Goal: Task Accomplishment & Management: Manage account settings

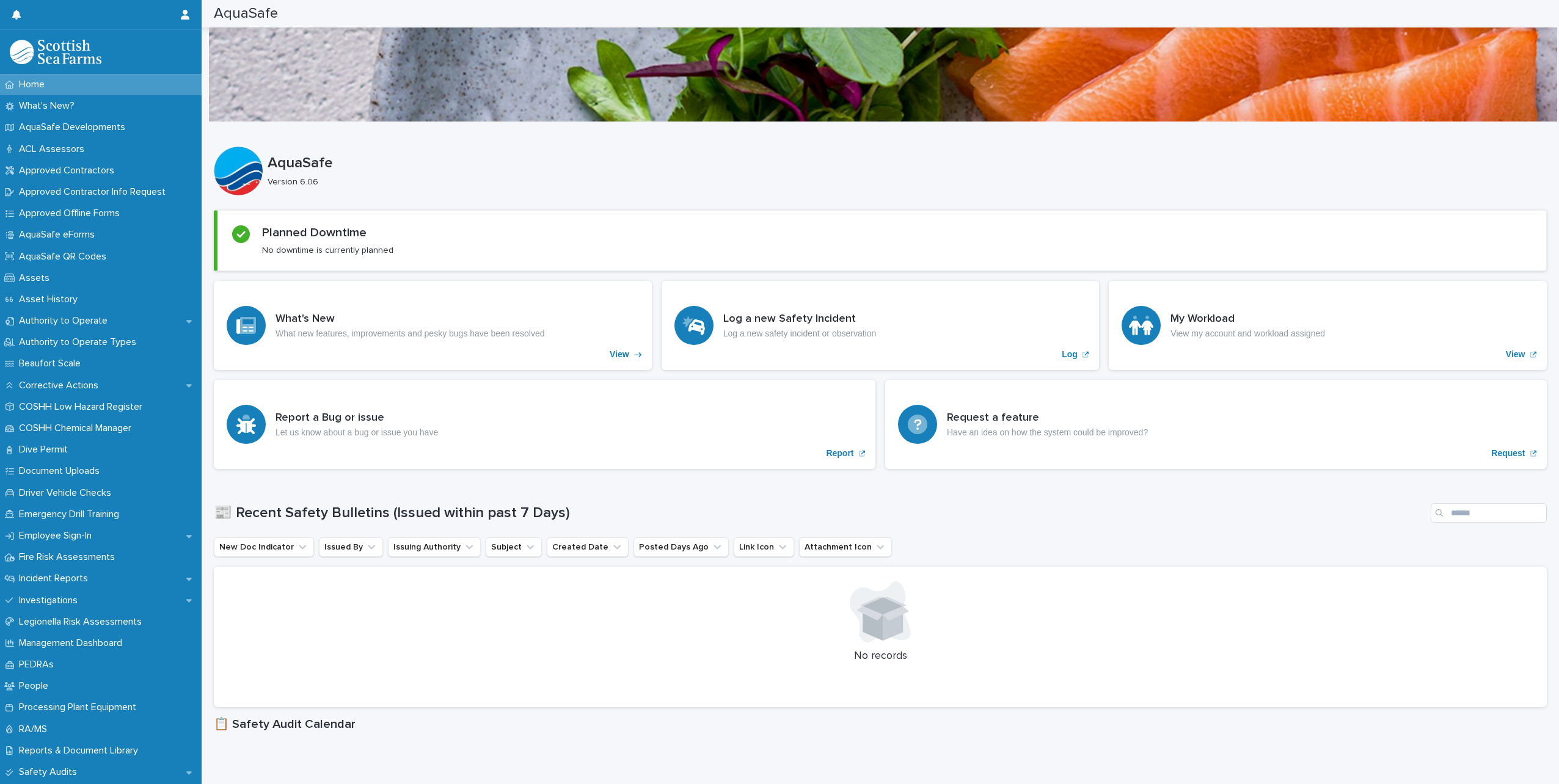
scroll to position [671, 0]
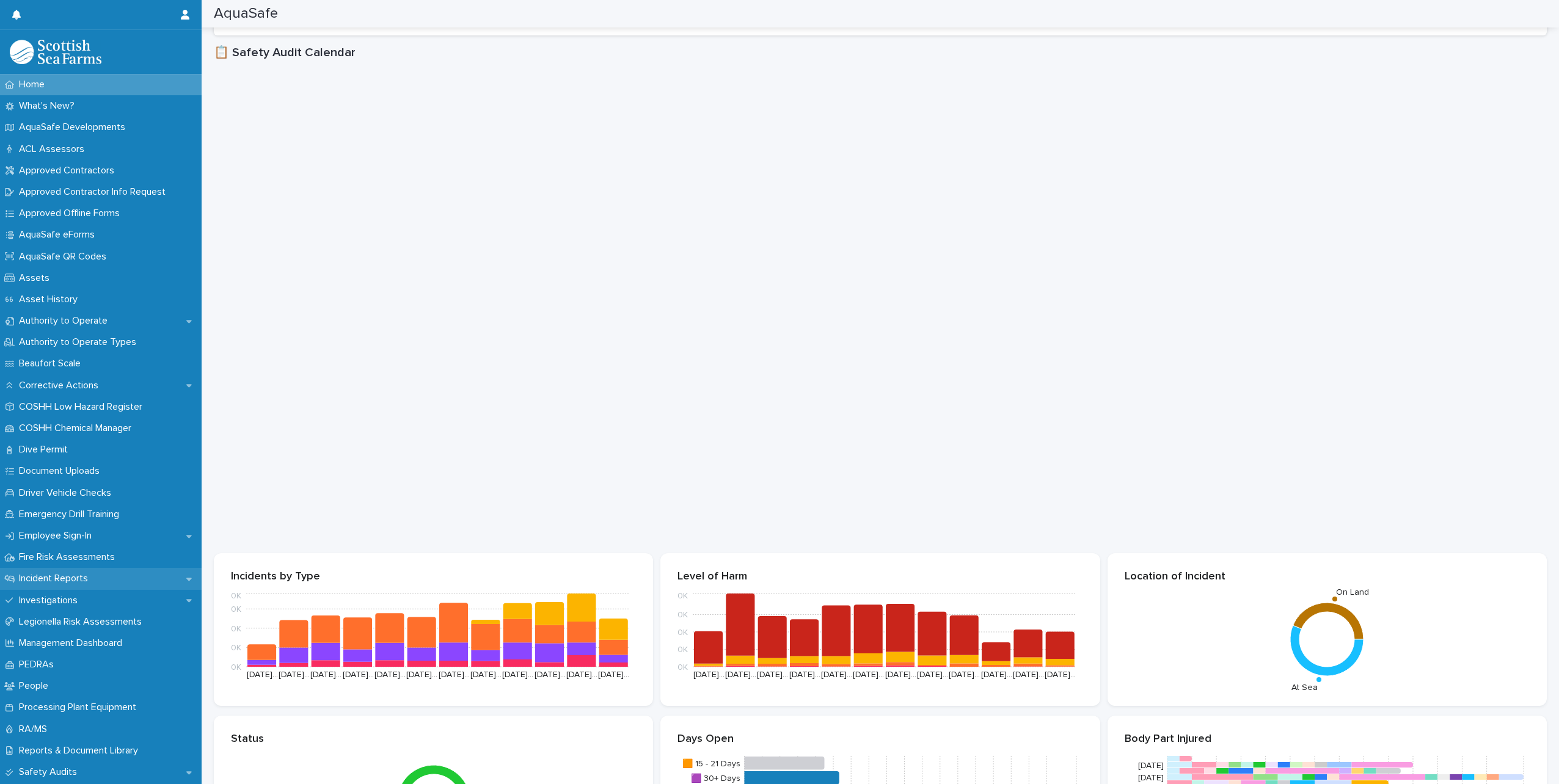
click at [58, 572] on div "Incident Reports" at bounding box center [101, 578] width 202 height 22
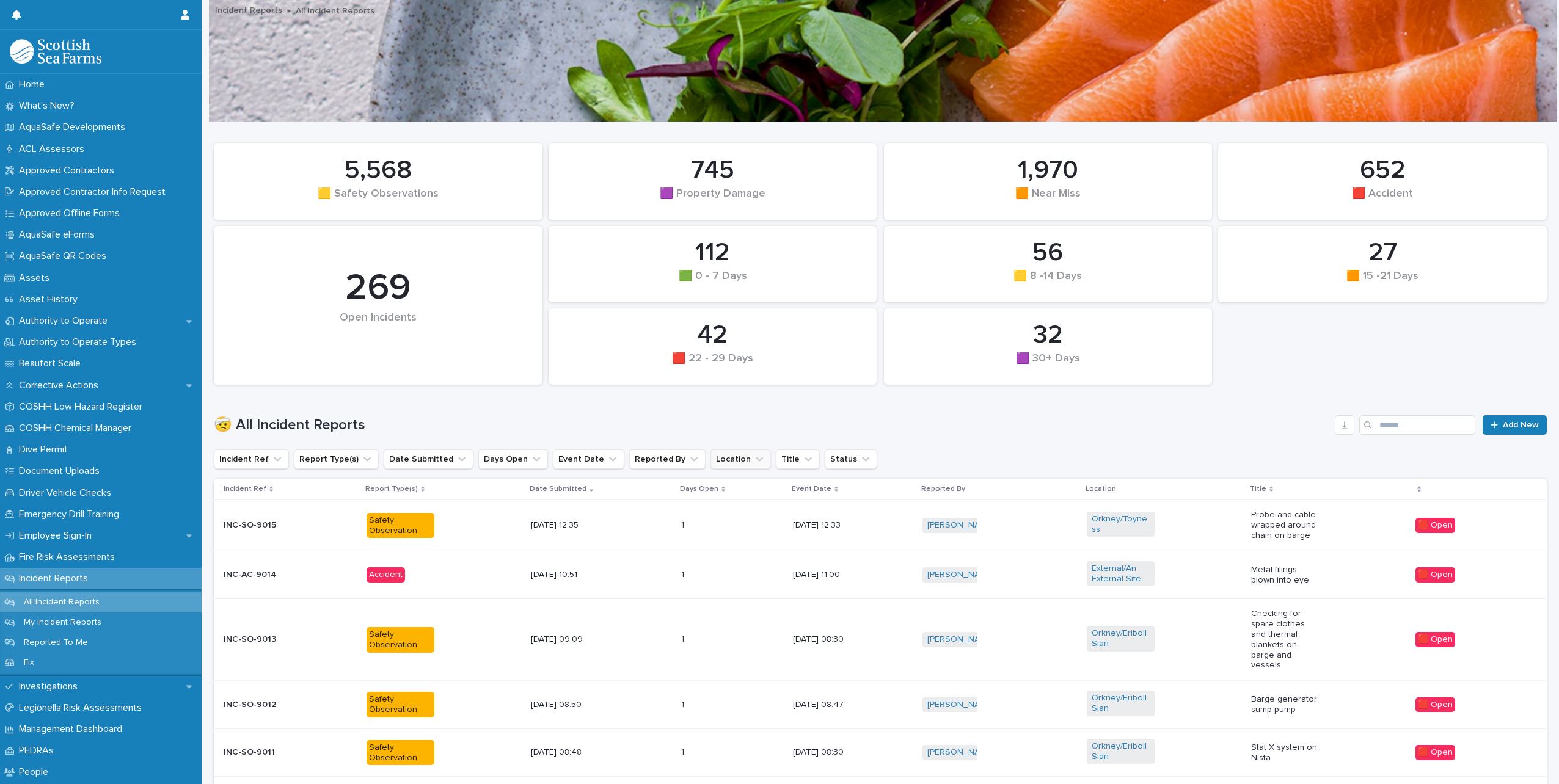
click at [756, 458] on icon "Location" at bounding box center [760, 459] width 8 height 5
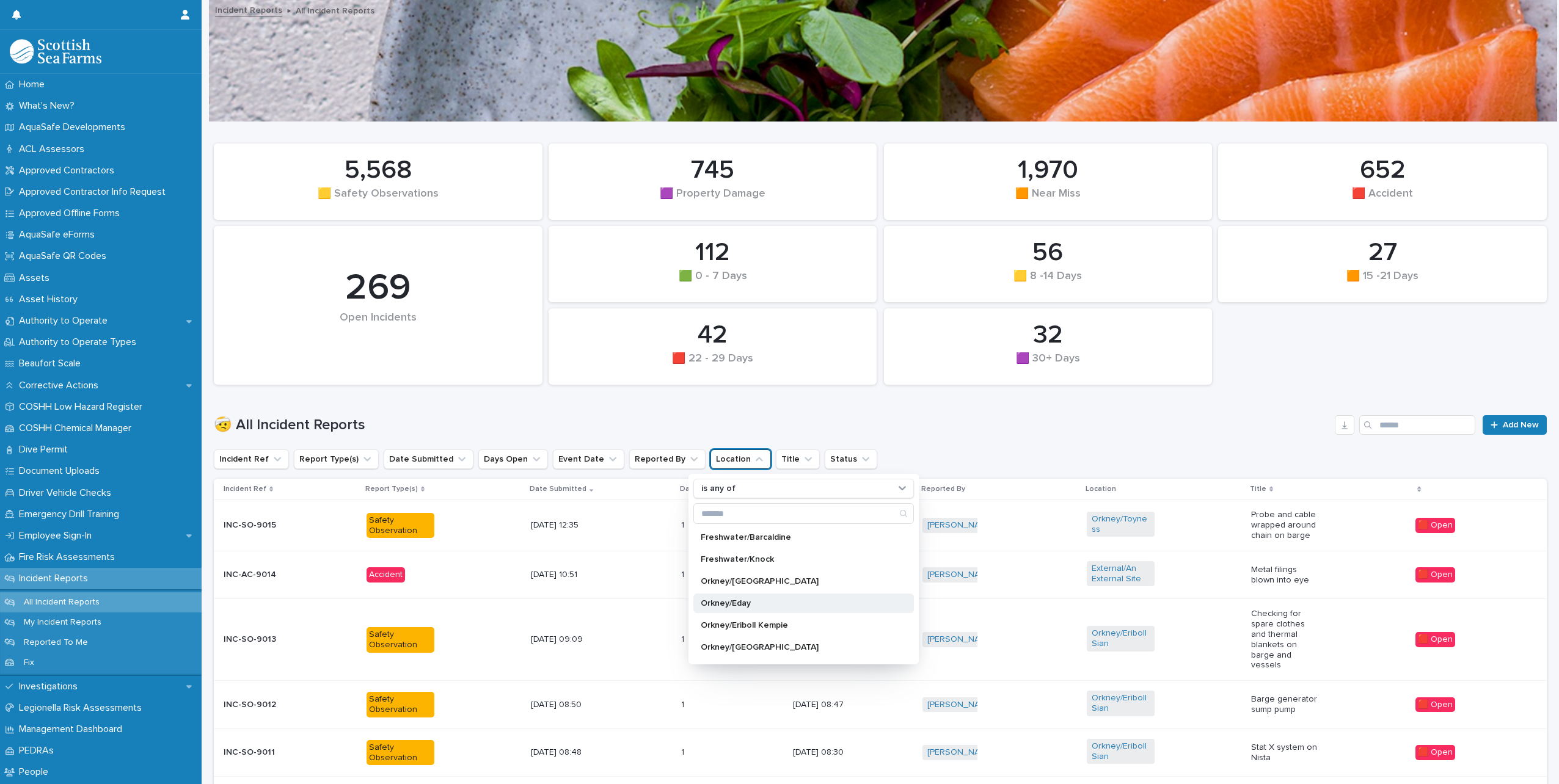
click at [748, 599] on p "Orkney/Eday" at bounding box center [798, 603] width 193 height 9
click at [1019, 461] on div "Incident Ref Report Type(s) Date Submitted Days Open Event Date Reported By Loc…" at bounding box center [879, 459] width 1332 height 20
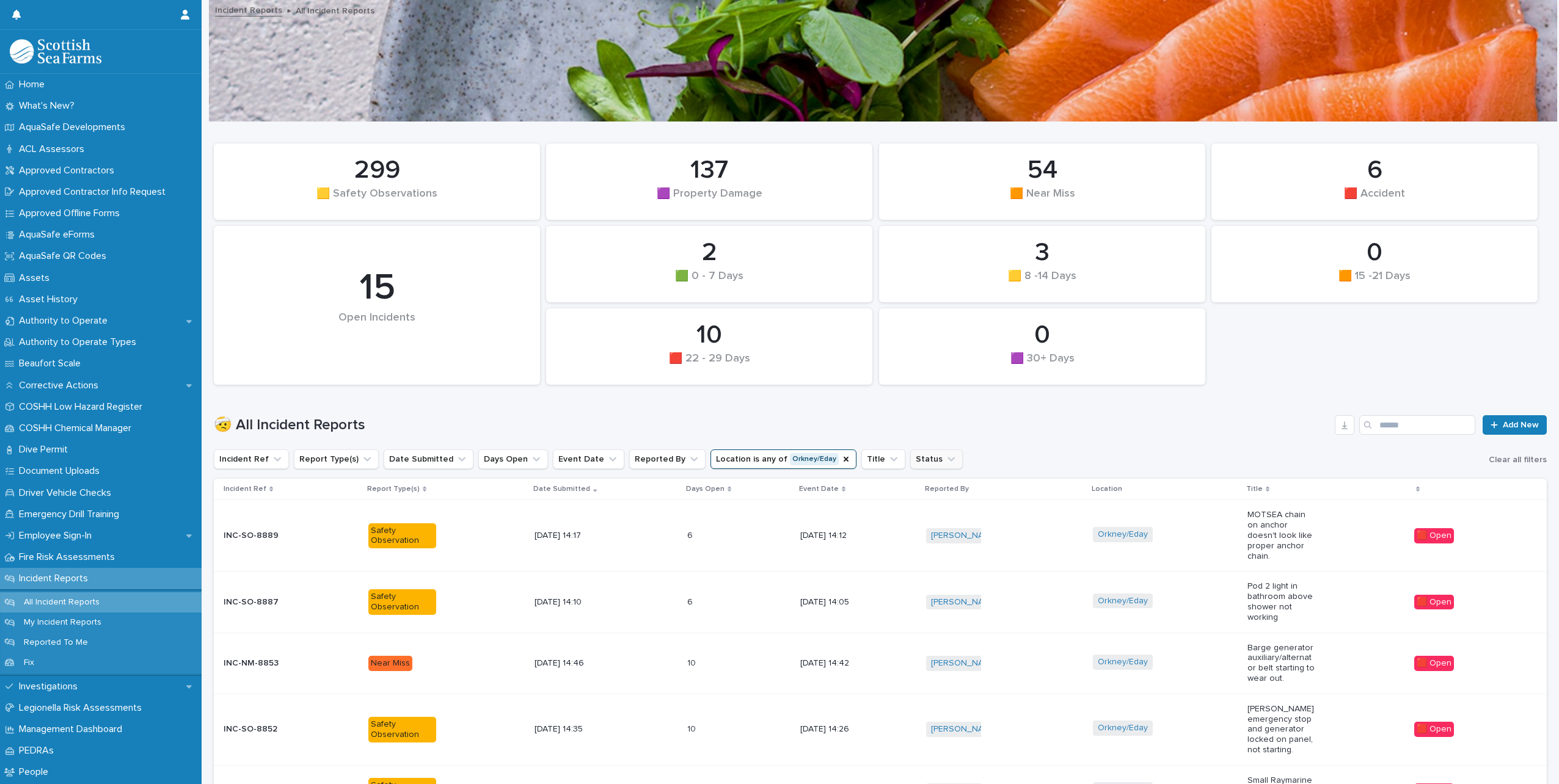
click at [945, 461] on icon "Status" at bounding box center [950, 459] width 12 height 12
click at [922, 538] on p "🟥 Open" at bounding box center [961, 537] width 122 height 9
click at [1138, 442] on div "🤕 All Incident Reports Add New" at bounding box center [879, 420] width 1332 height 59
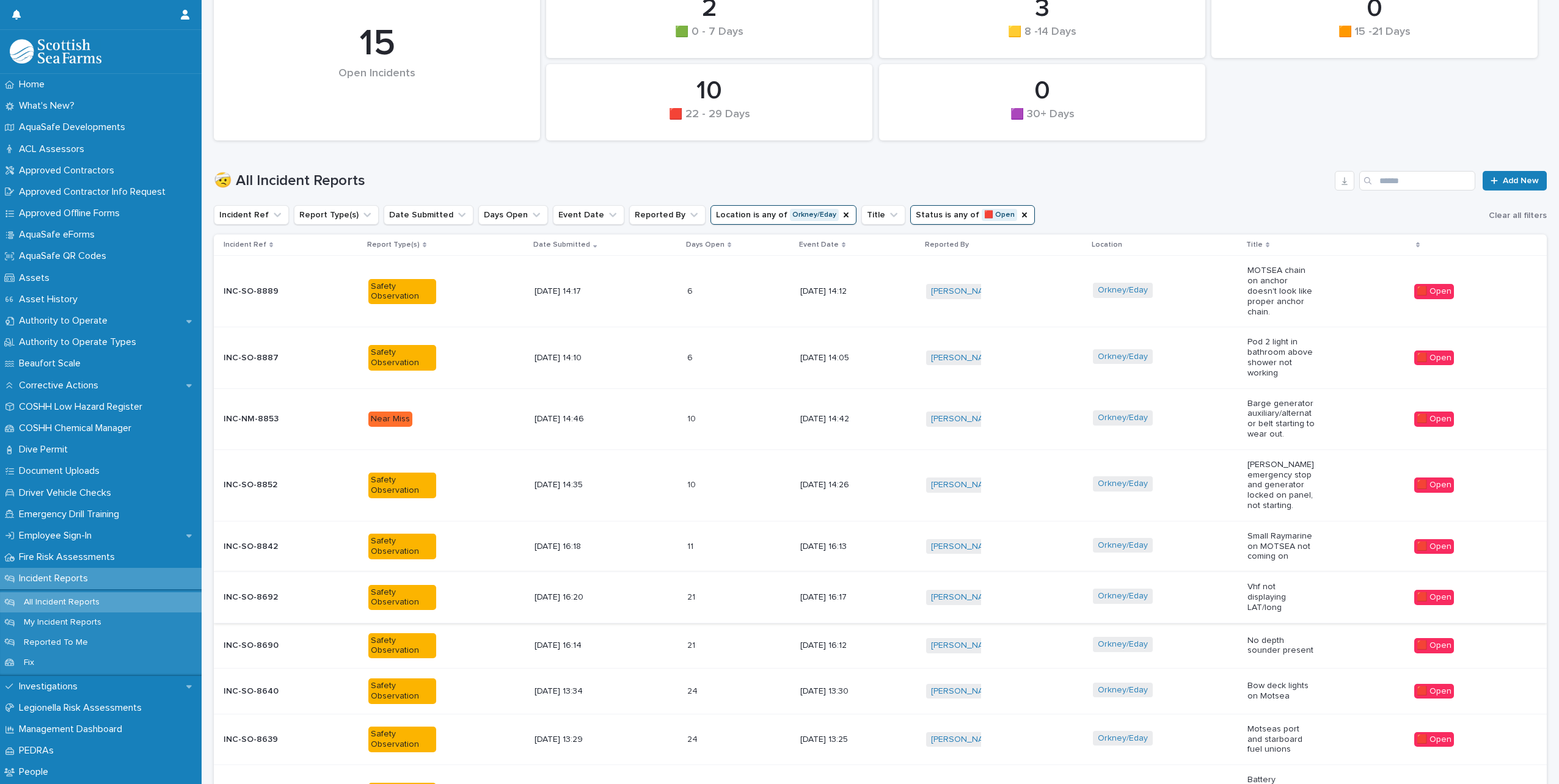
scroll to position [305, 0]
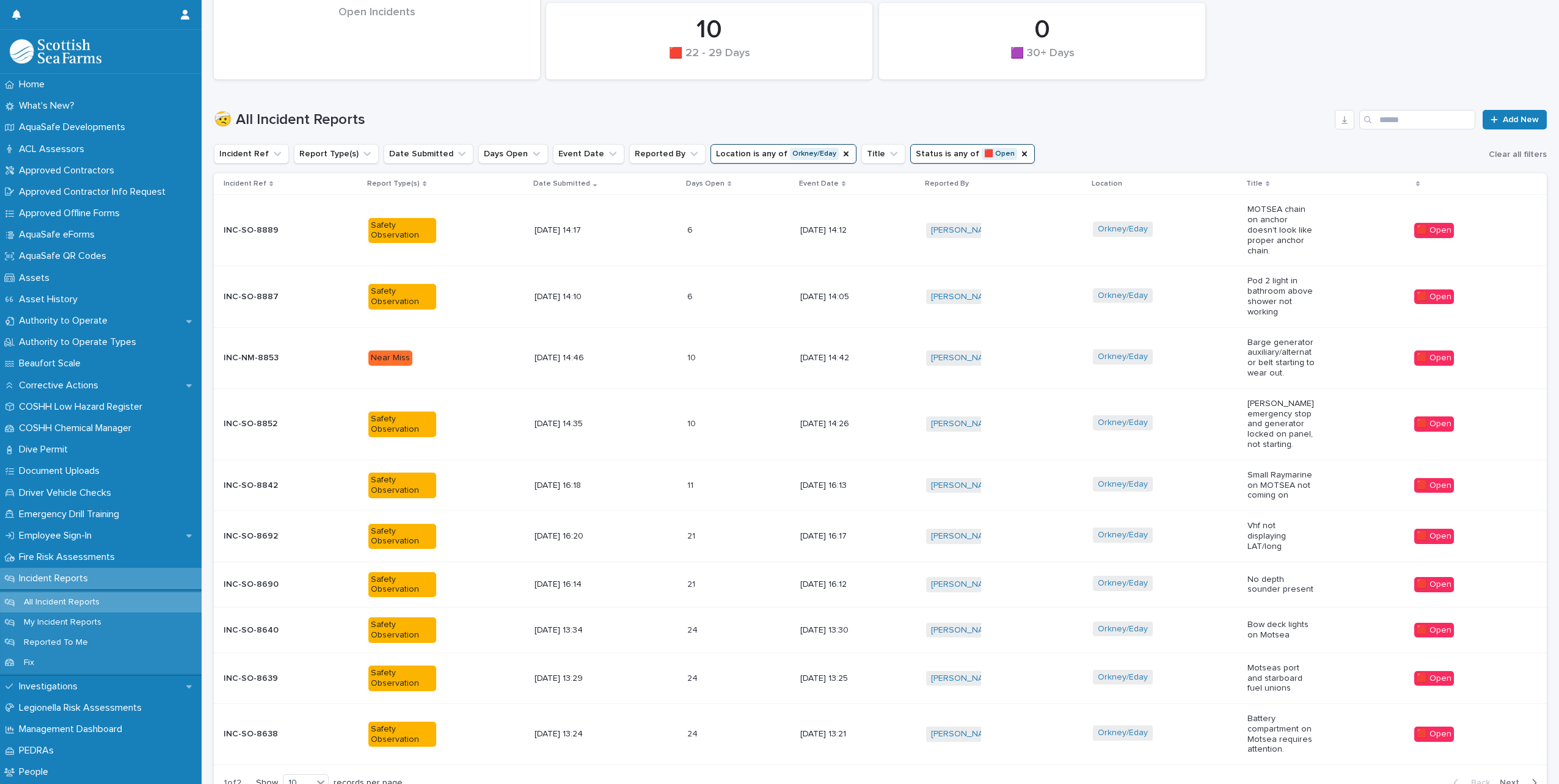
click at [1502, 778] on span "Next" at bounding box center [1513, 782] width 27 height 9
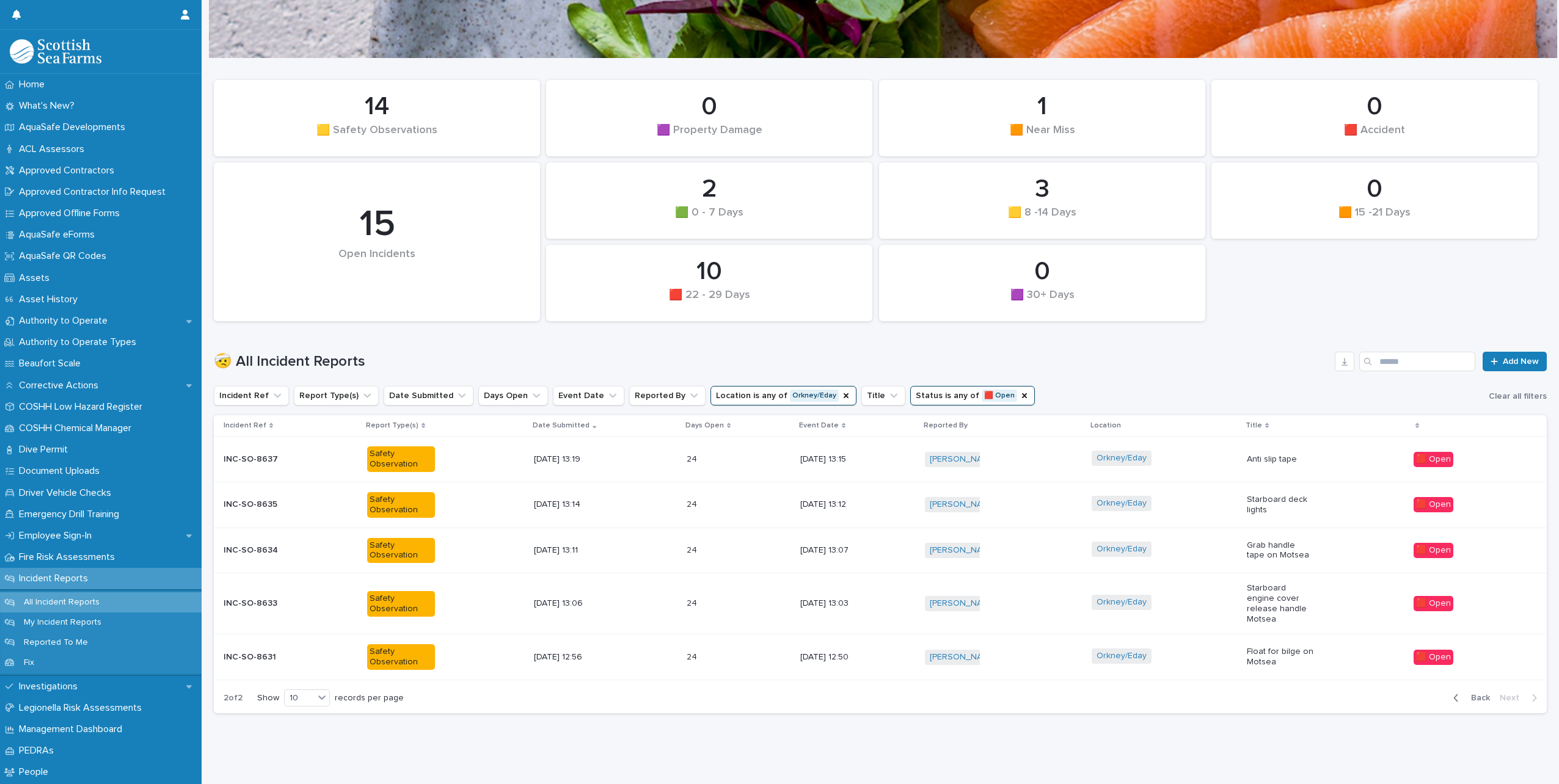
scroll to position [63, 0]
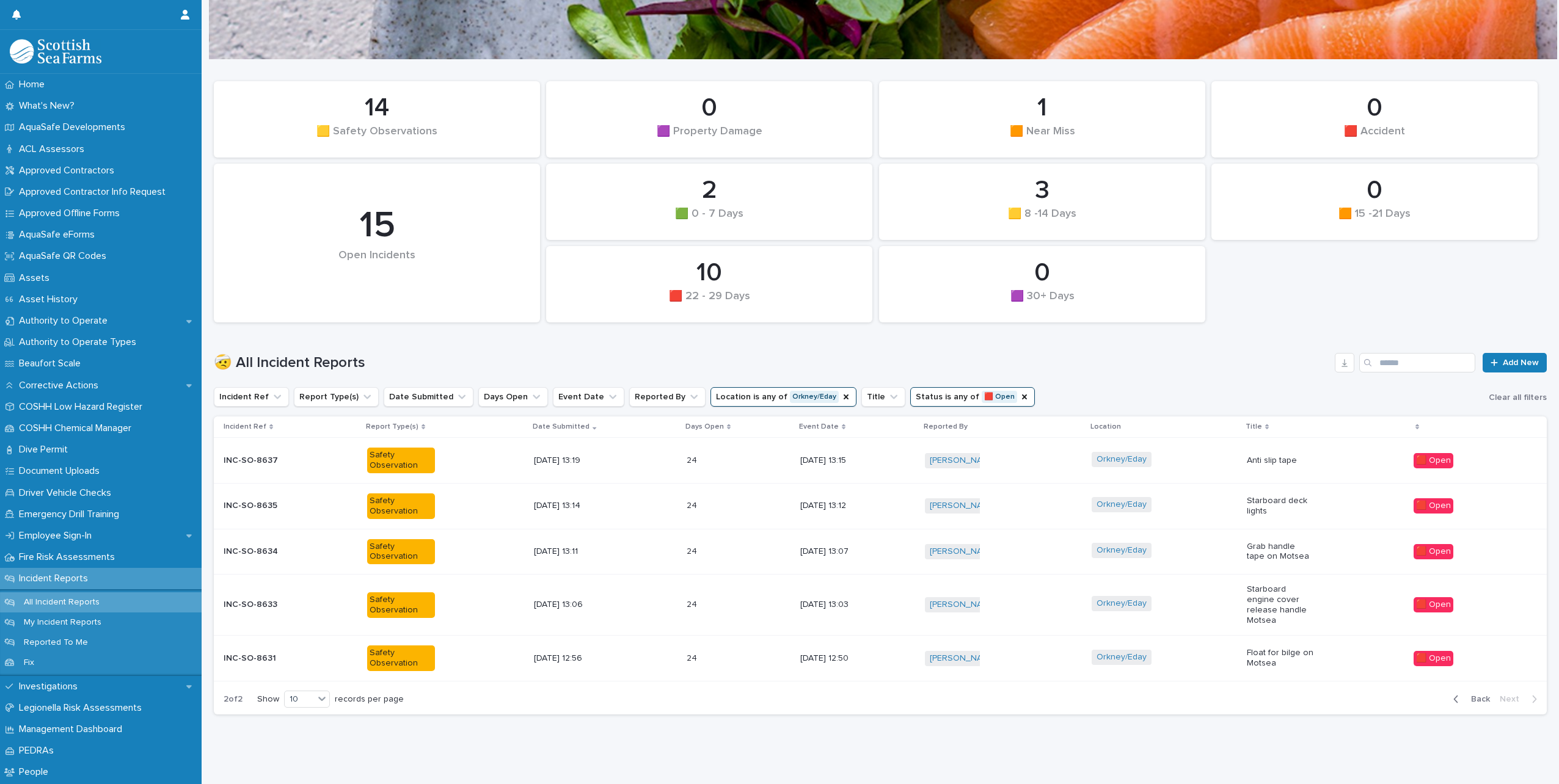
click at [1317, 656] on div "Float for bilge on Motsea" at bounding box center [1326, 658] width 157 height 30
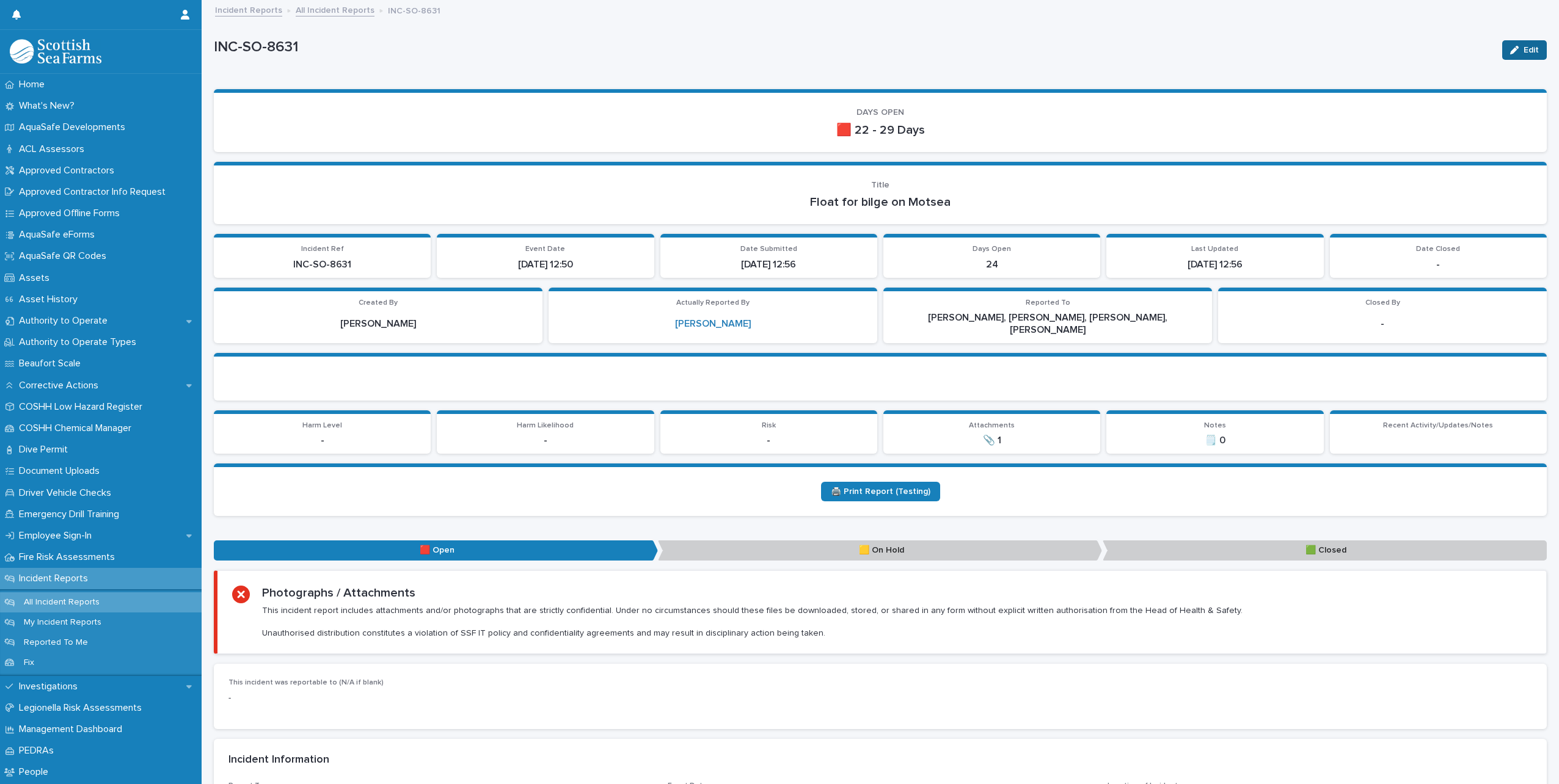
click at [1509, 55] on button "Edit" at bounding box center [1524, 50] width 45 height 20
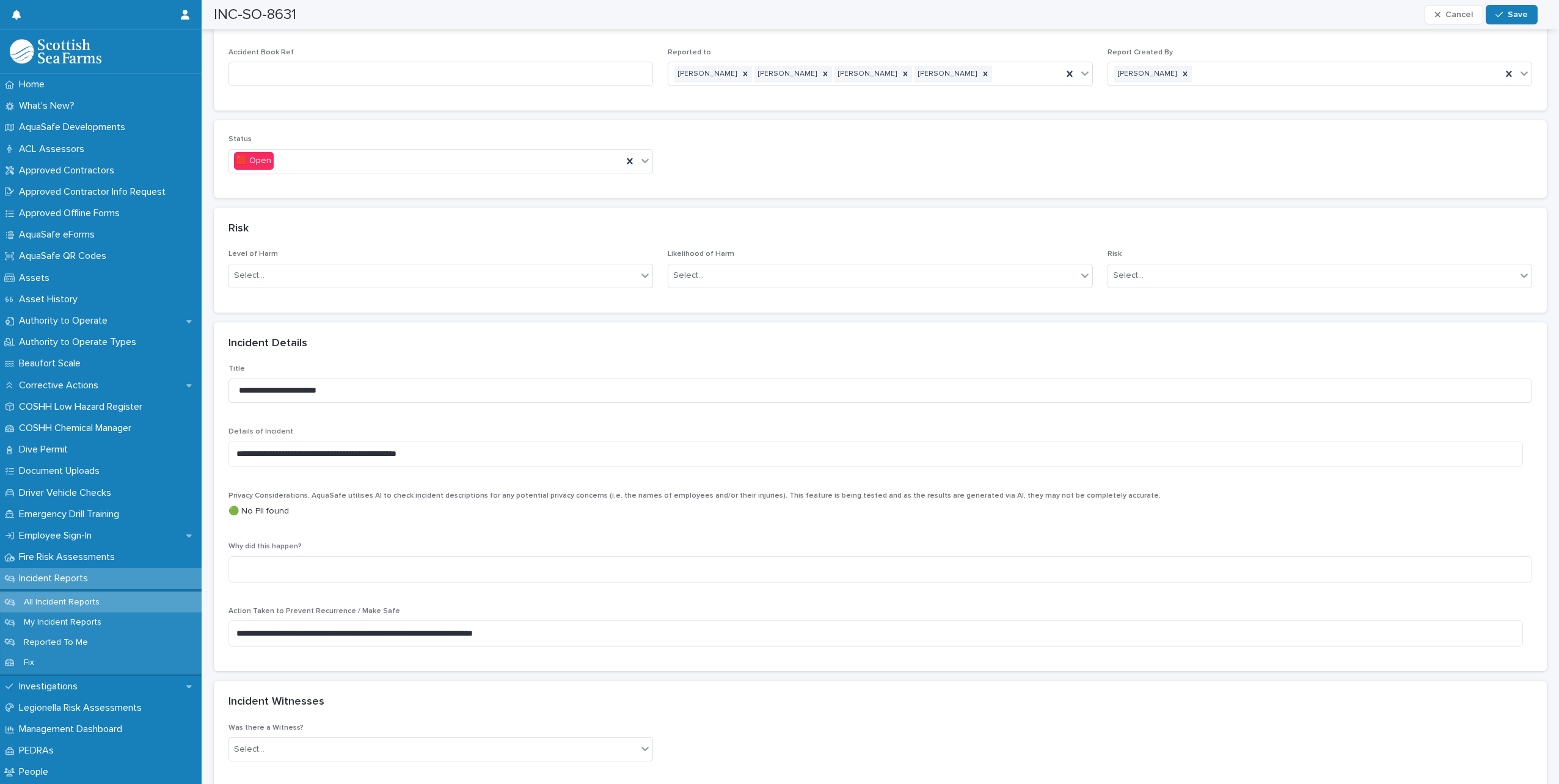
scroll to position [855, 0]
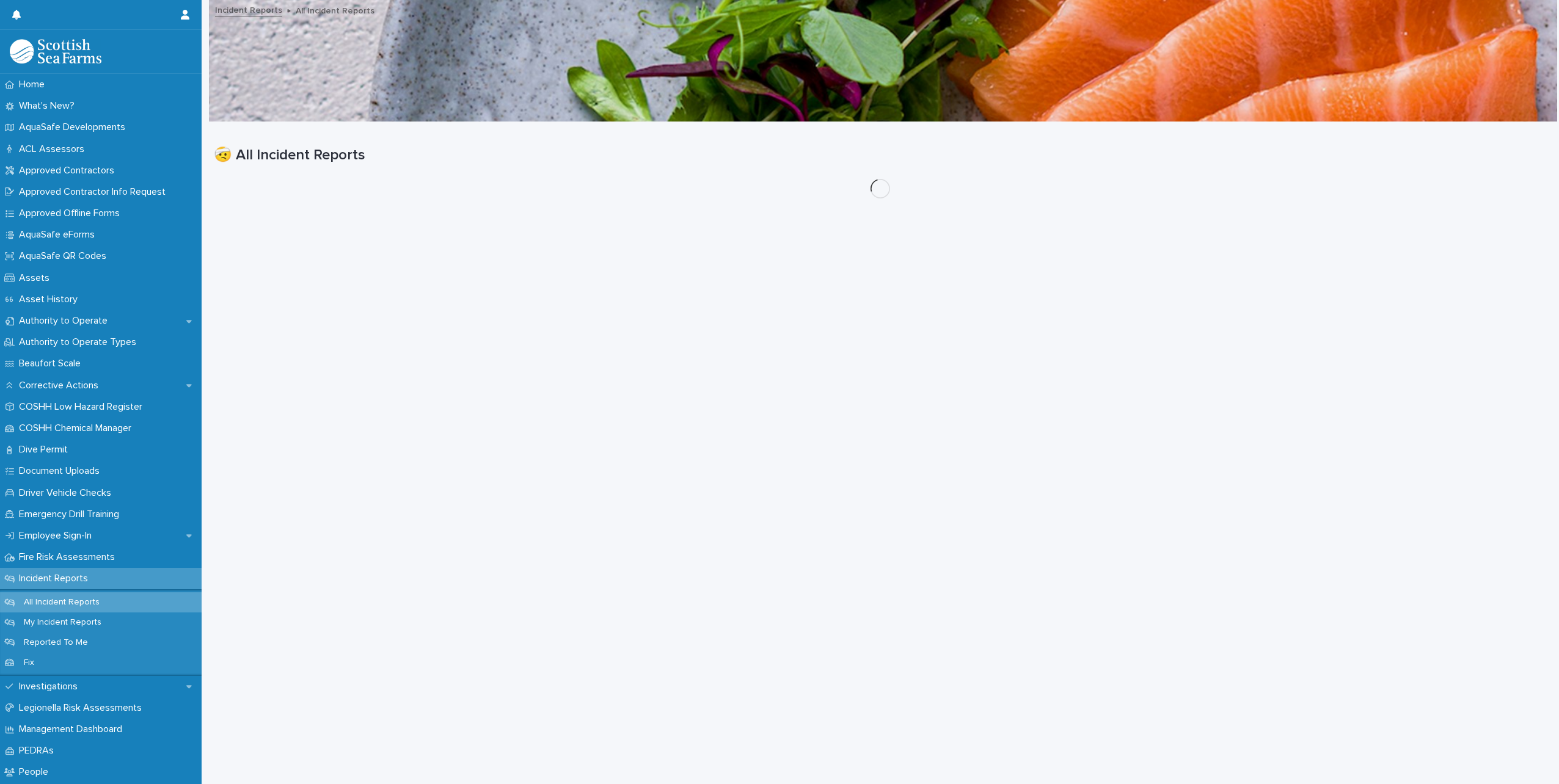
scroll to position [9, 0]
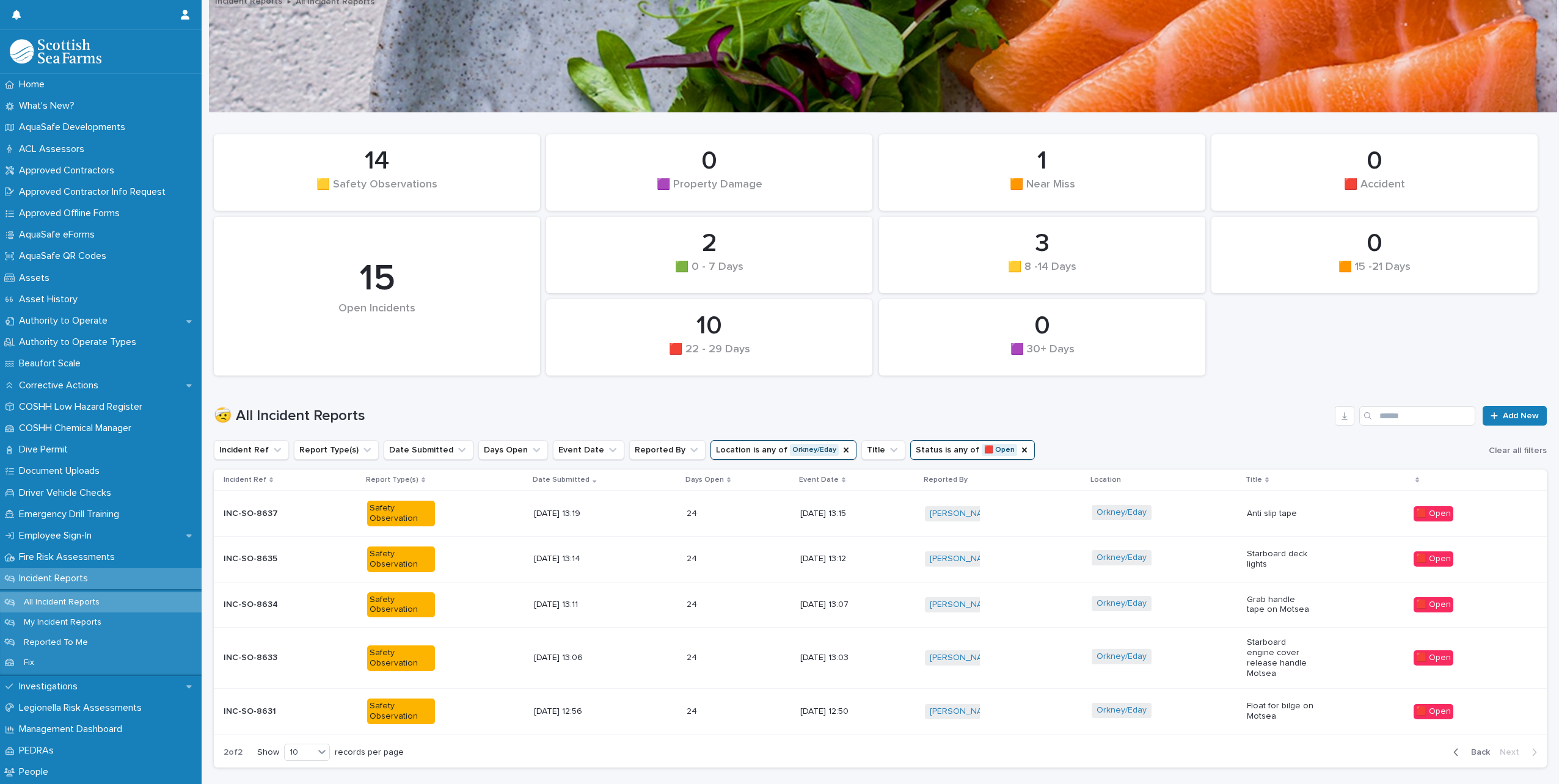
click at [1209, 579] on td "Orkney/Eday" at bounding box center [1165, 558] width 156 height 46
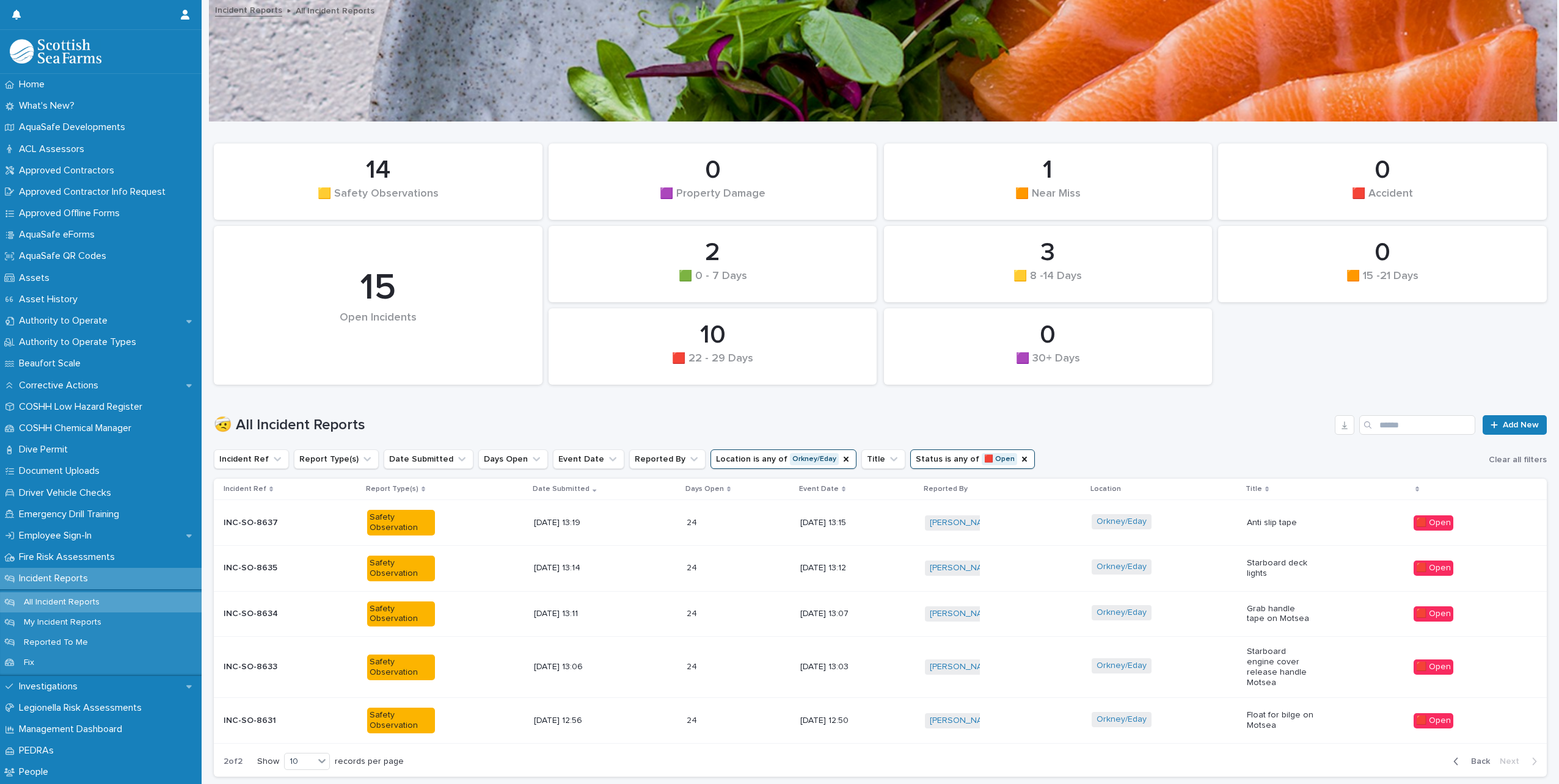
click at [1193, 613] on div "Orkney/Eday" at bounding box center [1164, 613] width 145 height 27
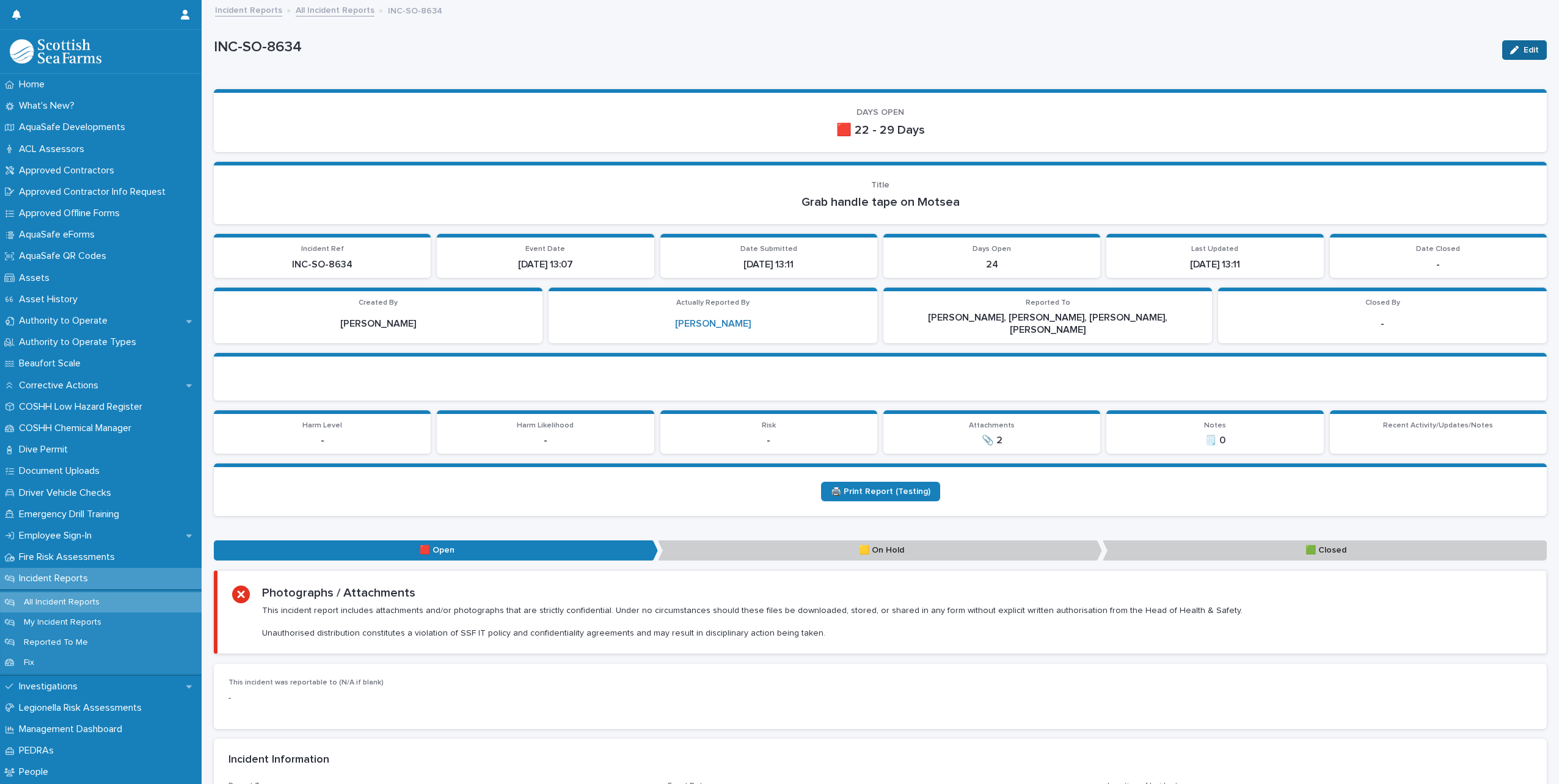
click at [1510, 50] on icon "button" at bounding box center [1513, 49] width 9 height 9
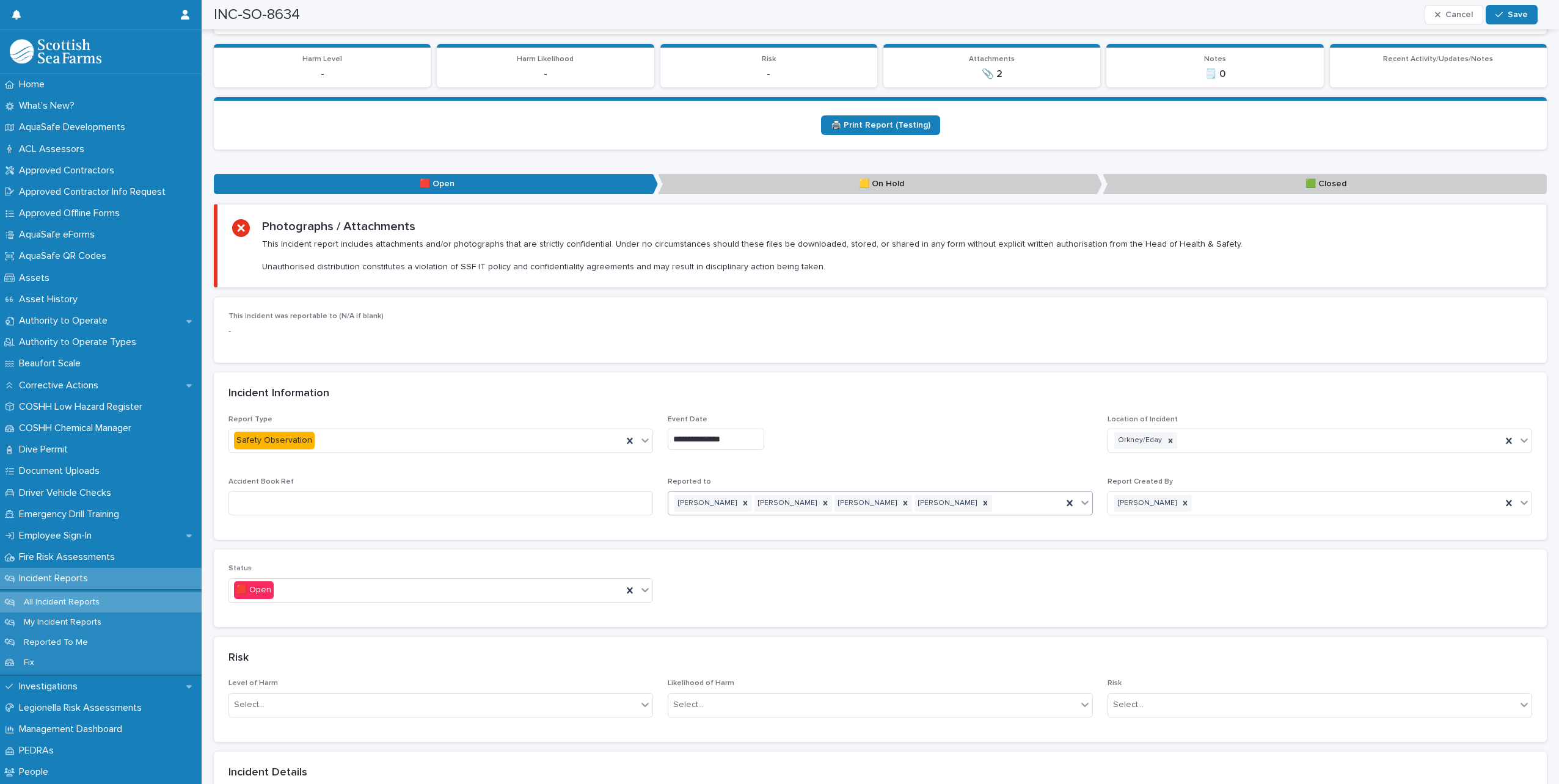
scroll to position [488, 0]
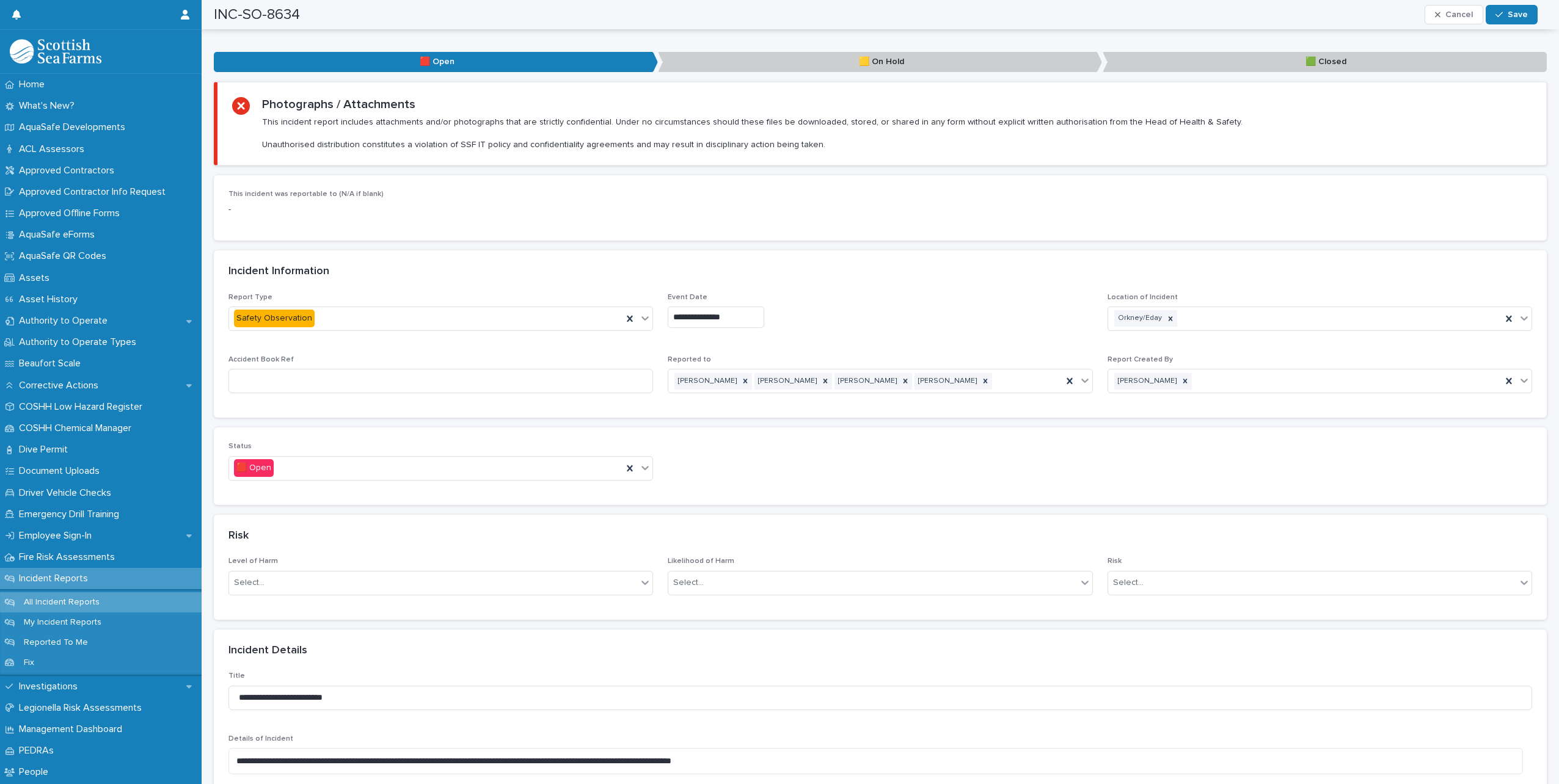
click at [651, 461] on div "Status 🟥 Open" at bounding box center [880, 465] width 1303 height 47
click at [645, 462] on icon at bounding box center [645, 467] width 12 height 12
click at [281, 530] on div "🟩 Closed" at bounding box center [439, 522] width 420 height 22
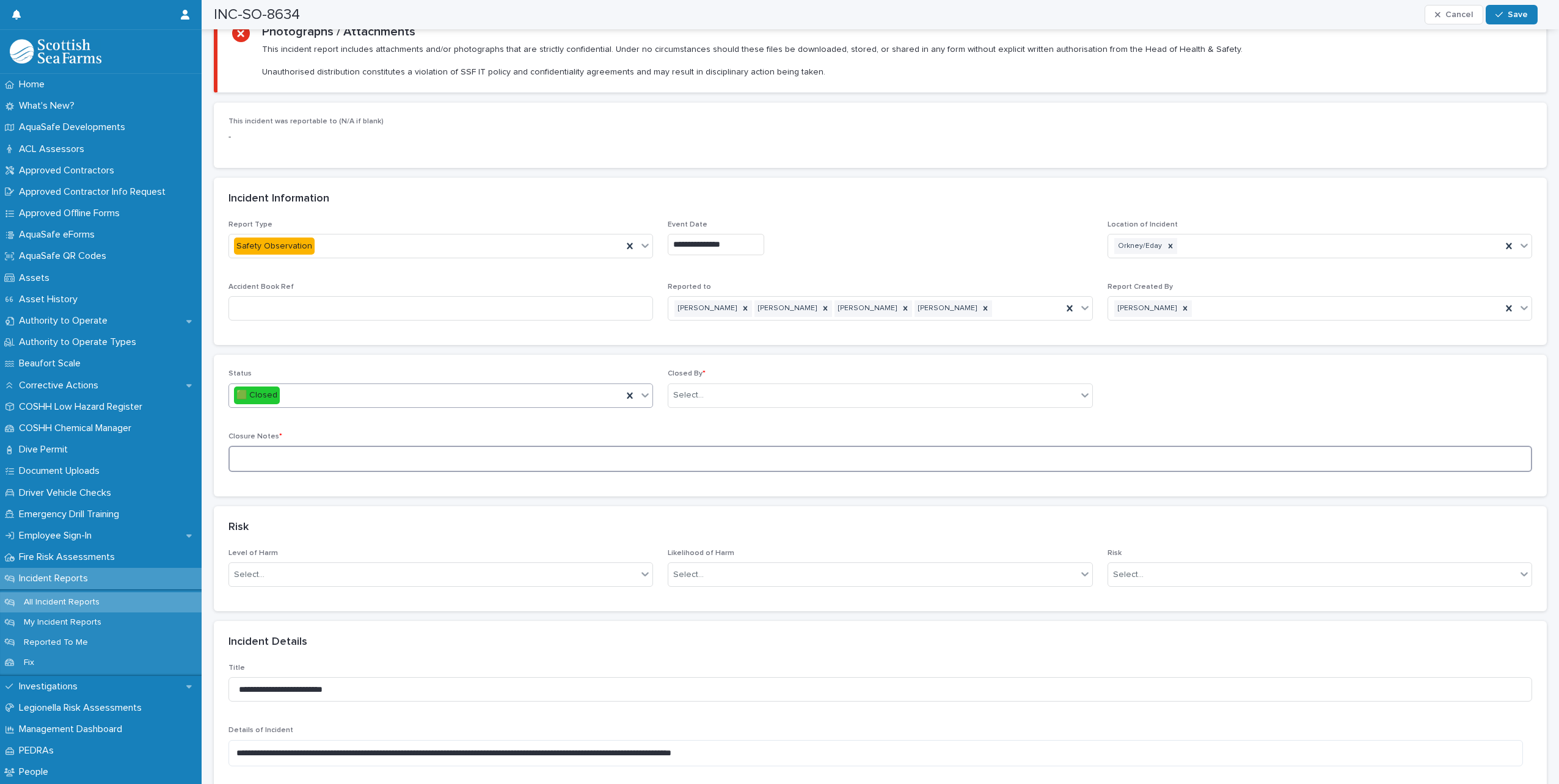
click at [334, 451] on textarea at bounding box center [880, 459] width 1303 height 27
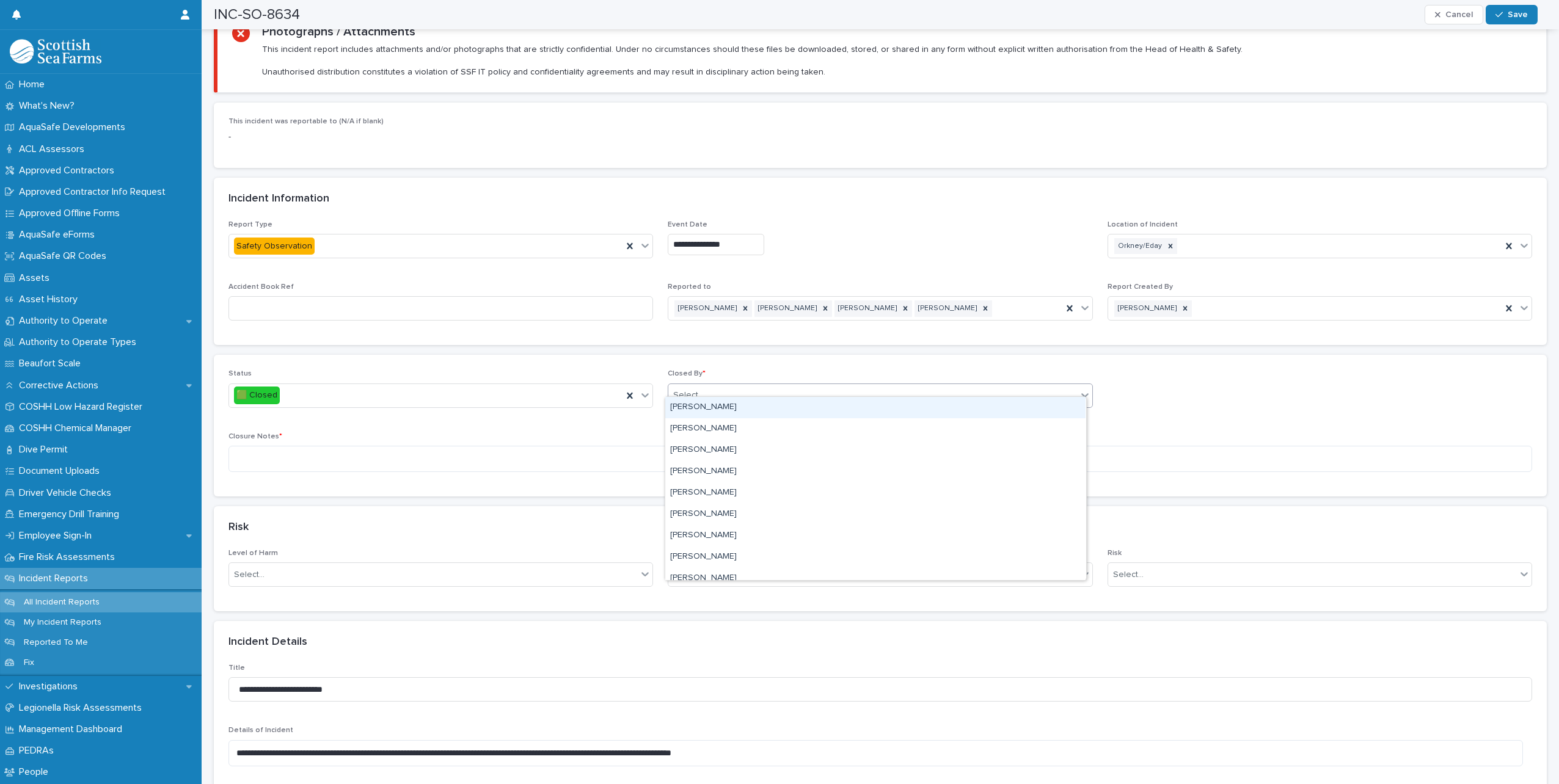
click at [758, 385] on div "Select..." at bounding box center [872, 394] width 408 height 20
type input "*****"
click at [713, 405] on div "[PERSON_NAME]" at bounding box center [874, 408] width 420 height 22
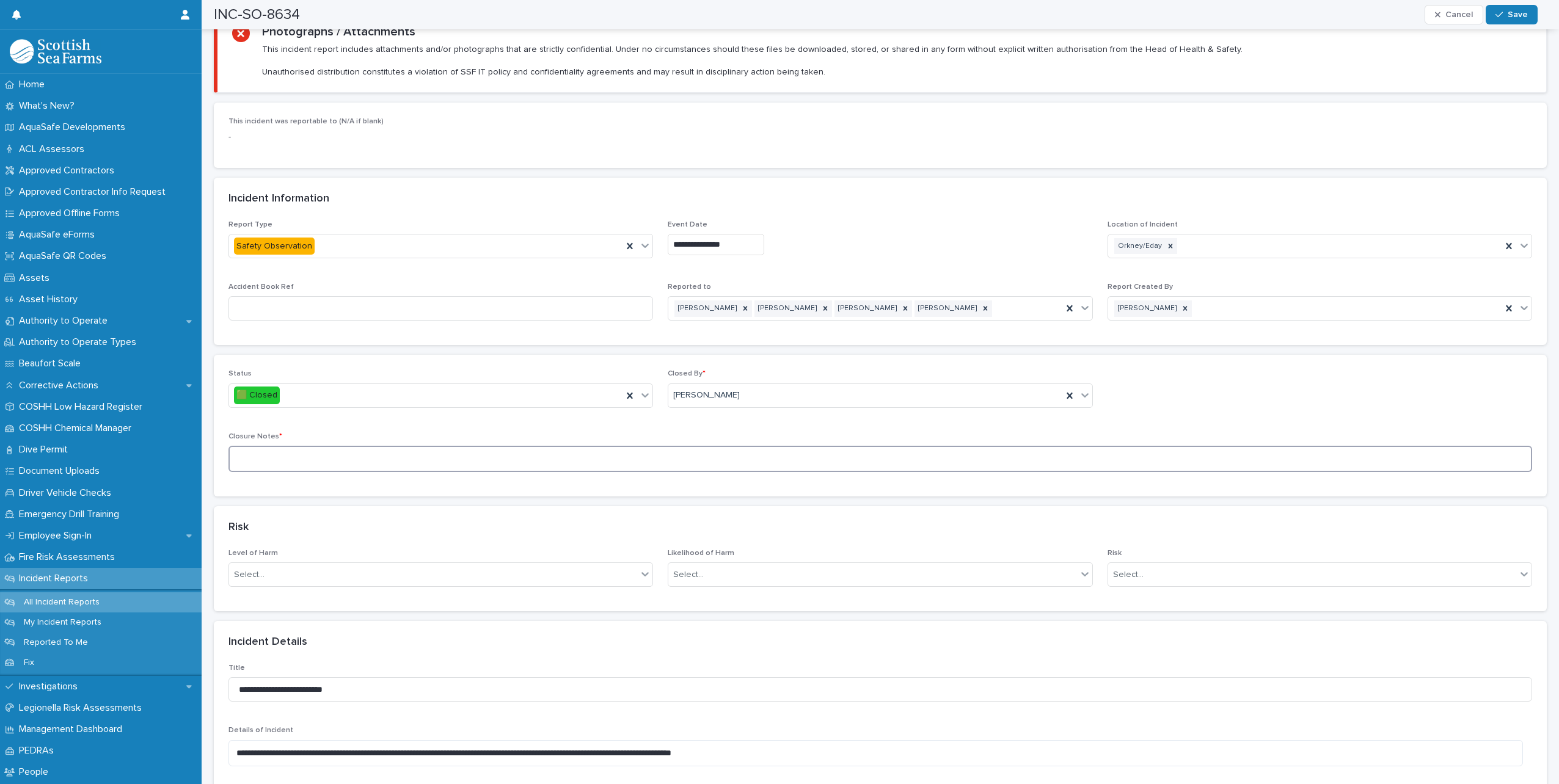
click at [476, 447] on textarea at bounding box center [880, 459] width 1303 height 27
click at [488, 446] on textarea at bounding box center [880, 459] width 1303 height 27
click at [450, 455] on textarea at bounding box center [880, 459] width 1303 height 27
click at [452, 450] on textarea at bounding box center [880, 459] width 1303 height 27
click at [454, 450] on textarea at bounding box center [880, 459] width 1303 height 27
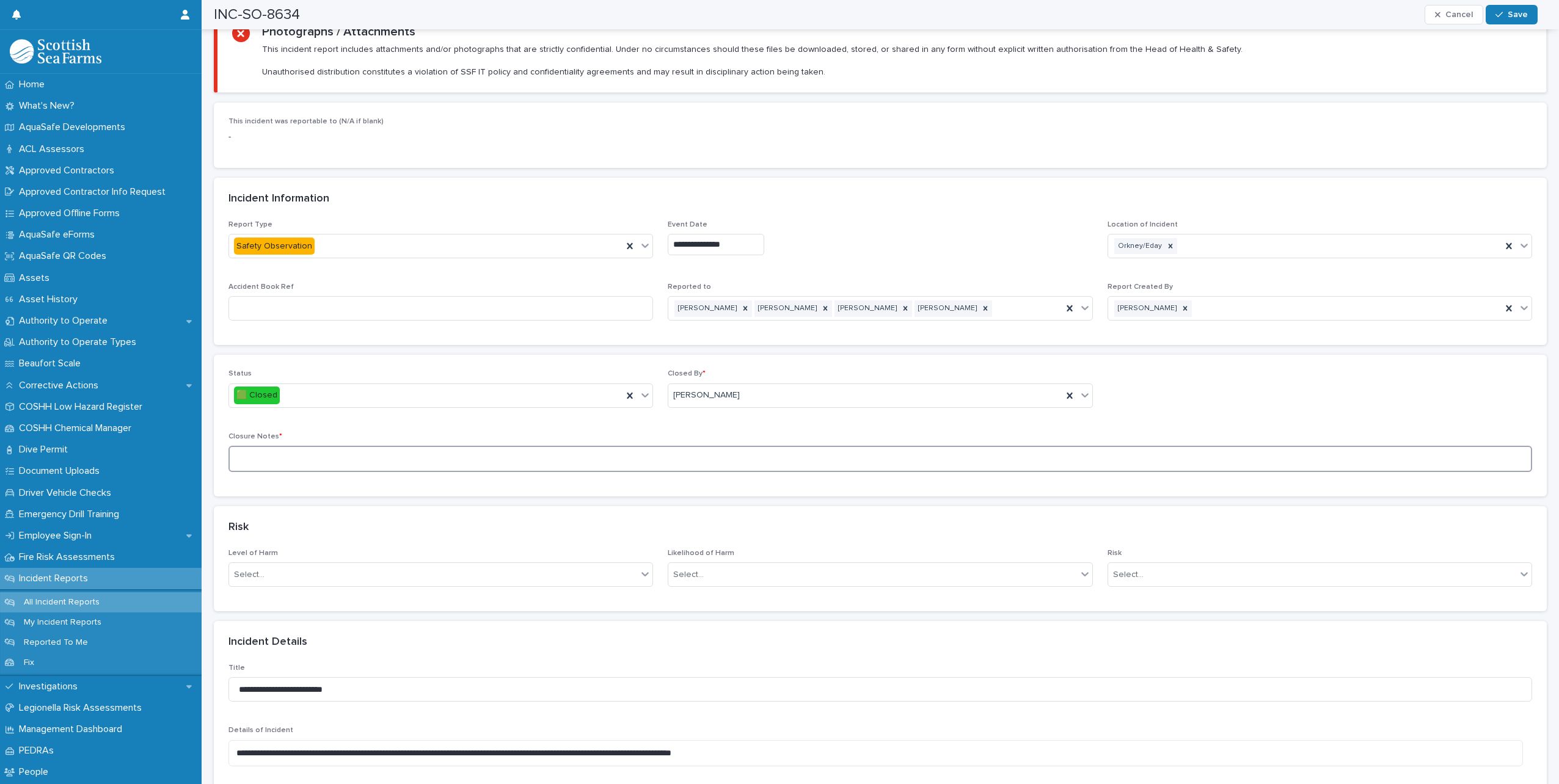
click at [444, 454] on textarea at bounding box center [880, 459] width 1303 height 27
click at [486, 446] on textarea at bounding box center [880, 459] width 1303 height 27
click at [486, 447] on textarea at bounding box center [880, 459] width 1303 height 27
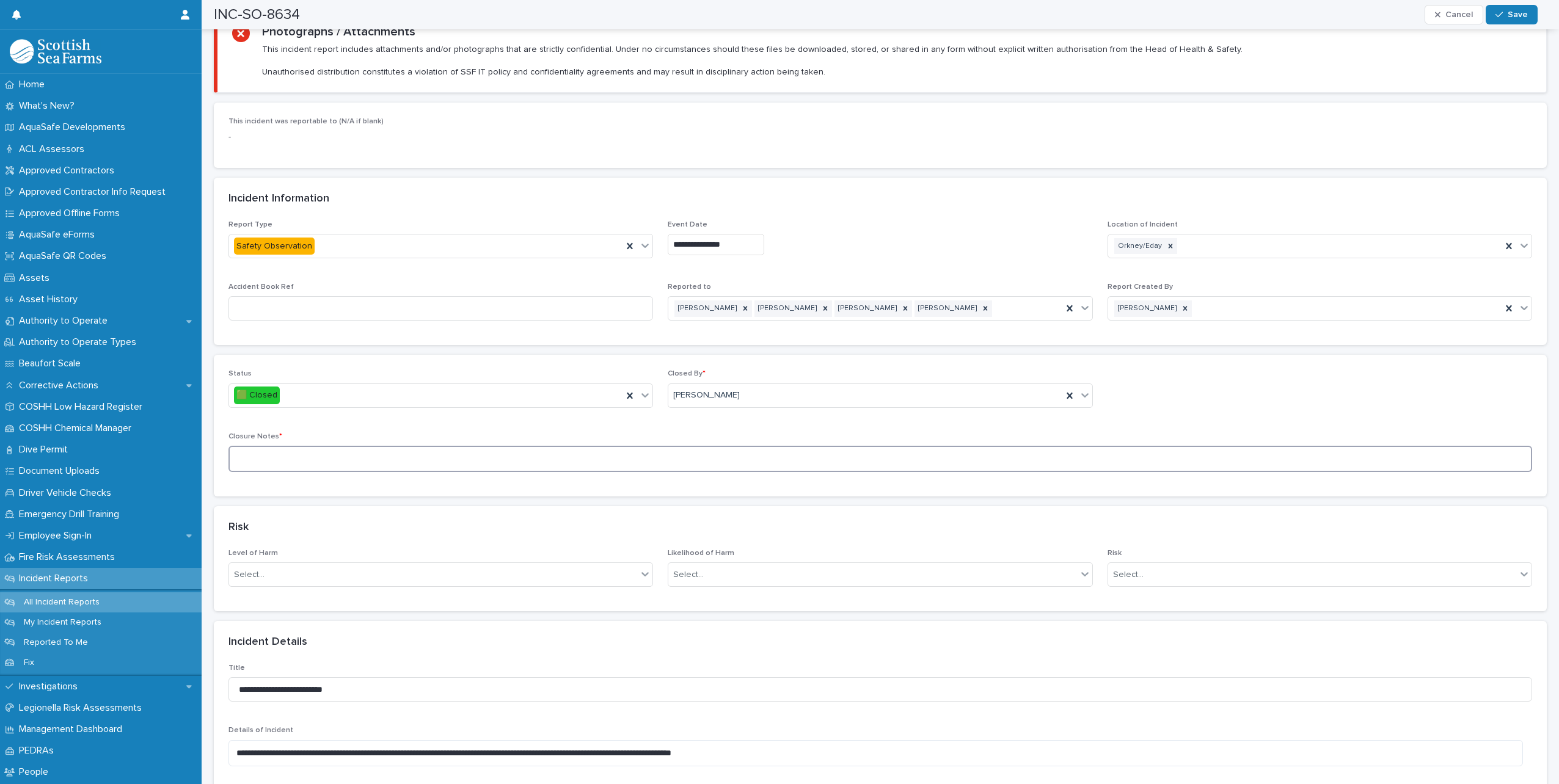
click at [486, 447] on textarea at bounding box center [880, 459] width 1303 height 27
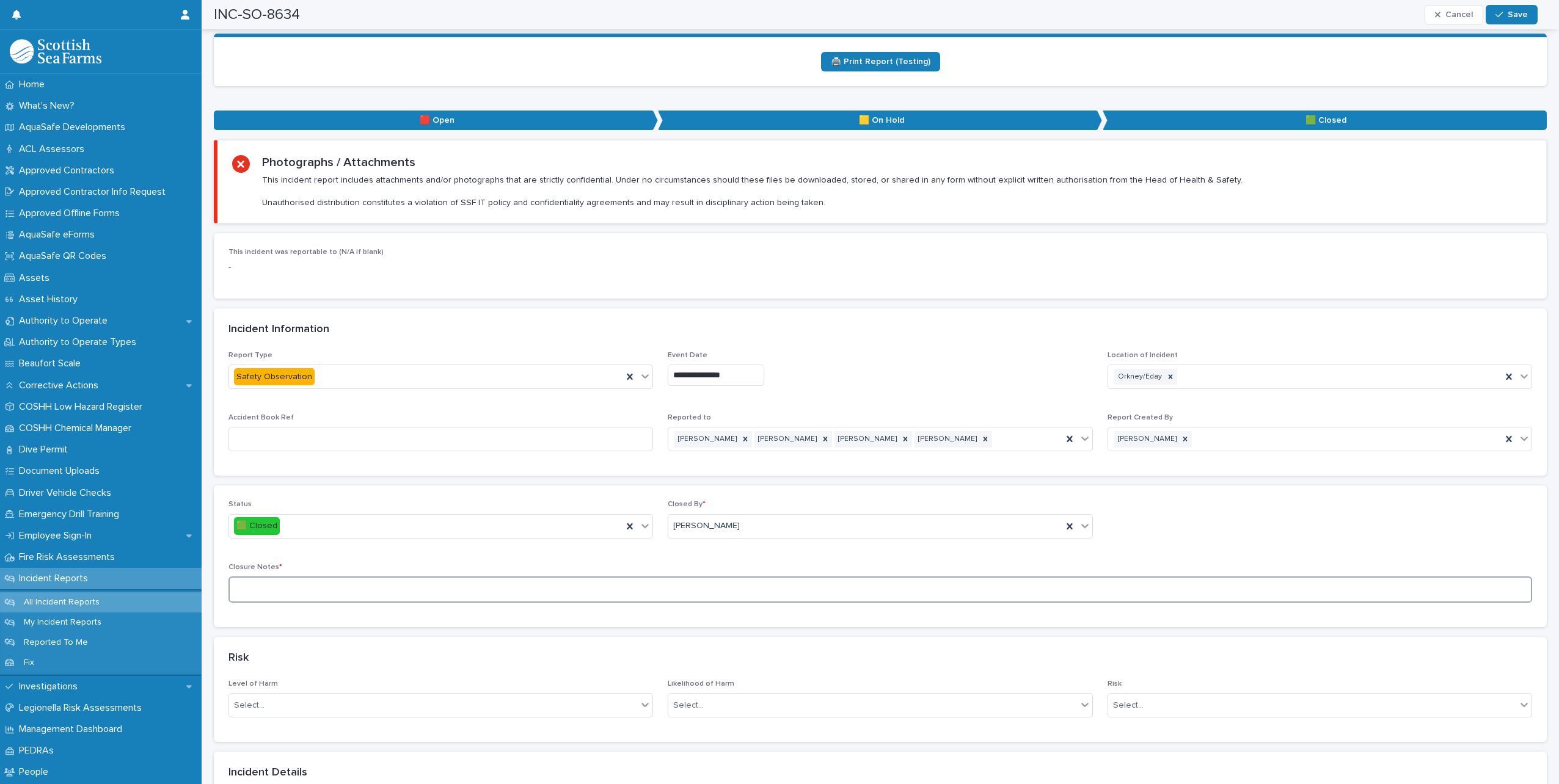
scroll to position [366, 0]
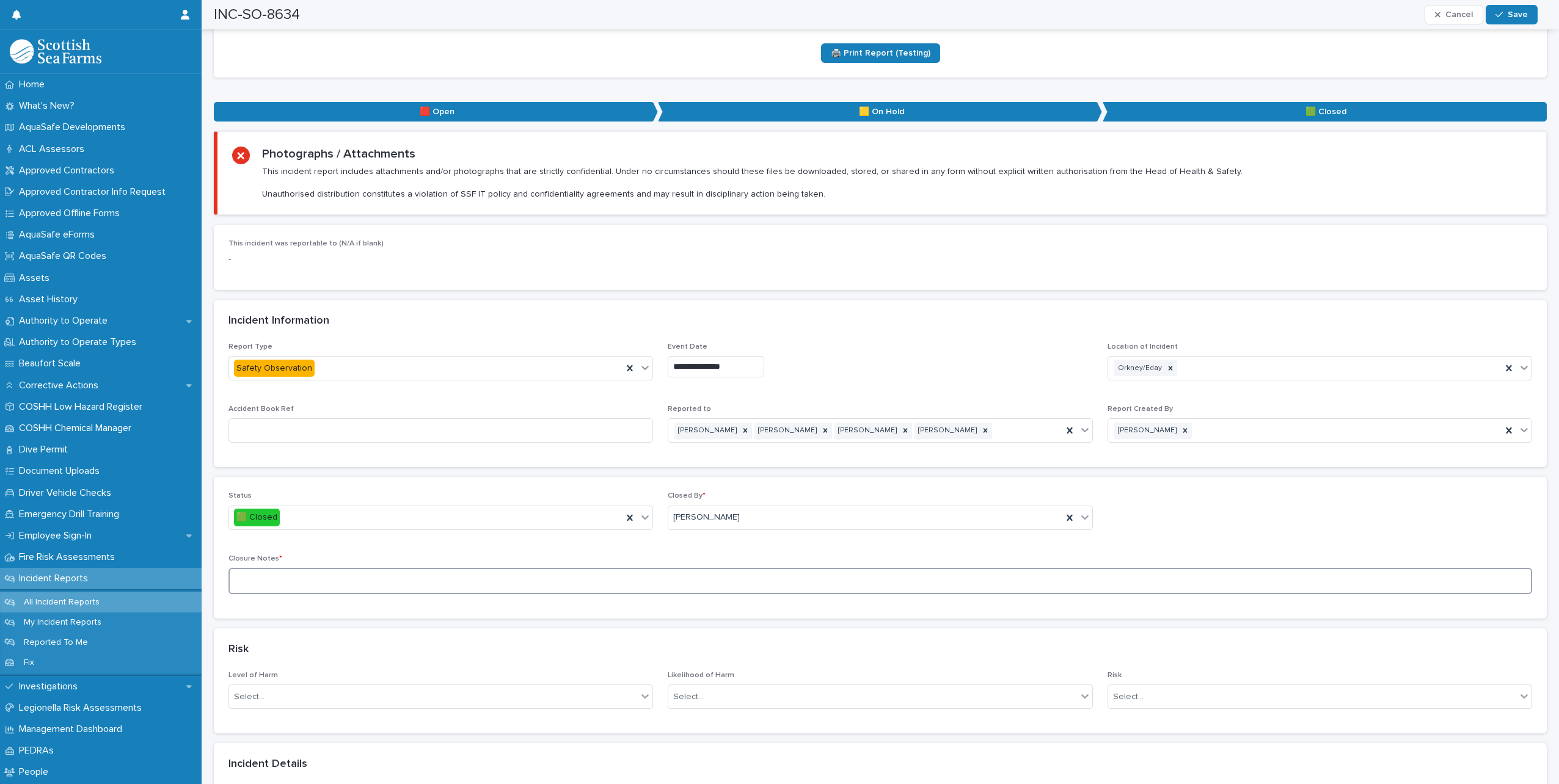
click at [361, 568] on textarea at bounding box center [880, 581] width 1303 height 27
click at [360, 568] on textarea at bounding box center [880, 581] width 1303 height 27
click at [507, 568] on textarea at bounding box center [880, 581] width 1303 height 27
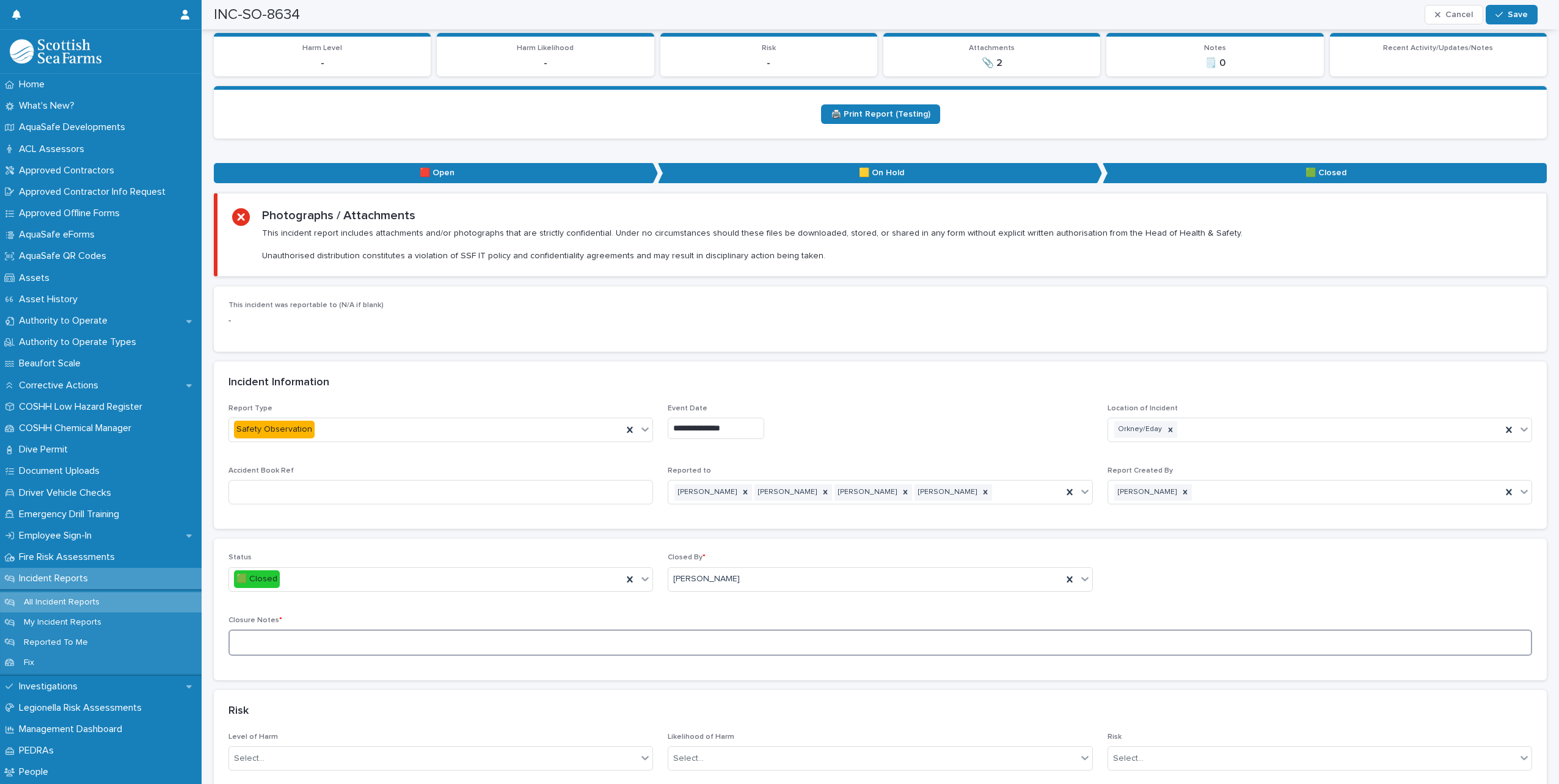
click at [513, 637] on textarea at bounding box center [880, 643] width 1303 height 27
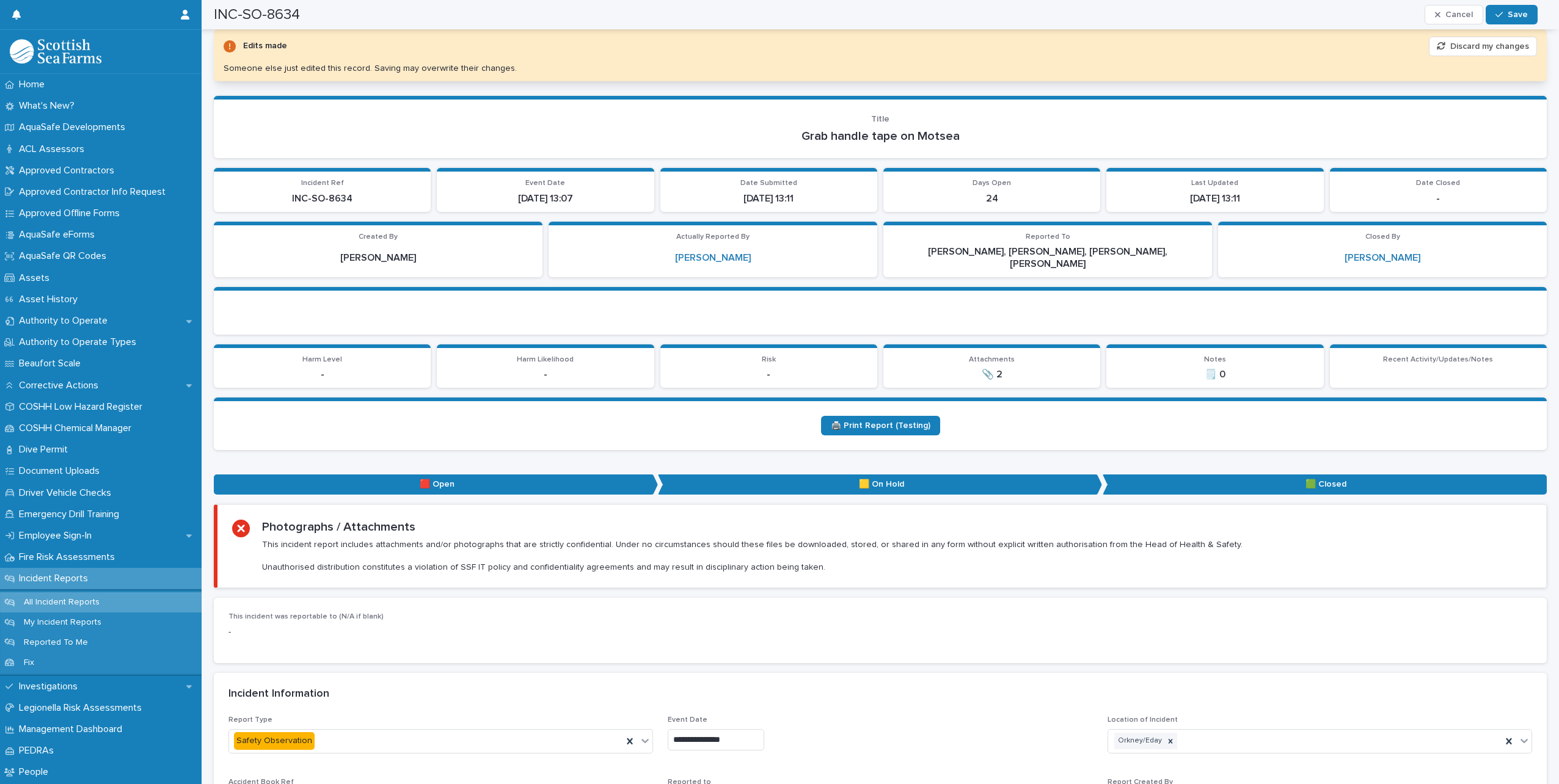
scroll to position [0, 0]
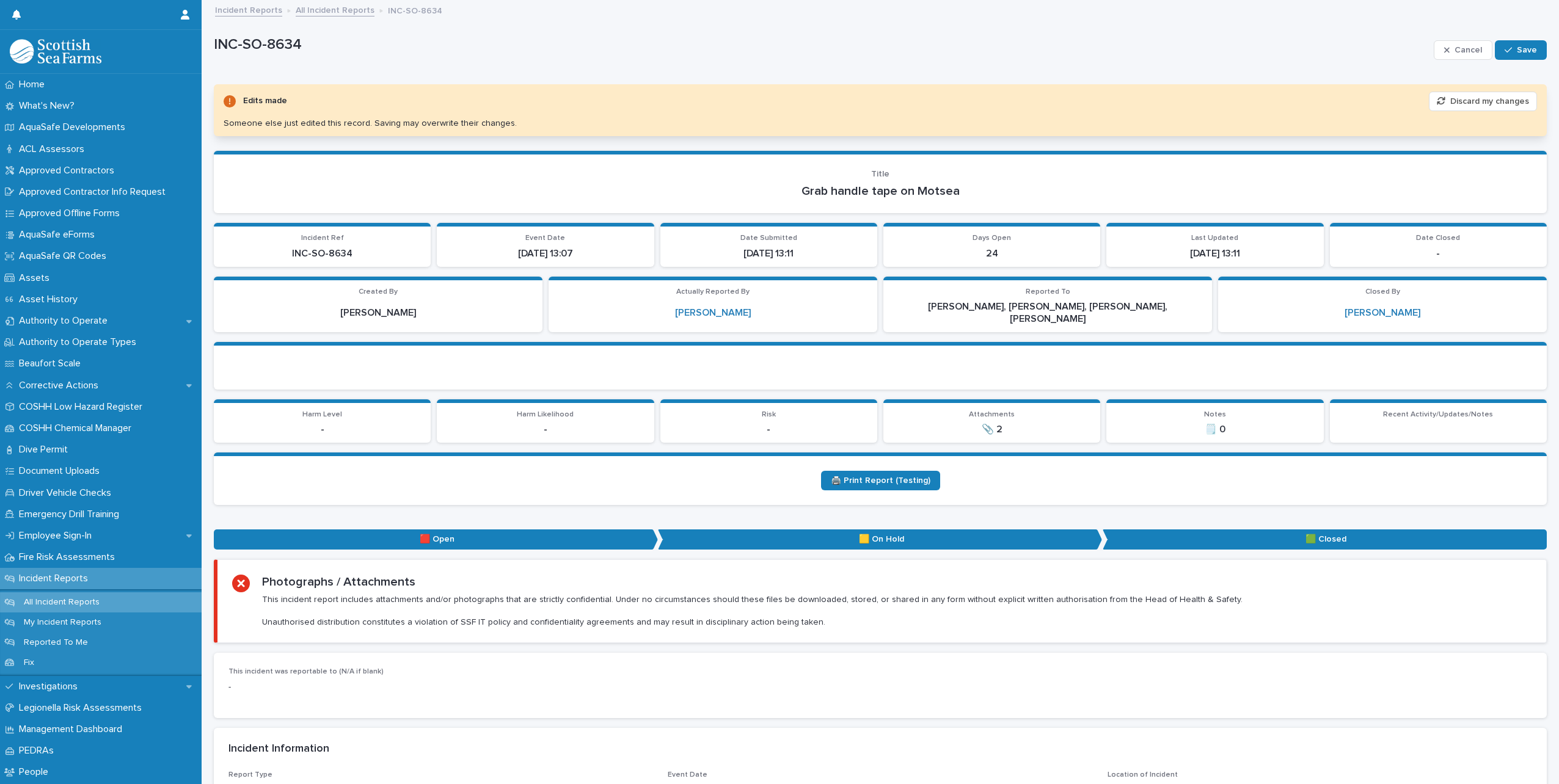
click at [1507, 55] on button "Save" at bounding box center [1520, 50] width 52 height 20
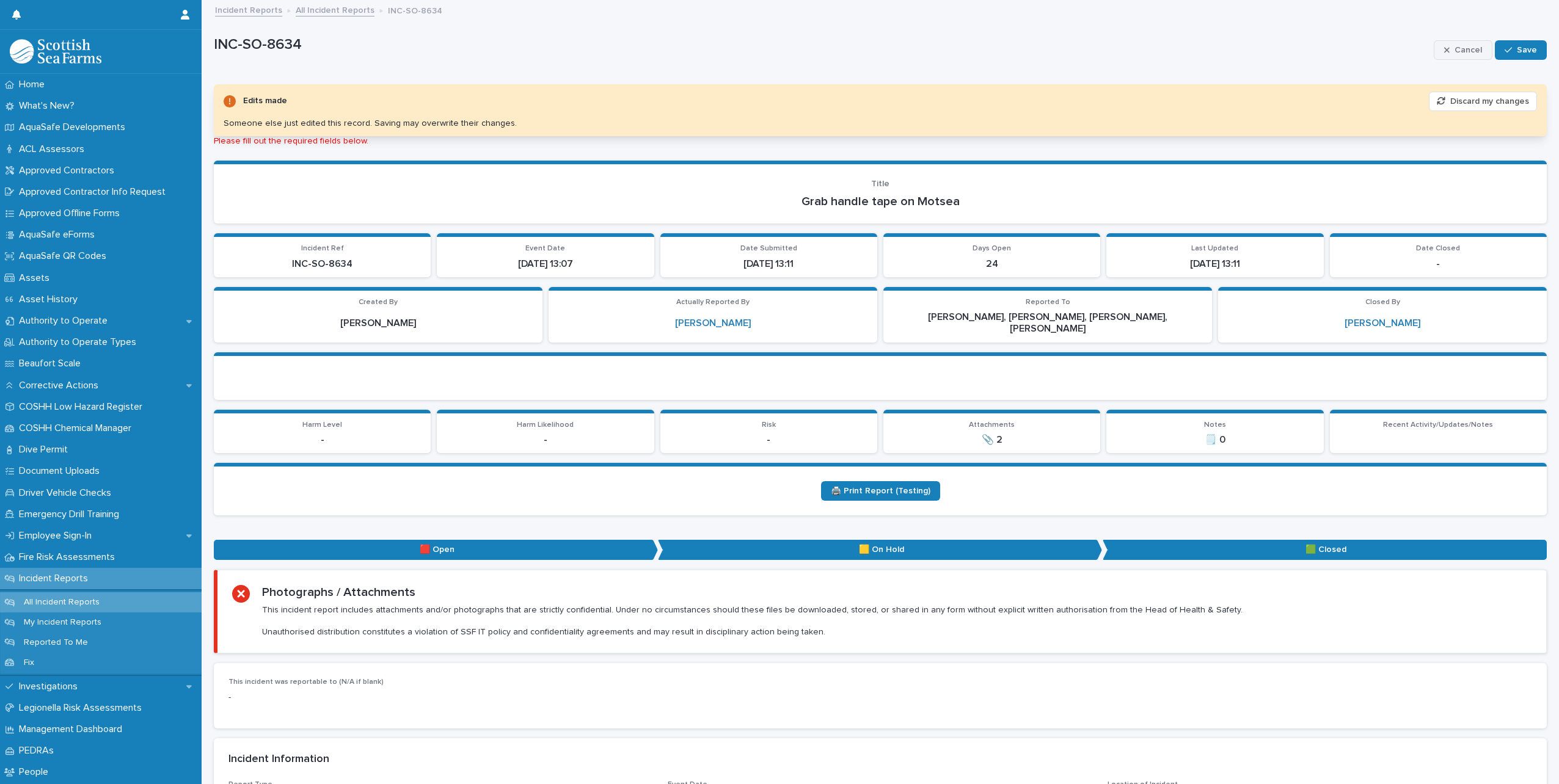
click at [1454, 46] on span "Cancel" at bounding box center [1467, 49] width 28 height 9
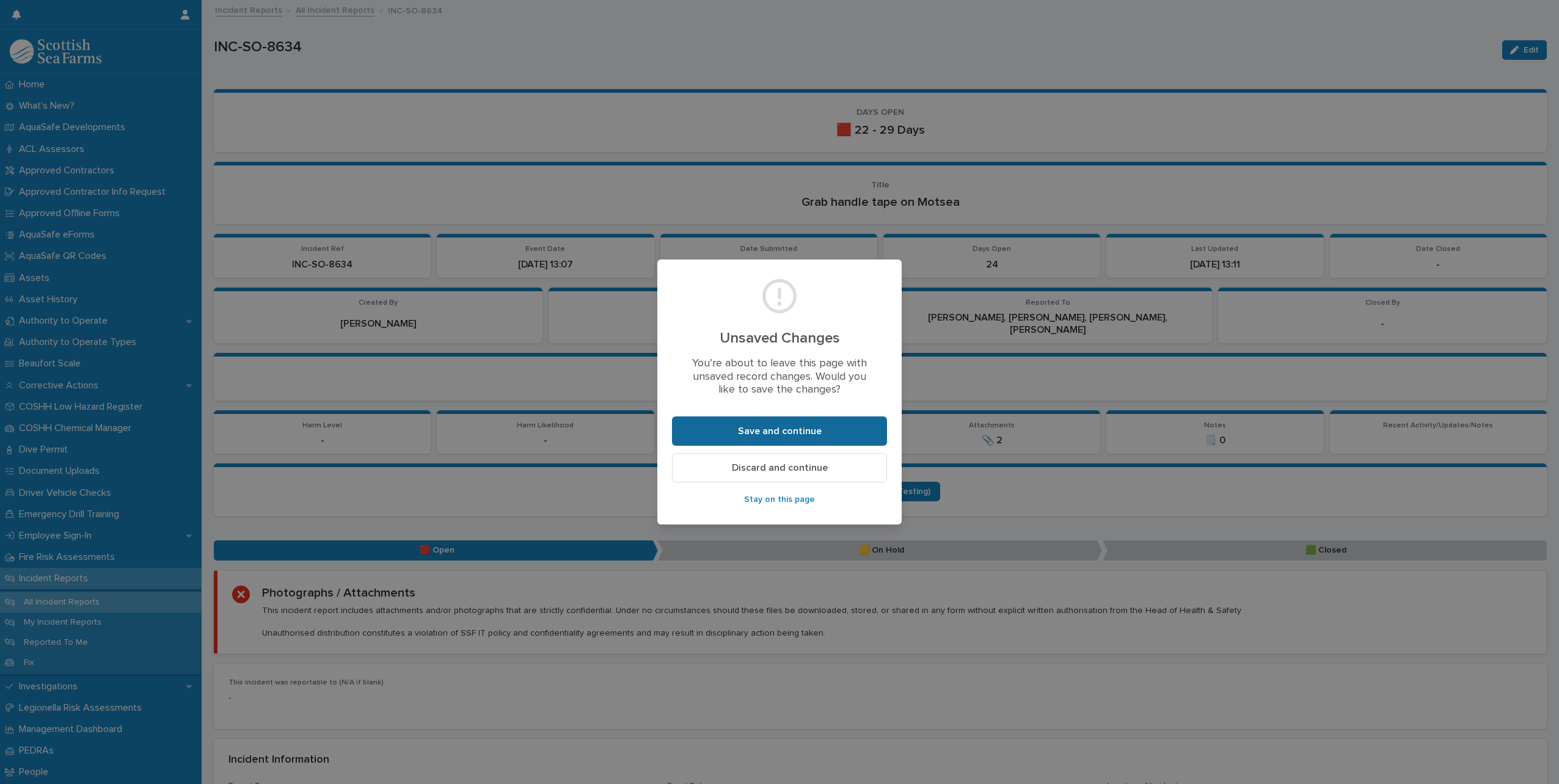
drag, startPoint x: 790, startPoint y: 423, endPoint x: 796, endPoint y: 435, distance: 13.4
click at [790, 423] on button "Save and continue" at bounding box center [779, 430] width 215 height 29
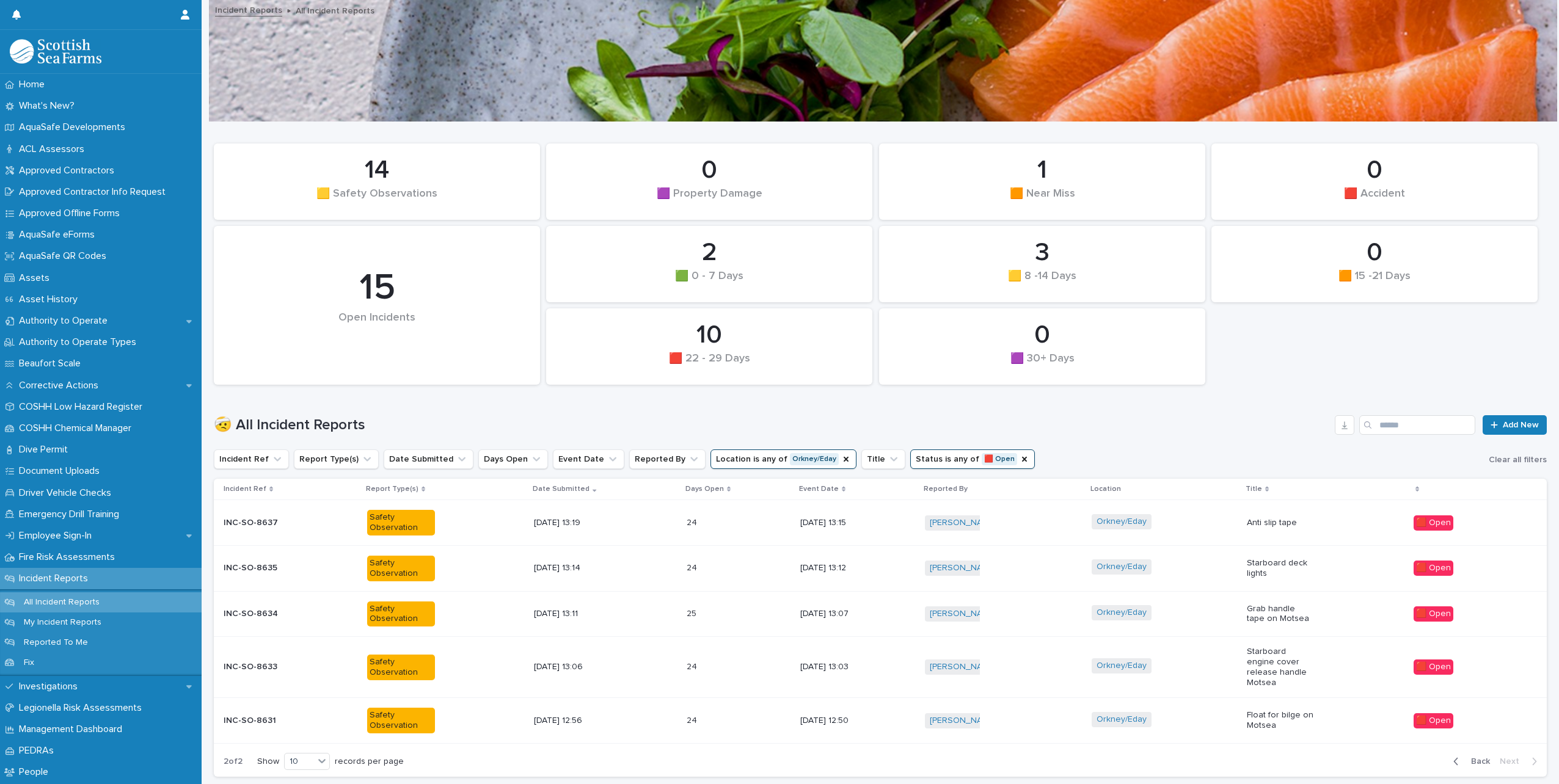
scroll to position [61, 0]
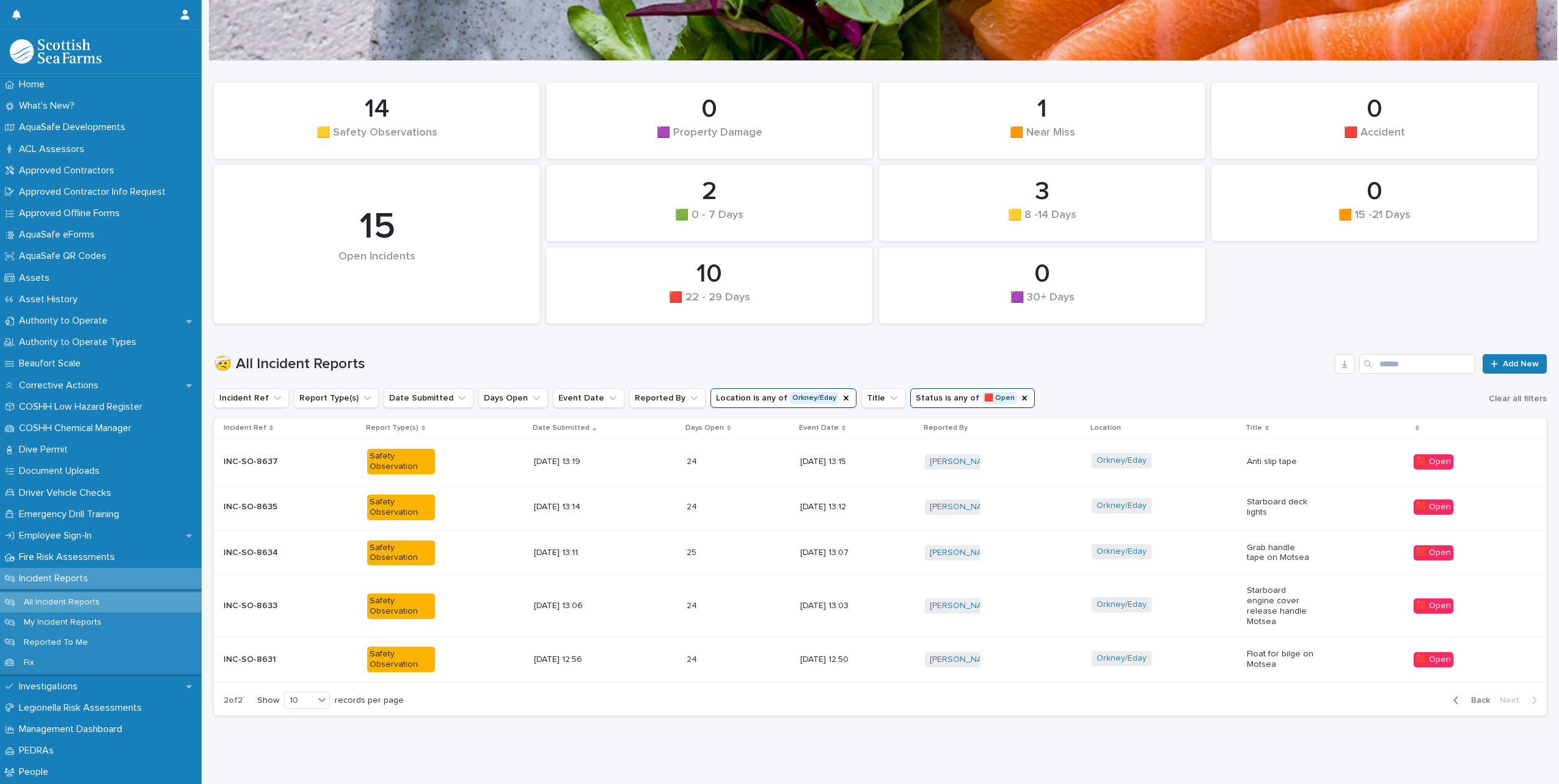
click at [1218, 562] on div "Orkney/Eday" at bounding box center [1164, 553] width 145 height 27
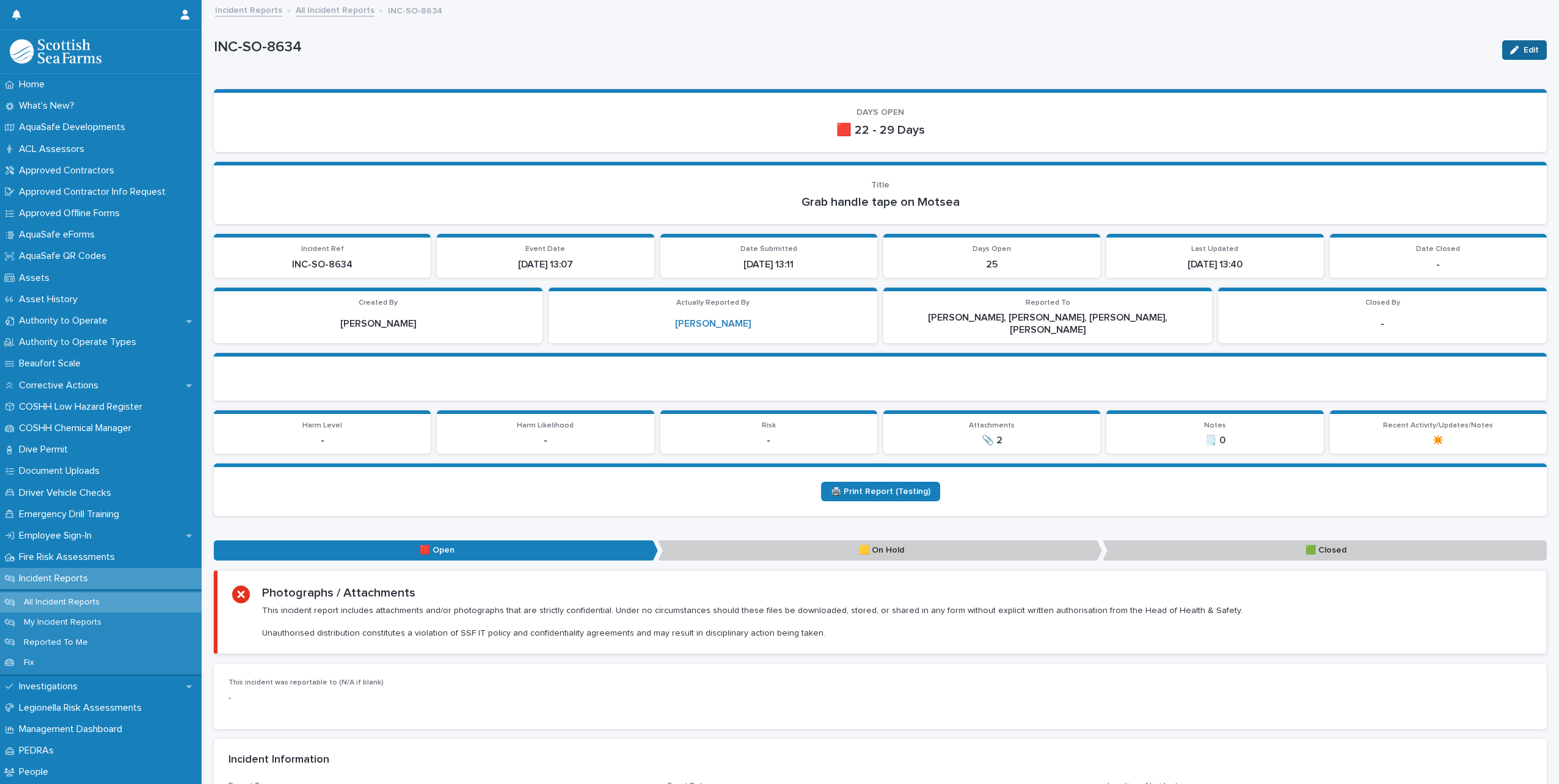
click at [1502, 55] on button "Edit" at bounding box center [1524, 50] width 45 height 20
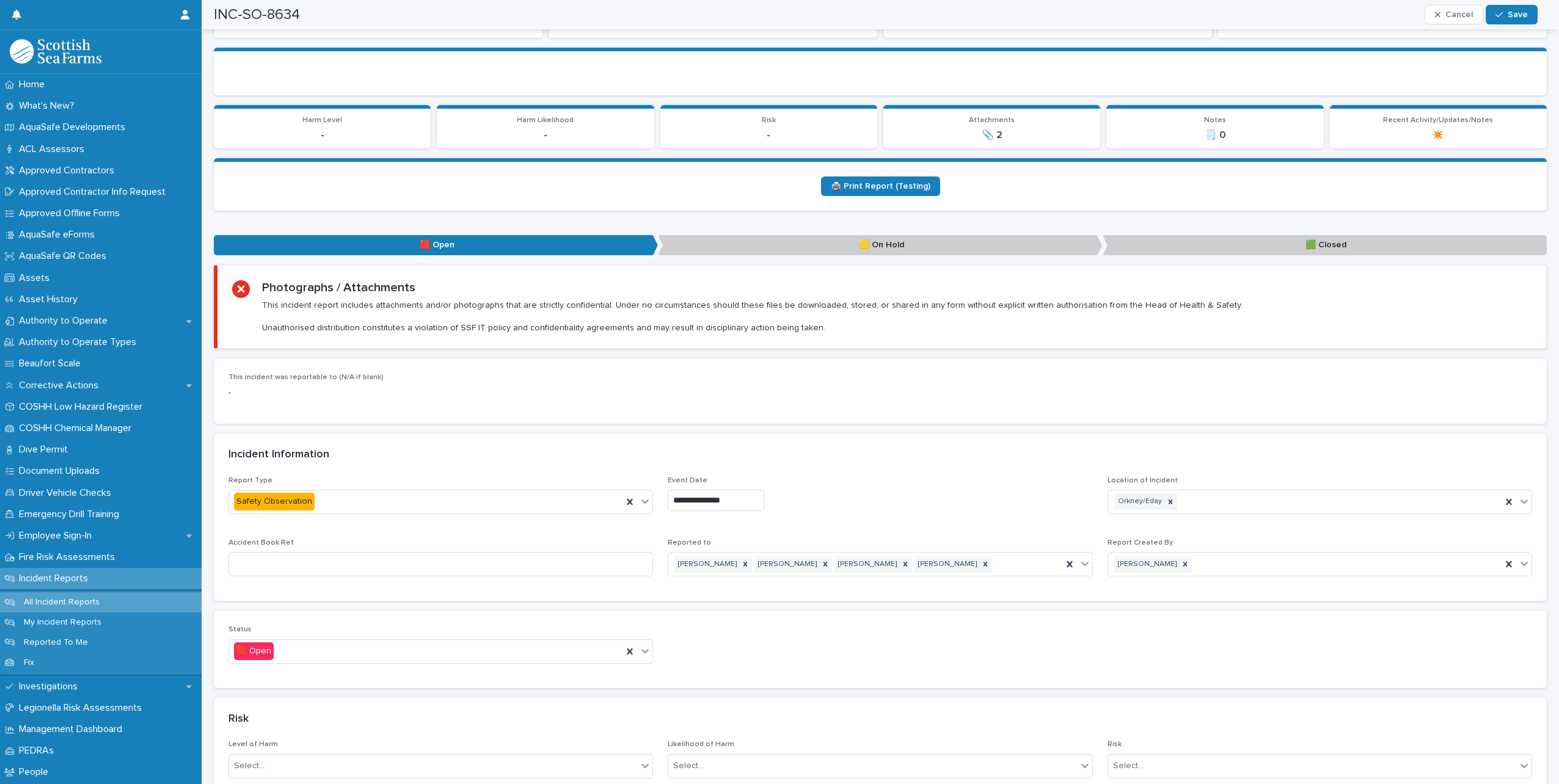
scroll to position [550, 0]
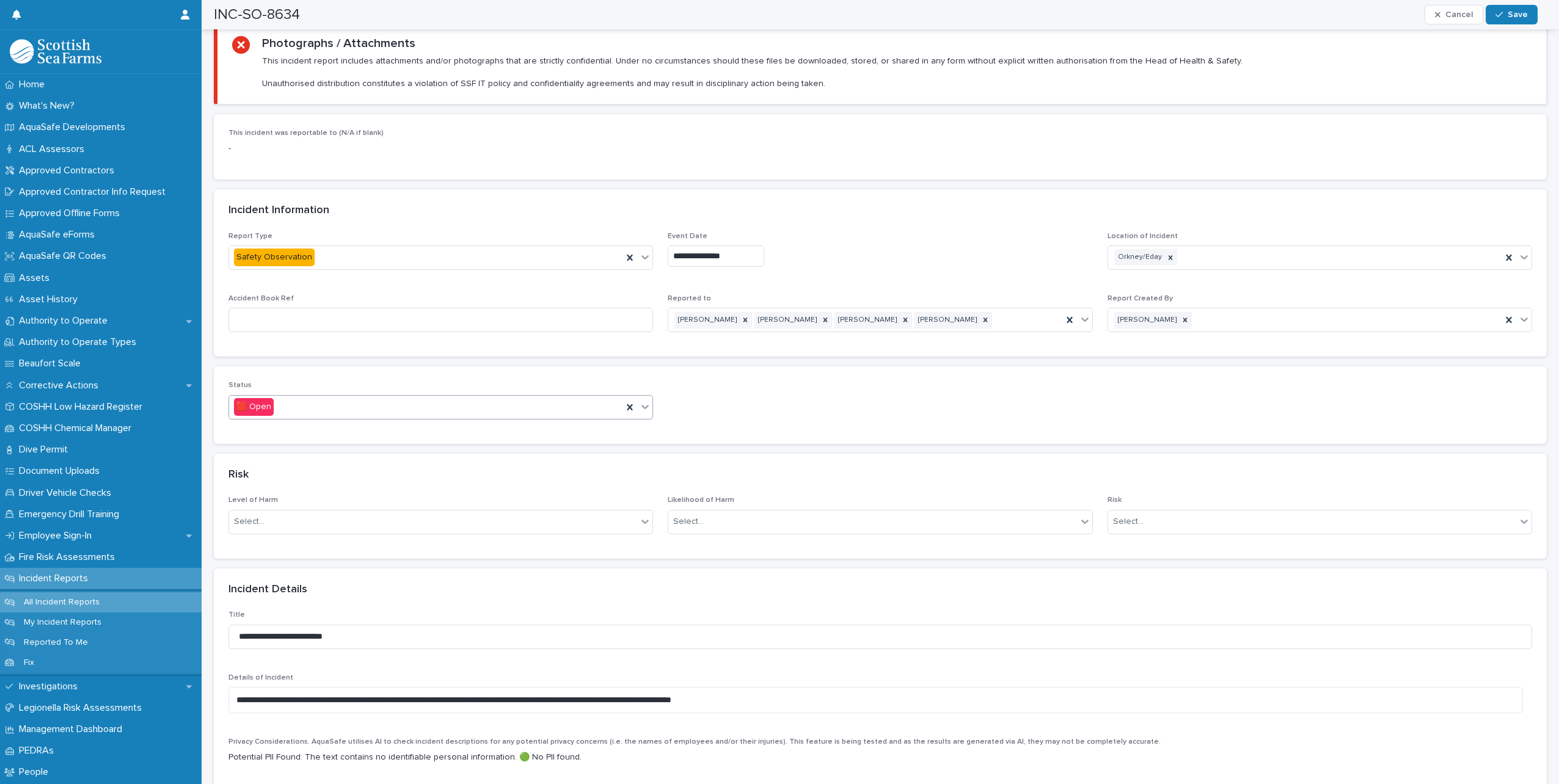
click at [641, 400] on icon at bounding box center [645, 406] width 12 height 12
click at [257, 459] on span "🟩 Closed" at bounding box center [257, 461] width 46 height 13
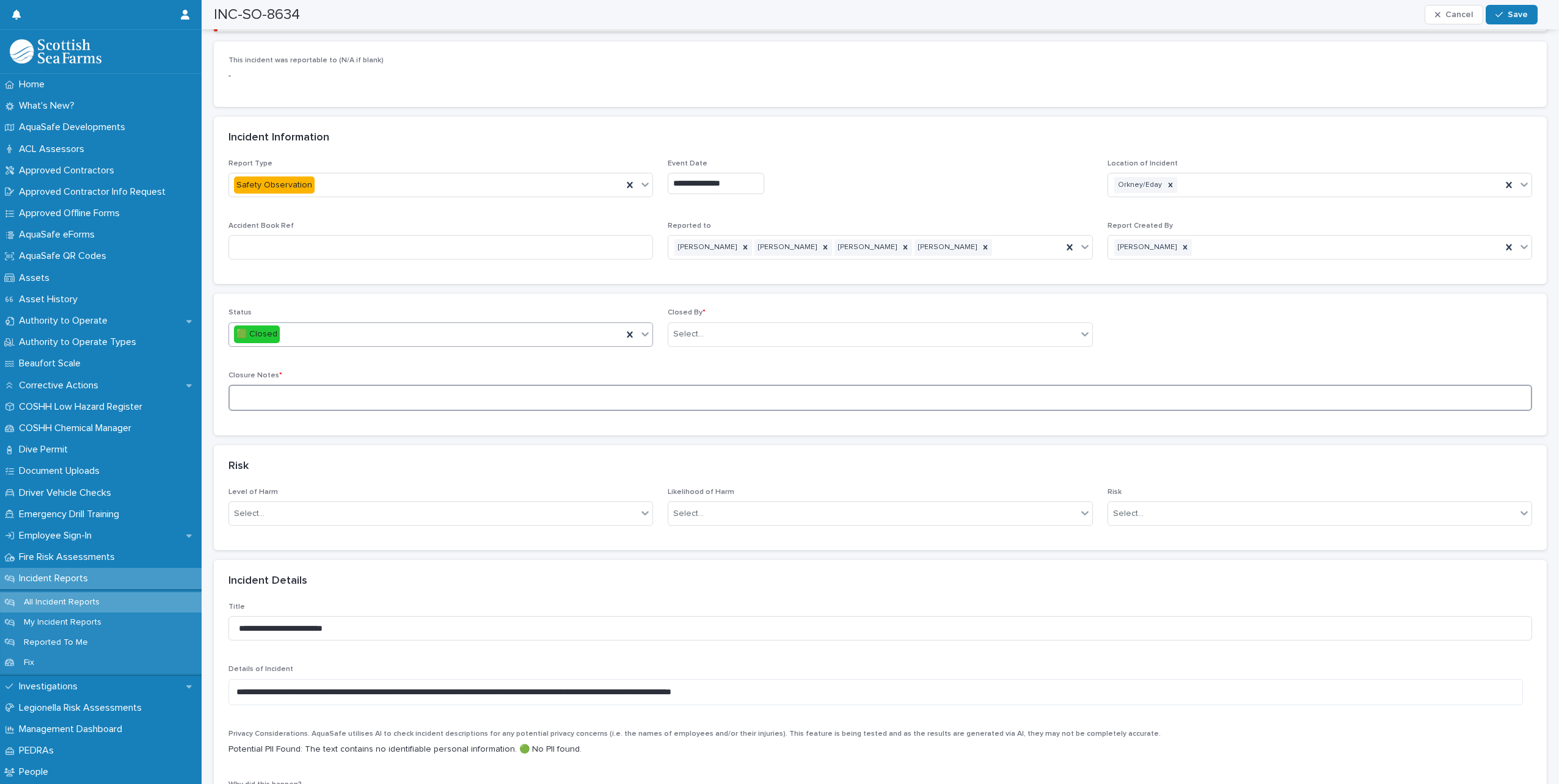
click at [379, 389] on textarea at bounding box center [880, 398] width 1303 height 27
type textarea "**********"
click at [758, 330] on div "Select..." at bounding box center [872, 334] width 408 height 20
type input "*****"
click at [734, 342] on div "[PERSON_NAME]" at bounding box center [874, 346] width 420 height 22
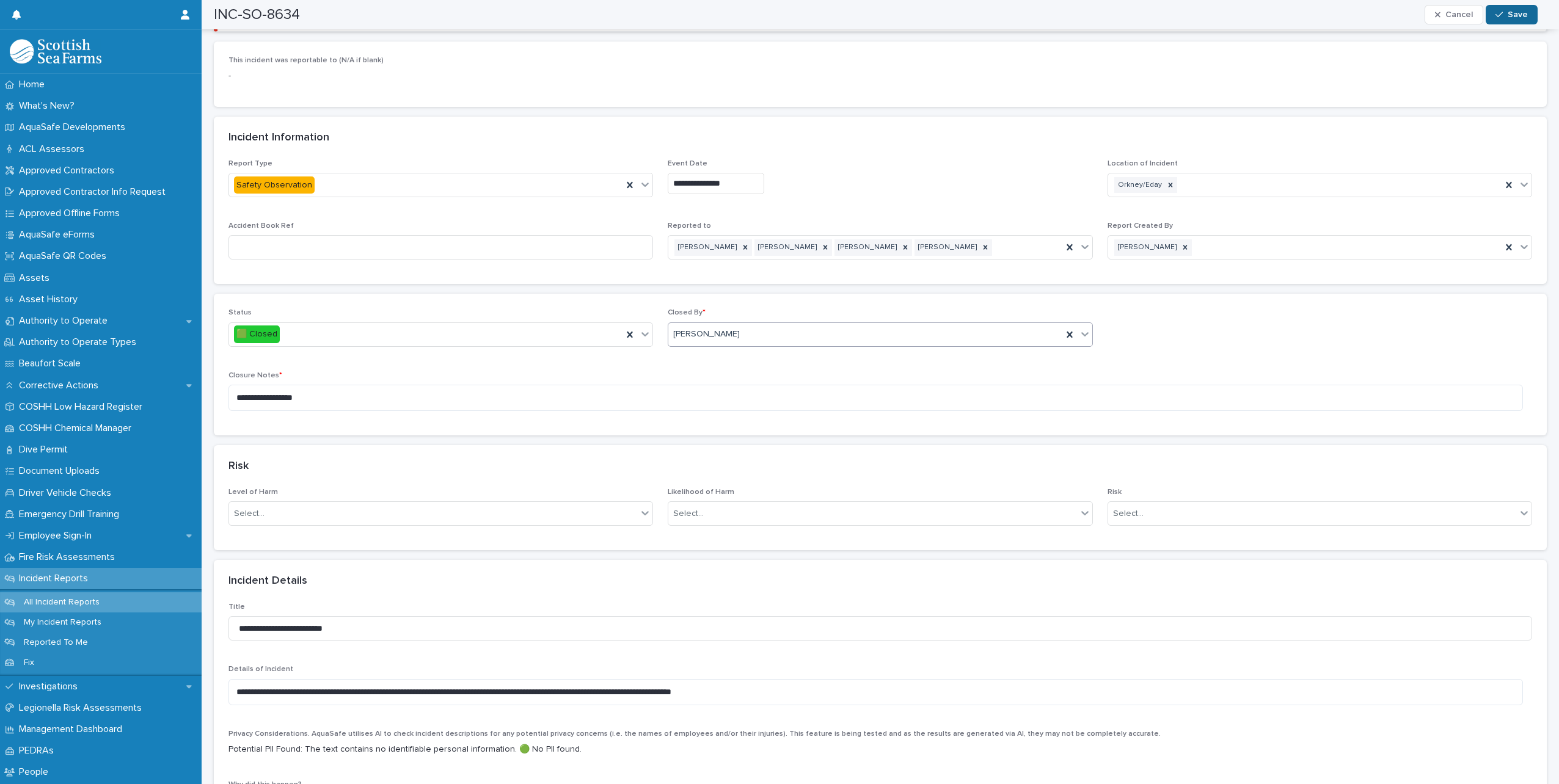
click at [1516, 12] on span "Save" at bounding box center [1517, 14] width 20 height 9
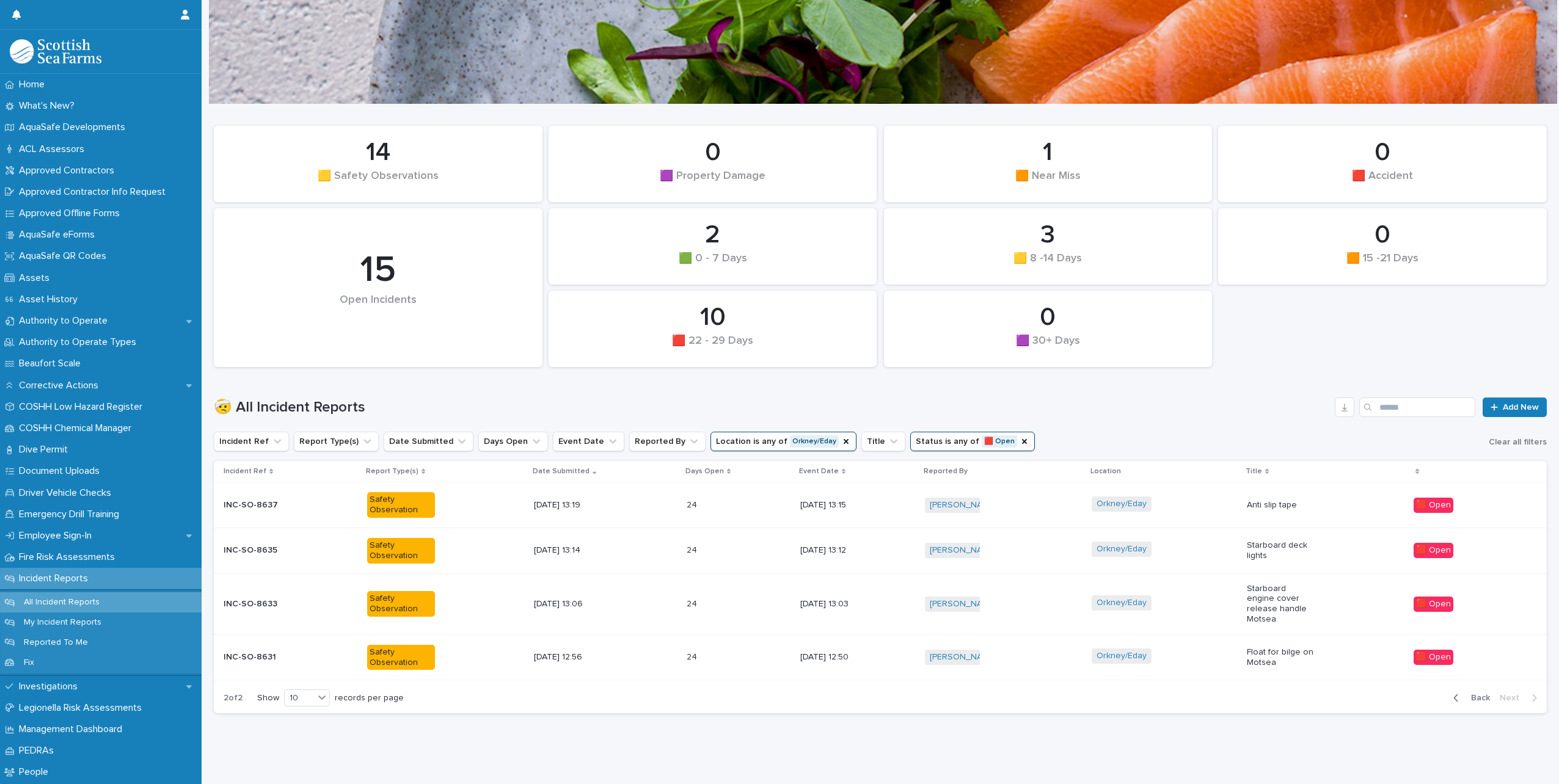
scroll to position [9, 0]
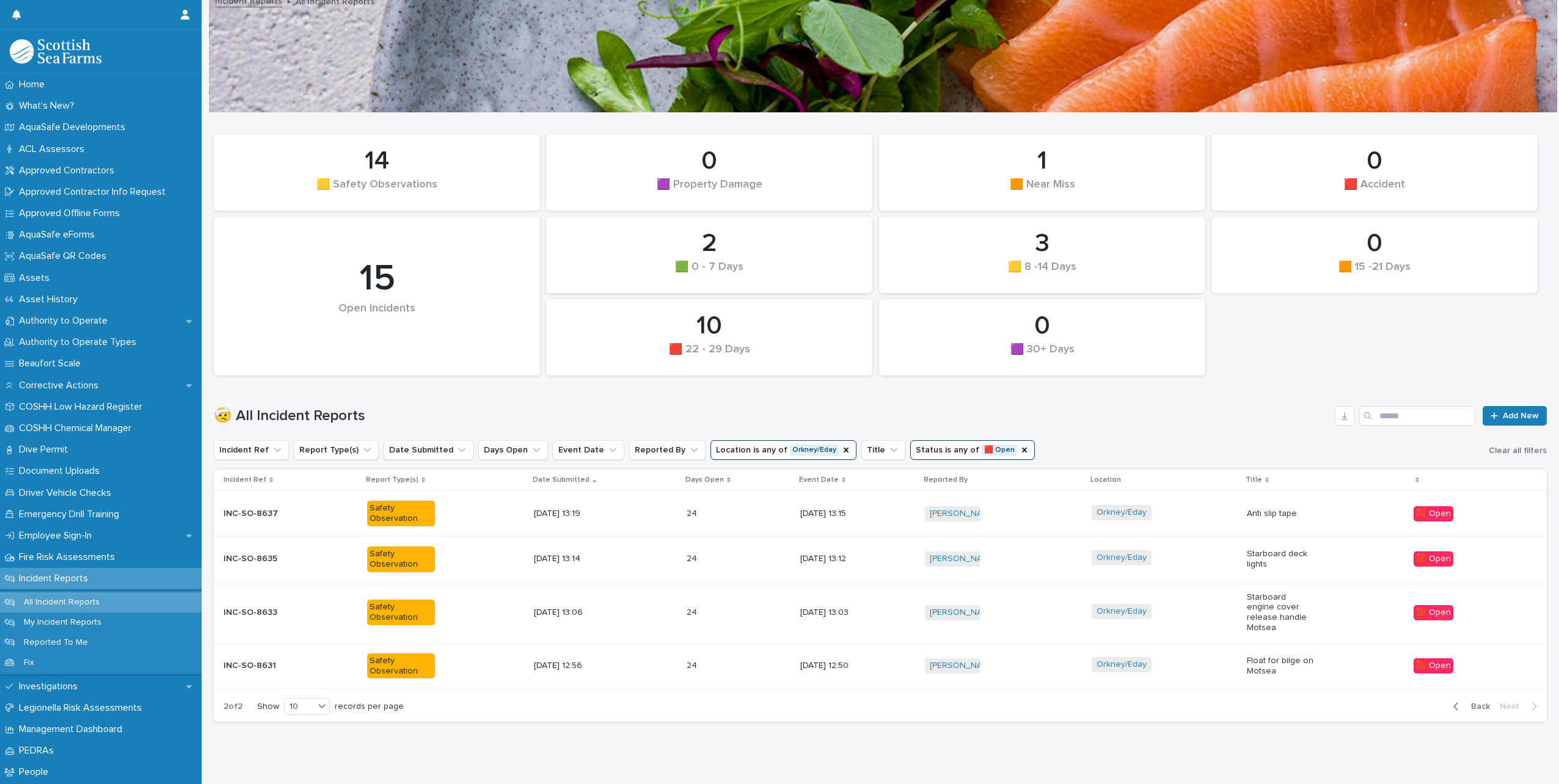
click at [1307, 558] on p "Starboard deck lights" at bounding box center [1280, 559] width 67 height 21
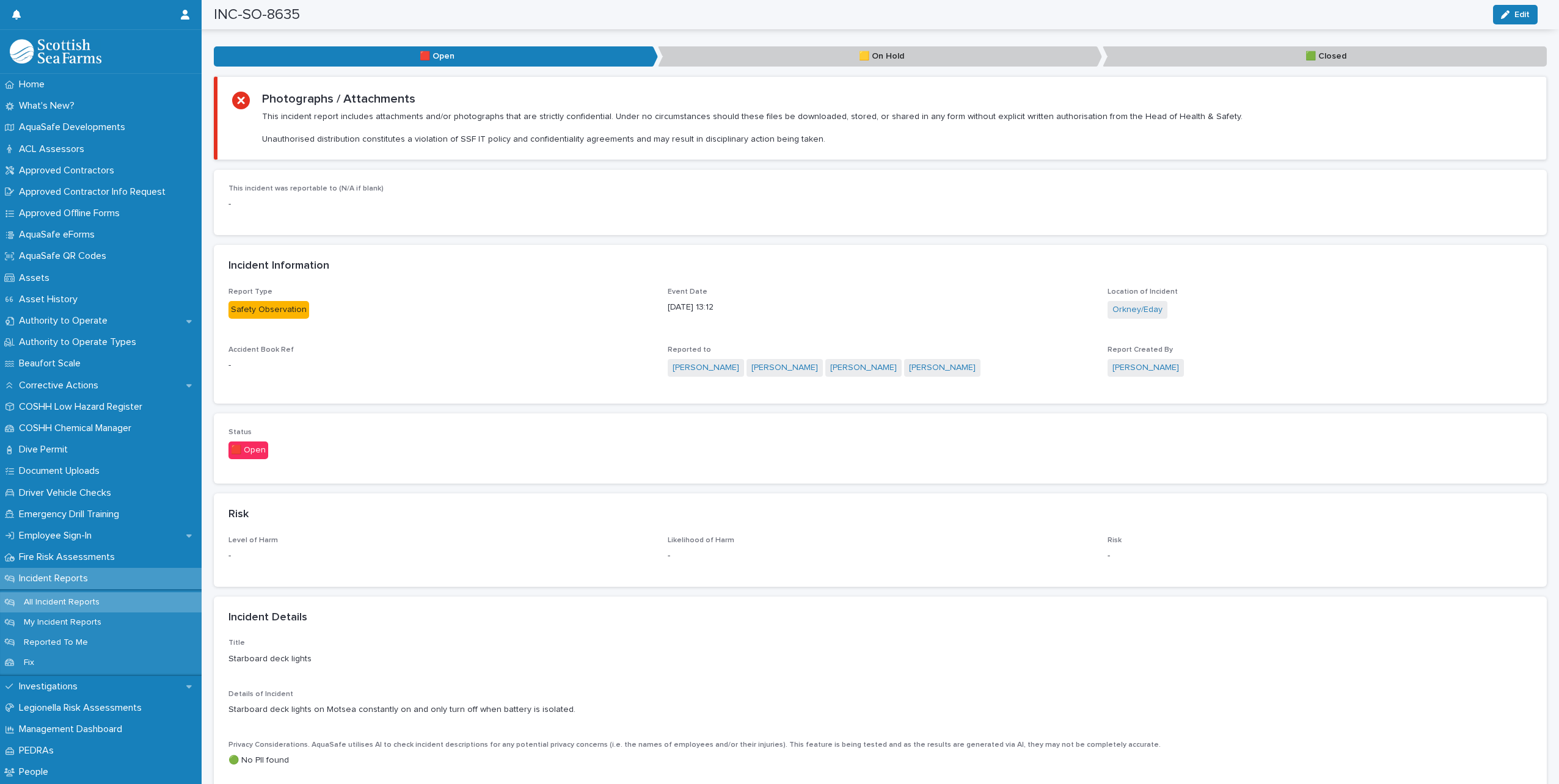
scroll to position [550, 0]
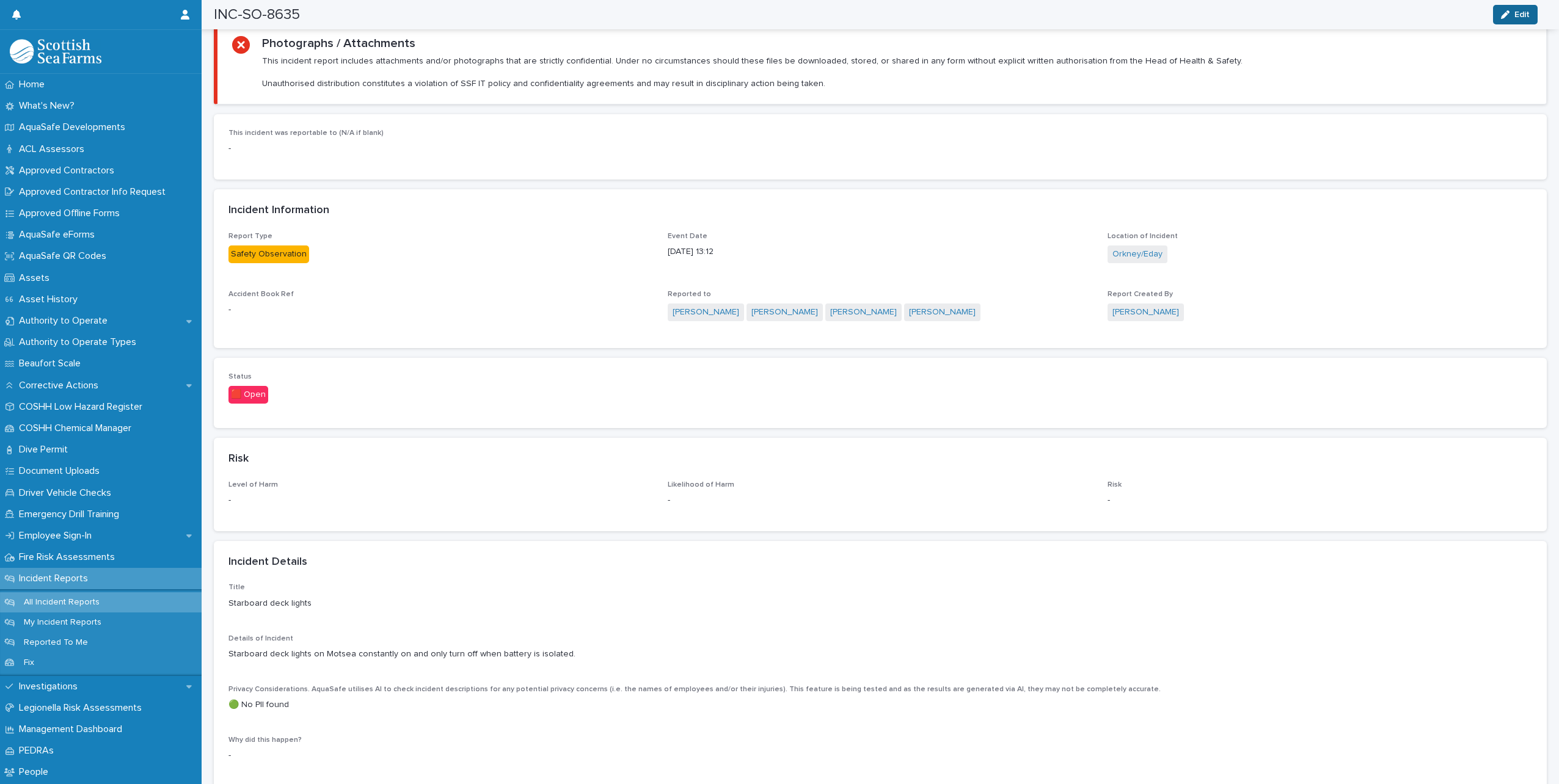
click at [1512, 23] on button "Edit" at bounding box center [1514, 14] width 45 height 20
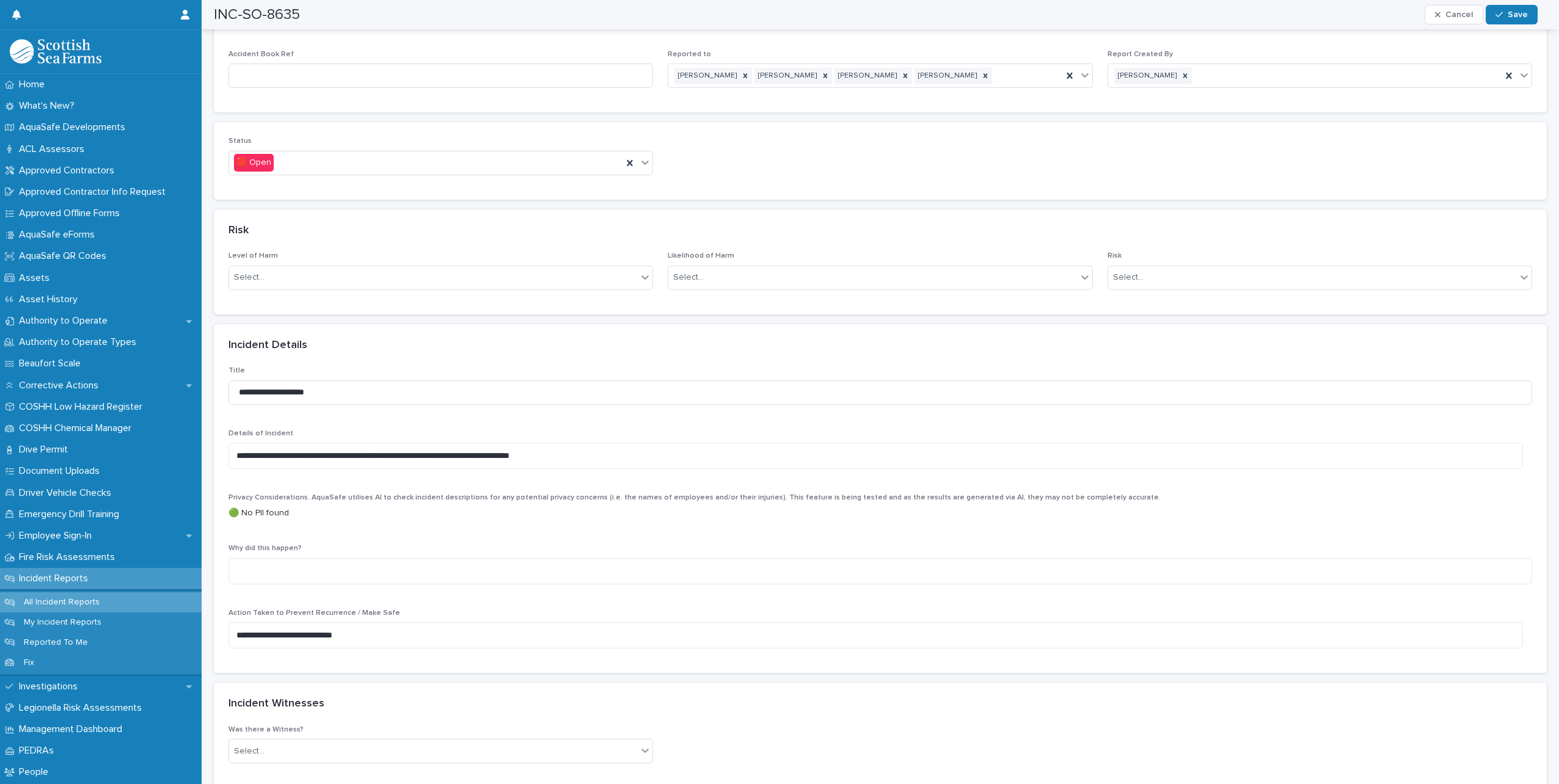
scroll to position [733, 0]
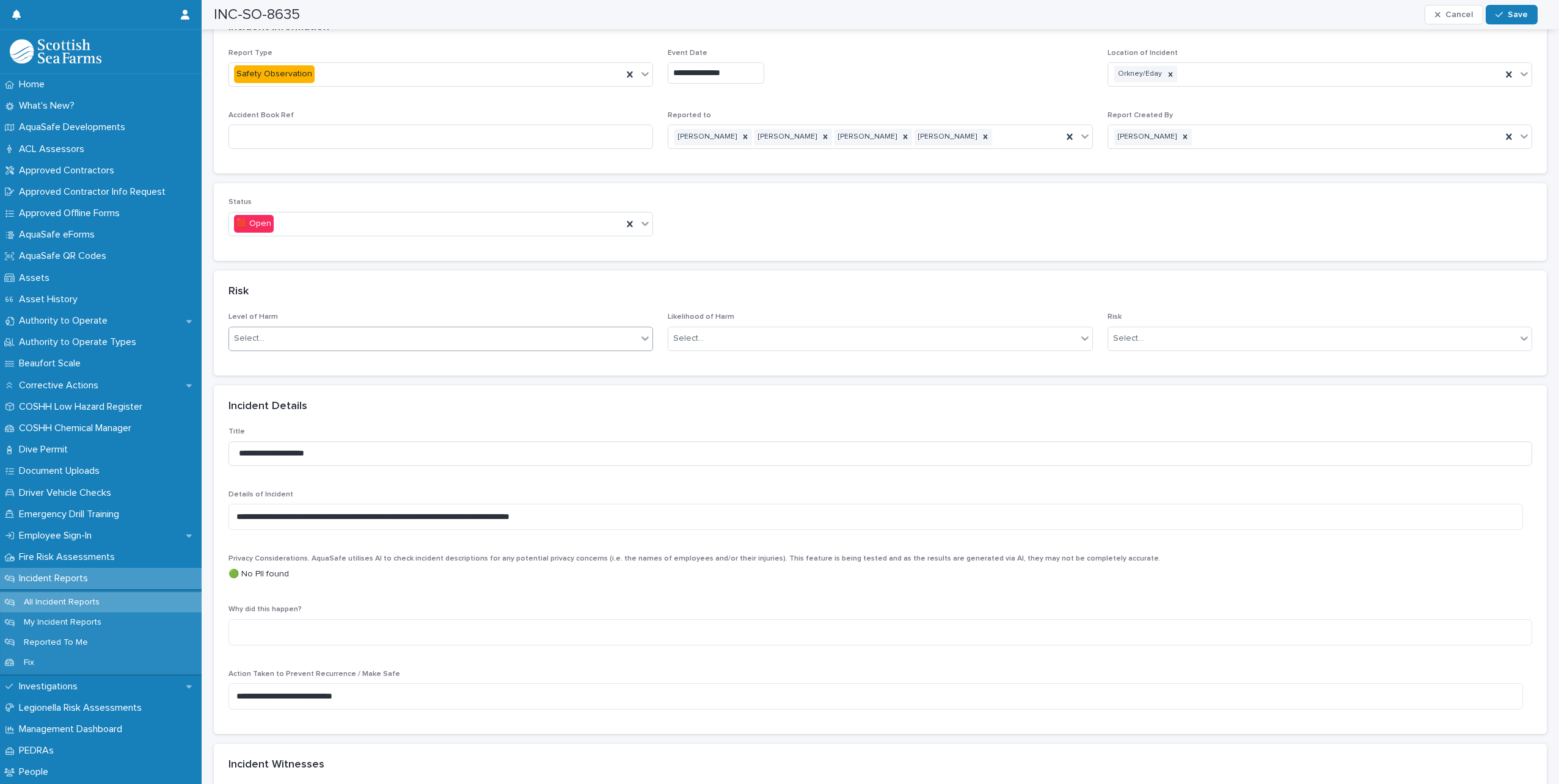
click at [640, 336] on div at bounding box center [644, 337] width 14 height 22
click at [391, 332] on div "Select..." at bounding box center [433, 337] width 408 height 20
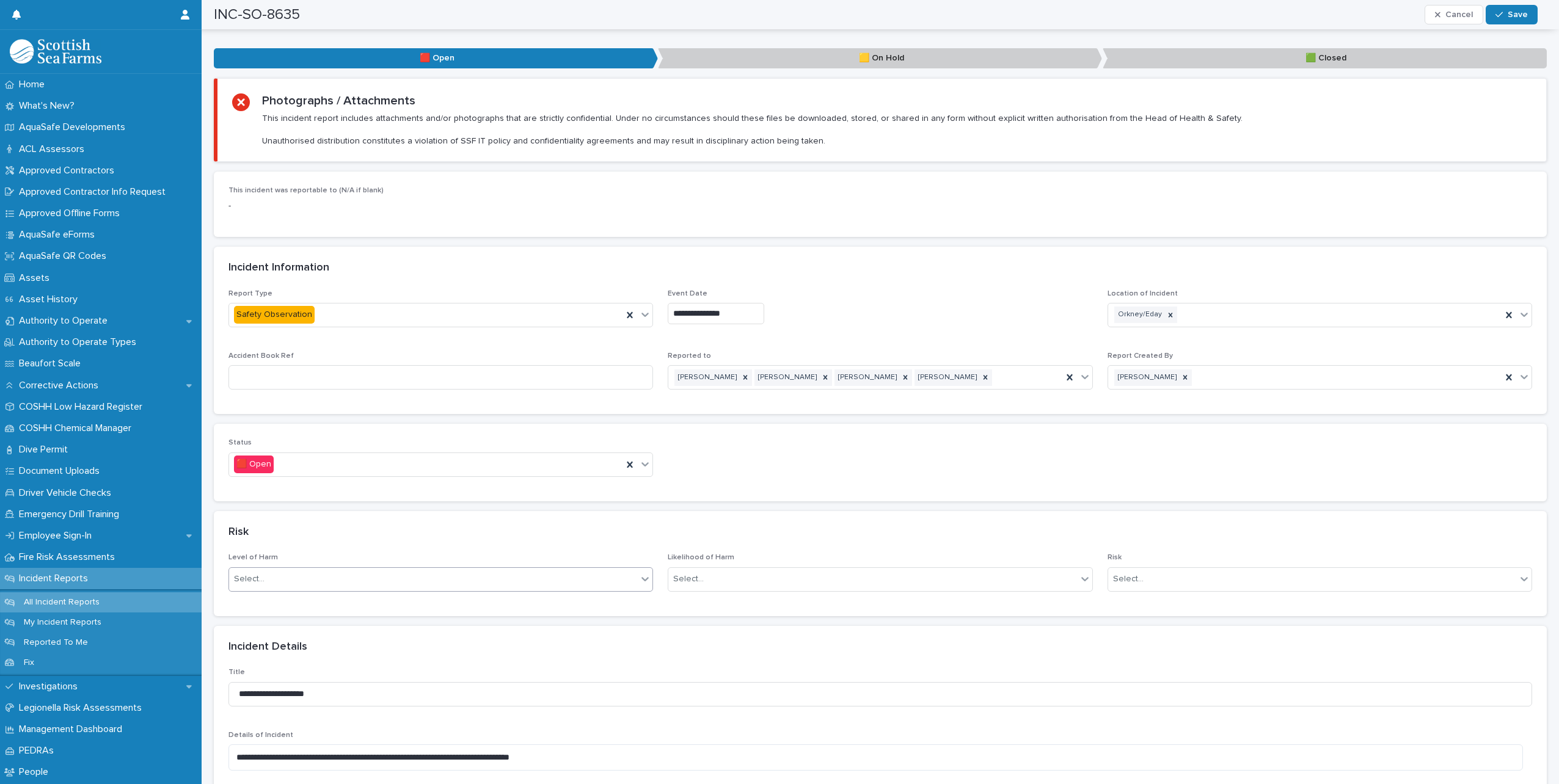
scroll to position [488, 0]
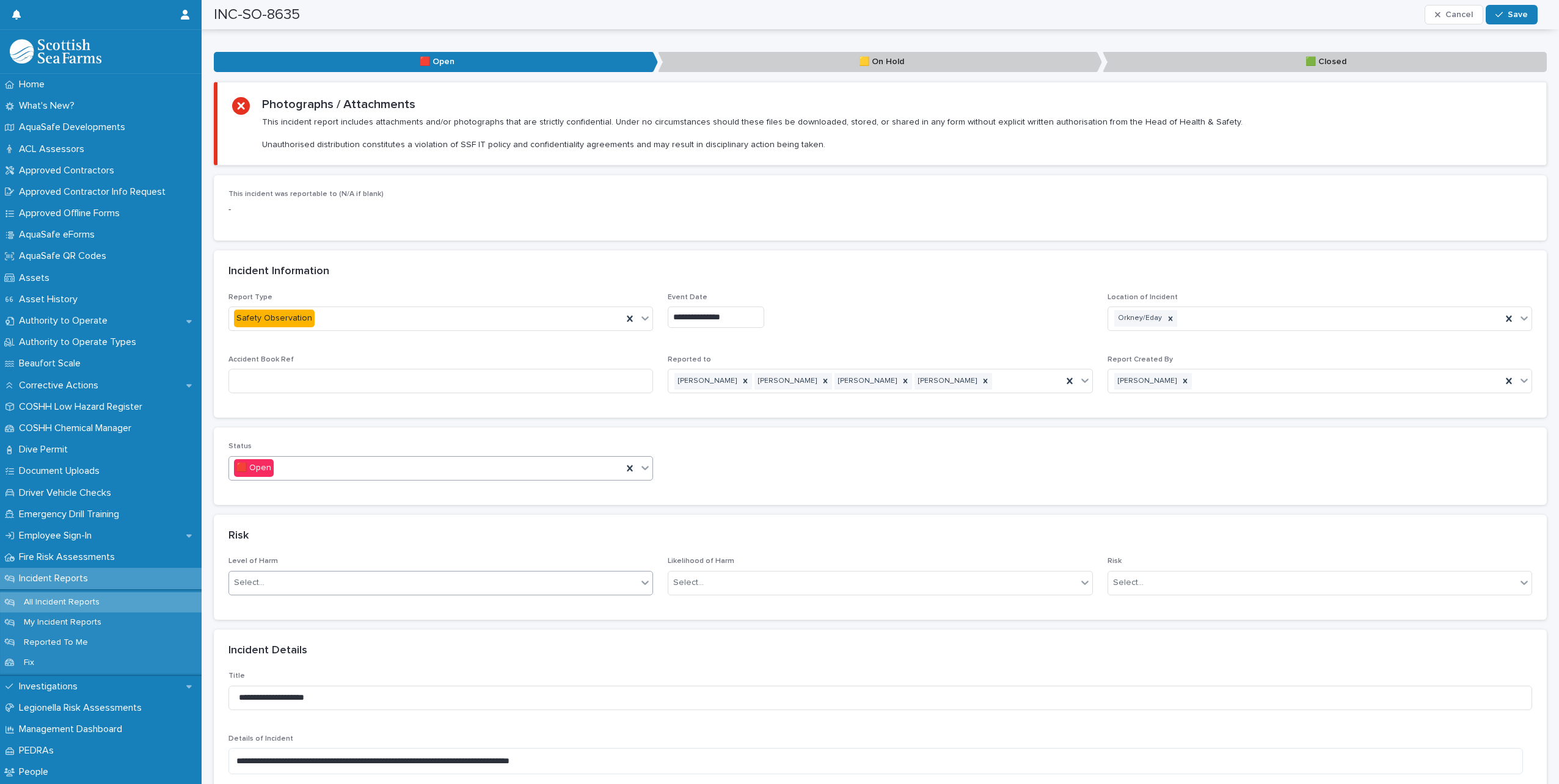
click at [641, 463] on div at bounding box center [644, 467] width 14 height 22
click at [318, 520] on div "🟩 Closed" at bounding box center [439, 522] width 420 height 22
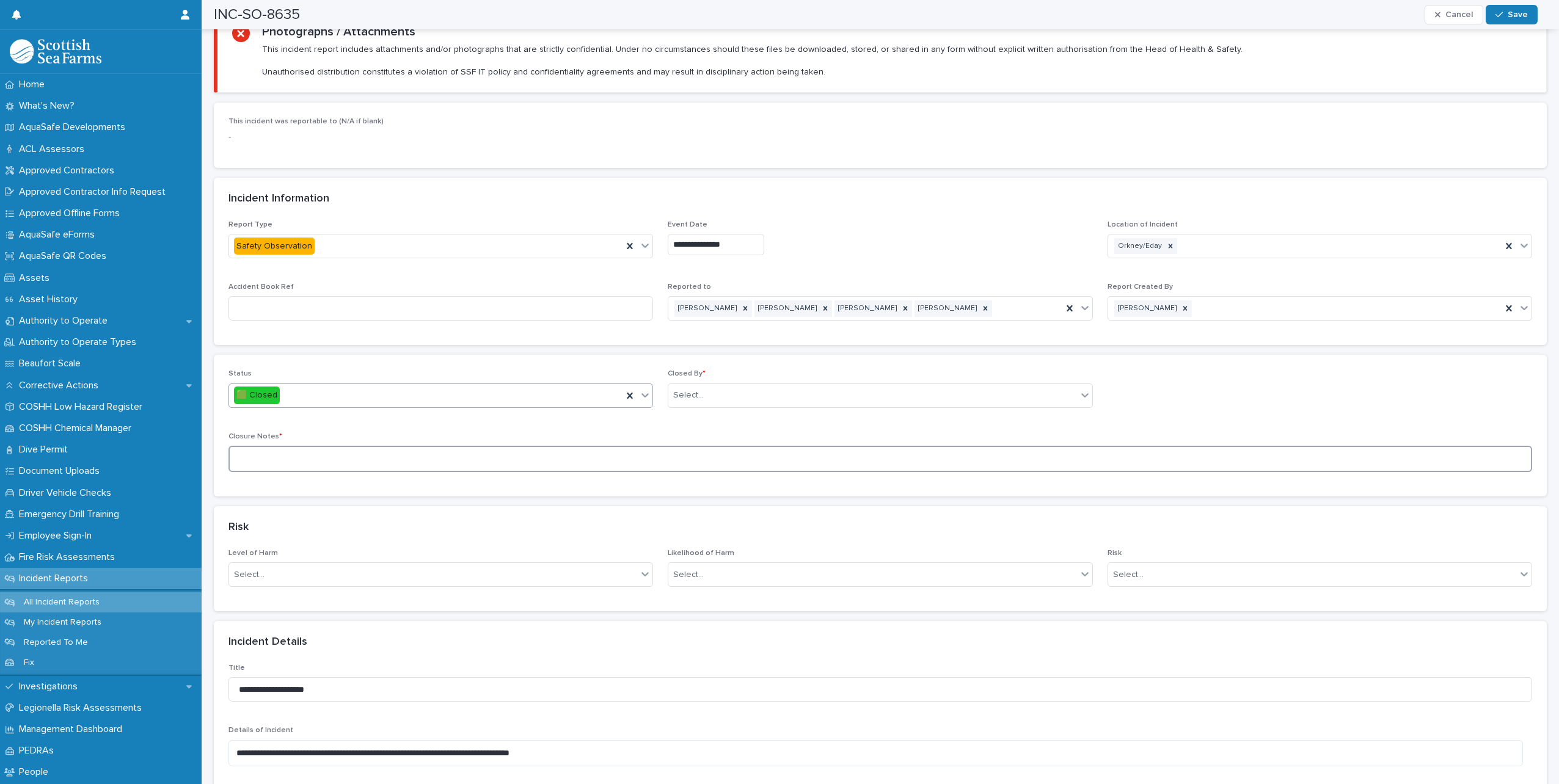
click at [394, 450] on textarea at bounding box center [880, 459] width 1303 height 27
type textarea "**********"
click at [746, 385] on div "Select..." at bounding box center [872, 394] width 408 height 20
type input "*****"
click at [706, 404] on div "[PERSON_NAME]" at bounding box center [874, 408] width 420 height 22
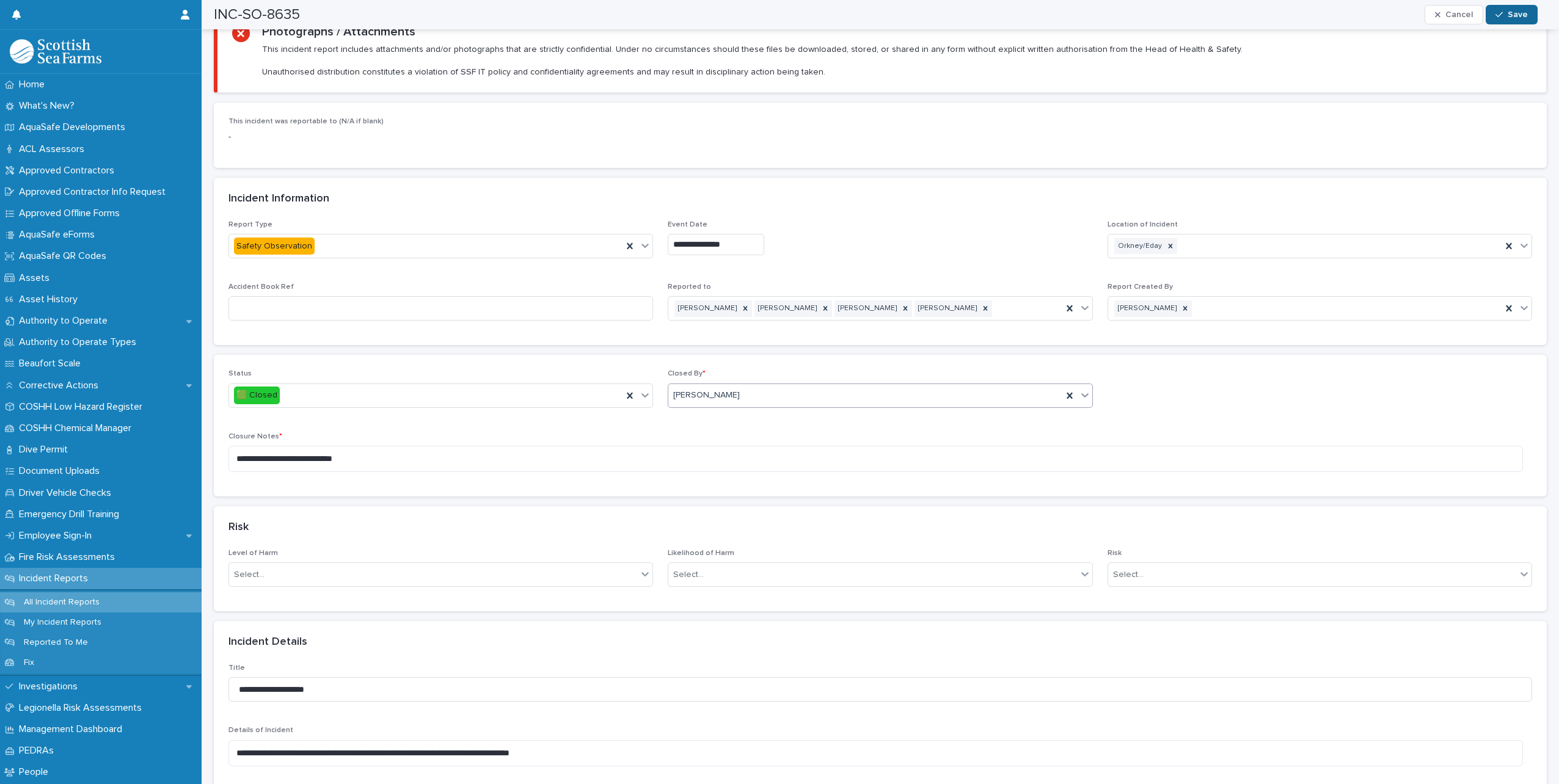
click at [1518, 16] on span "Save" at bounding box center [1517, 14] width 20 height 9
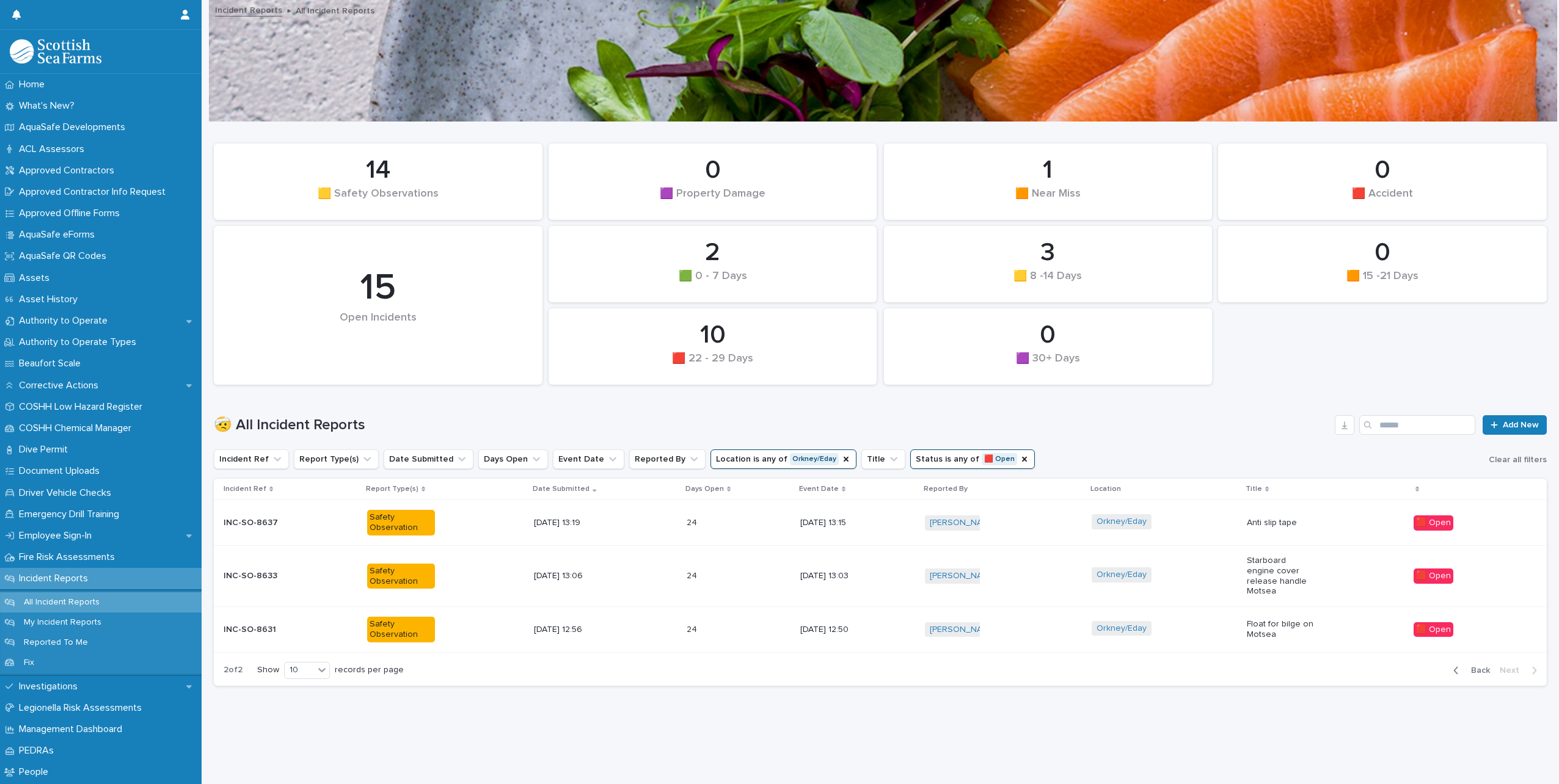
scroll to position [9, 0]
click at [1220, 523] on div "Orkney/Eday" at bounding box center [1164, 522] width 145 height 27
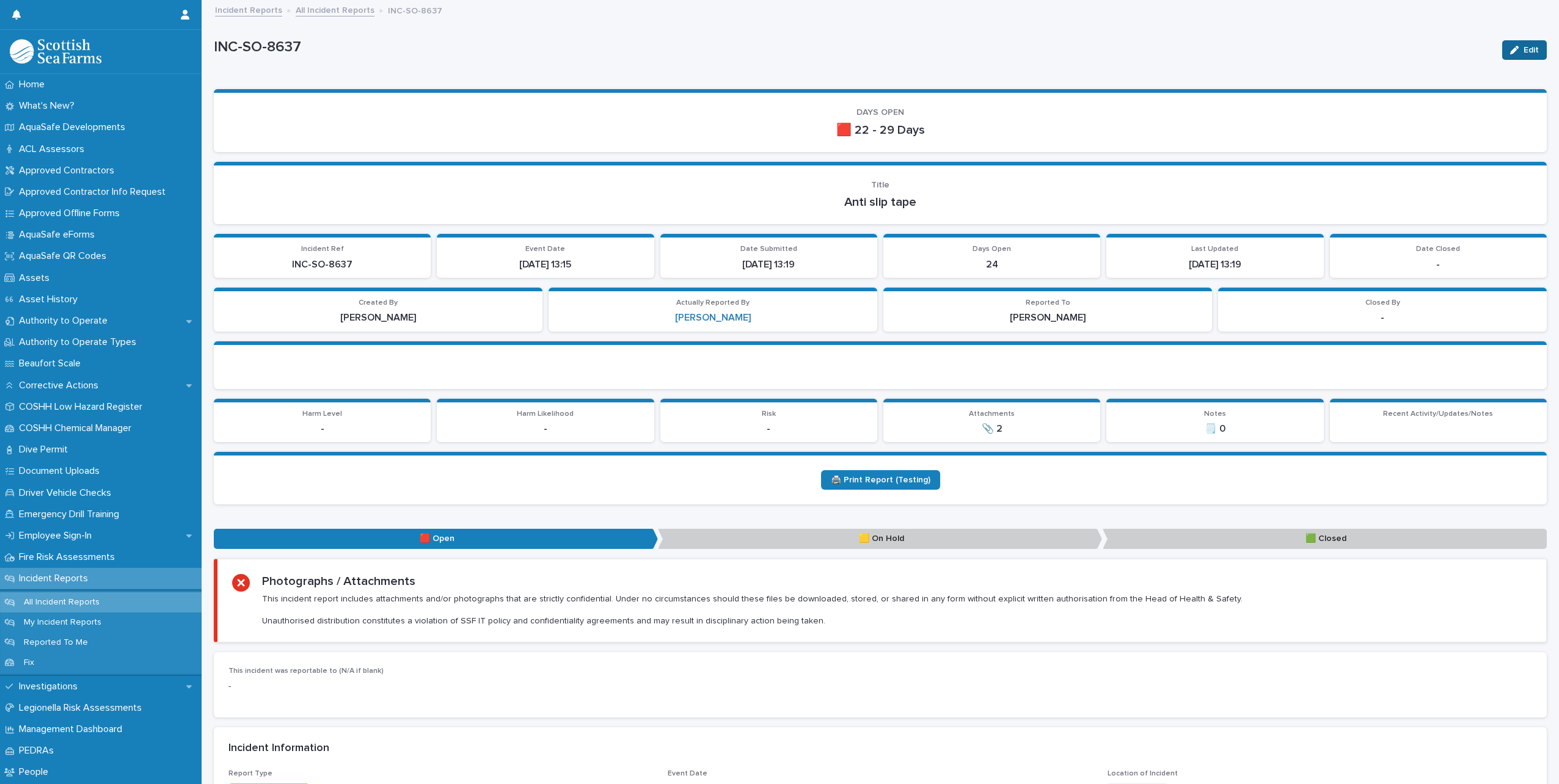
click at [1531, 48] on button "Edit" at bounding box center [1524, 50] width 45 height 20
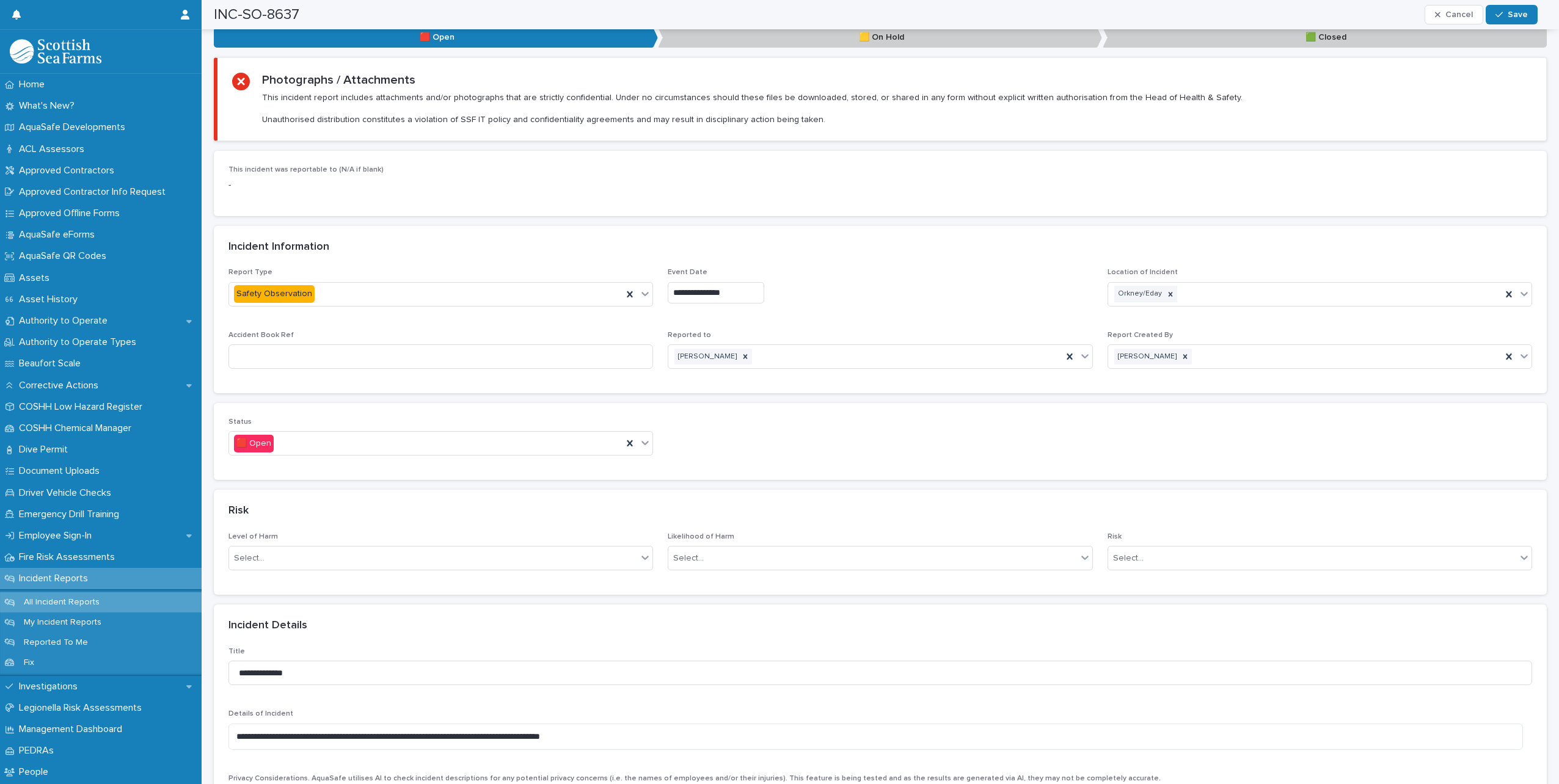
scroll to position [611, 0]
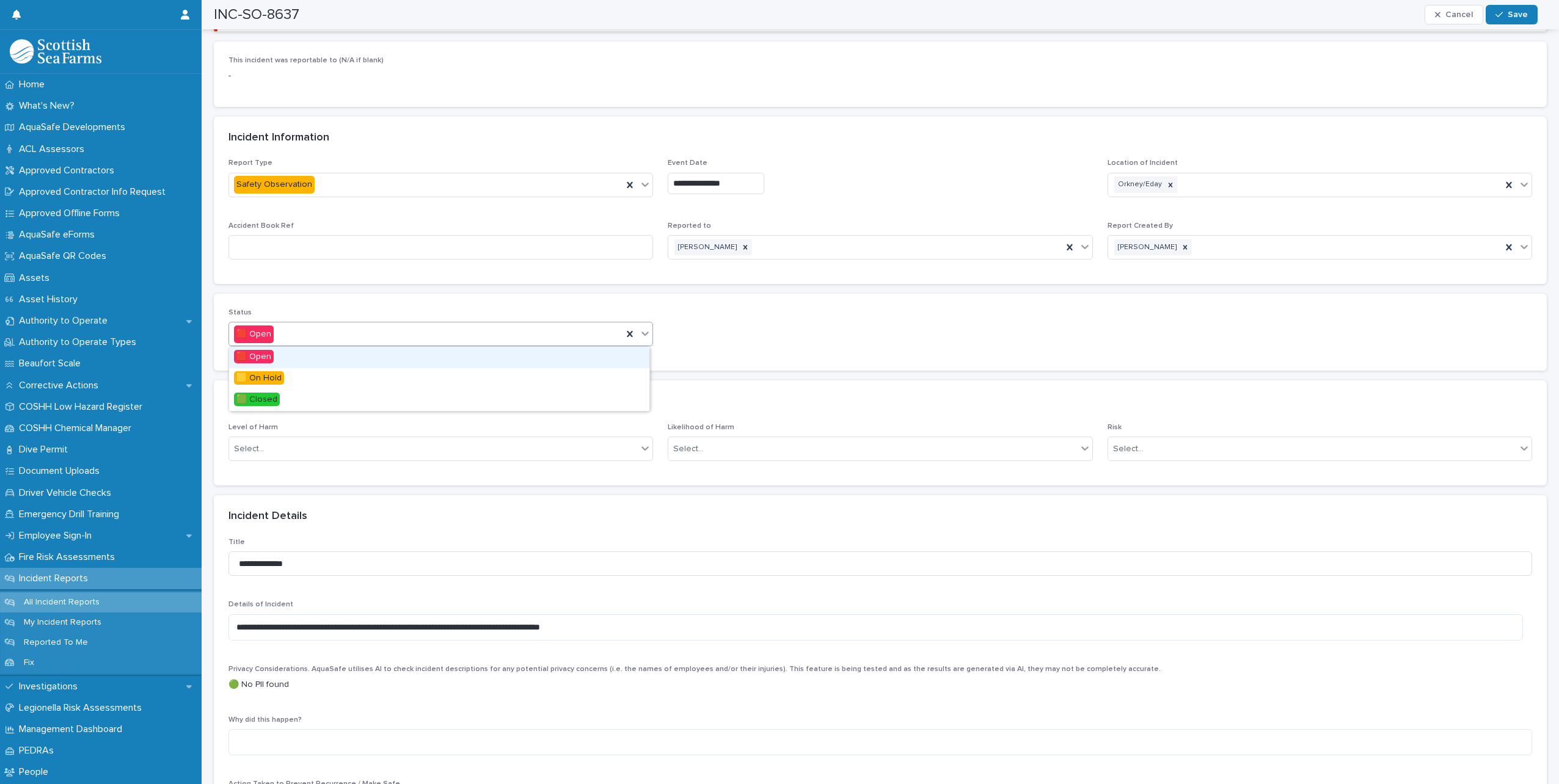
click at [645, 340] on div at bounding box center [644, 333] width 14 height 22
click at [292, 401] on div "🟩 Closed" at bounding box center [439, 400] width 420 height 22
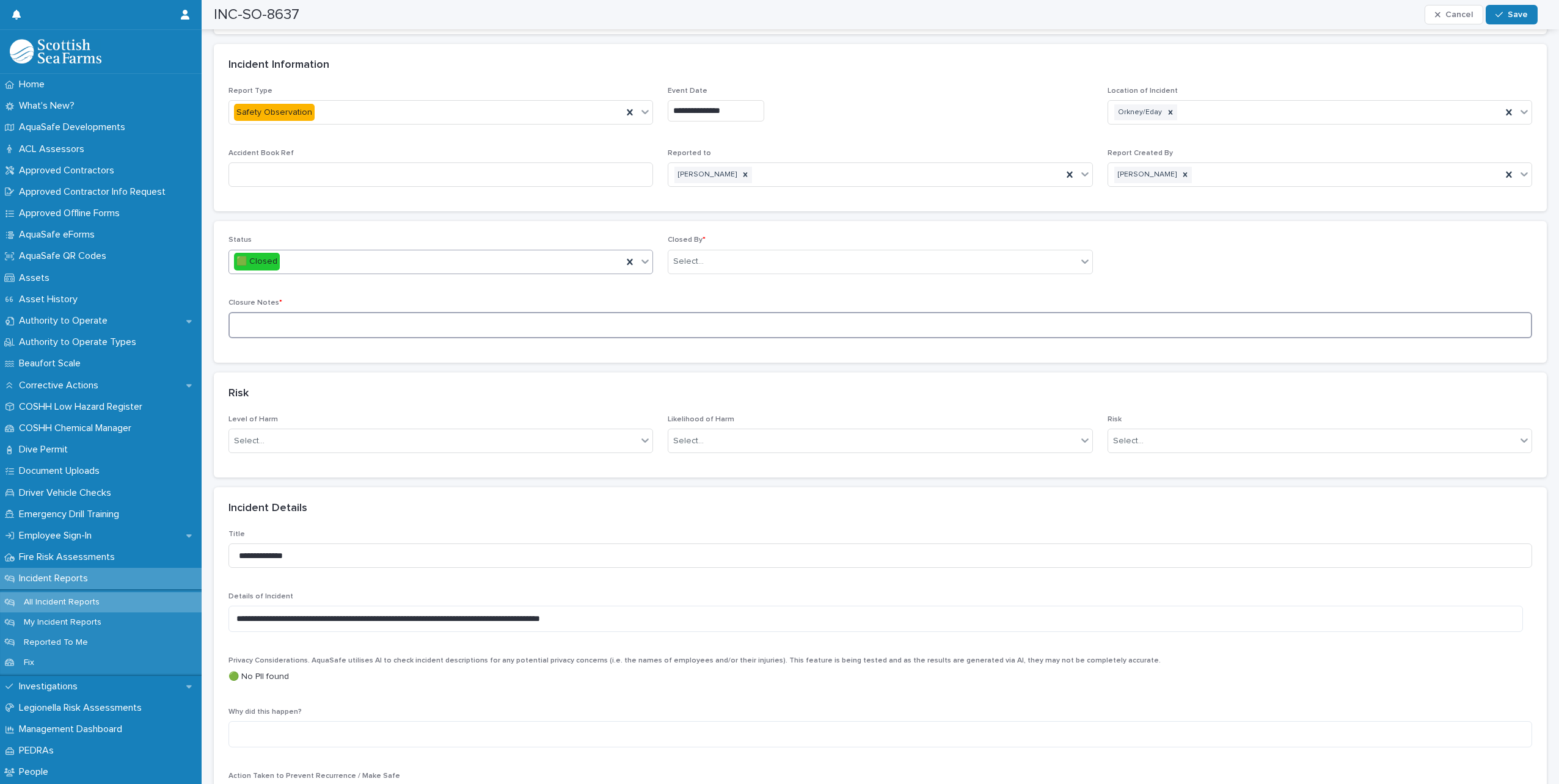
click at [391, 329] on textarea at bounding box center [880, 325] width 1303 height 27
type textarea "**********"
click at [709, 266] on div "Select..." at bounding box center [872, 261] width 408 height 20
type input "*****"
click at [706, 289] on div "[PERSON_NAME]" at bounding box center [874, 285] width 420 height 22
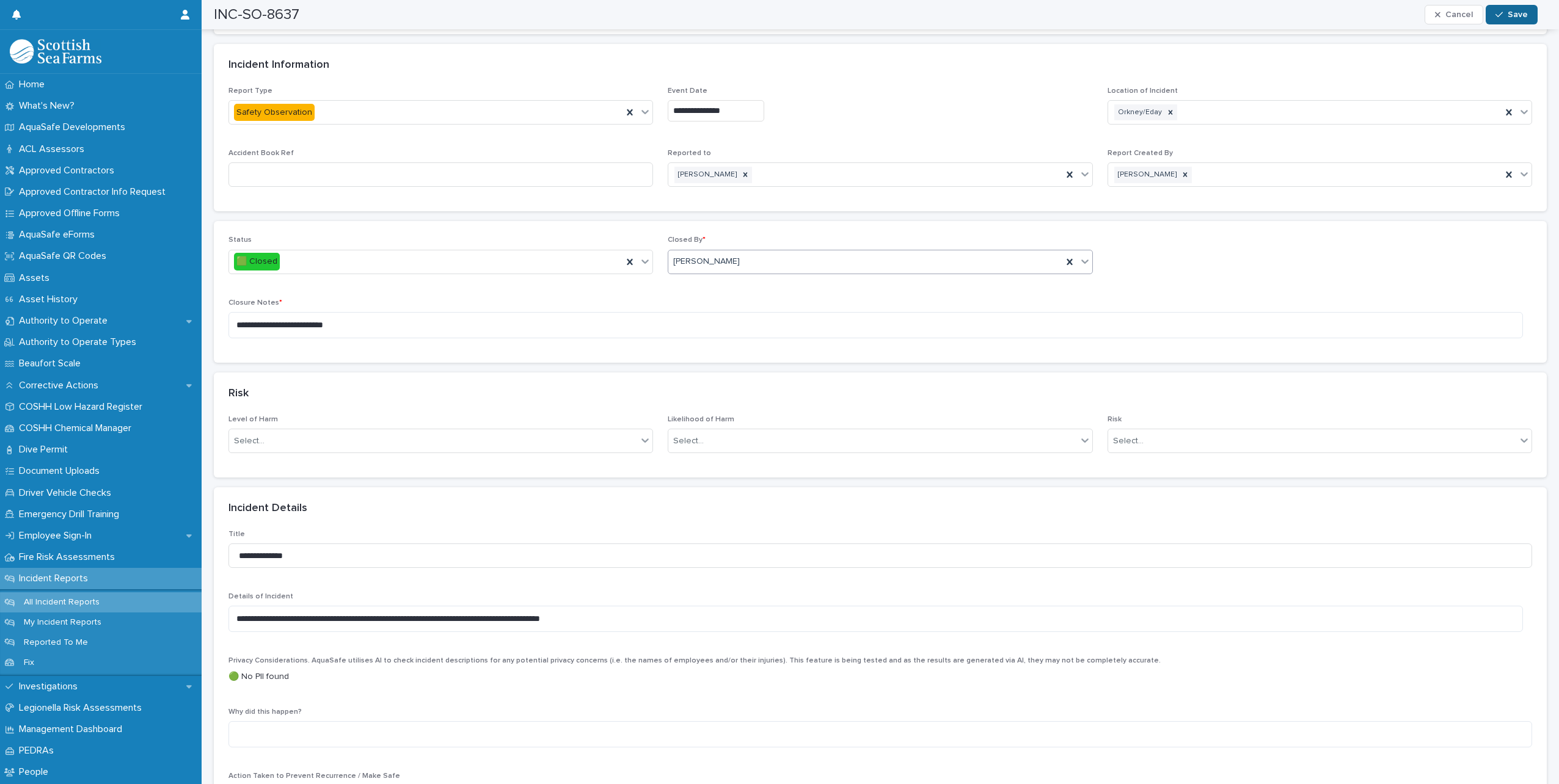
click at [1503, 9] on button "Save" at bounding box center [1511, 14] width 52 height 20
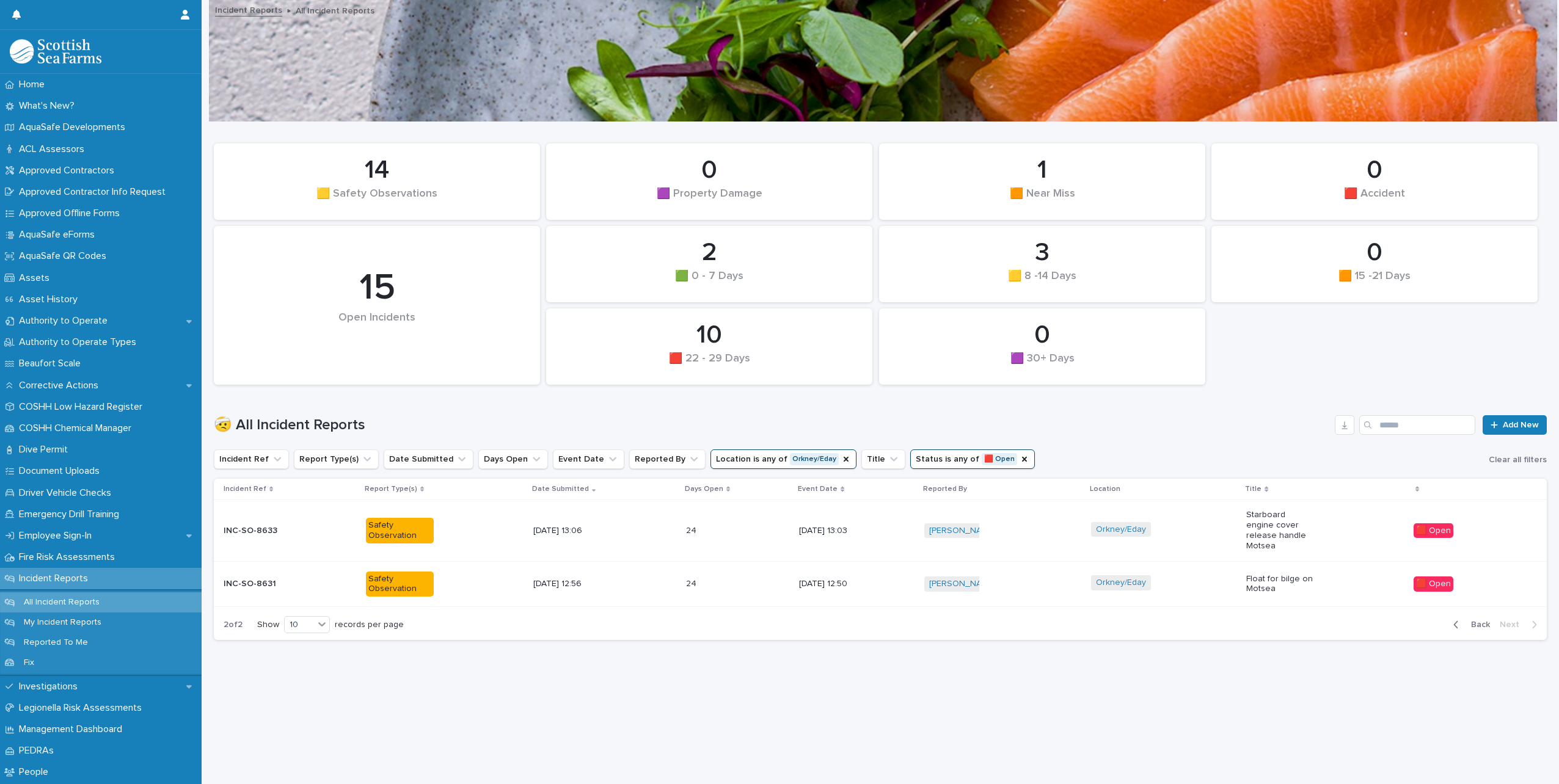
click at [1475, 620] on span "Back" at bounding box center [1476, 624] width 27 height 9
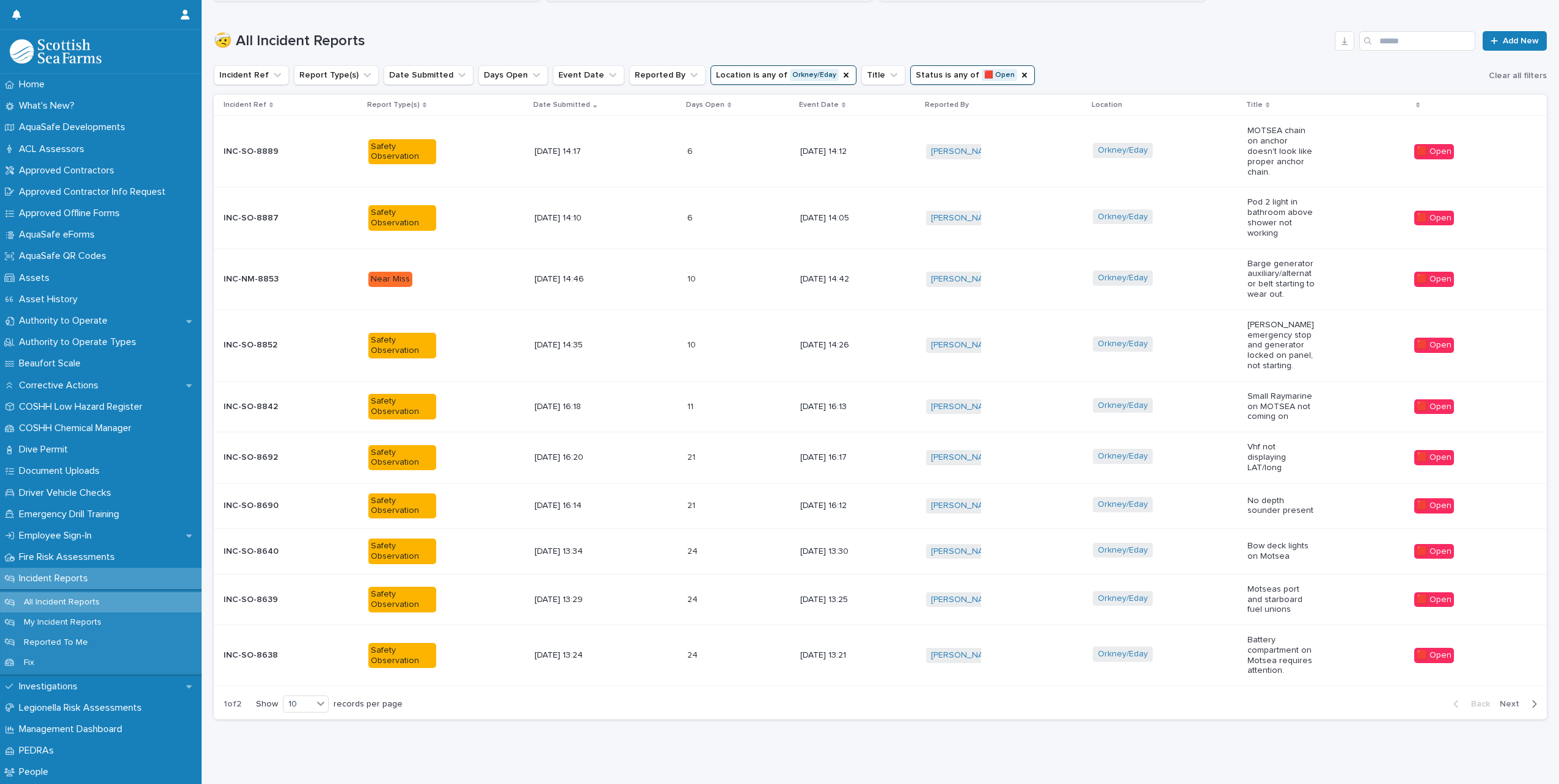
scroll to position [382, 0]
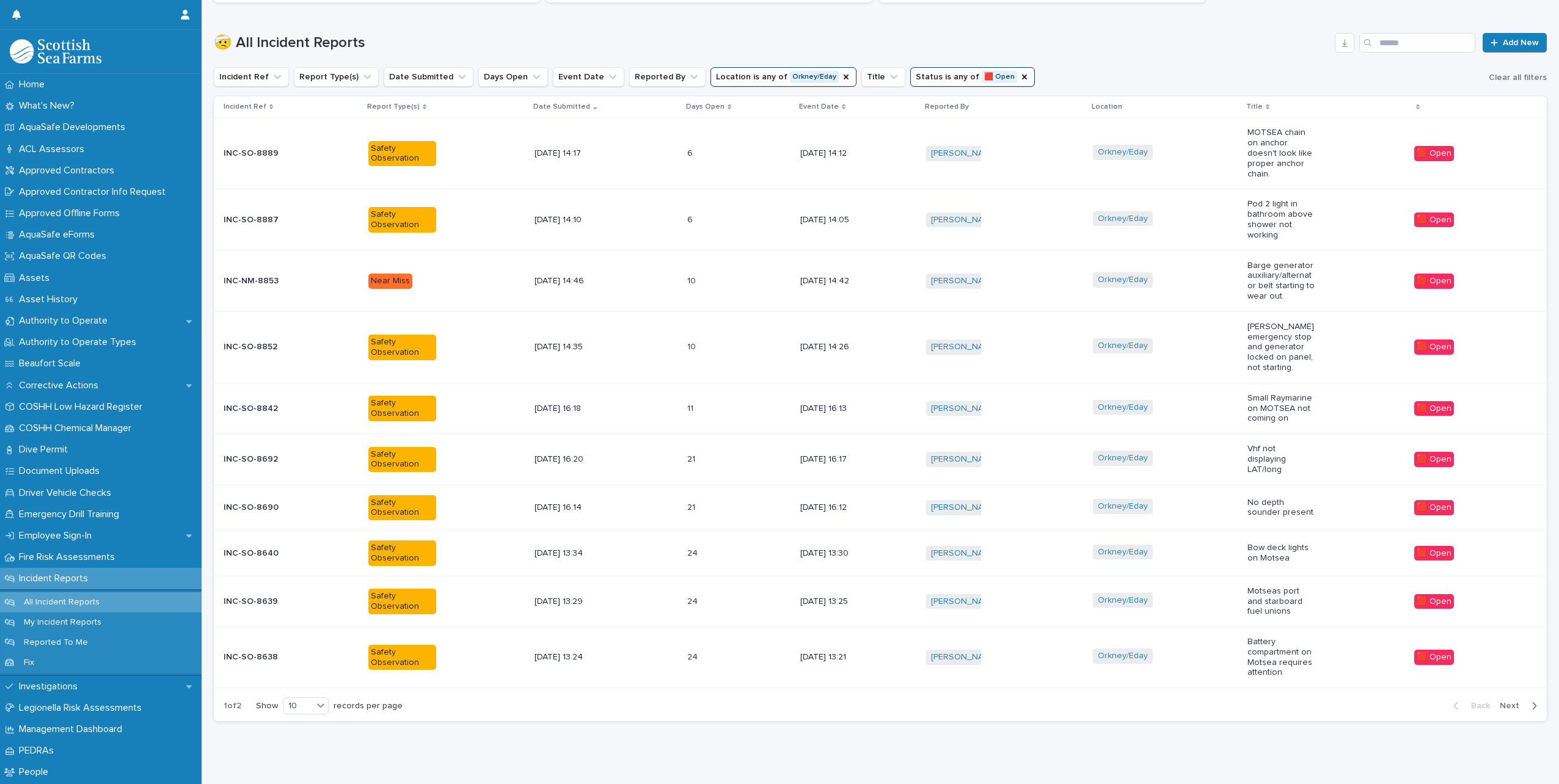
click at [1216, 588] on div "Orkney/Eday" at bounding box center [1165, 601] width 145 height 27
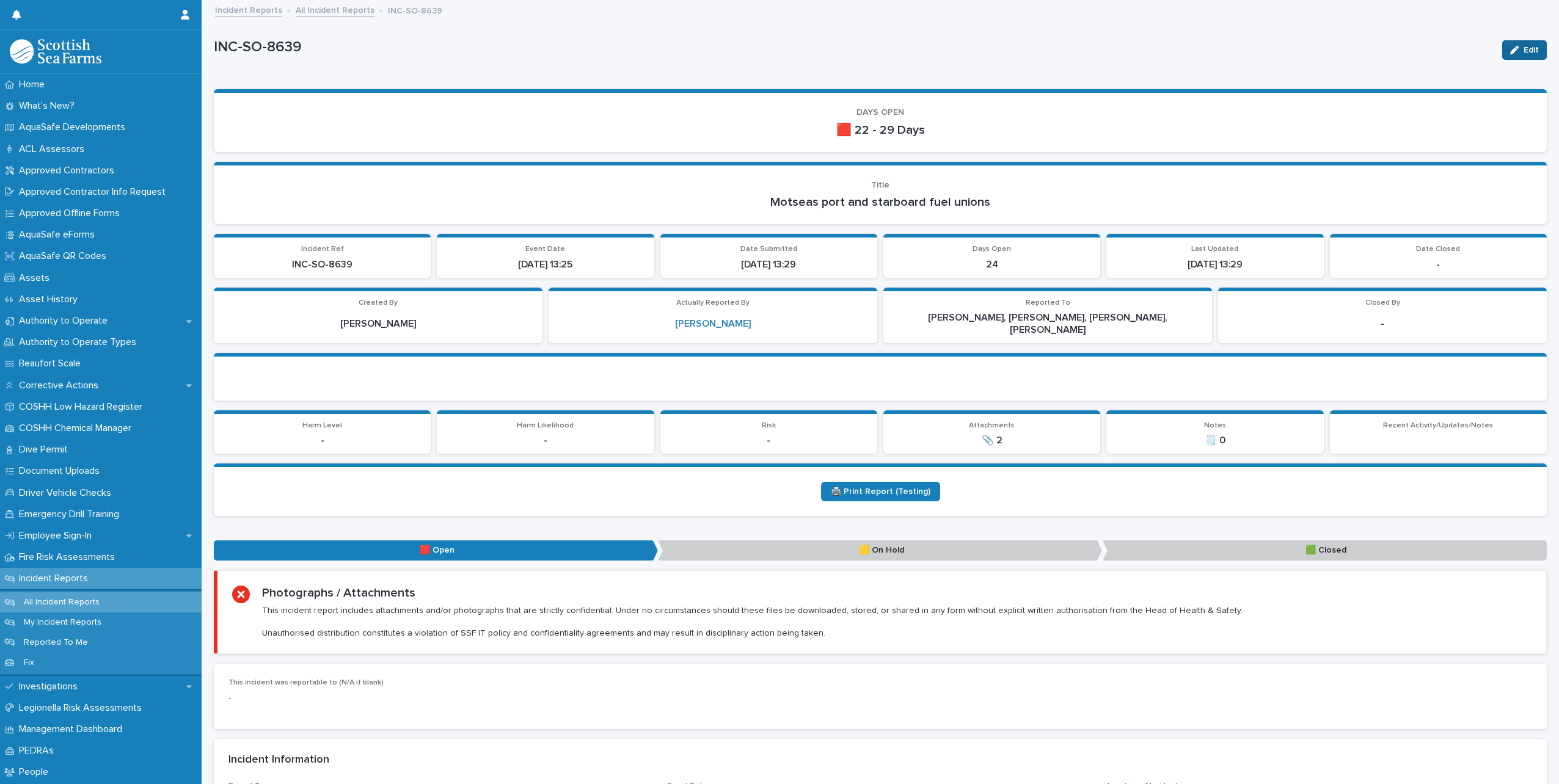
click at [1514, 57] on button "Edit" at bounding box center [1524, 50] width 45 height 20
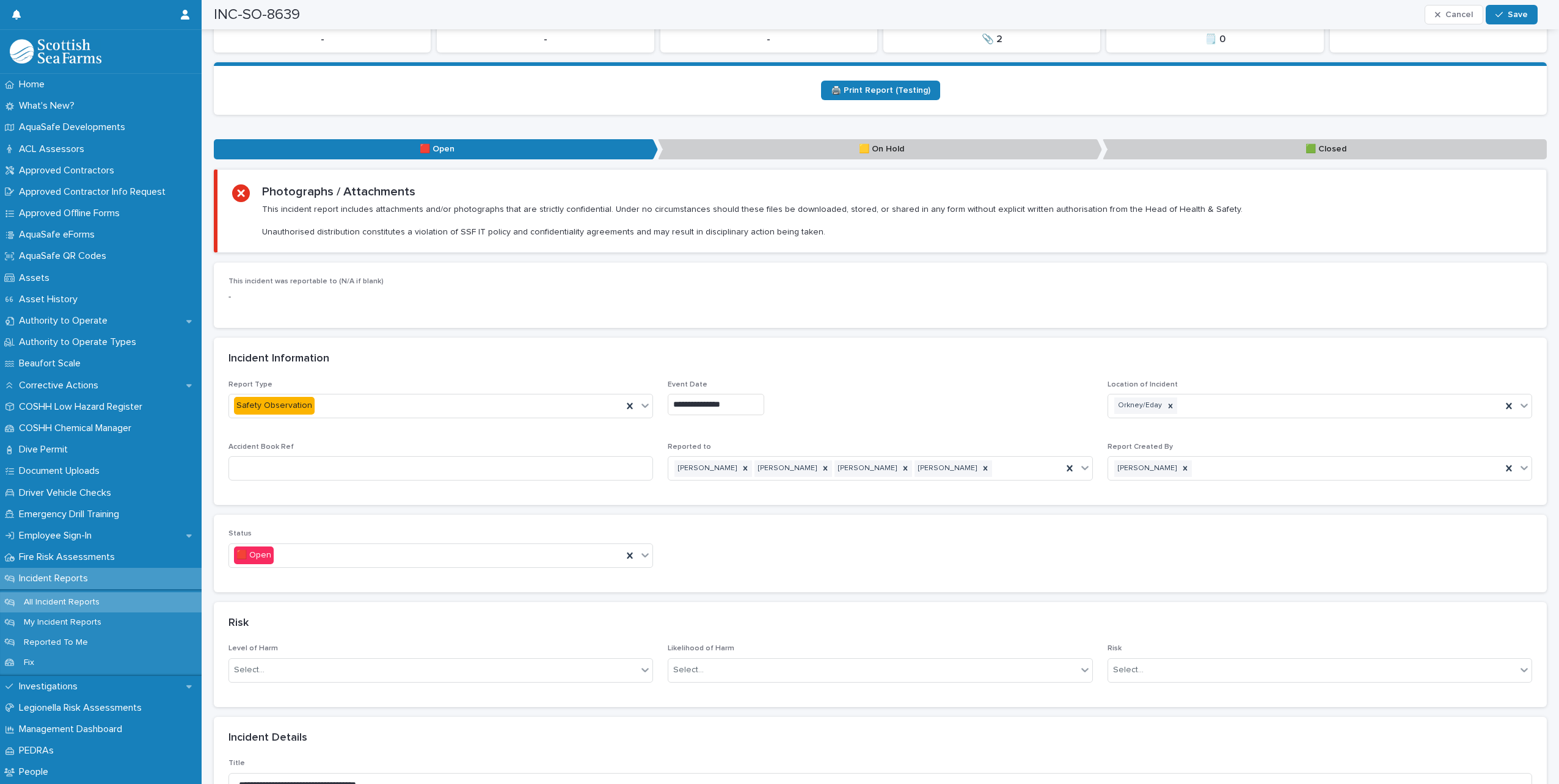
scroll to position [488, 0]
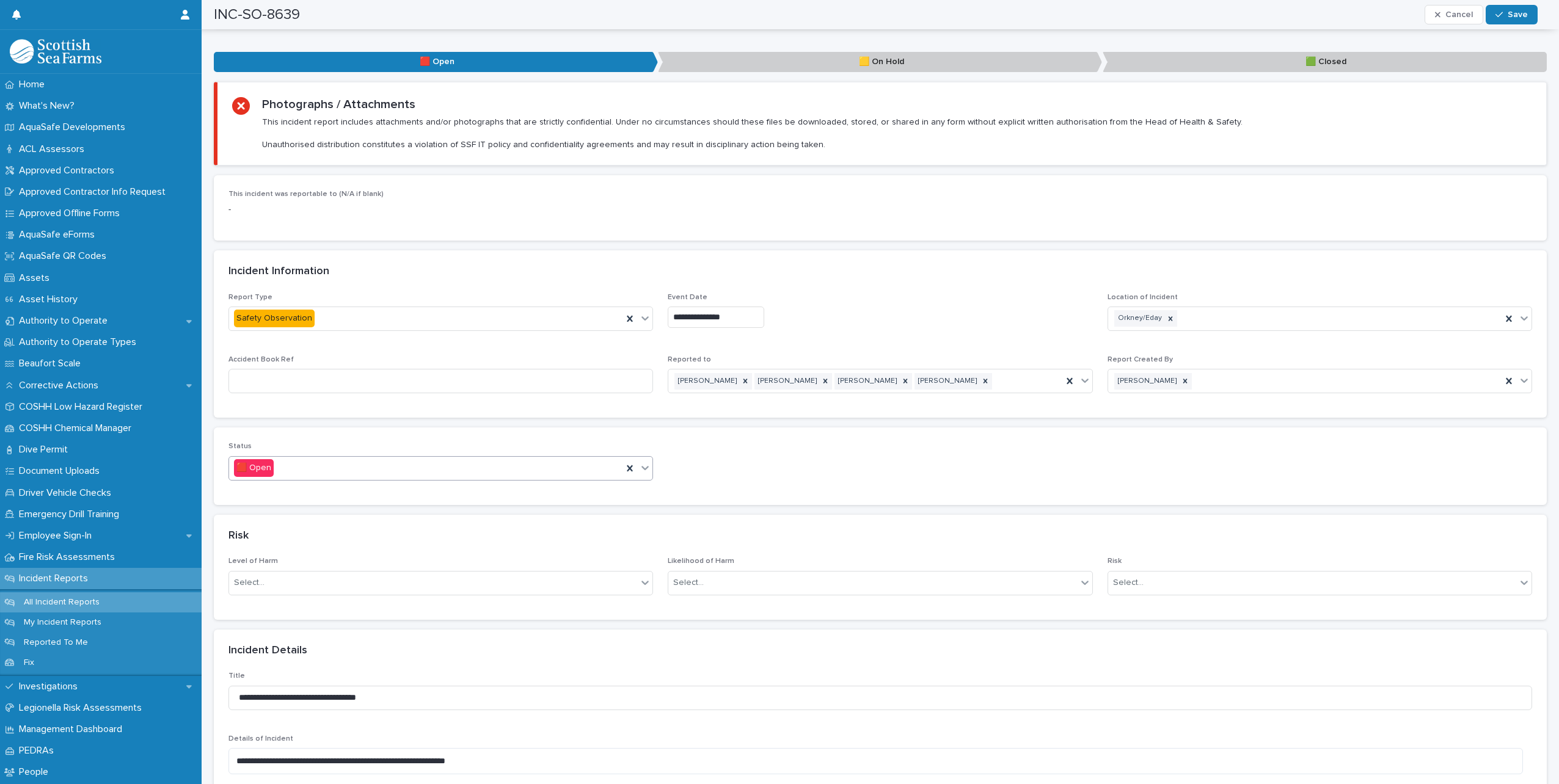
click at [645, 462] on icon at bounding box center [645, 467] width 12 height 12
click at [325, 520] on div "🟩 Closed" at bounding box center [439, 522] width 420 height 22
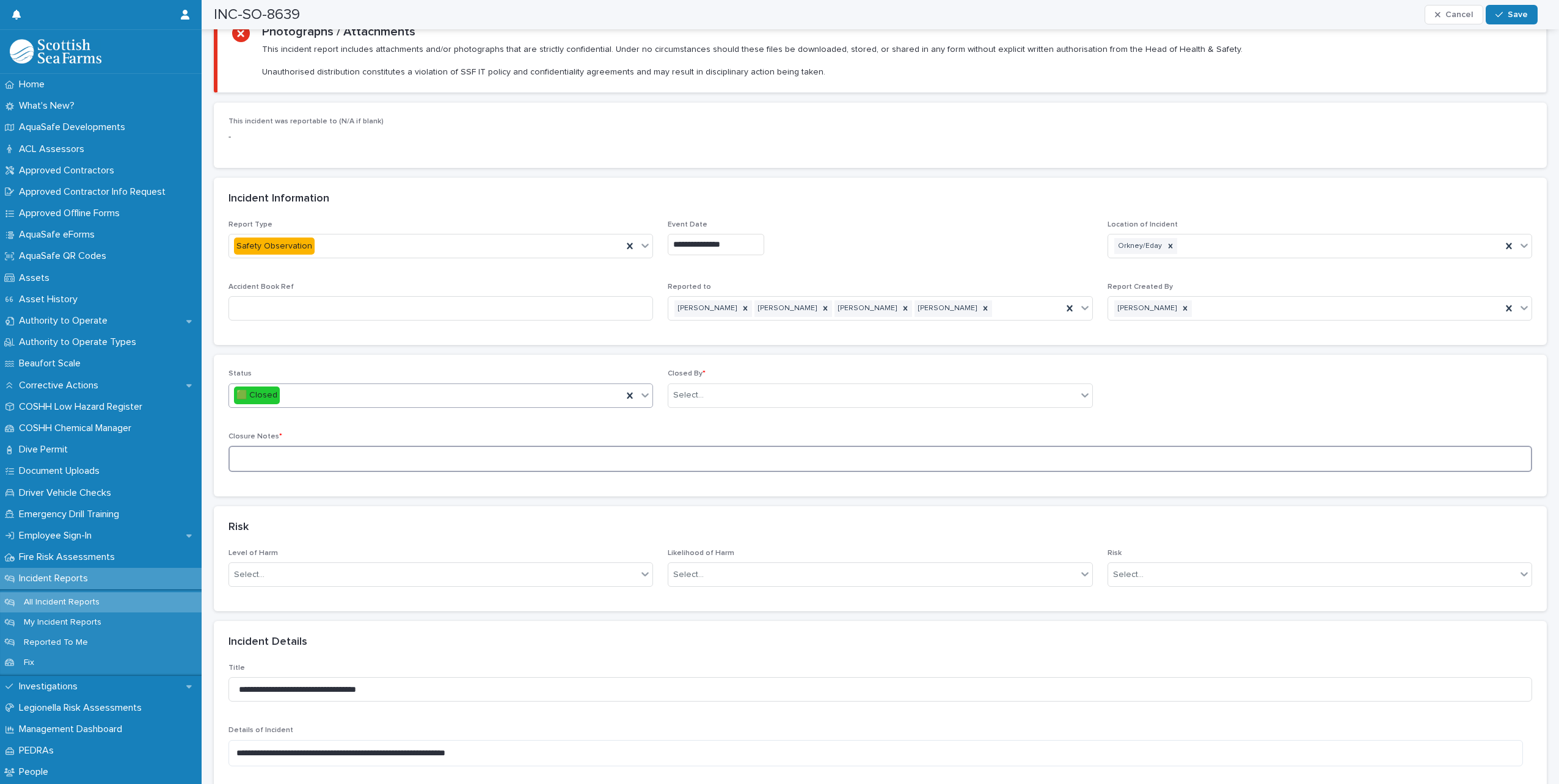
click at [284, 446] on textarea at bounding box center [880, 459] width 1303 height 27
type textarea "**********"
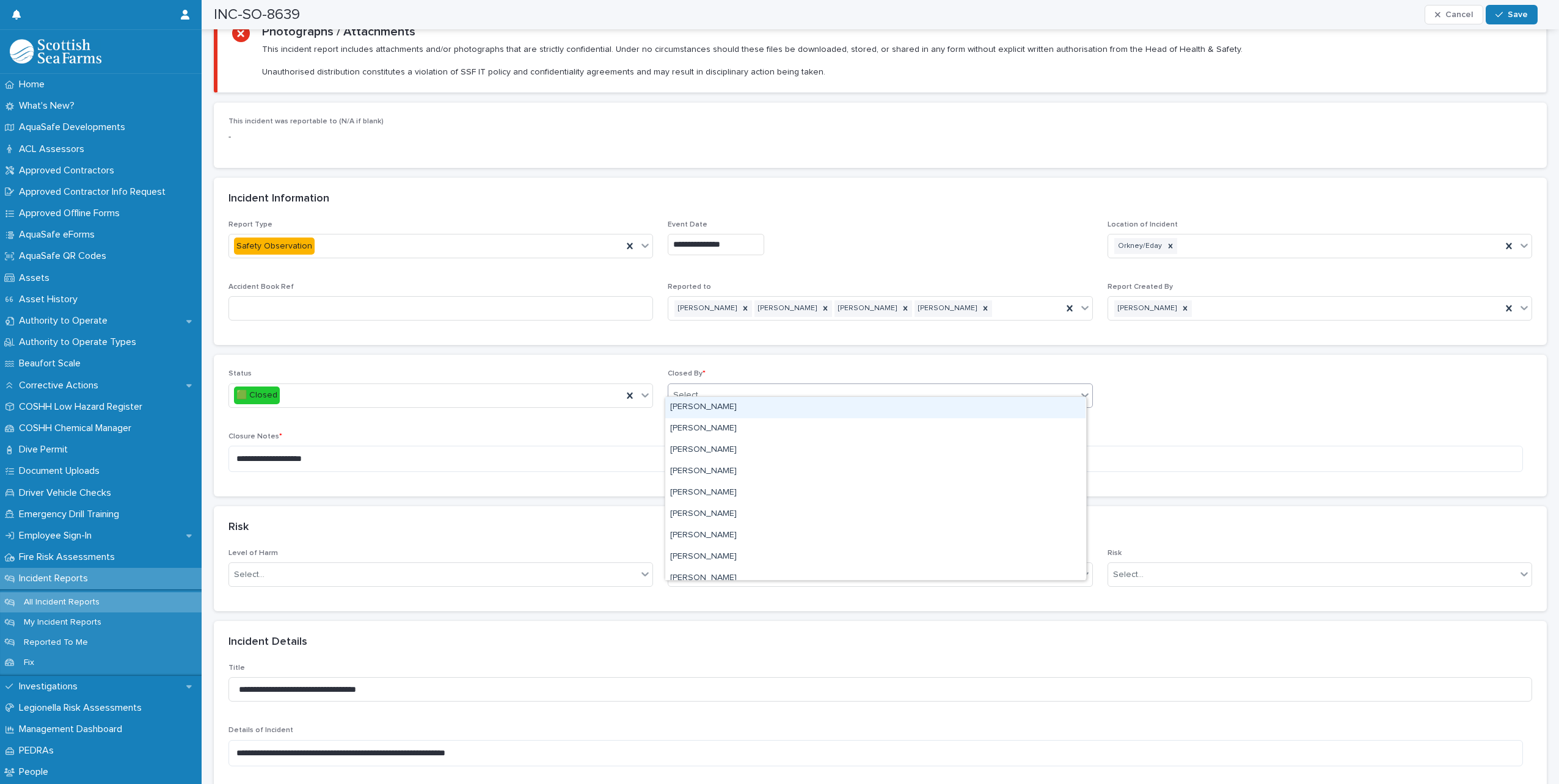
click at [706, 385] on div "Select..." at bounding box center [872, 394] width 408 height 20
type input "*****"
click at [725, 407] on div "[PERSON_NAME]" at bounding box center [874, 408] width 420 height 22
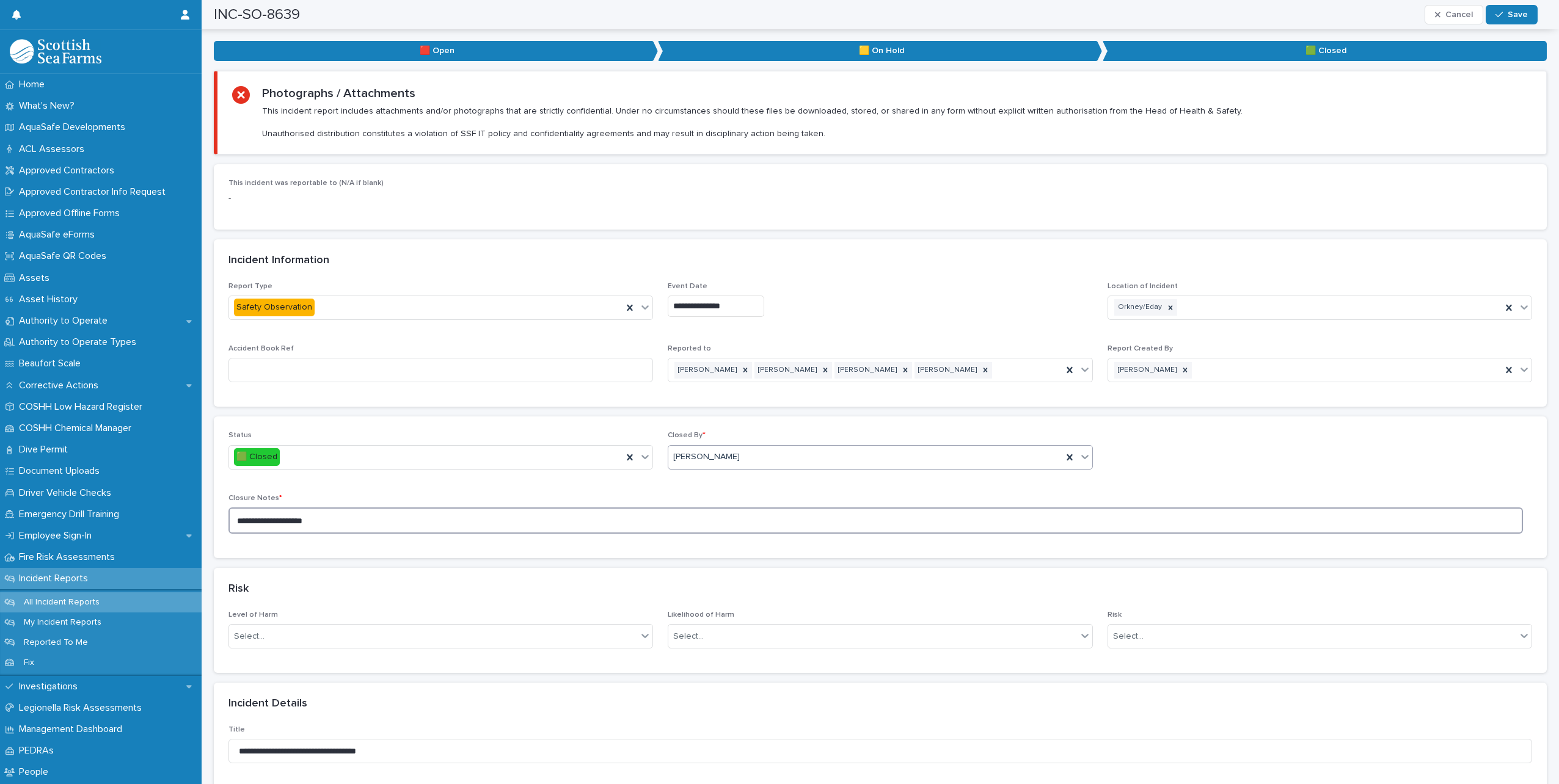
click at [360, 514] on textarea "**********" at bounding box center [875, 520] width 1294 height 27
click at [1498, 8] on button "Save" at bounding box center [1511, 14] width 52 height 20
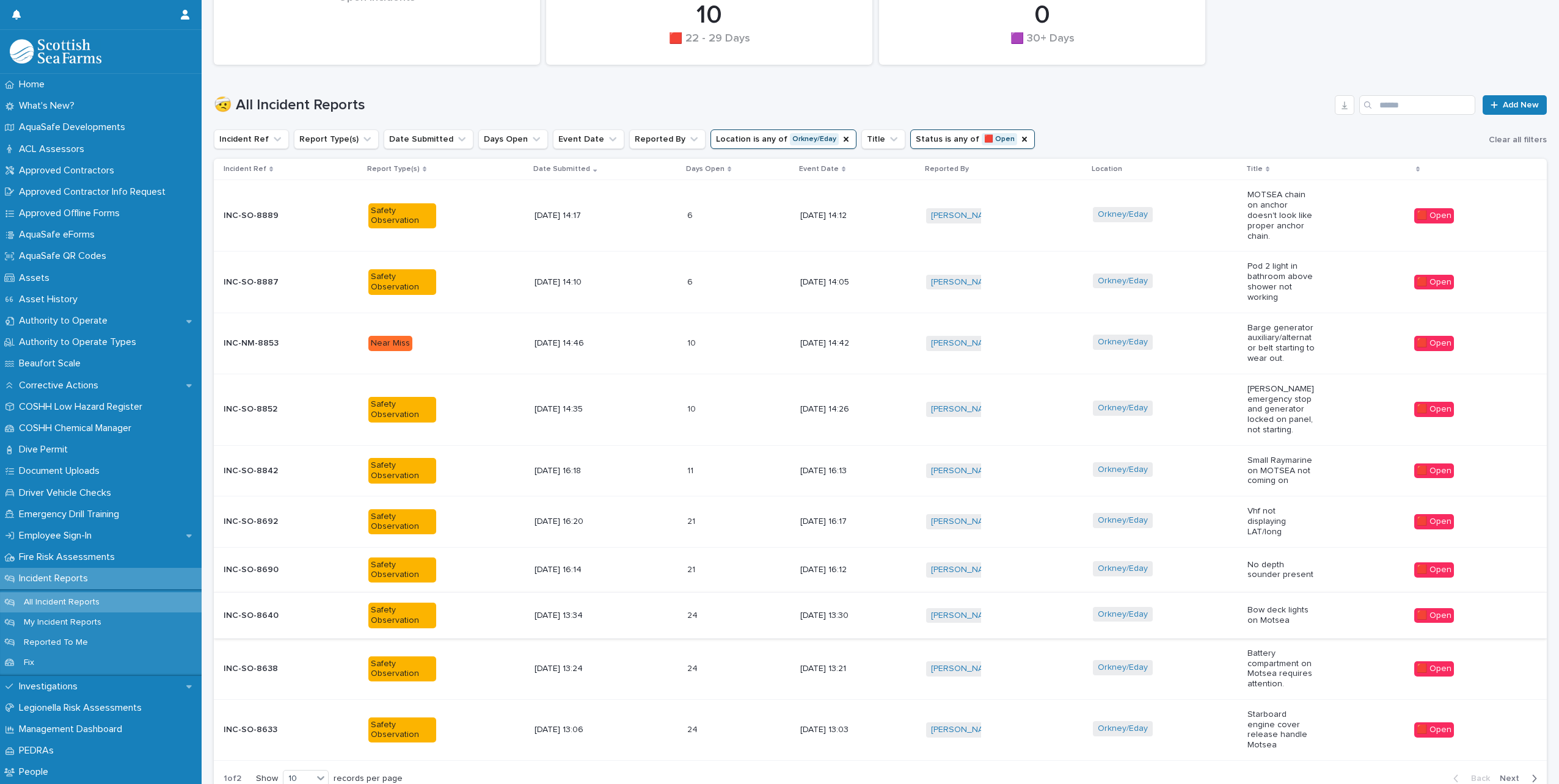
scroll to position [339, 0]
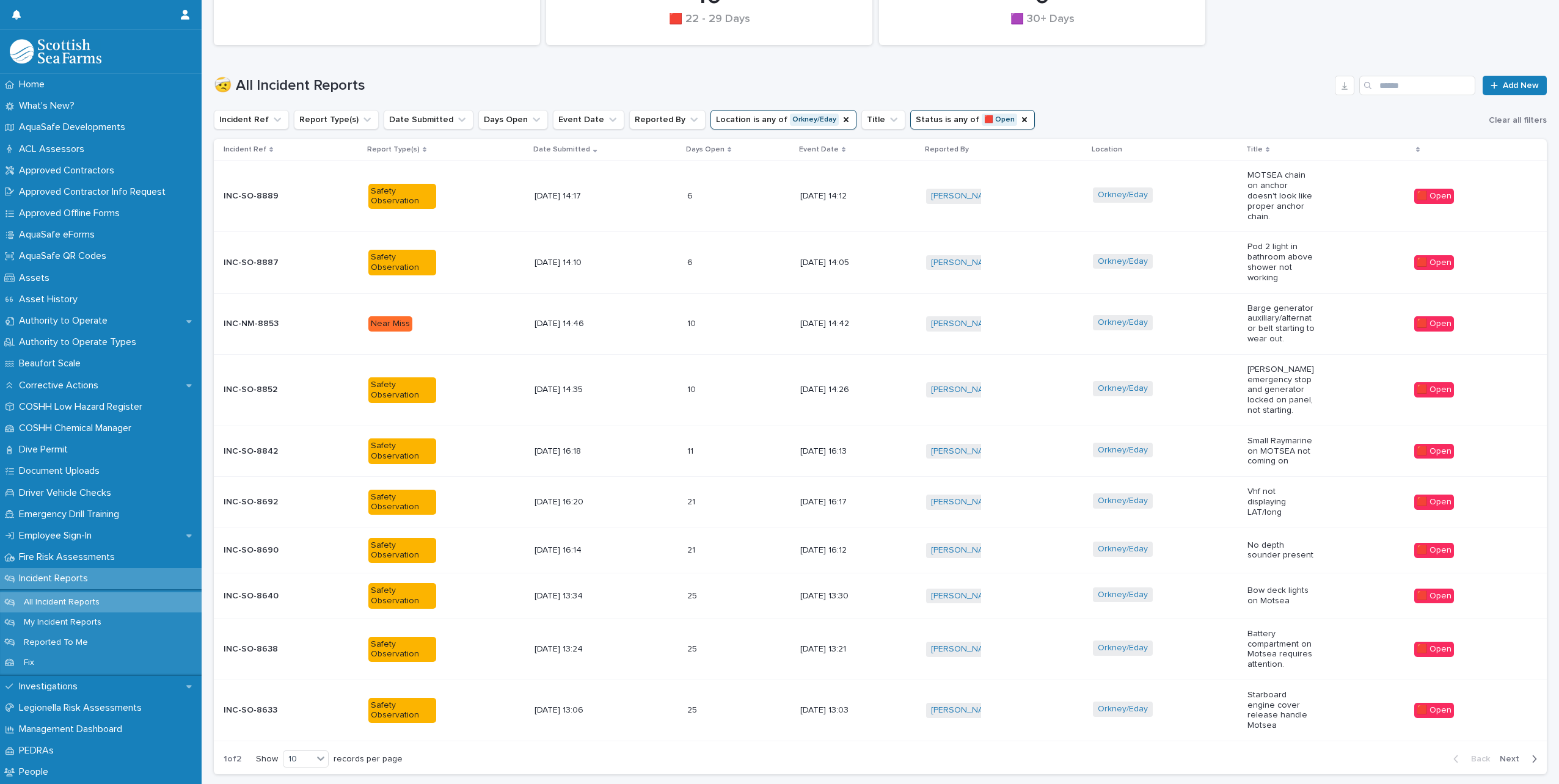
click at [1207, 447] on div "Orkney/Eday" at bounding box center [1165, 451] width 145 height 27
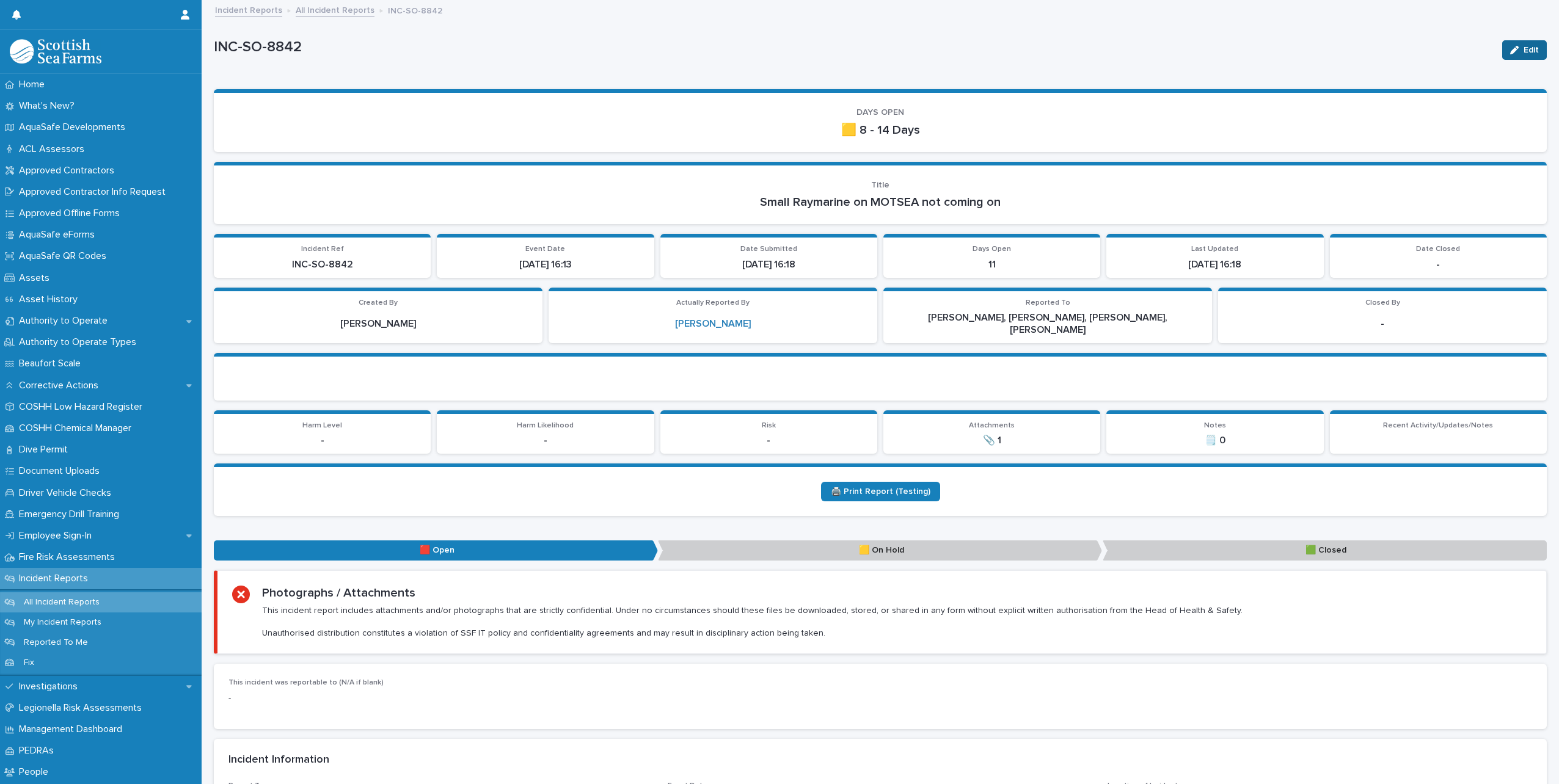
click at [1527, 48] on span "Edit" at bounding box center [1531, 49] width 15 height 9
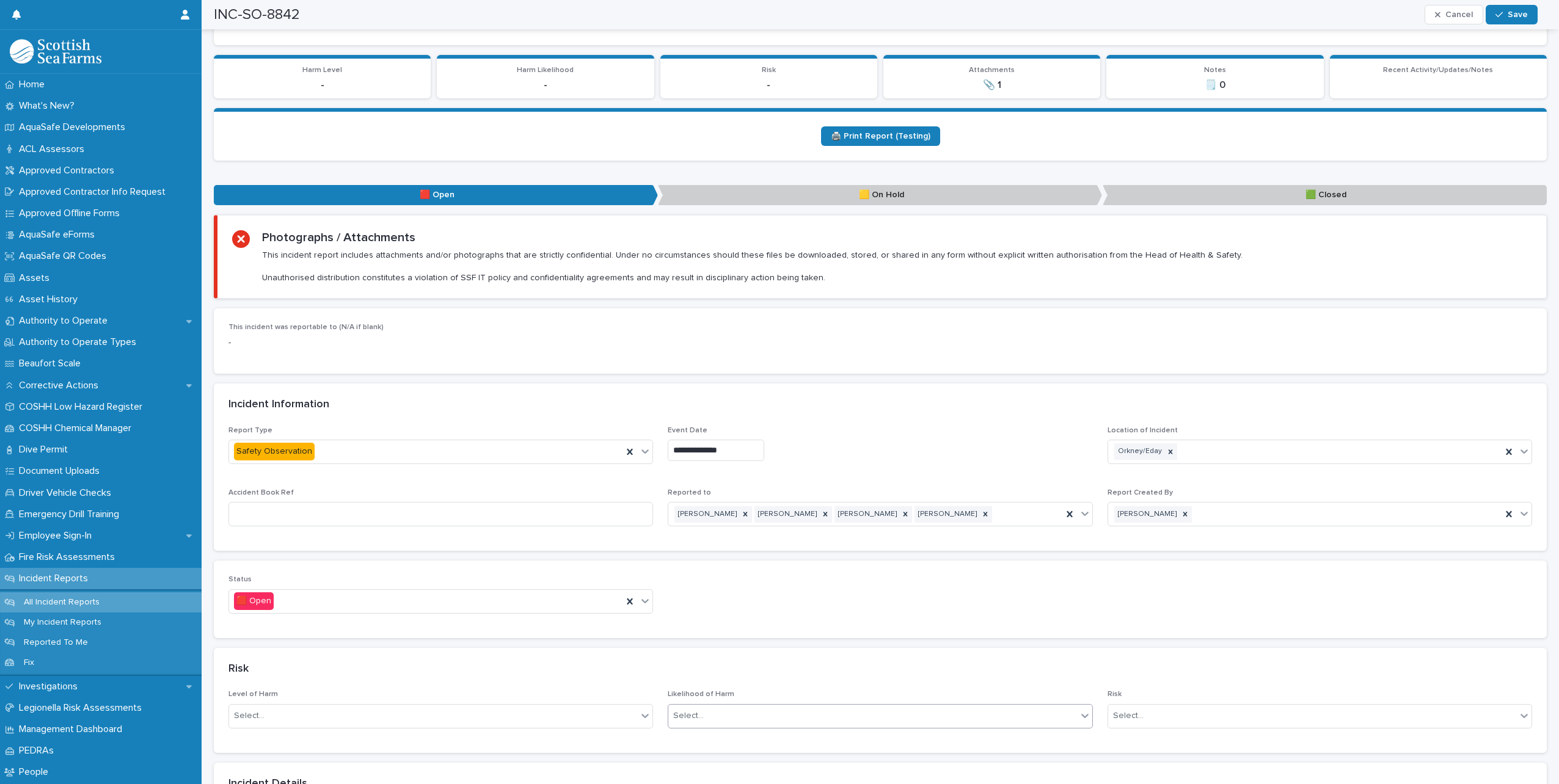
scroll to position [428, 0]
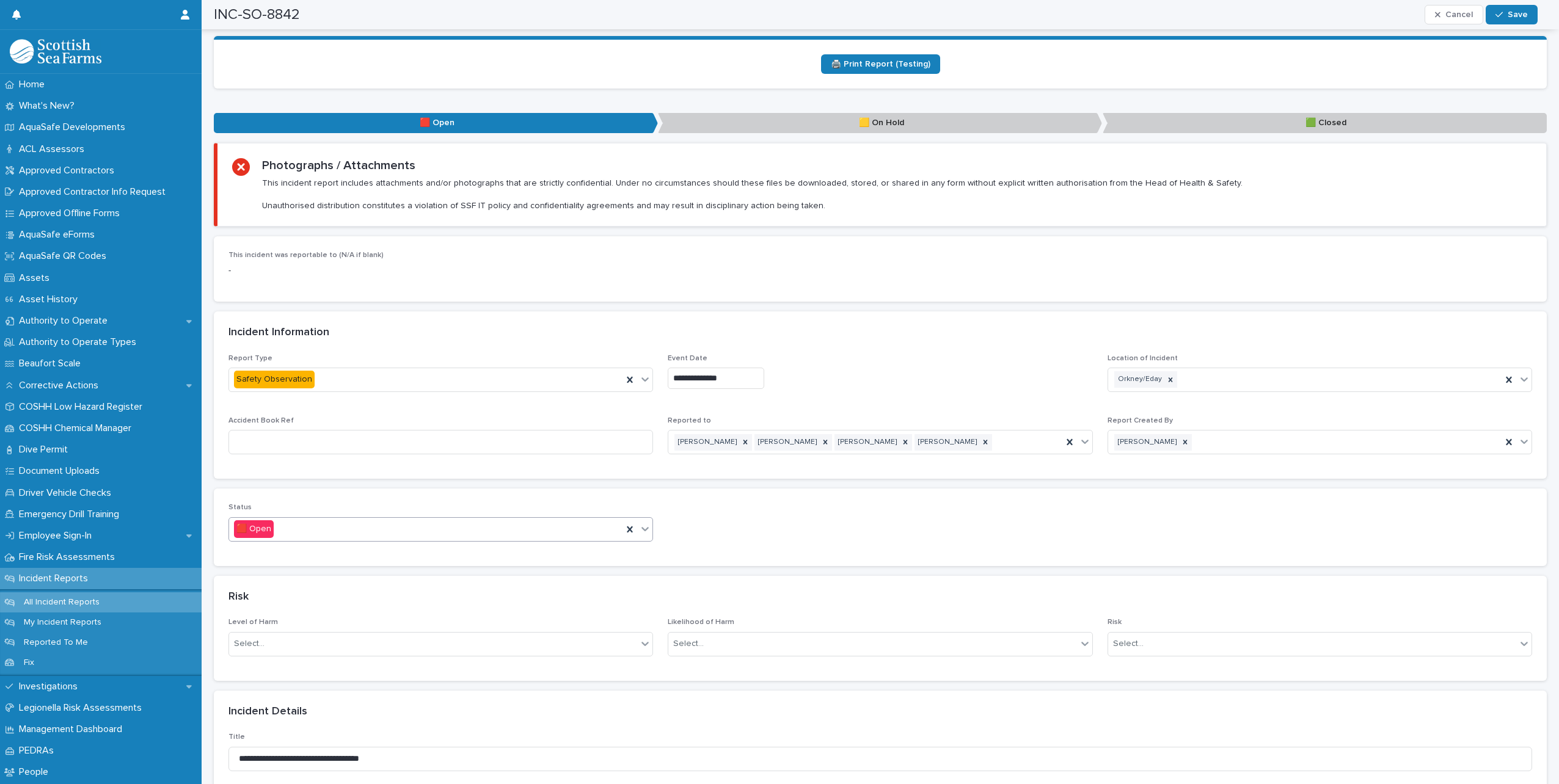
click at [648, 522] on icon at bounding box center [645, 528] width 12 height 12
click at [409, 585] on div "🟩 Closed" at bounding box center [439, 583] width 420 height 22
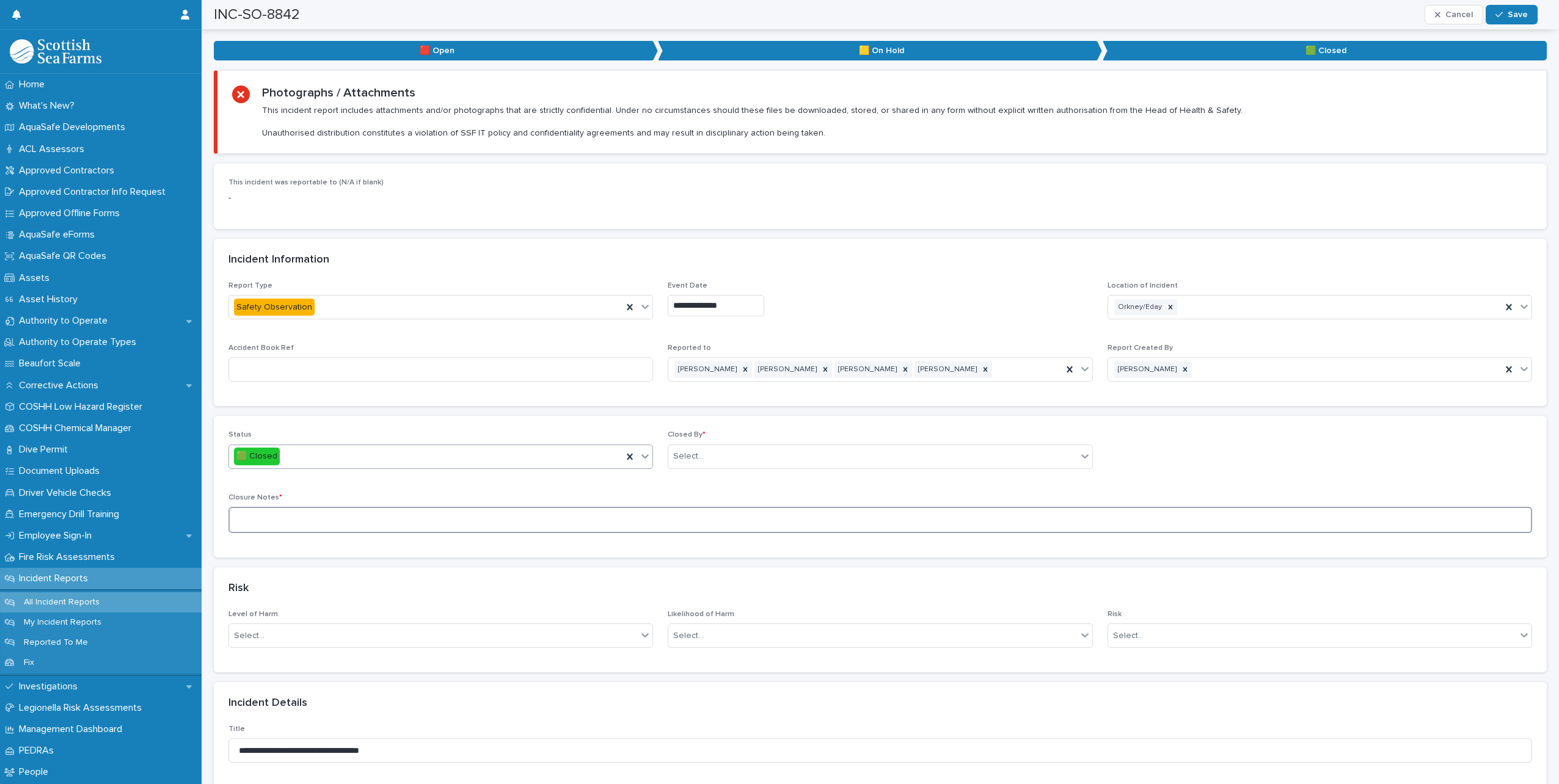
click at [337, 511] on textarea at bounding box center [880, 520] width 1303 height 27
type textarea "**********"
click at [703, 450] on div "Select..." at bounding box center [872, 456] width 408 height 20
type input "*****"
click at [720, 472] on div "[PERSON_NAME]" at bounding box center [874, 468] width 420 height 22
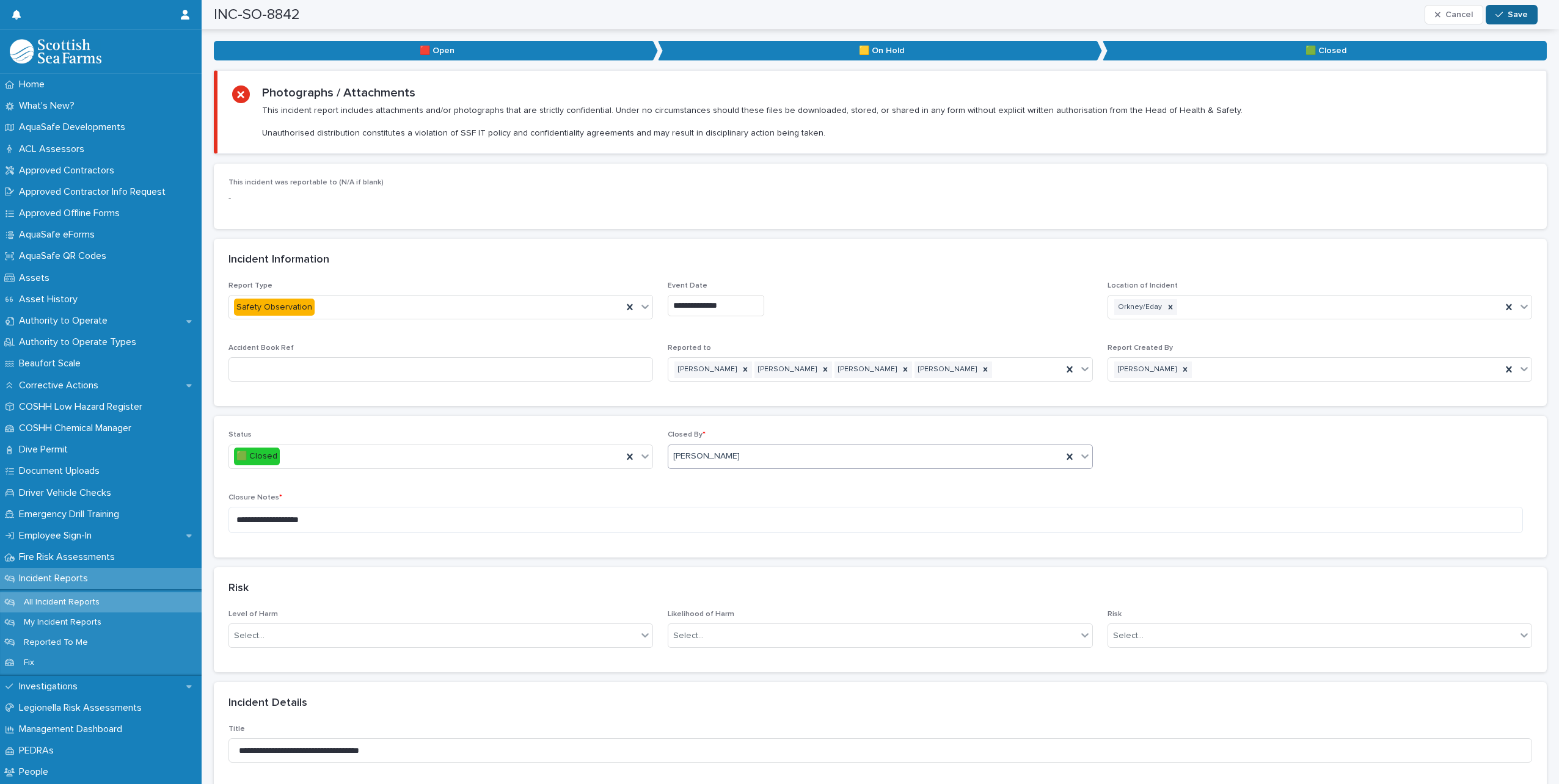
click at [1523, 11] on span "Save" at bounding box center [1517, 14] width 20 height 9
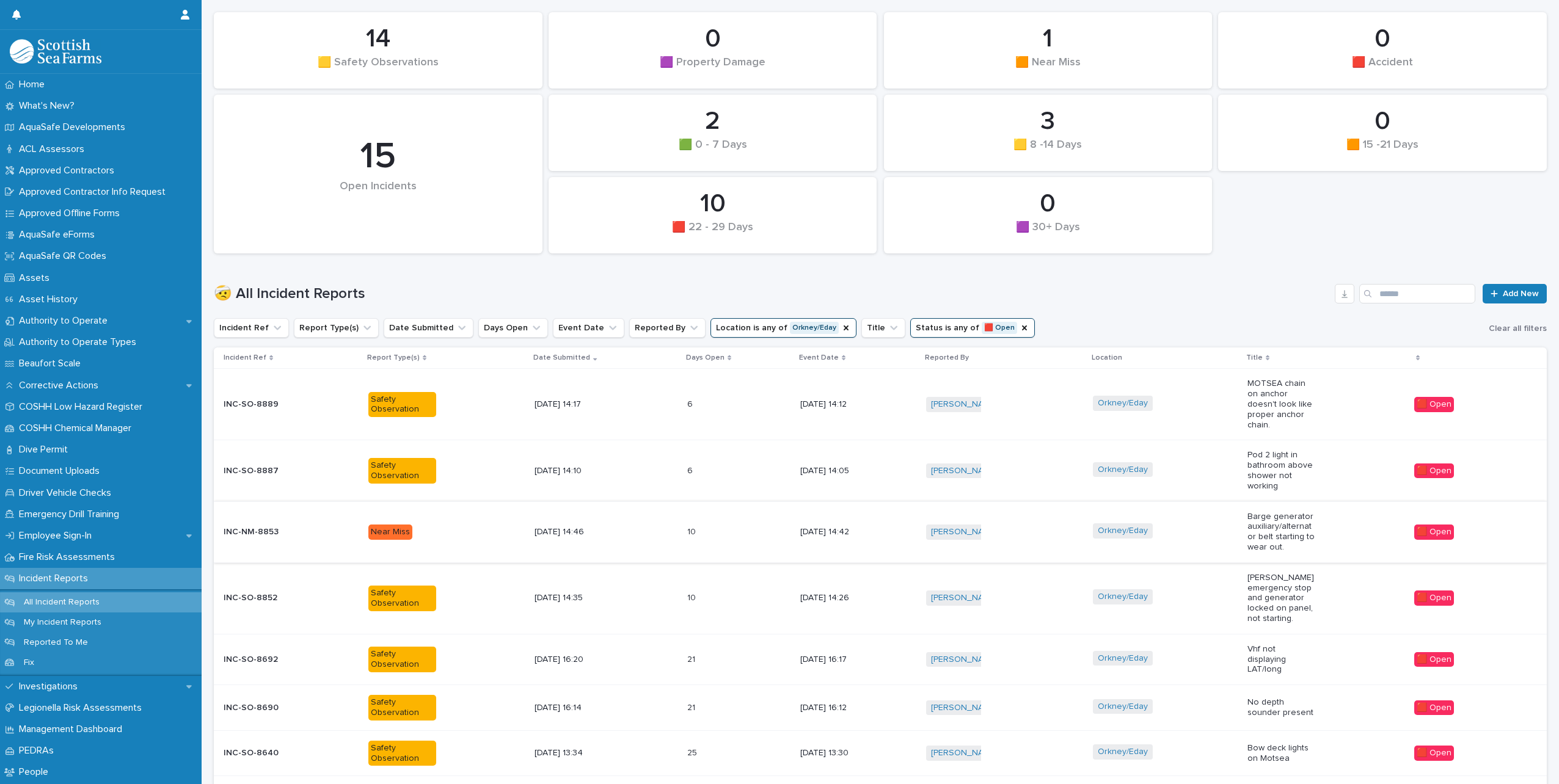
scroll to position [315, 0]
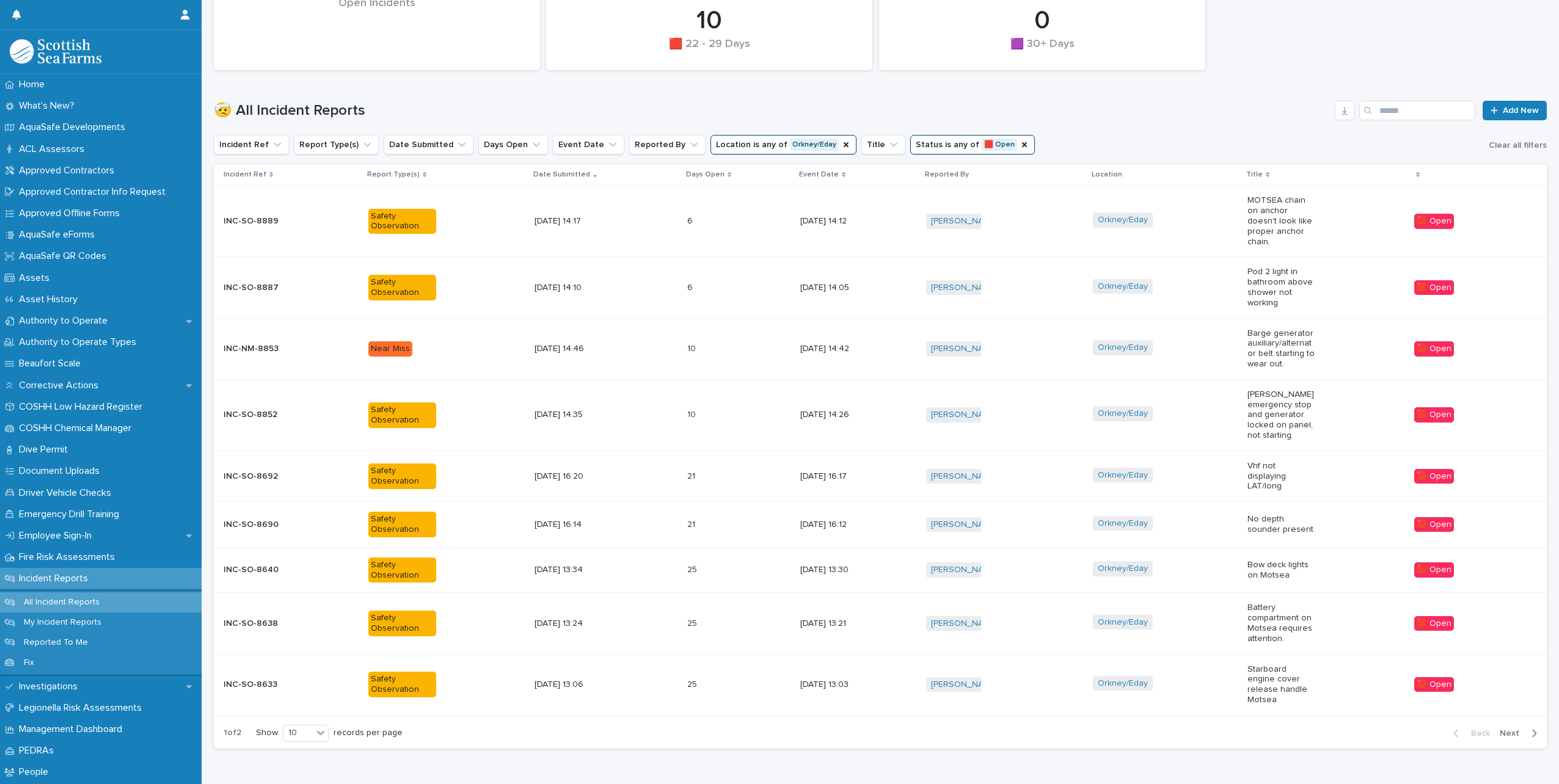
click at [1214, 463] on div "Orkney/Eday" at bounding box center [1165, 476] width 145 height 27
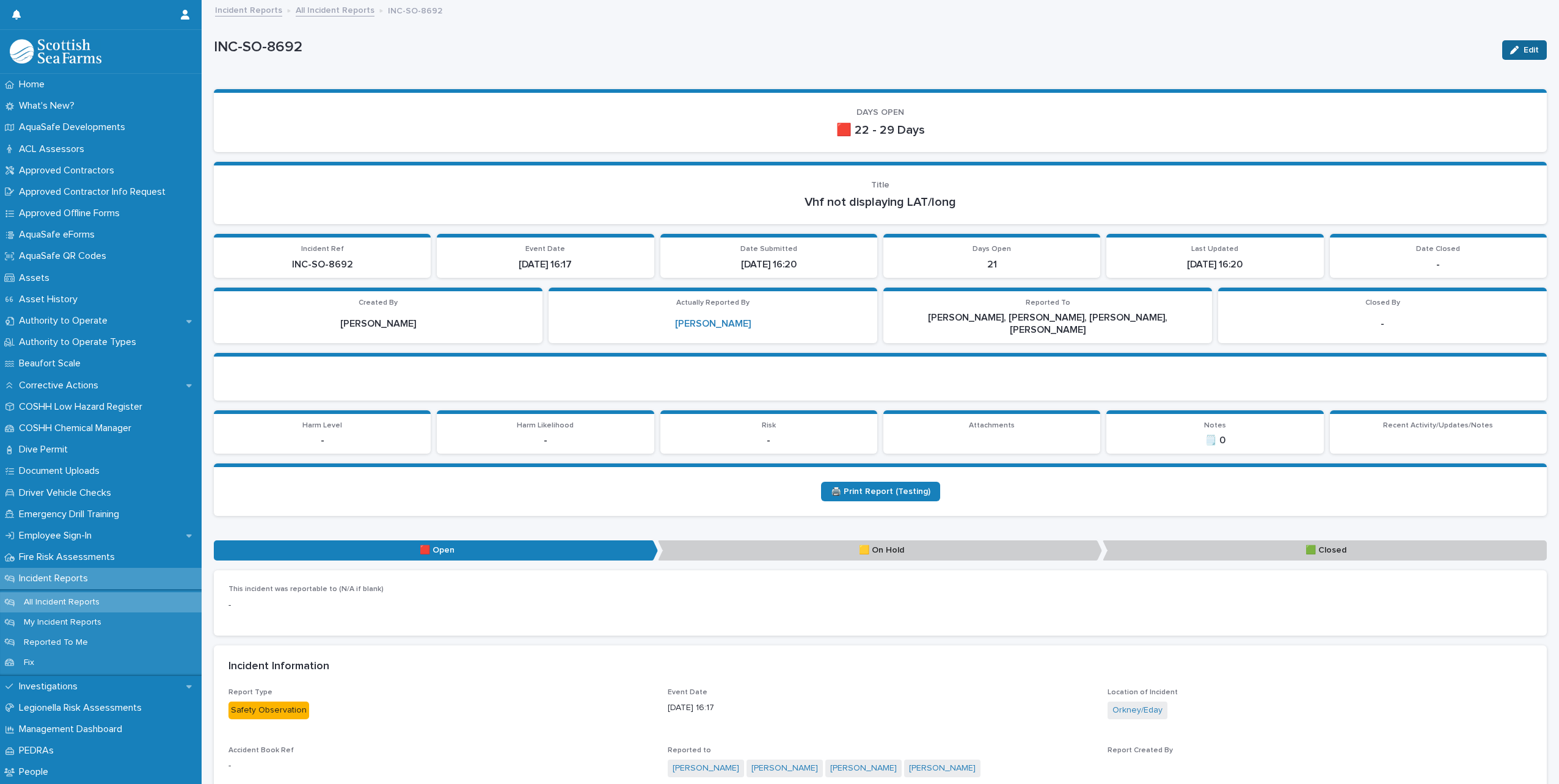
click at [1523, 49] on span "Edit" at bounding box center [1531, 49] width 15 height 9
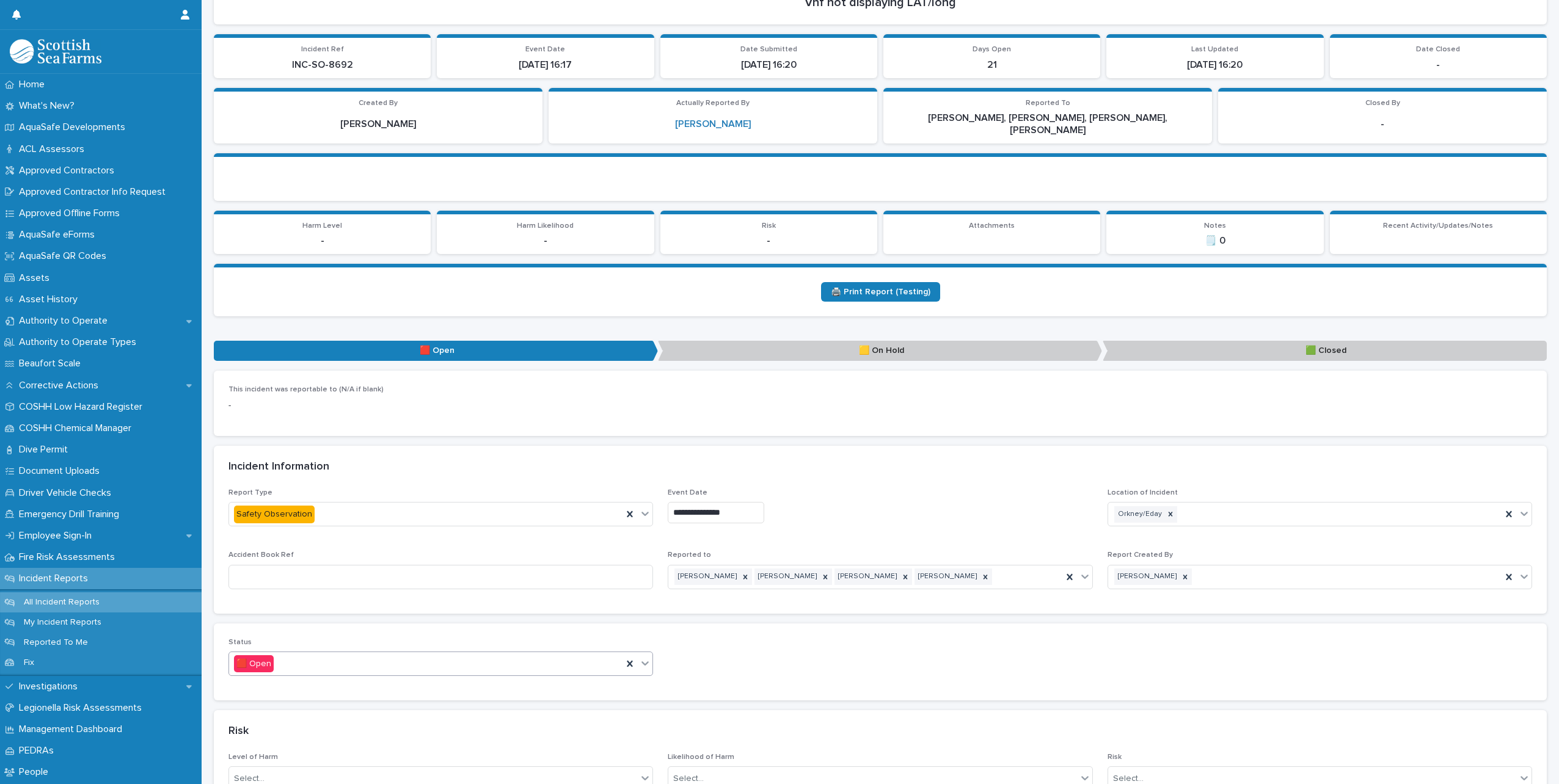
scroll to position [428, 0]
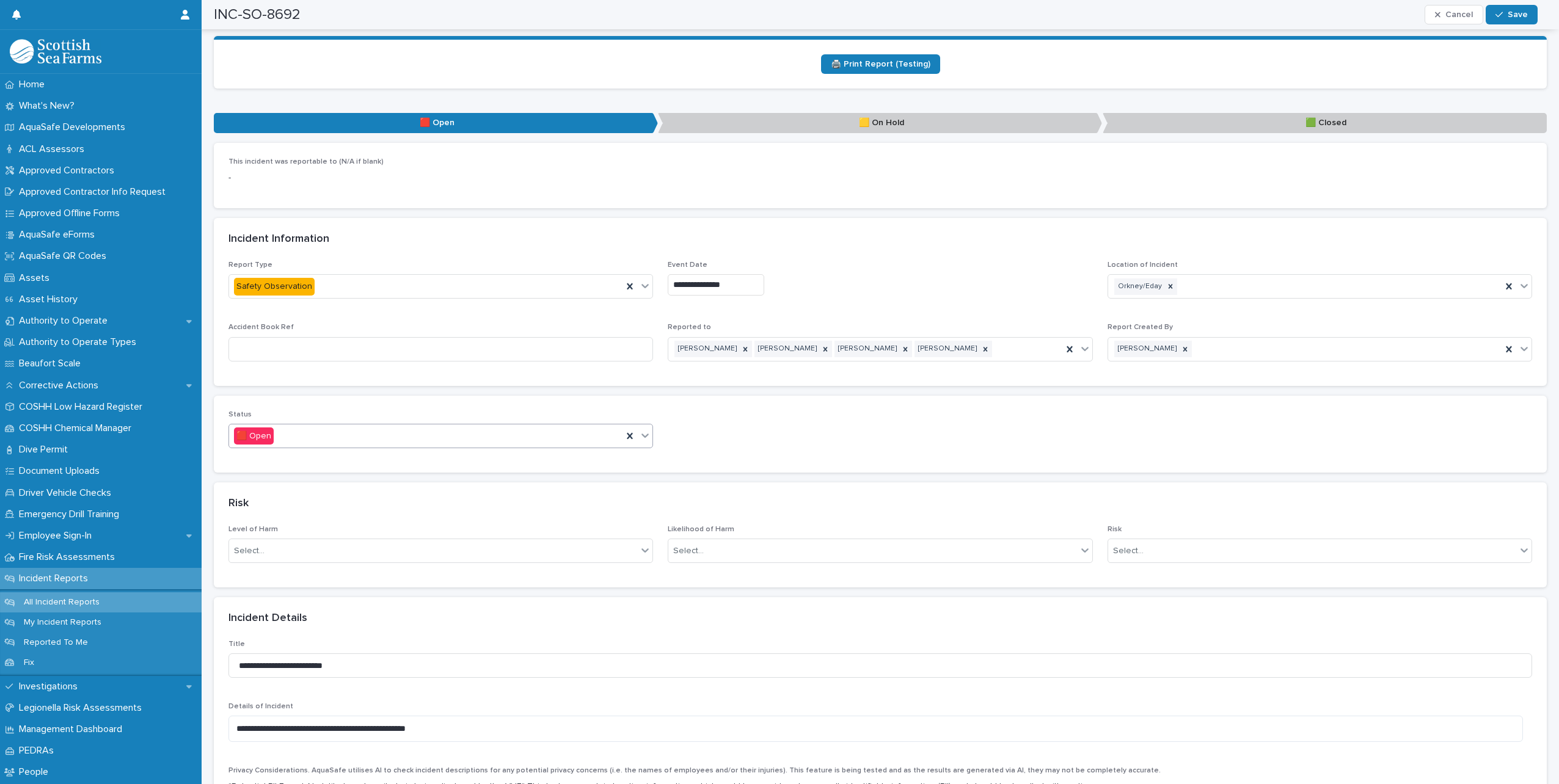
click at [639, 429] on icon at bounding box center [645, 435] width 12 height 12
click at [280, 486] on div "🟩 Closed" at bounding box center [439, 490] width 420 height 22
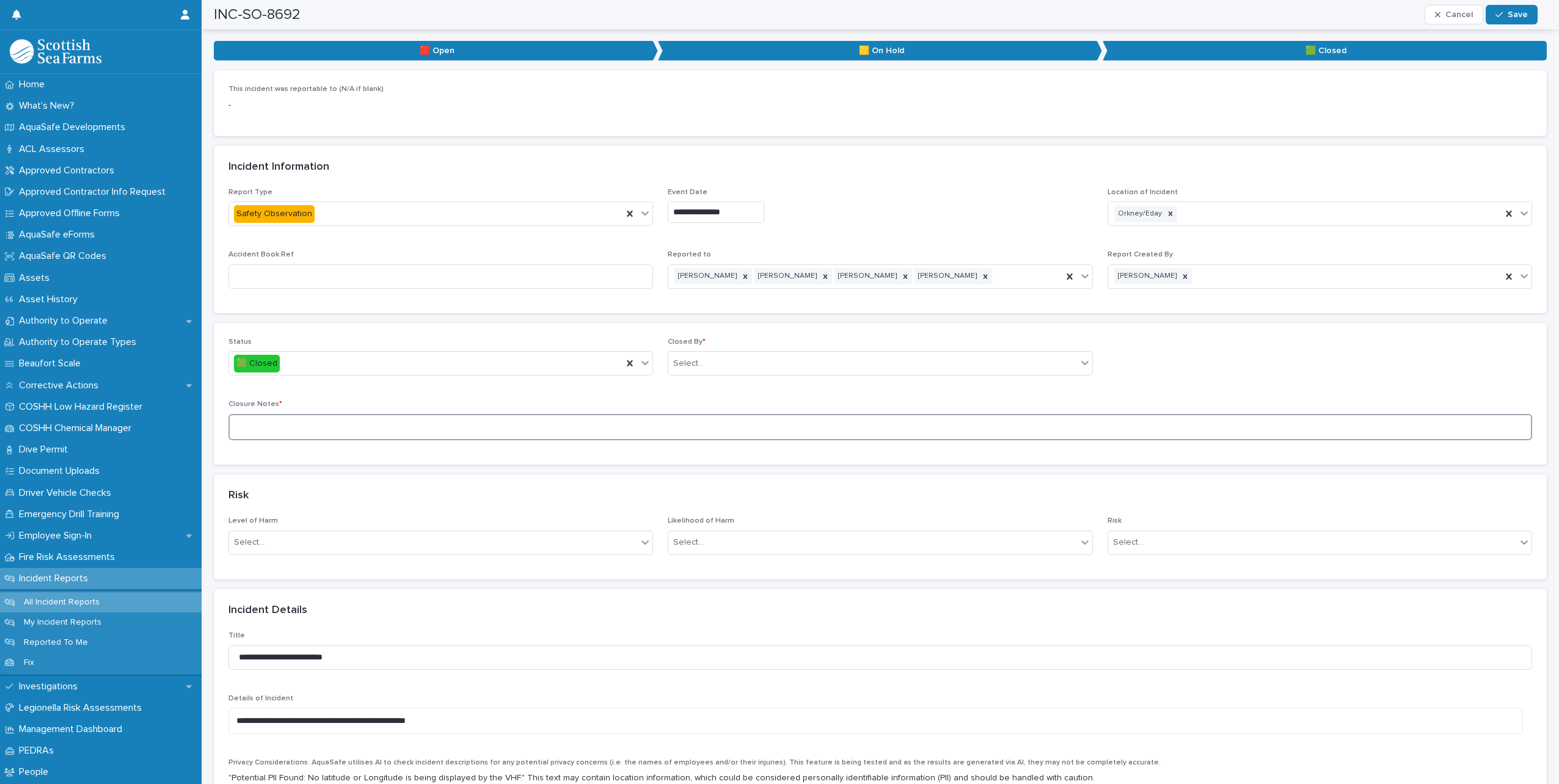
click at [307, 415] on textarea at bounding box center [880, 428] width 1303 height 27
click at [529, 417] on textarea "**********" at bounding box center [875, 428] width 1294 height 27
type textarea "**********"
click at [723, 354] on div "Select..." at bounding box center [872, 363] width 408 height 20
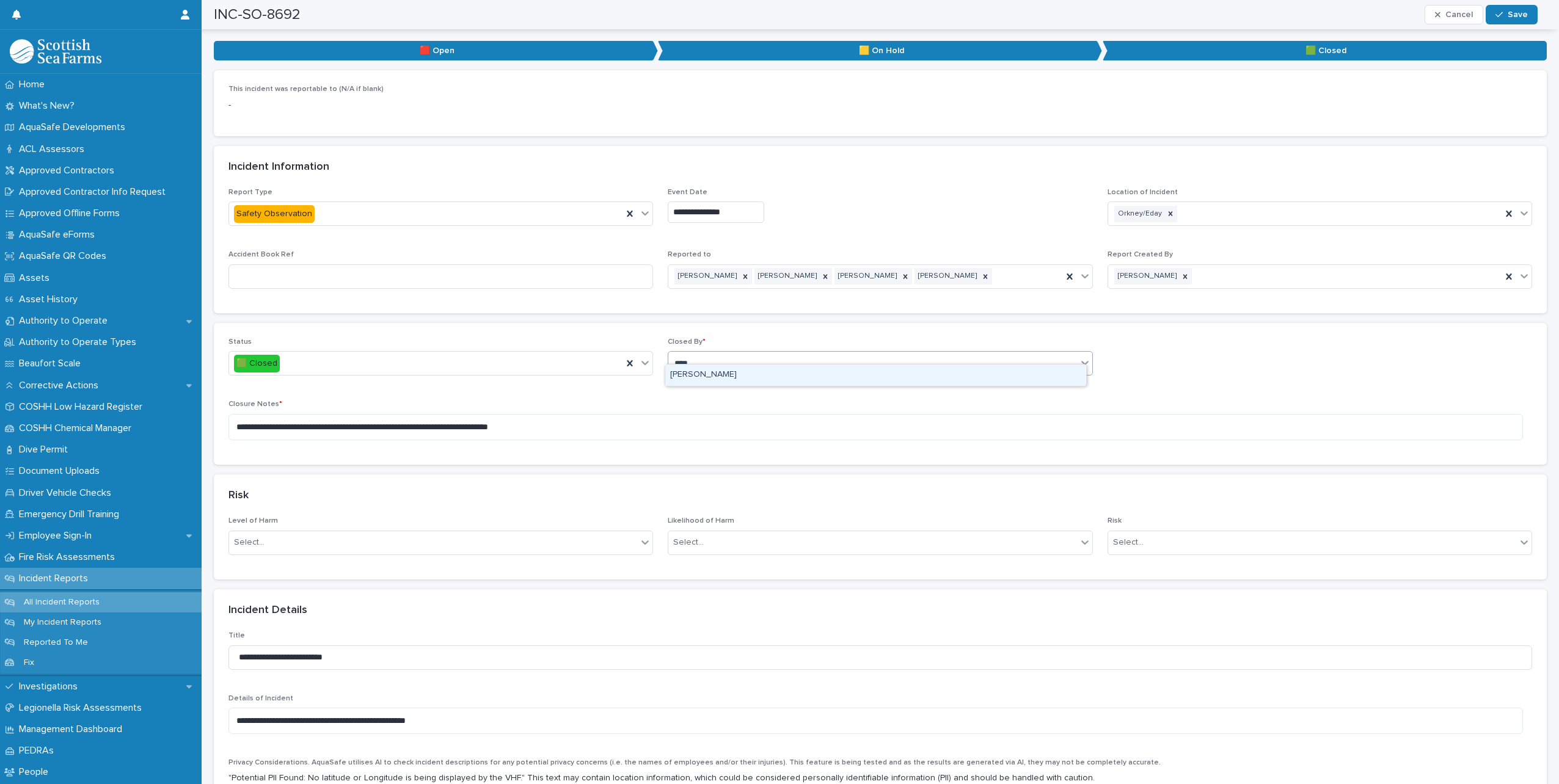
type input "*****"
click at [710, 378] on div "[PERSON_NAME]" at bounding box center [874, 374] width 420 height 22
click at [1511, 11] on span "Save" at bounding box center [1517, 14] width 20 height 9
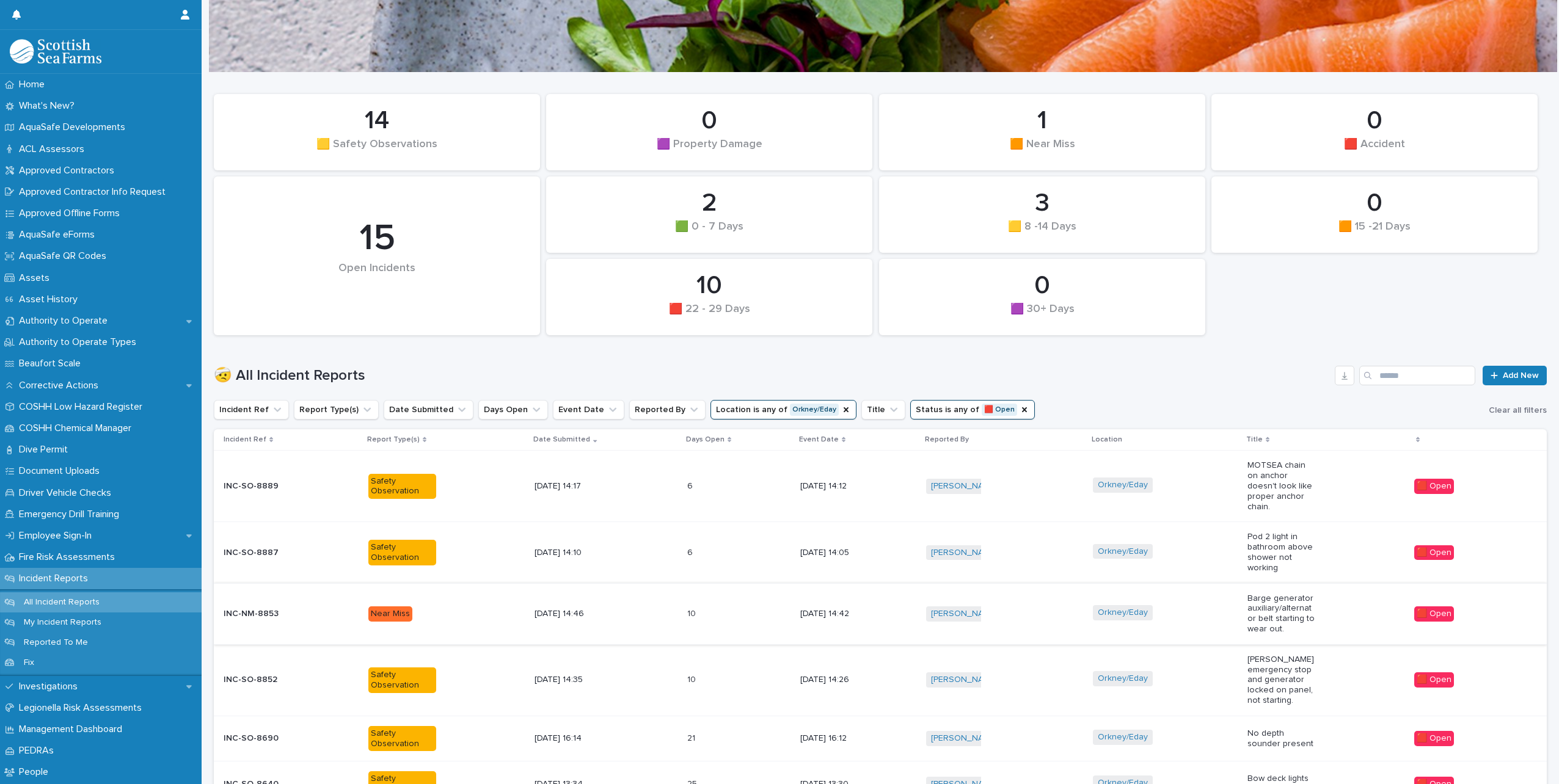
scroll to position [131, 0]
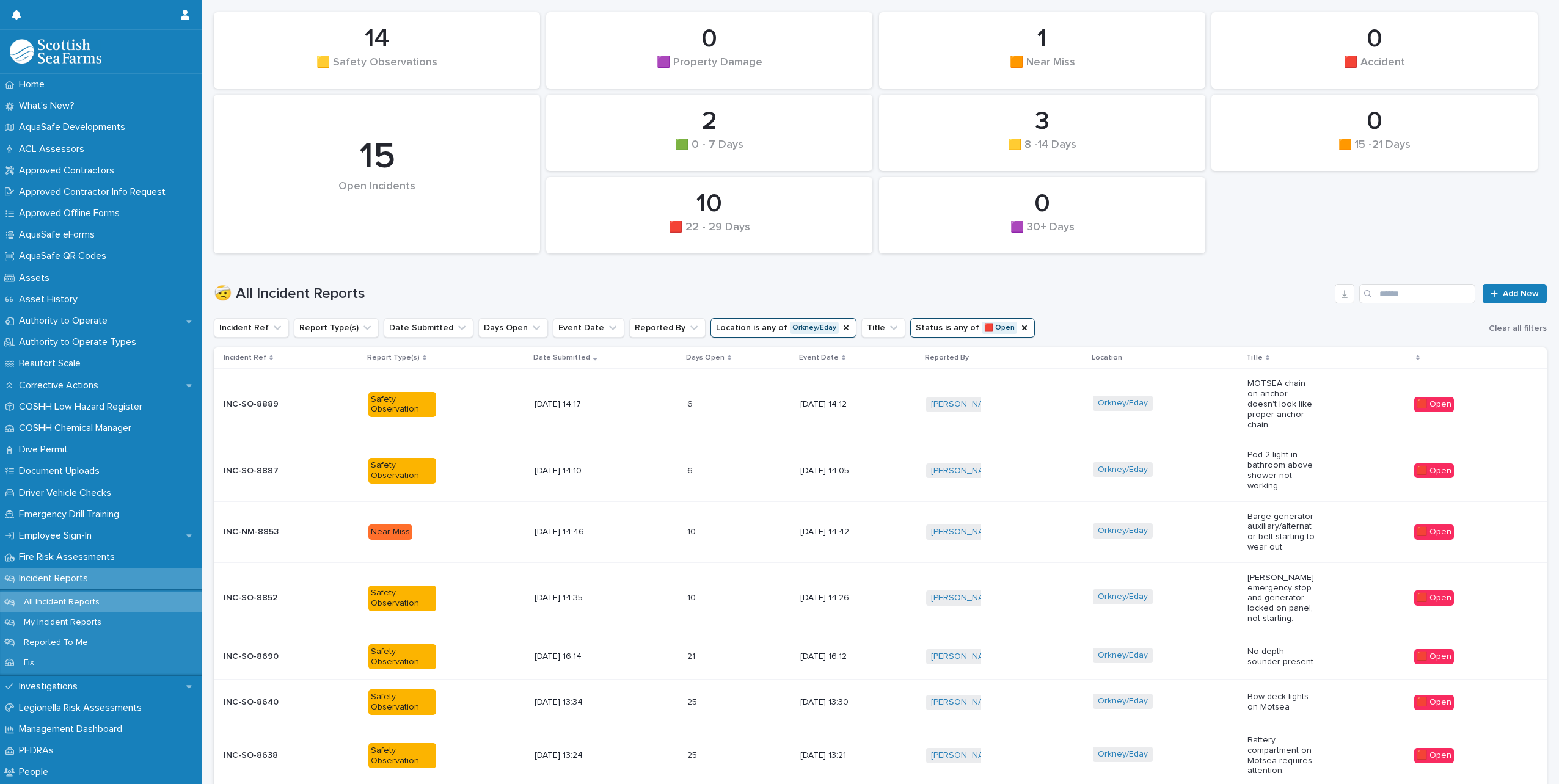
click at [1215, 591] on div "Orkney/Eday" at bounding box center [1165, 597] width 145 height 27
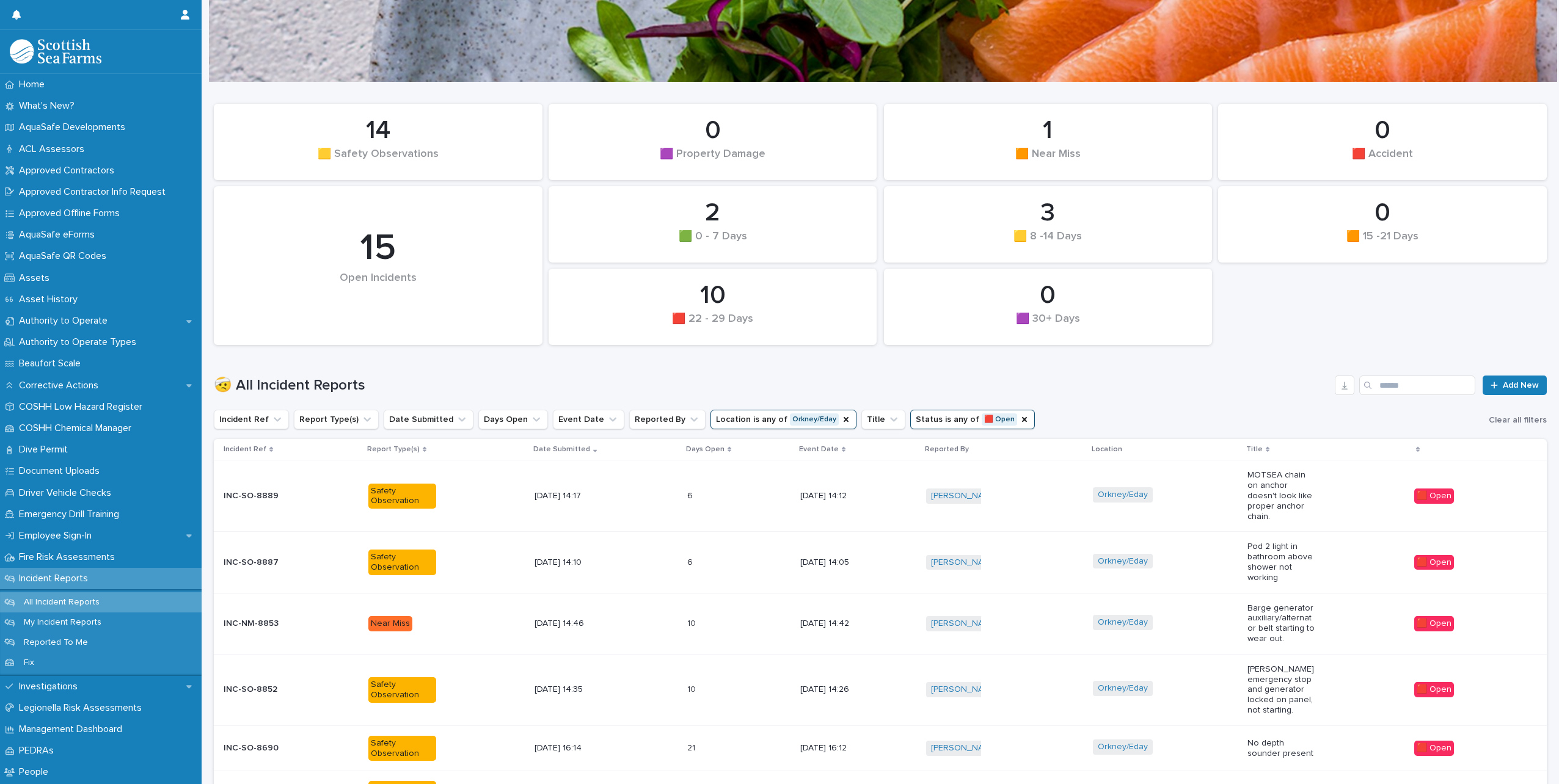
scroll to position [61, 0]
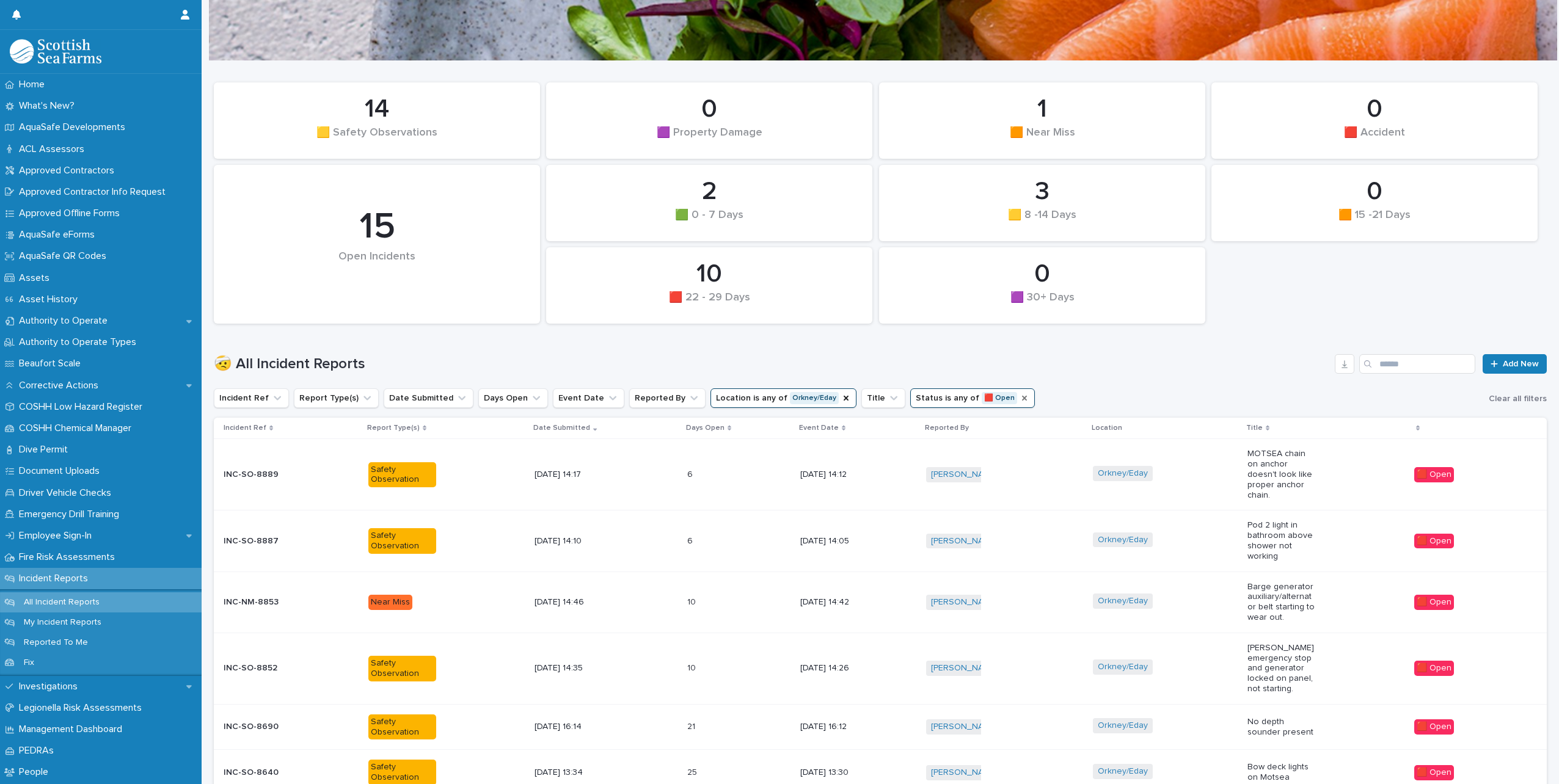
click at [1019, 395] on icon "Status" at bounding box center [1024, 398] width 9 height 9
click at [945, 399] on icon "Status" at bounding box center [950, 397] width 12 height 12
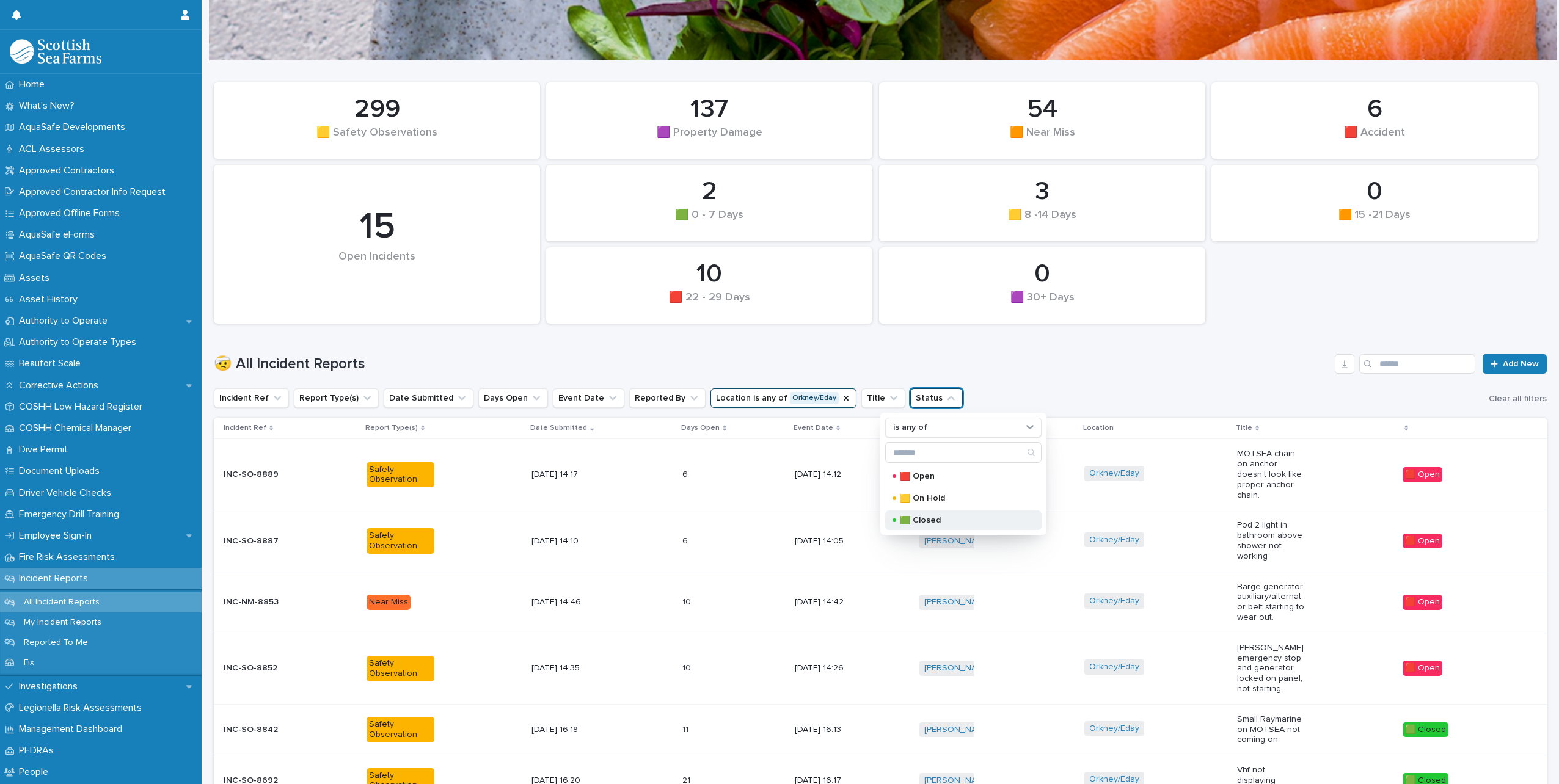
click at [926, 516] on p "🟩 Closed" at bounding box center [961, 520] width 122 height 9
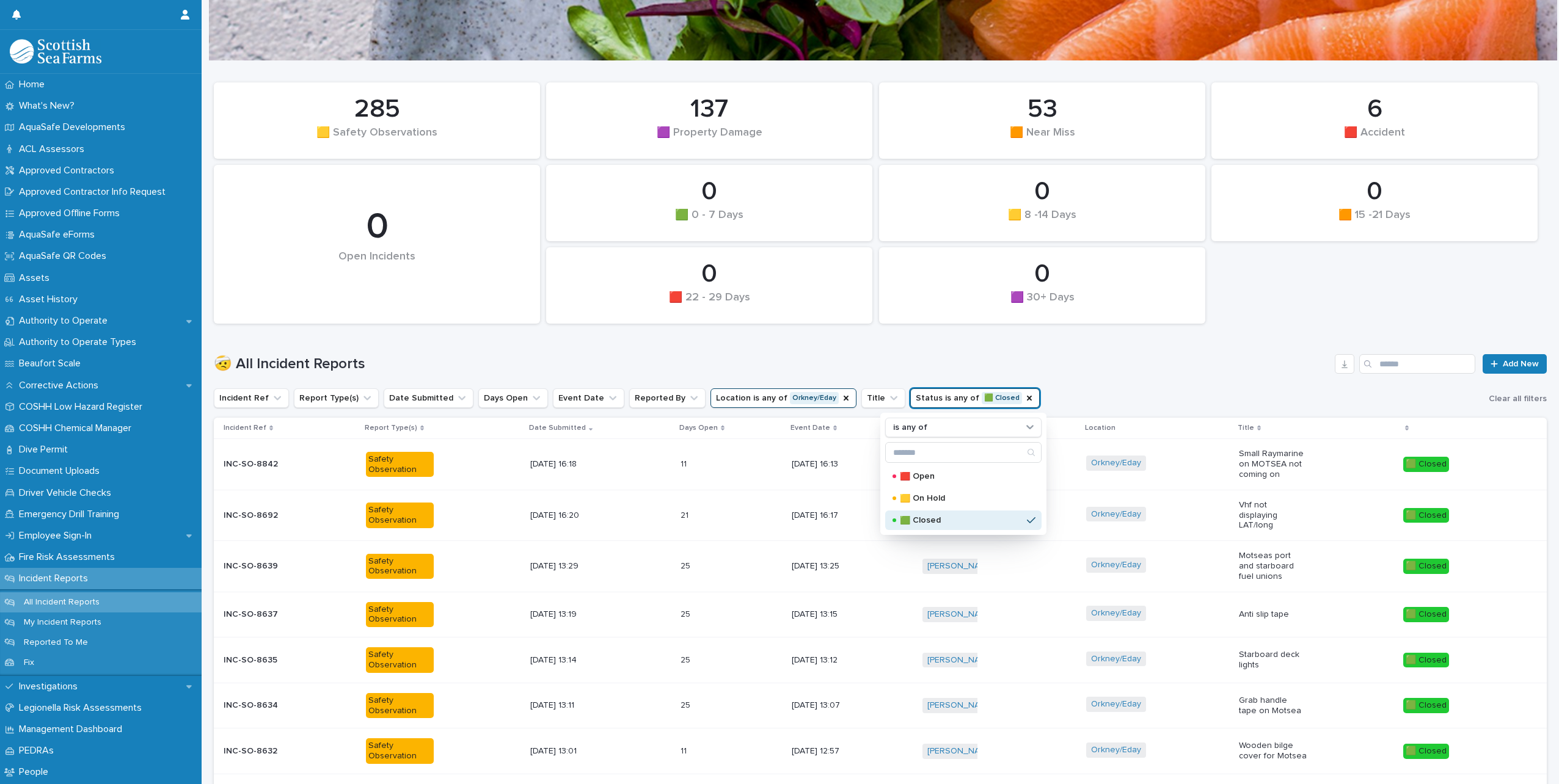
click at [1247, 367] on h1 "🤕 All Incident Reports" at bounding box center [771, 364] width 1116 height 18
click at [1189, 465] on div "Orkney/Eday" at bounding box center [1157, 464] width 143 height 27
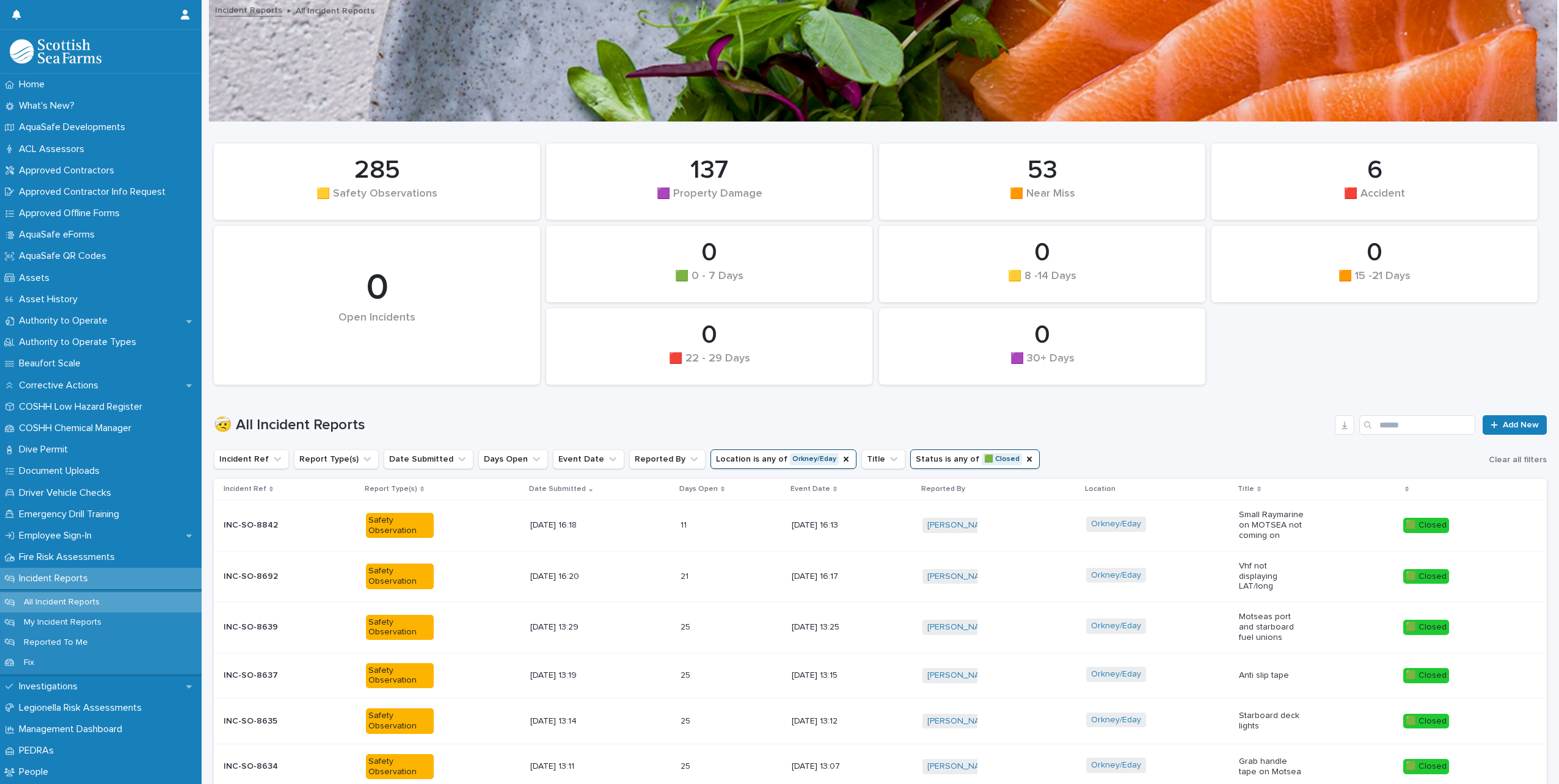
click at [1168, 436] on div "🤕 All Incident Reports Add New" at bounding box center [879, 420] width 1332 height 59
click at [1024, 460] on icon "Status" at bounding box center [1029, 459] width 9 height 9
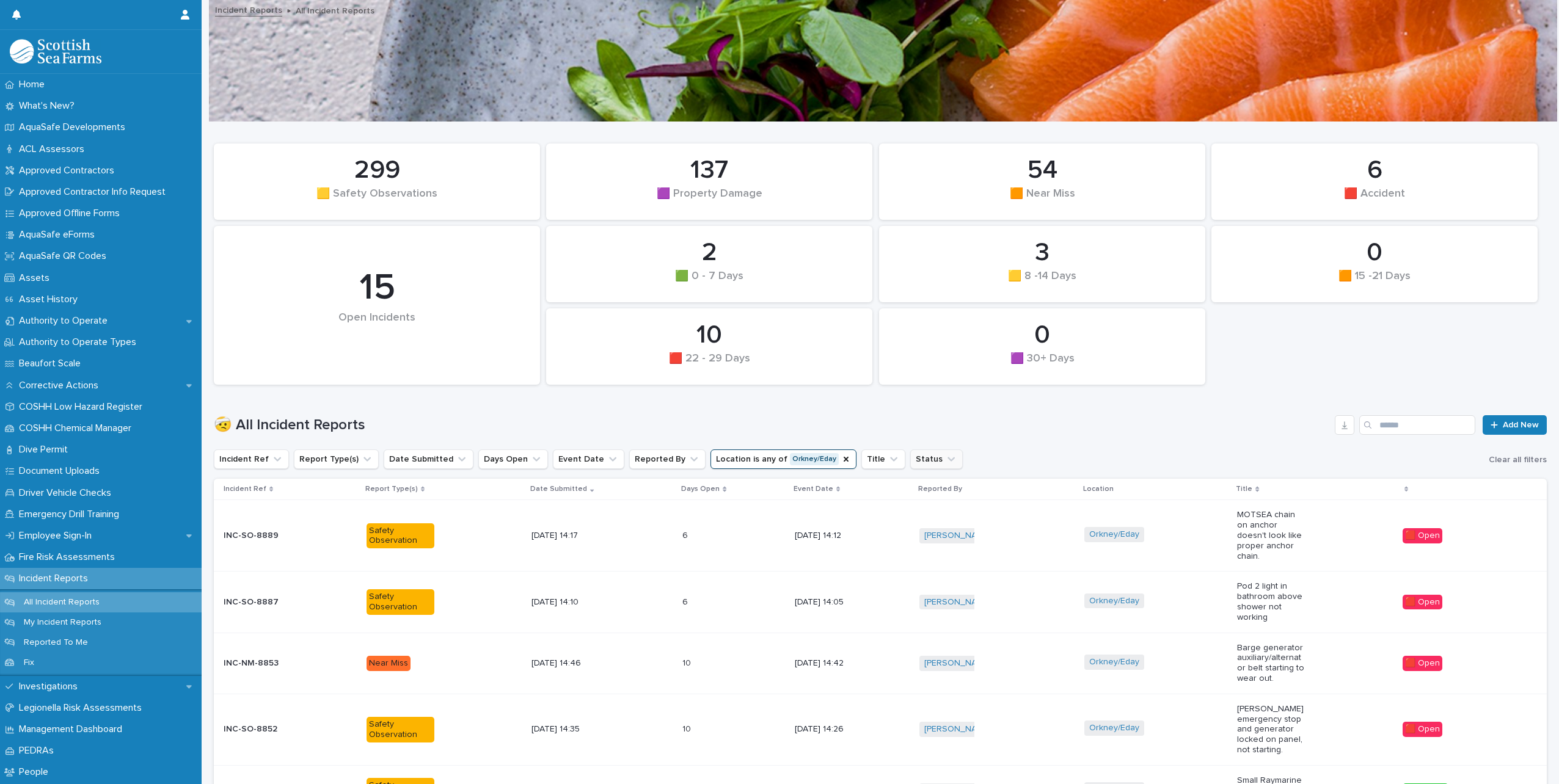
click at [945, 462] on icon "Status" at bounding box center [950, 459] width 12 height 12
click at [926, 541] on p "🟥 Open" at bounding box center [961, 537] width 122 height 9
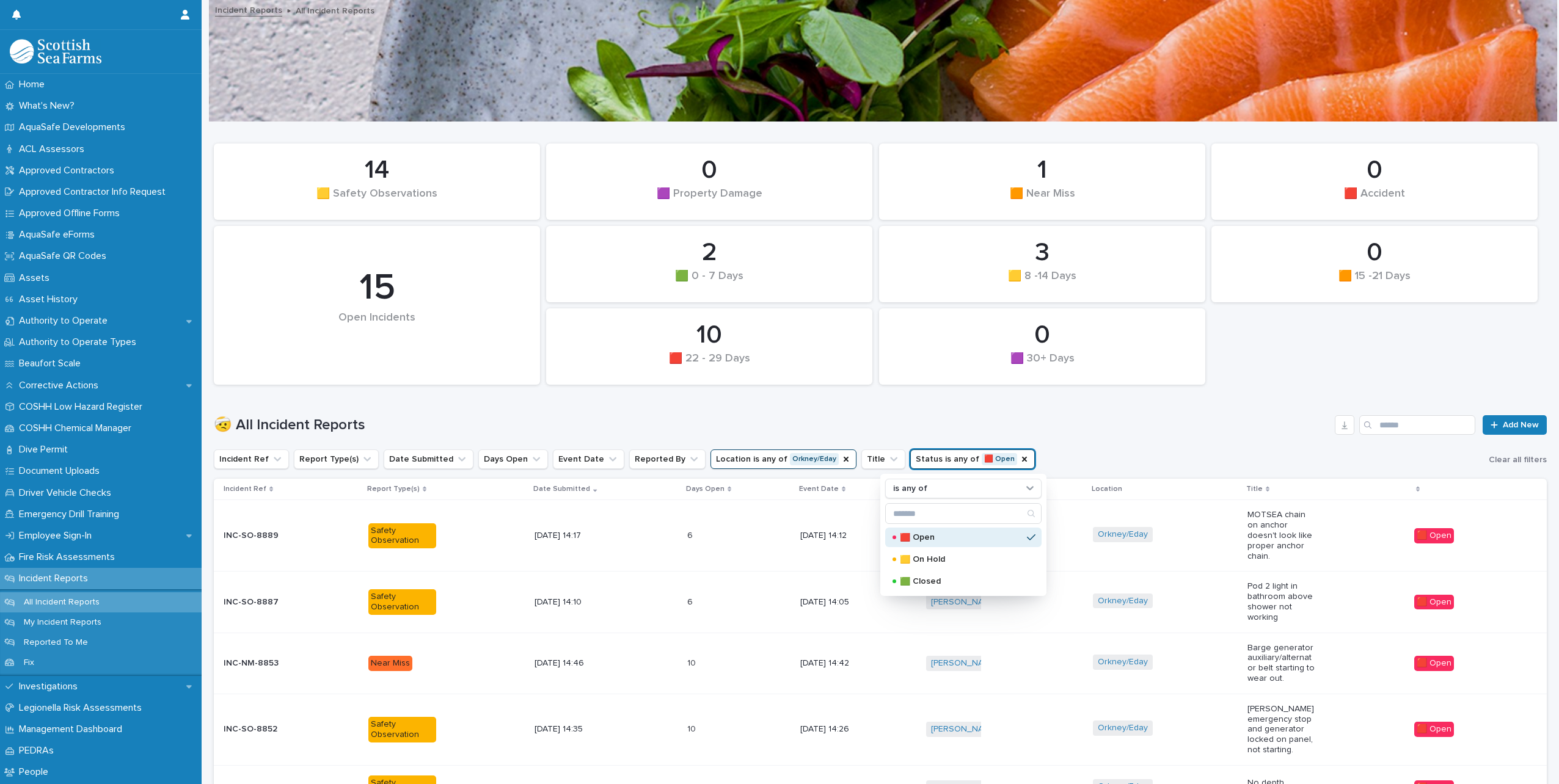
click at [1203, 416] on h1 "🤕 All Incident Reports" at bounding box center [771, 425] width 1116 height 18
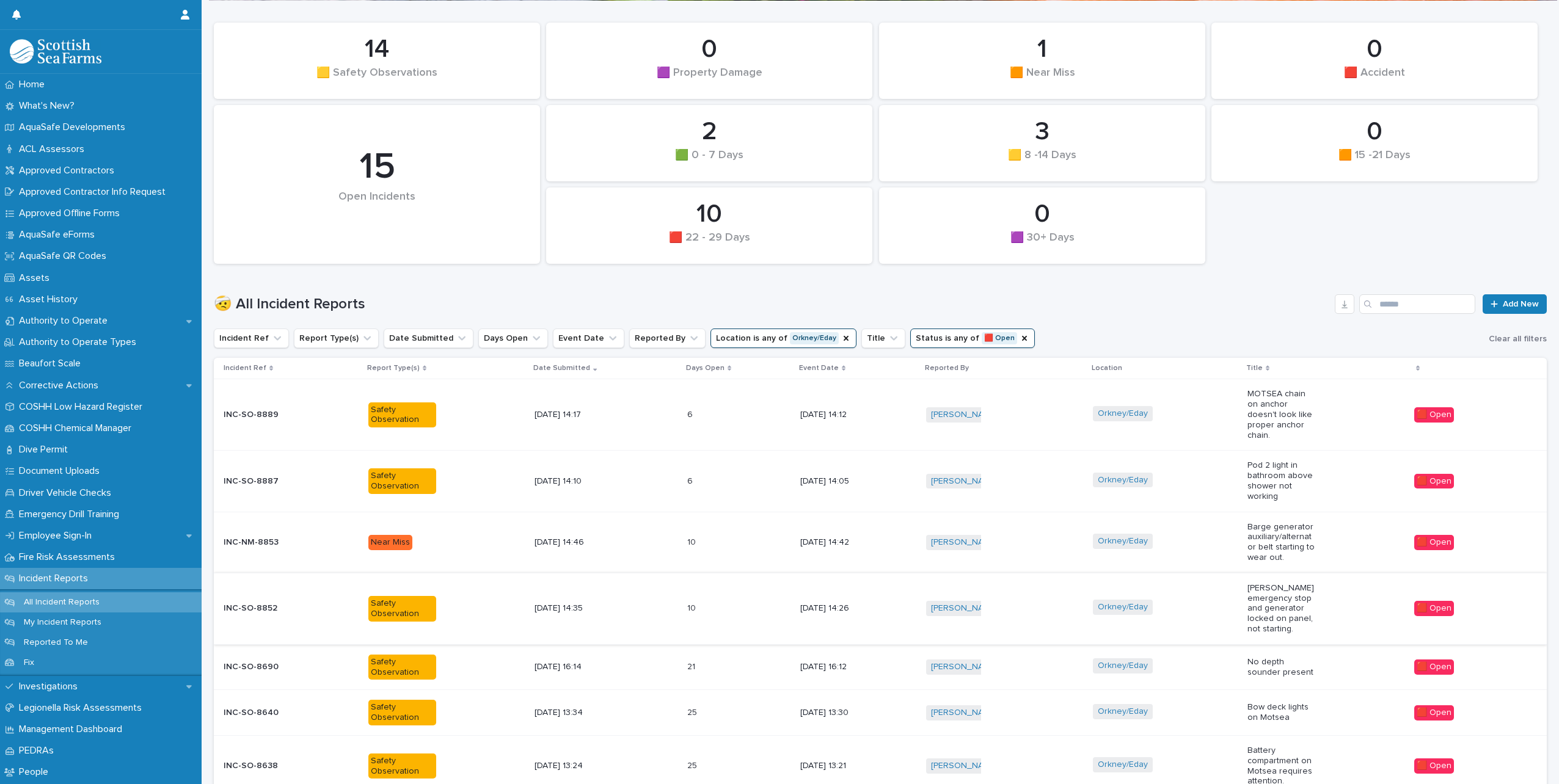
scroll to position [183, 0]
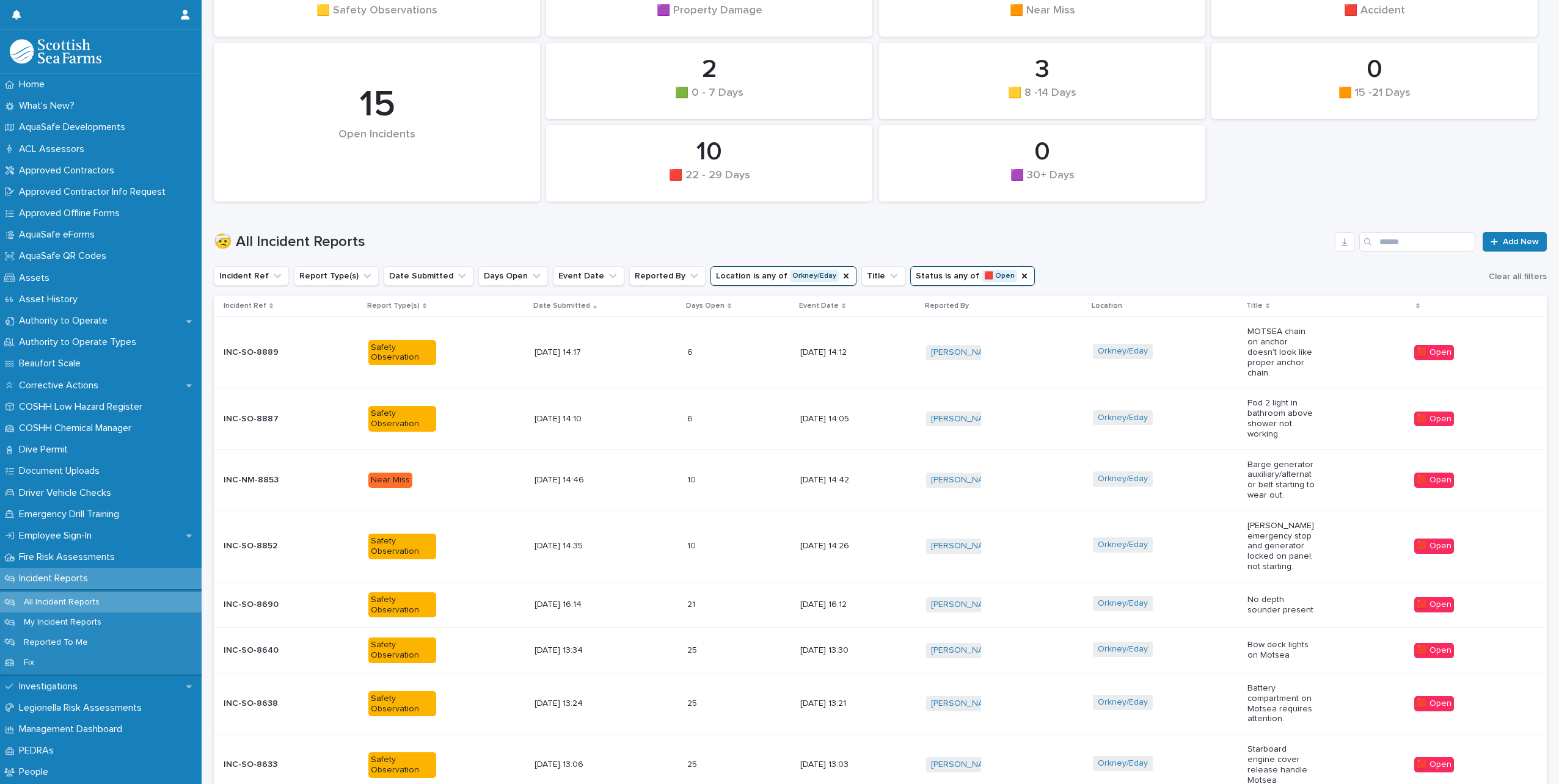
click at [1214, 545] on div "Orkney/Eday" at bounding box center [1165, 546] width 145 height 27
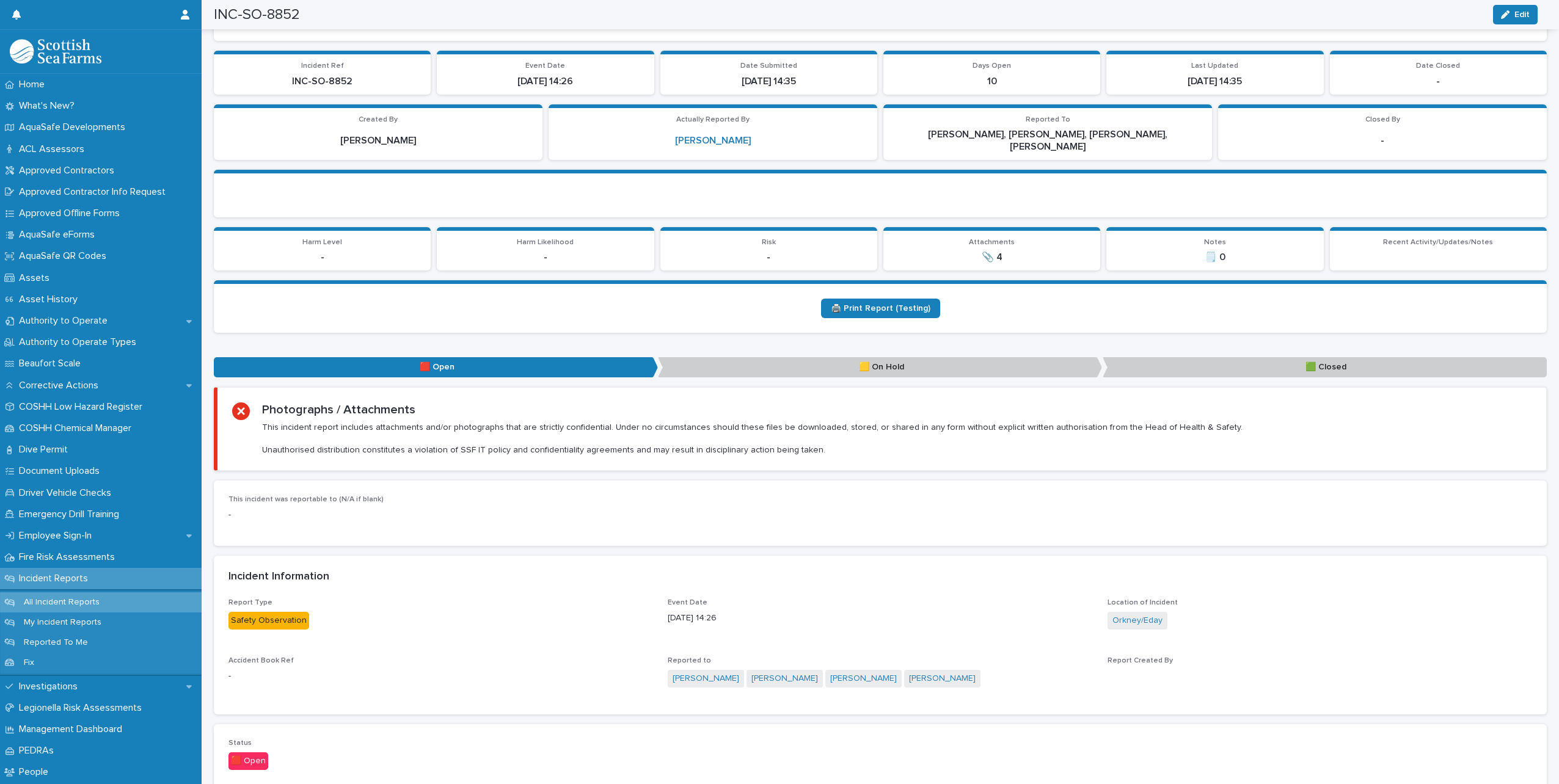
scroll to position [185, 0]
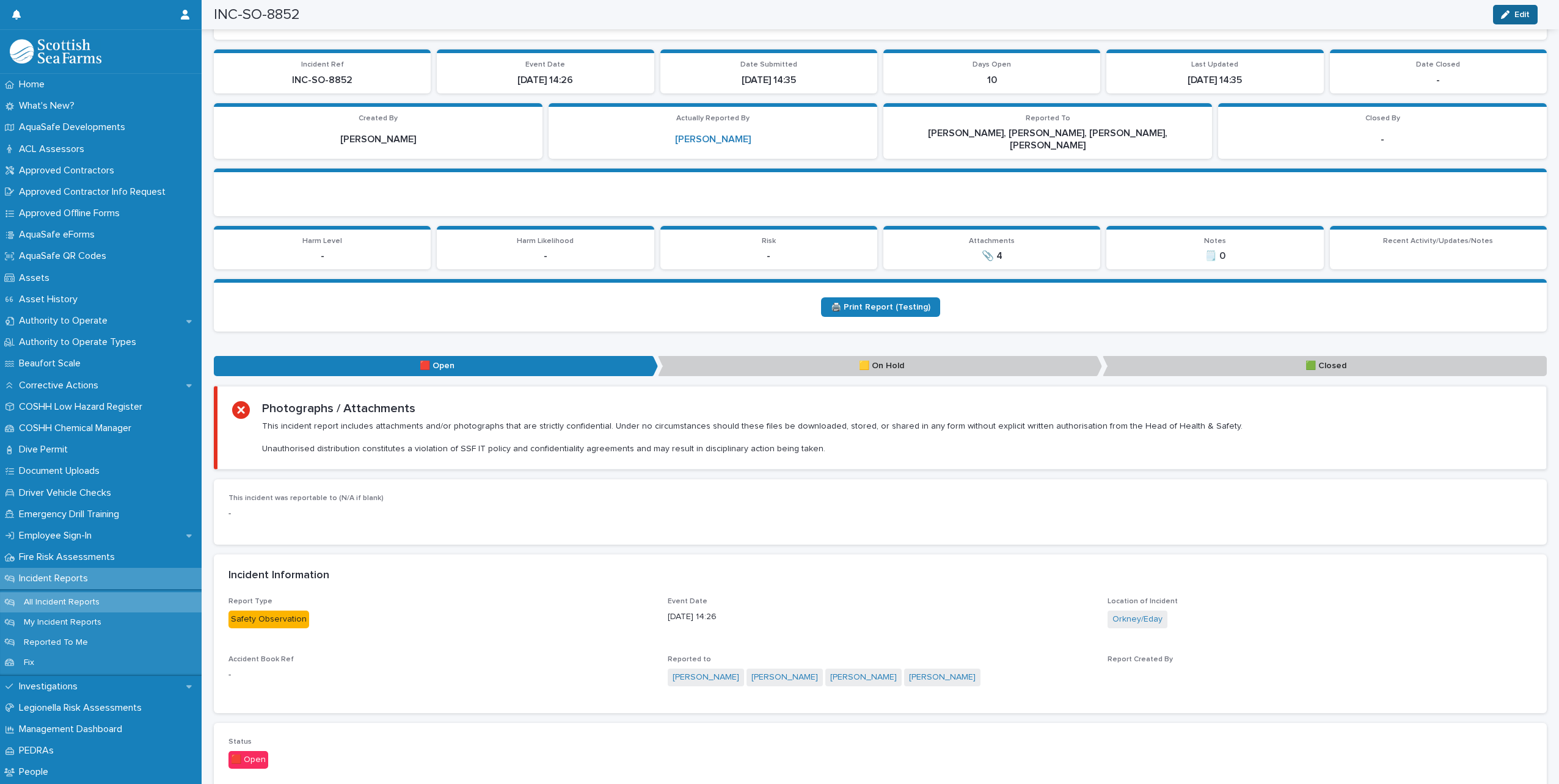
click at [1508, 13] on icon "button" at bounding box center [1504, 14] width 9 height 9
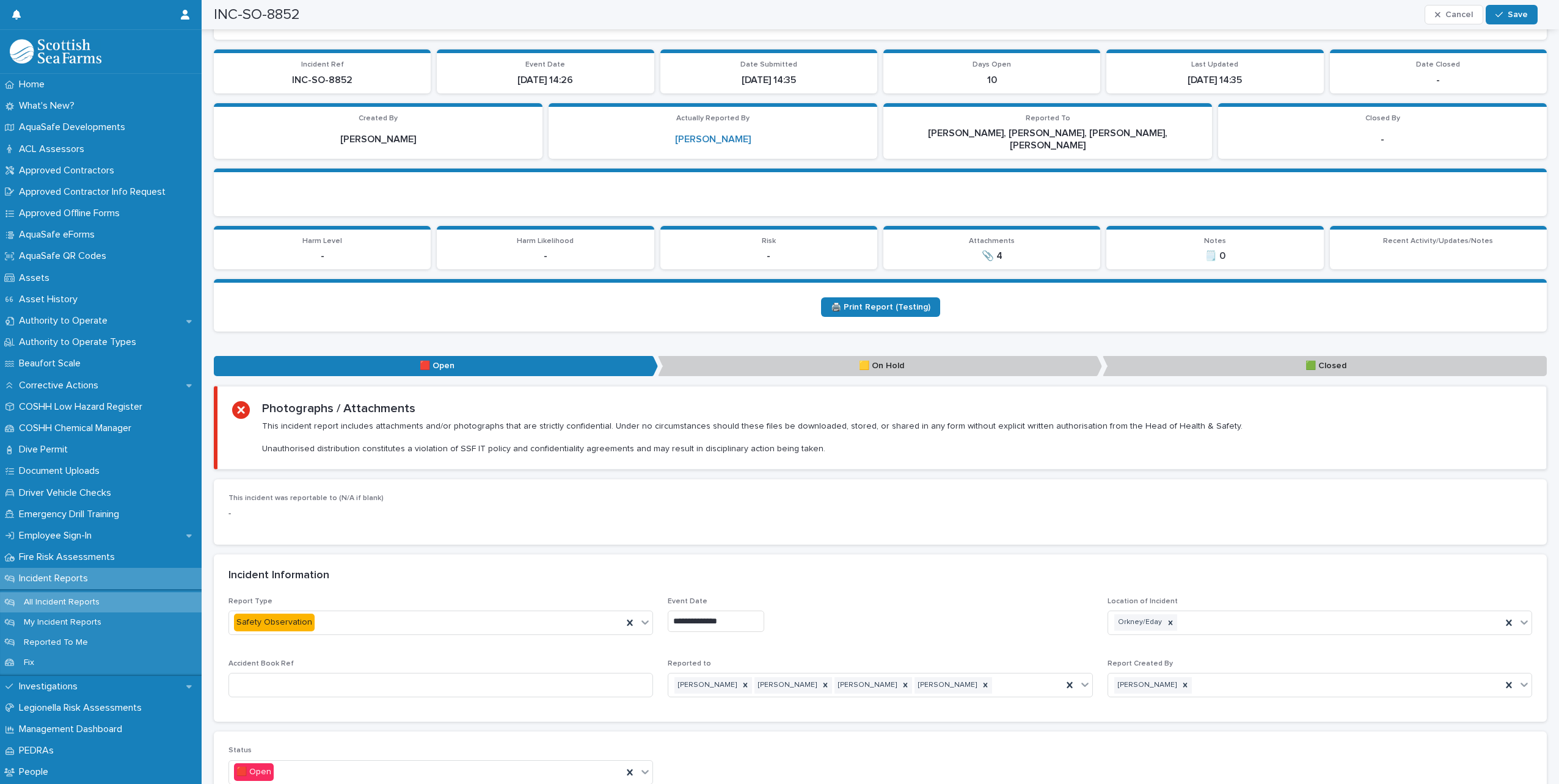
scroll to position [368, 0]
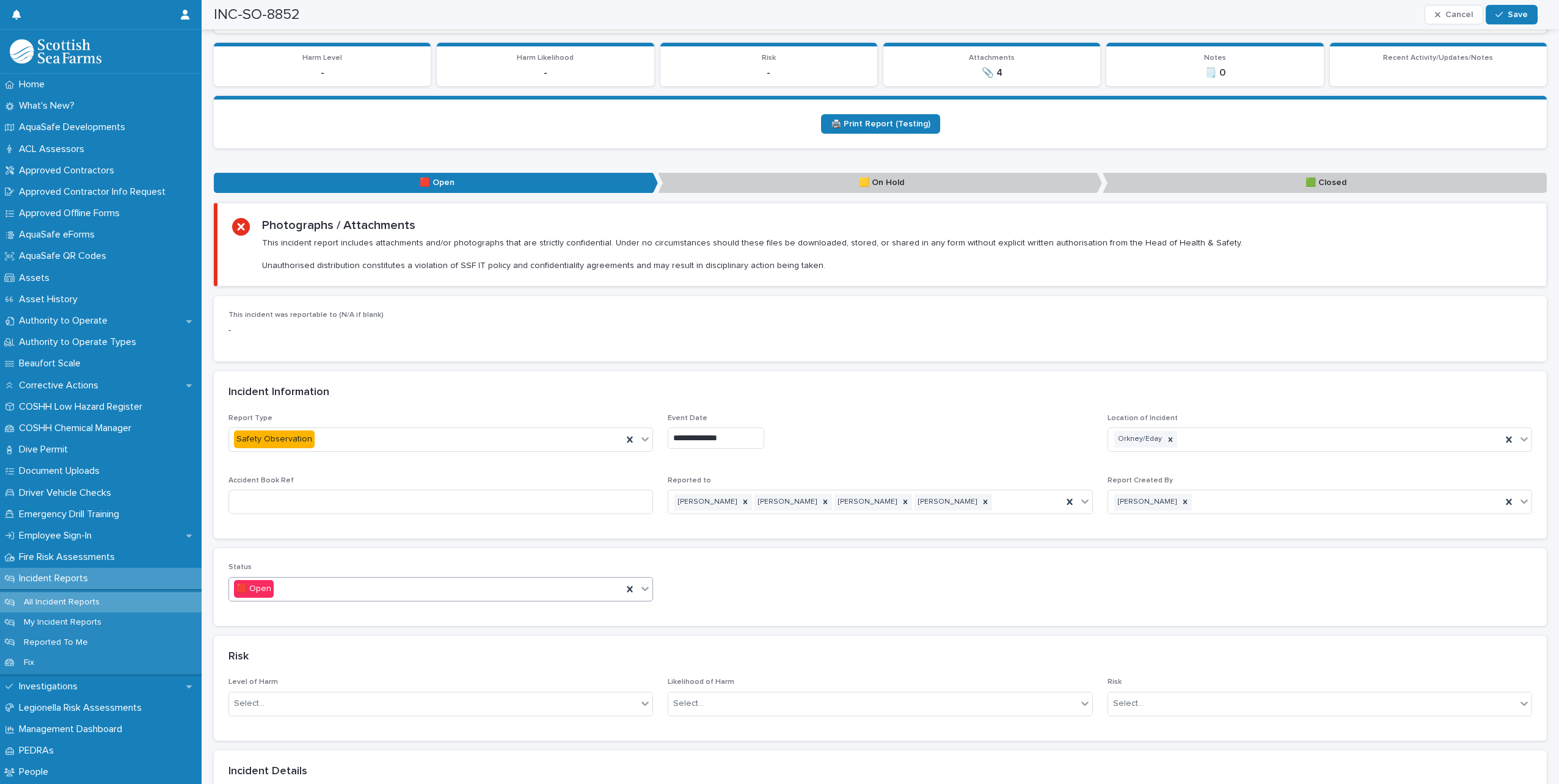
click at [644, 582] on icon at bounding box center [645, 588] width 12 height 12
click at [339, 646] on div "🟩 Closed" at bounding box center [439, 643] width 420 height 22
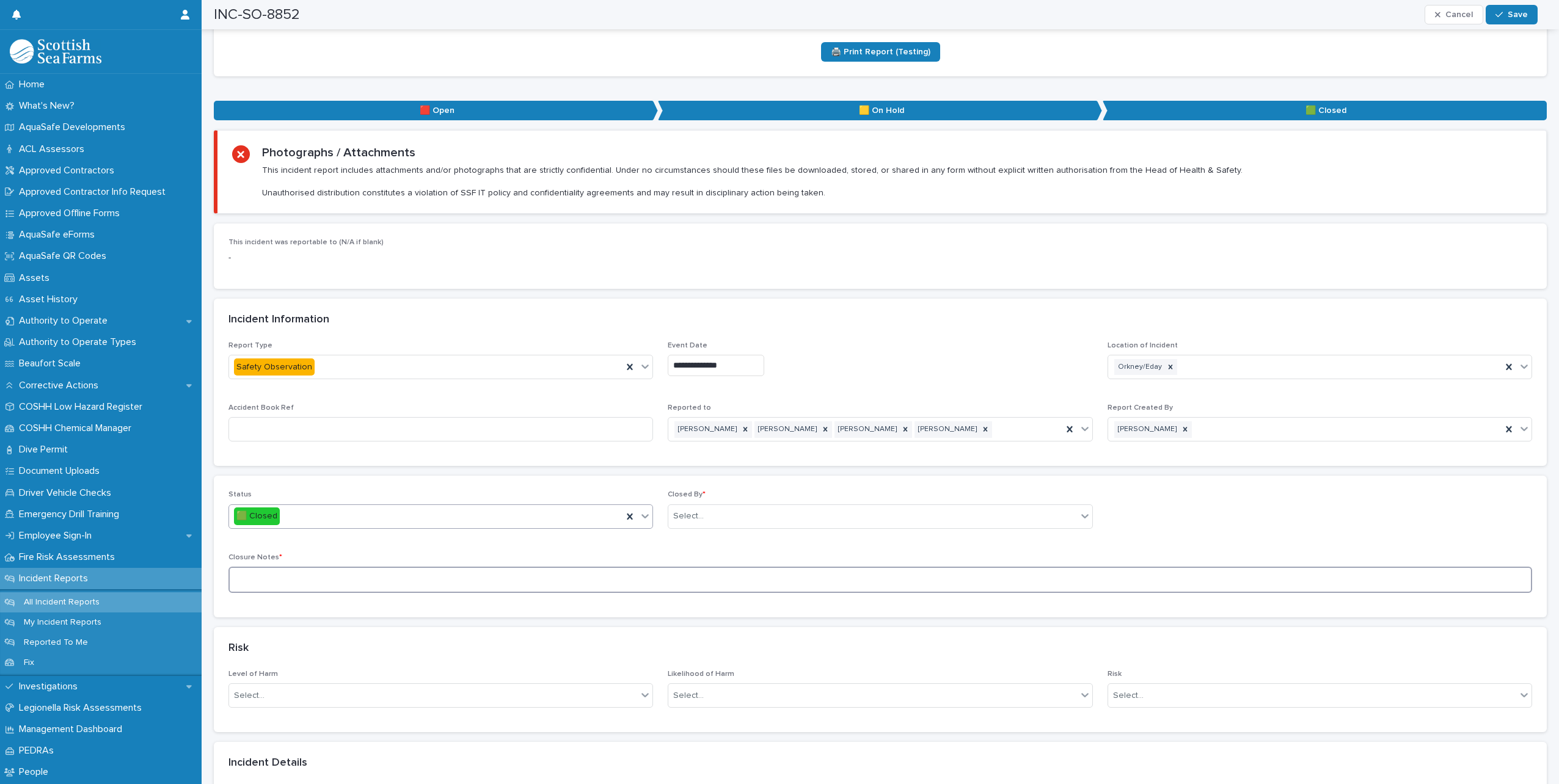
click at [328, 567] on textarea at bounding box center [880, 580] width 1303 height 27
type textarea "**********"
click at [695, 514] on div "Select..." at bounding box center [872, 516] width 408 height 20
type input "*****"
click at [706, 536] on div "[PERSON_NAME]" at bounding box center [874, 528] width 420 height 22
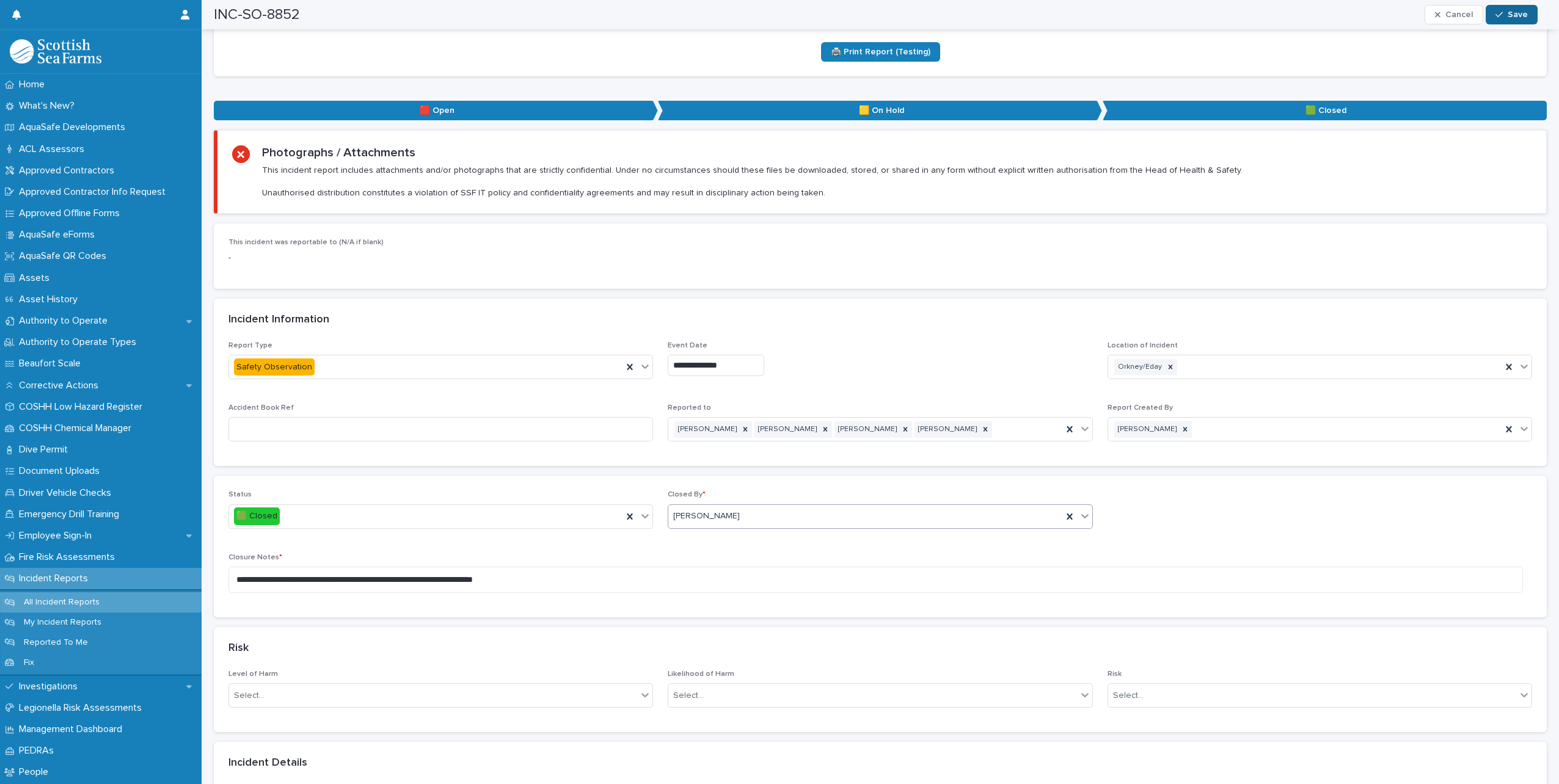
click at [1520, 16] on span "Save" at bounding box center [1517, 14] width 20 height 9
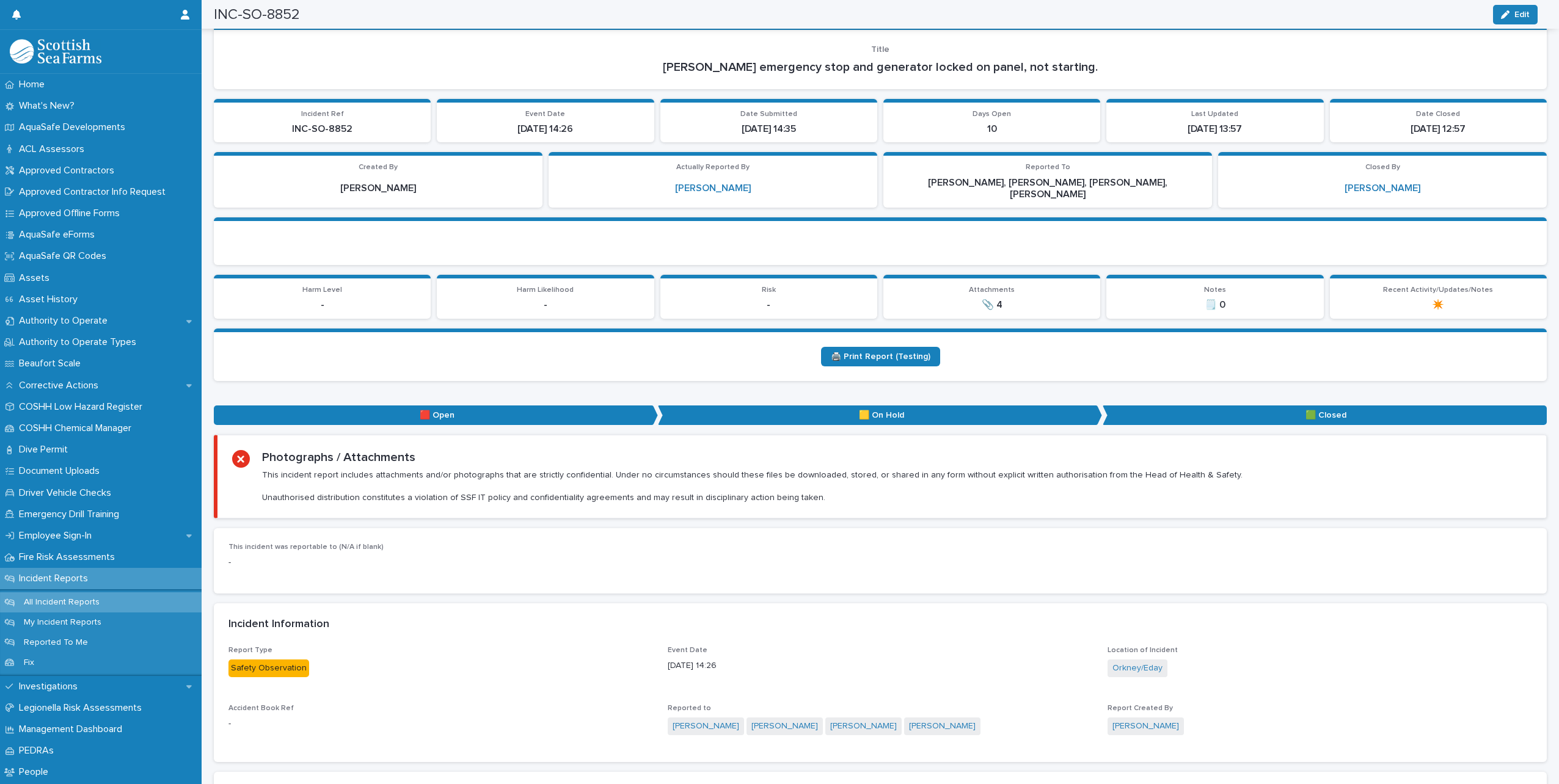
scroll to position [0, 0]
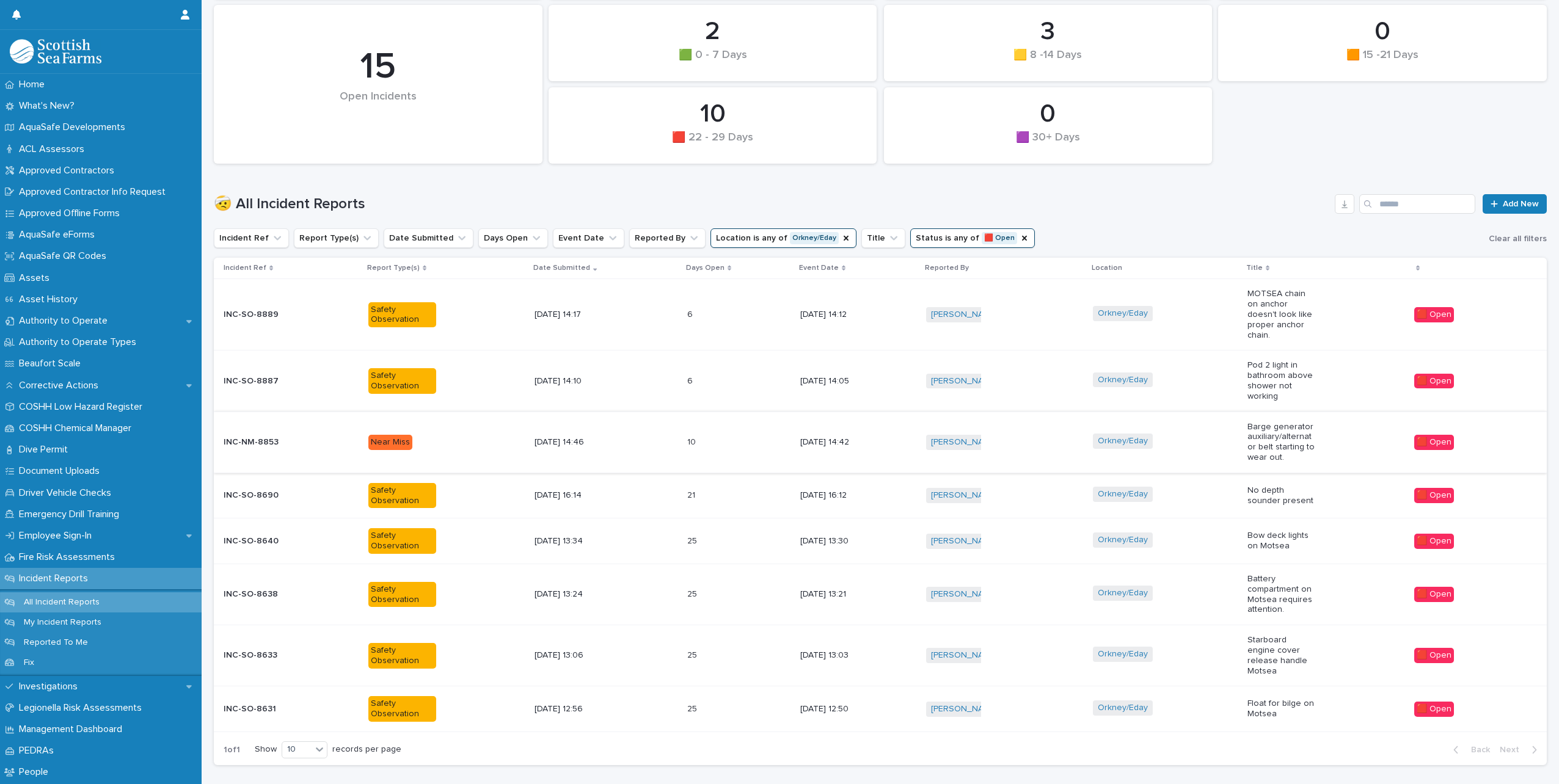
scroll to position [200, 0]
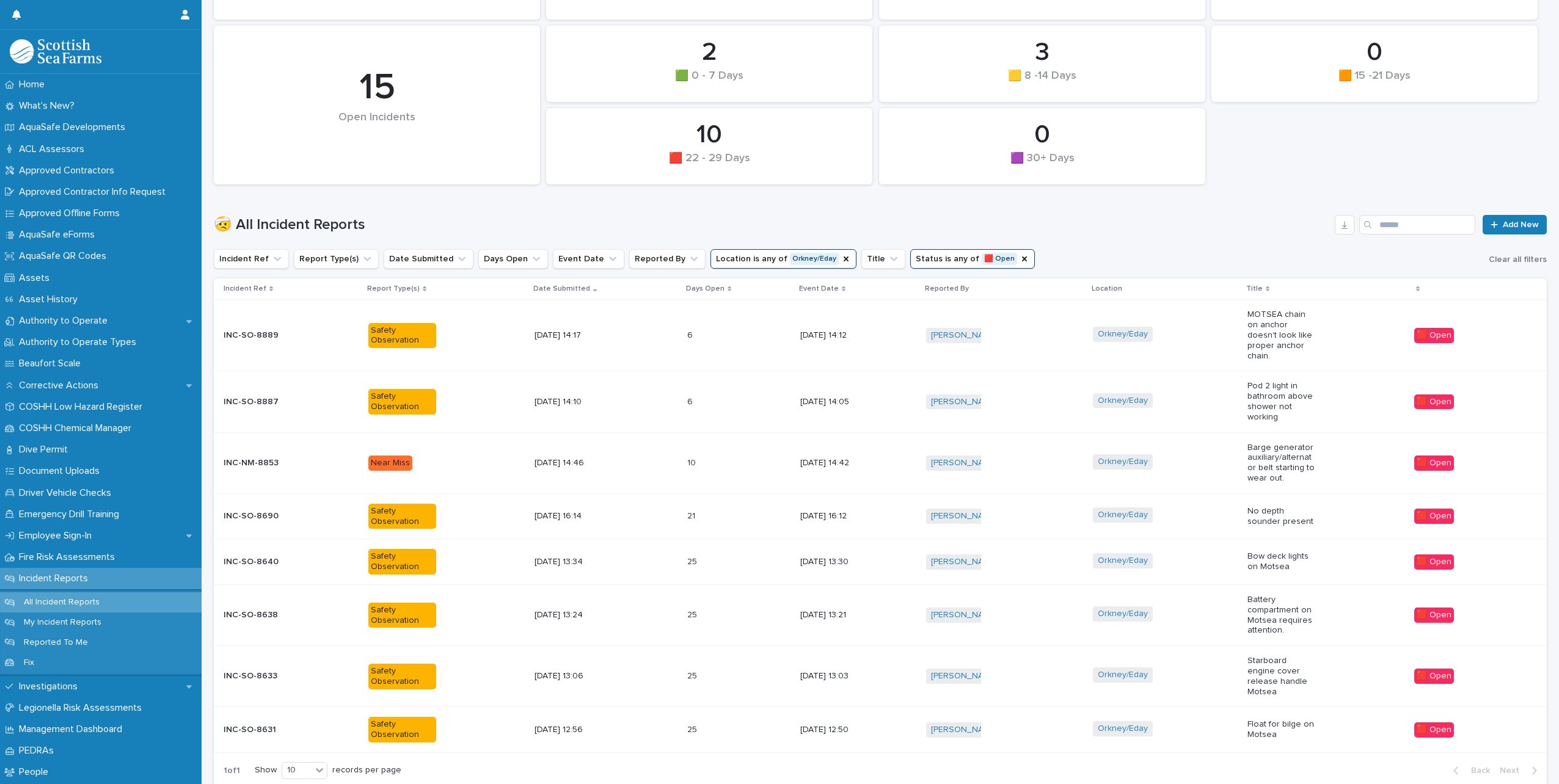
click at [1209, 334] on div "Orkney/Eday" at bounding box center [1165, 335] width 145 height 27
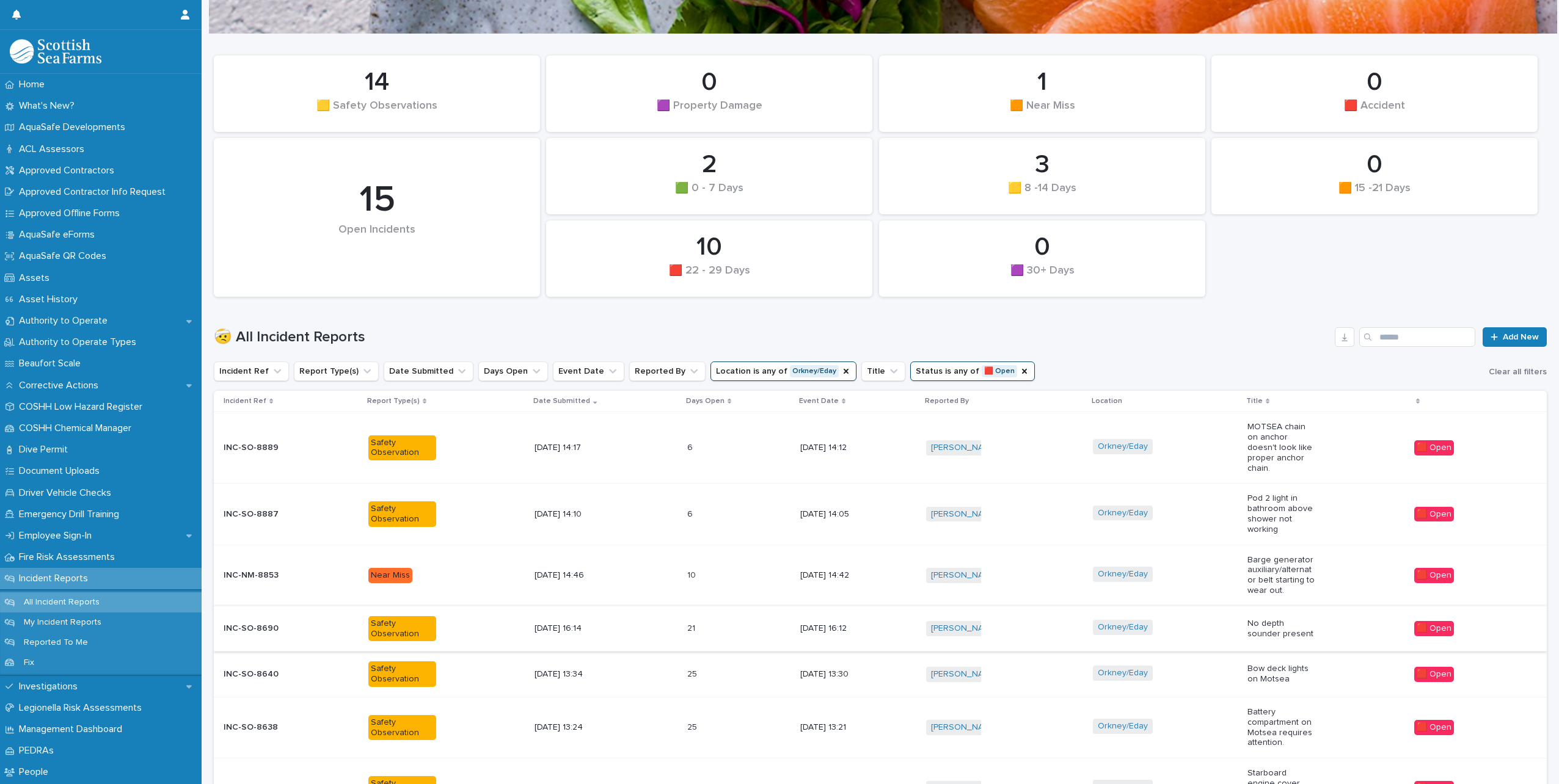
scroll to position [183, 0]
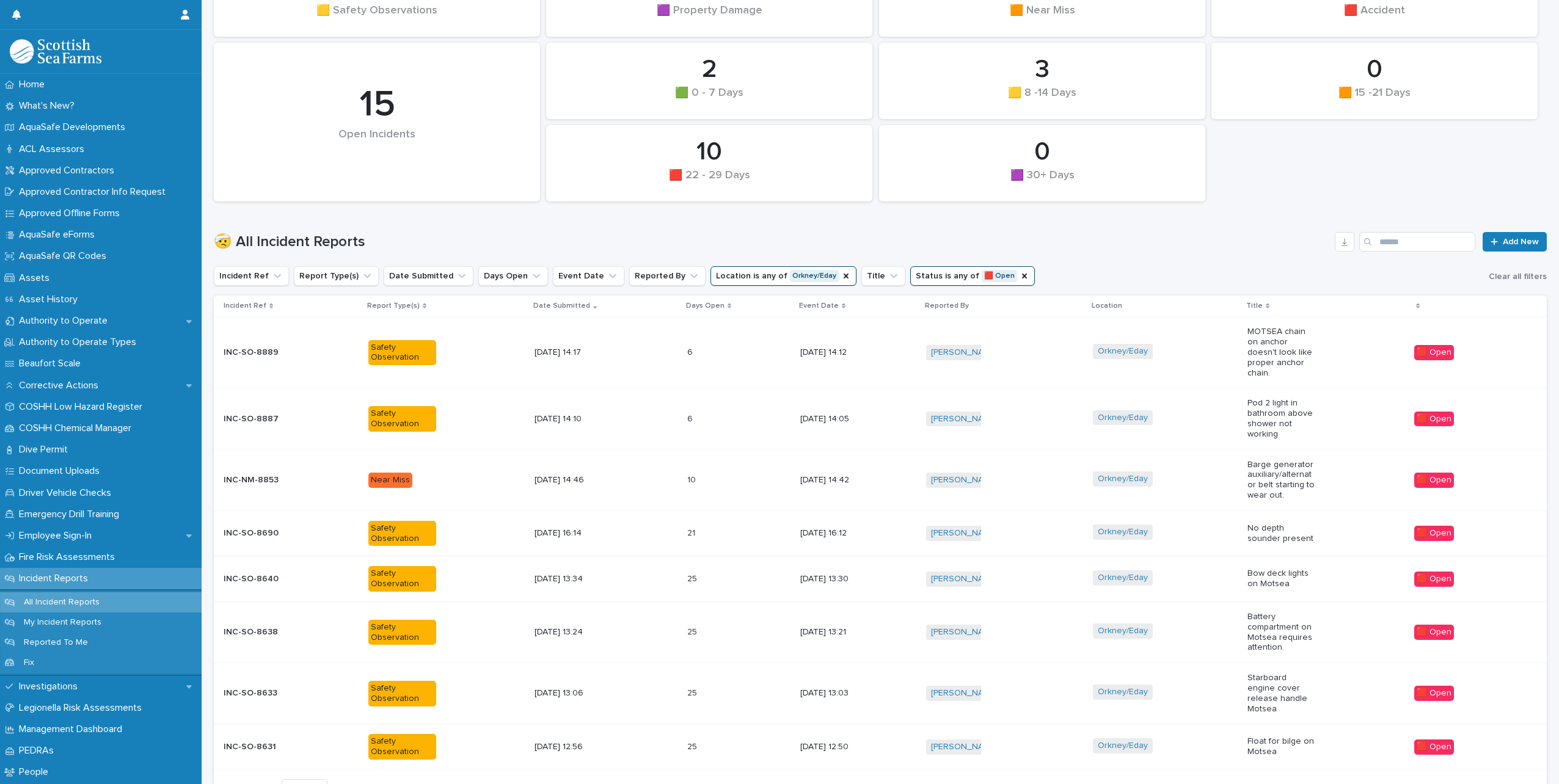
drag, startPoint x: 1218, startPoint y: 248, endPoint x: 1224, endPoint y: 249, distance: 6.1
click at [1220, 249] on h1 "🤕 All Incident Reports" at bounding box center [771, 242] width 1116 height 18
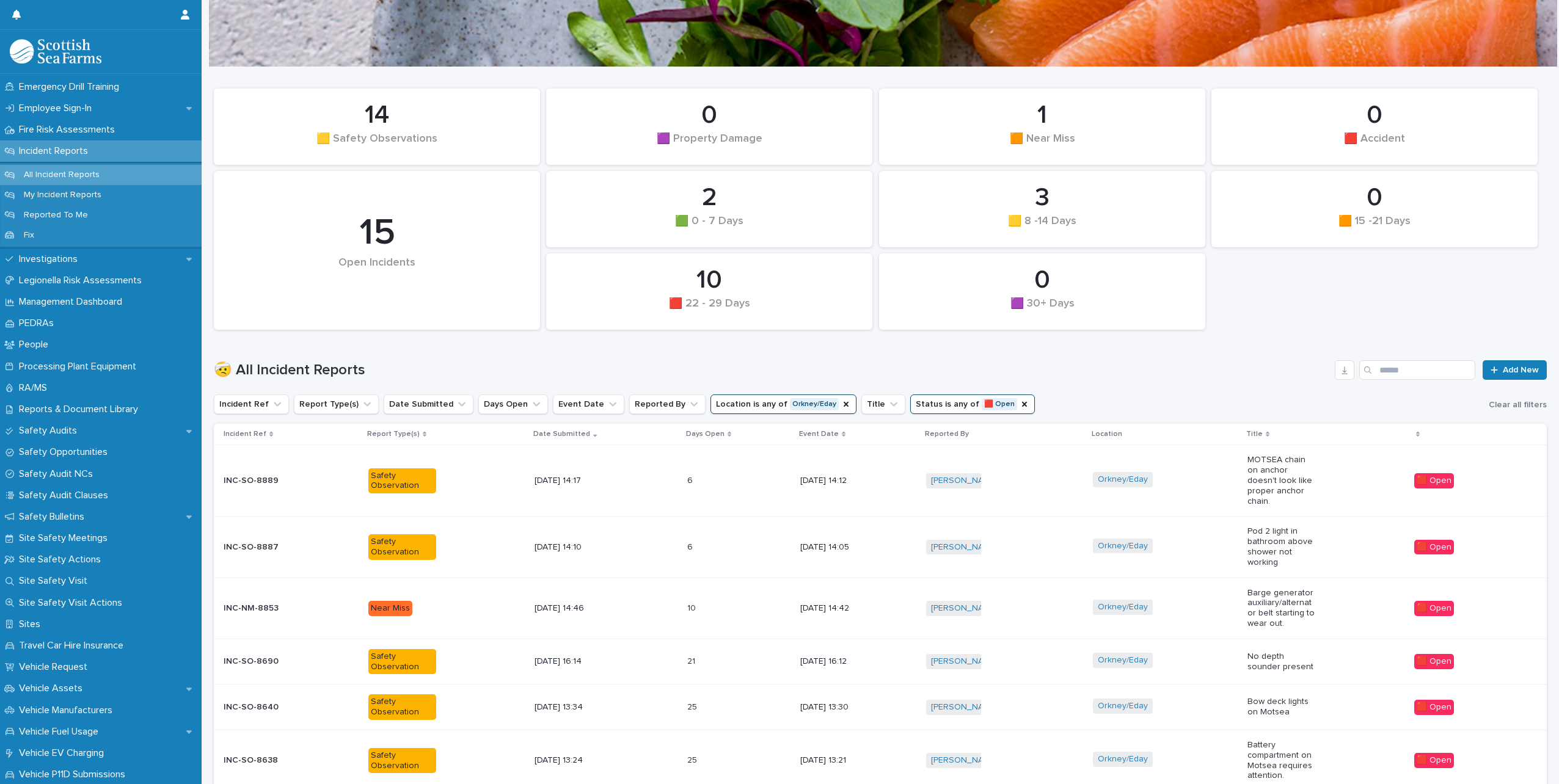
scroll to position [0, 0]
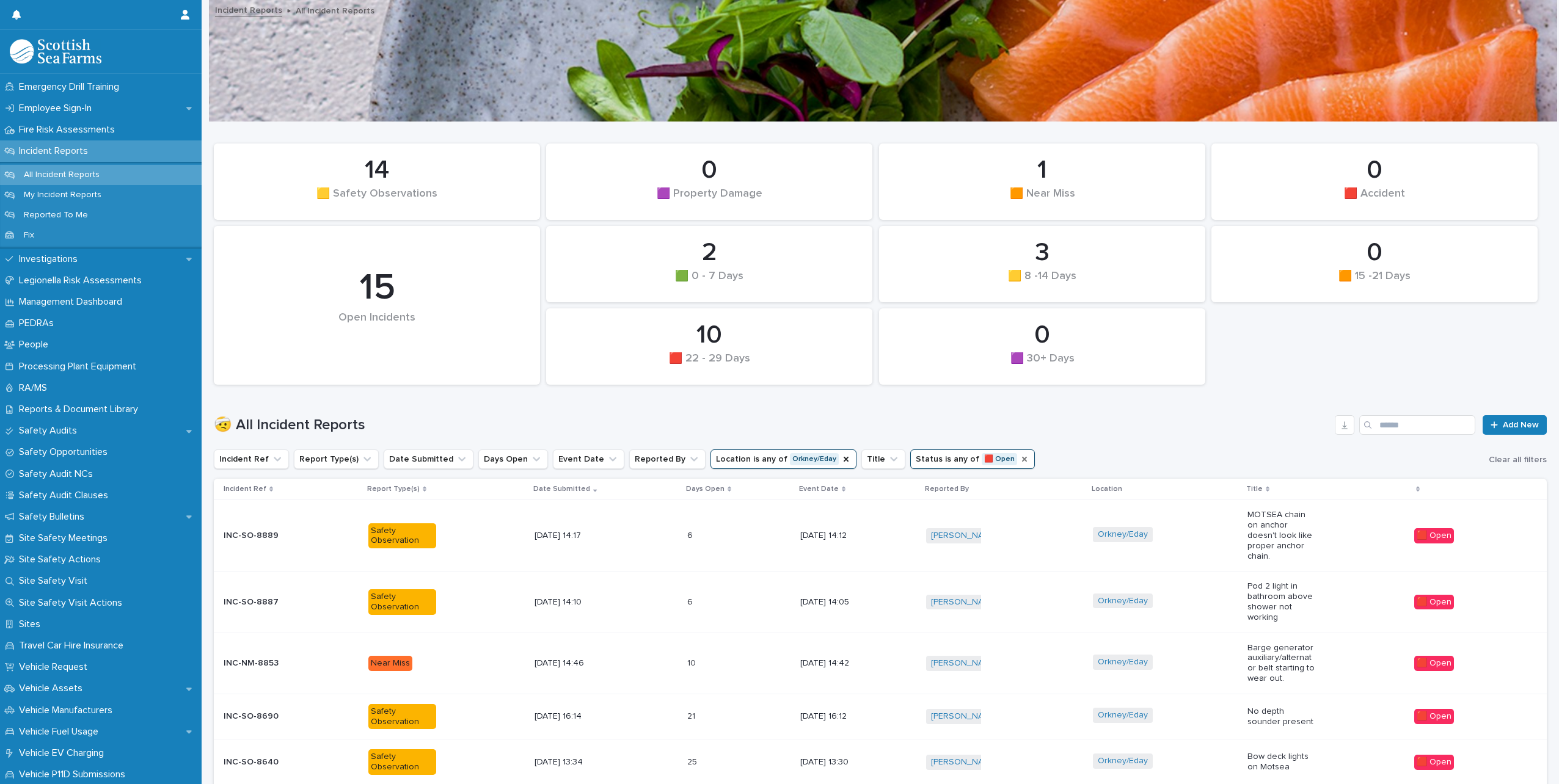
click at [1021, 459] on icon "Status" at bounding box center [1023, 459] width 5 height 5
click at [945, 459] on icon "Status" at bounding box center [950, 459] width 12 height 12
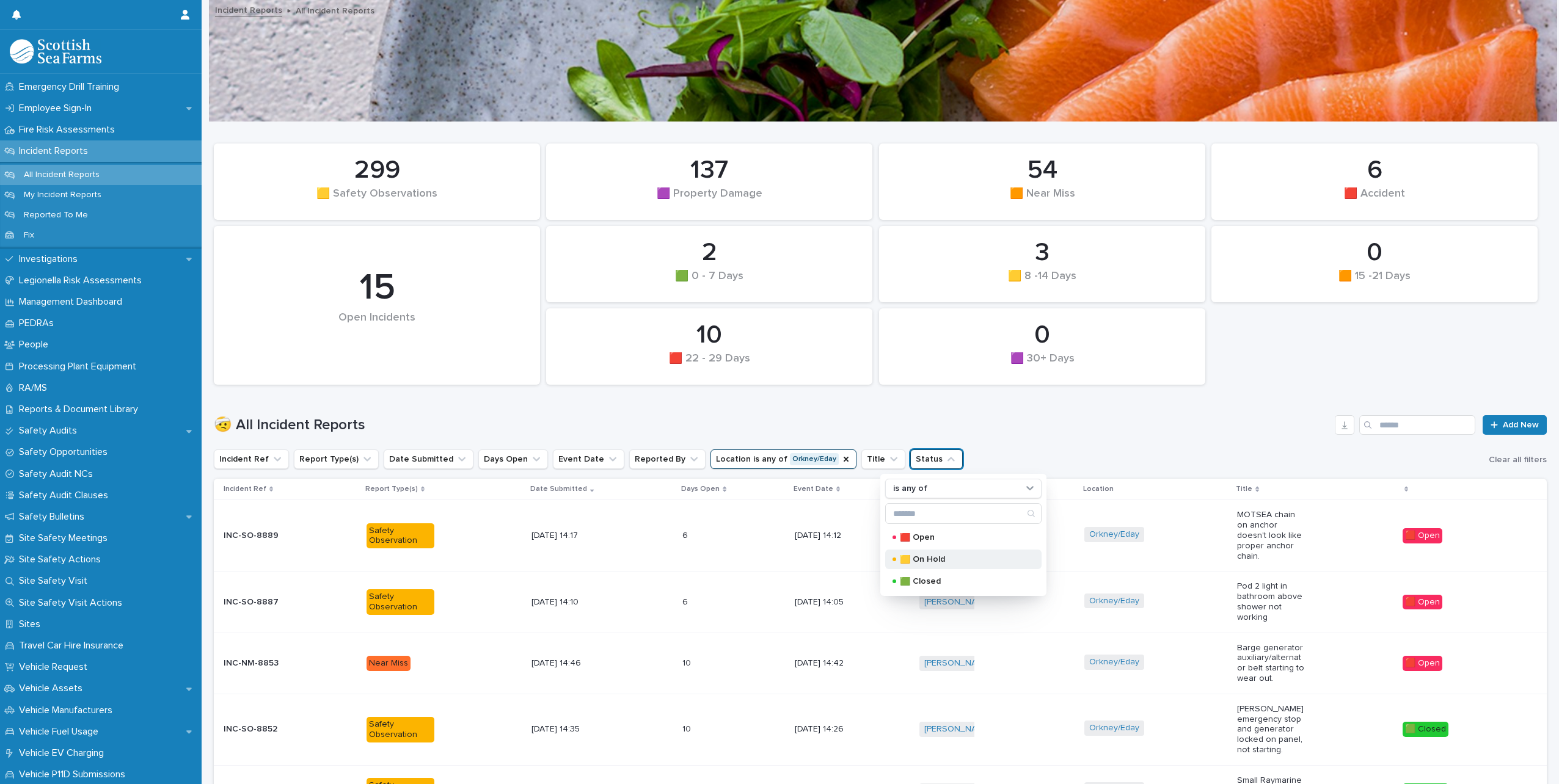
click at [930, 556] on p "🟨 On Hold" at bounding box center [961, 558] width 122 height 9
click at [1215, 436] on div "🤕 All Incident Reports Add New" at bounding box center [879, 420] width 1332 height 59
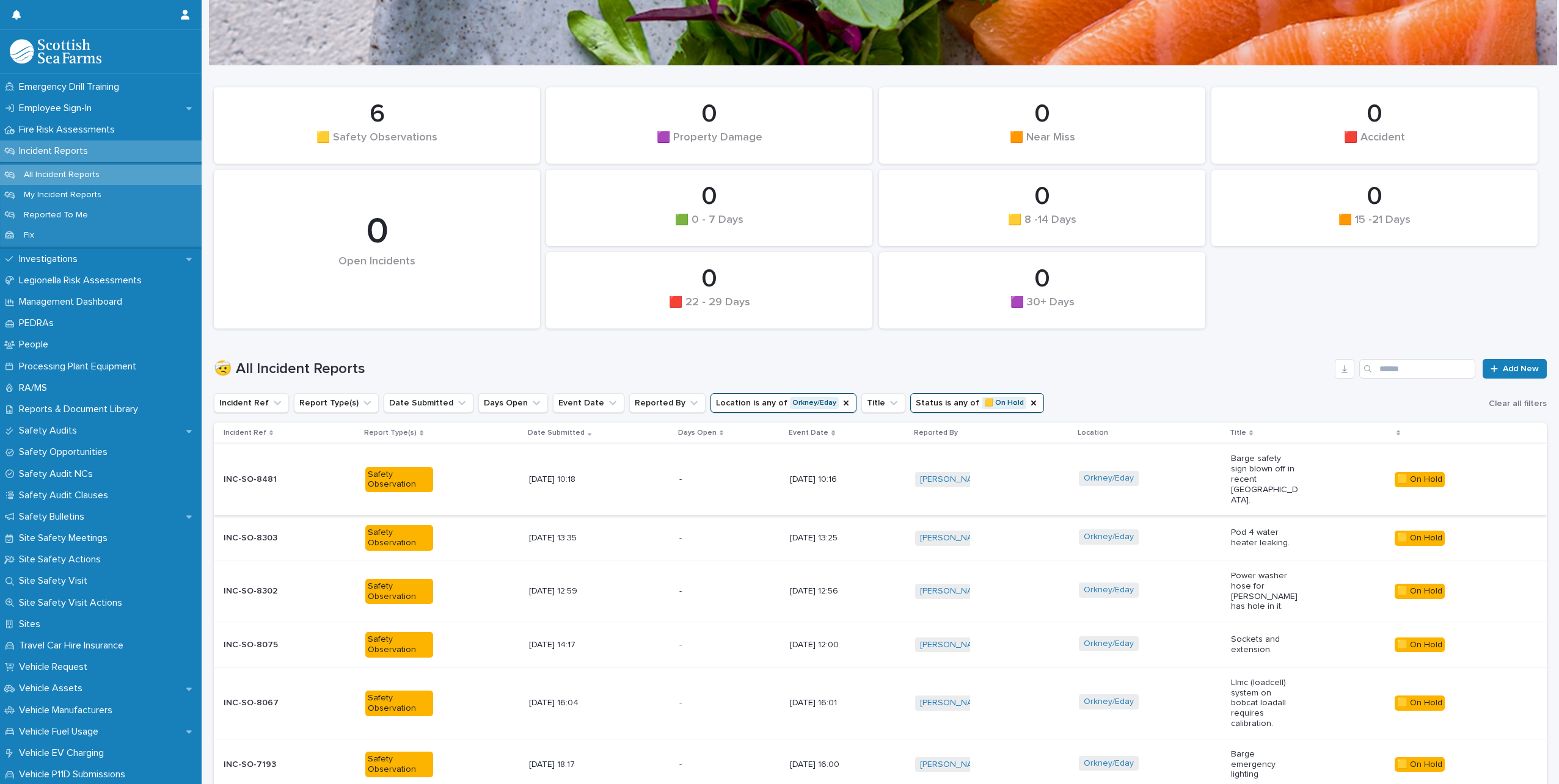
scroll to position [122, 0]
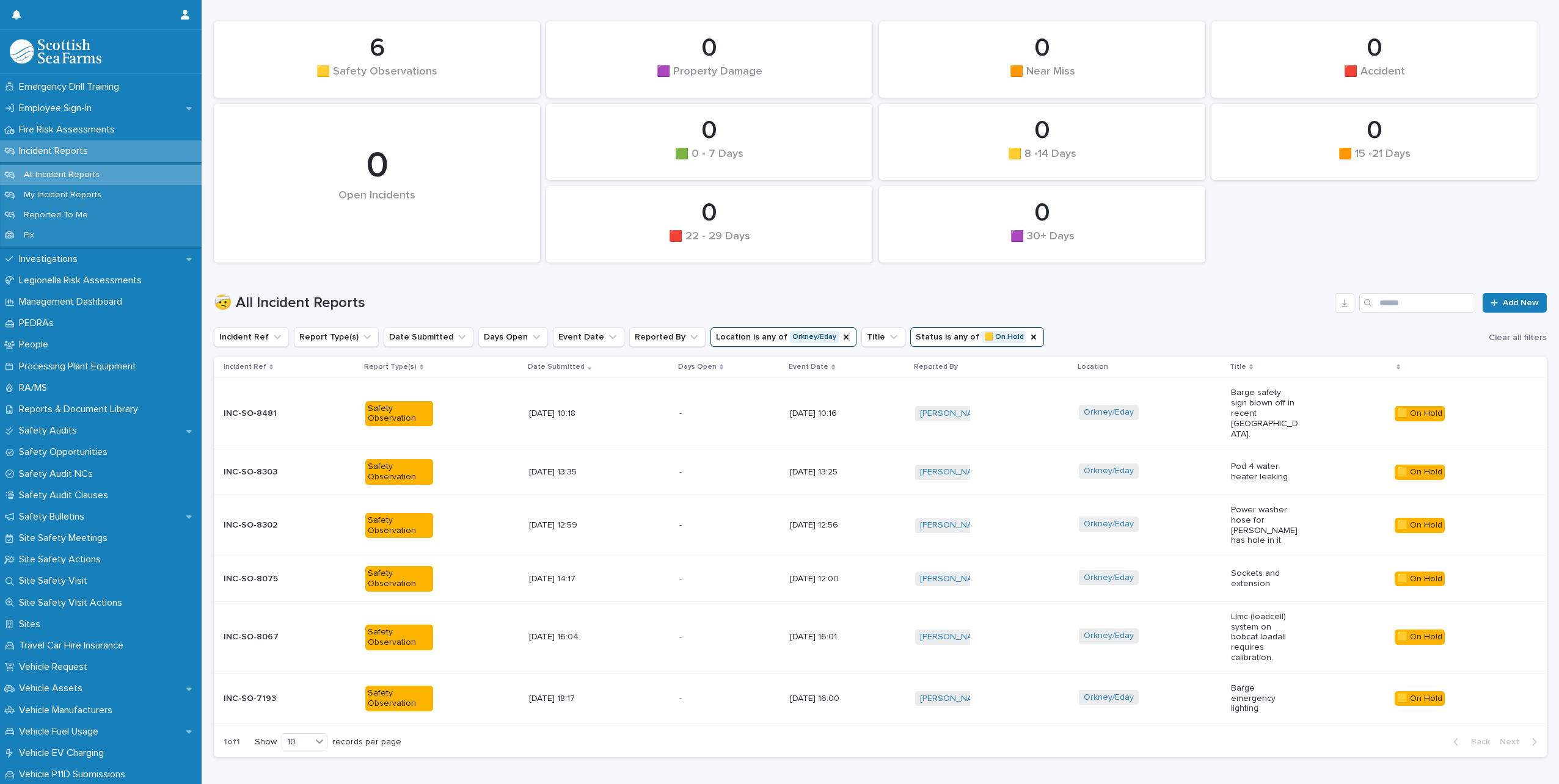
click at [1195, 512] on div "Orkney/Eday" at bounding box center [1149, 525] width 142 height 27
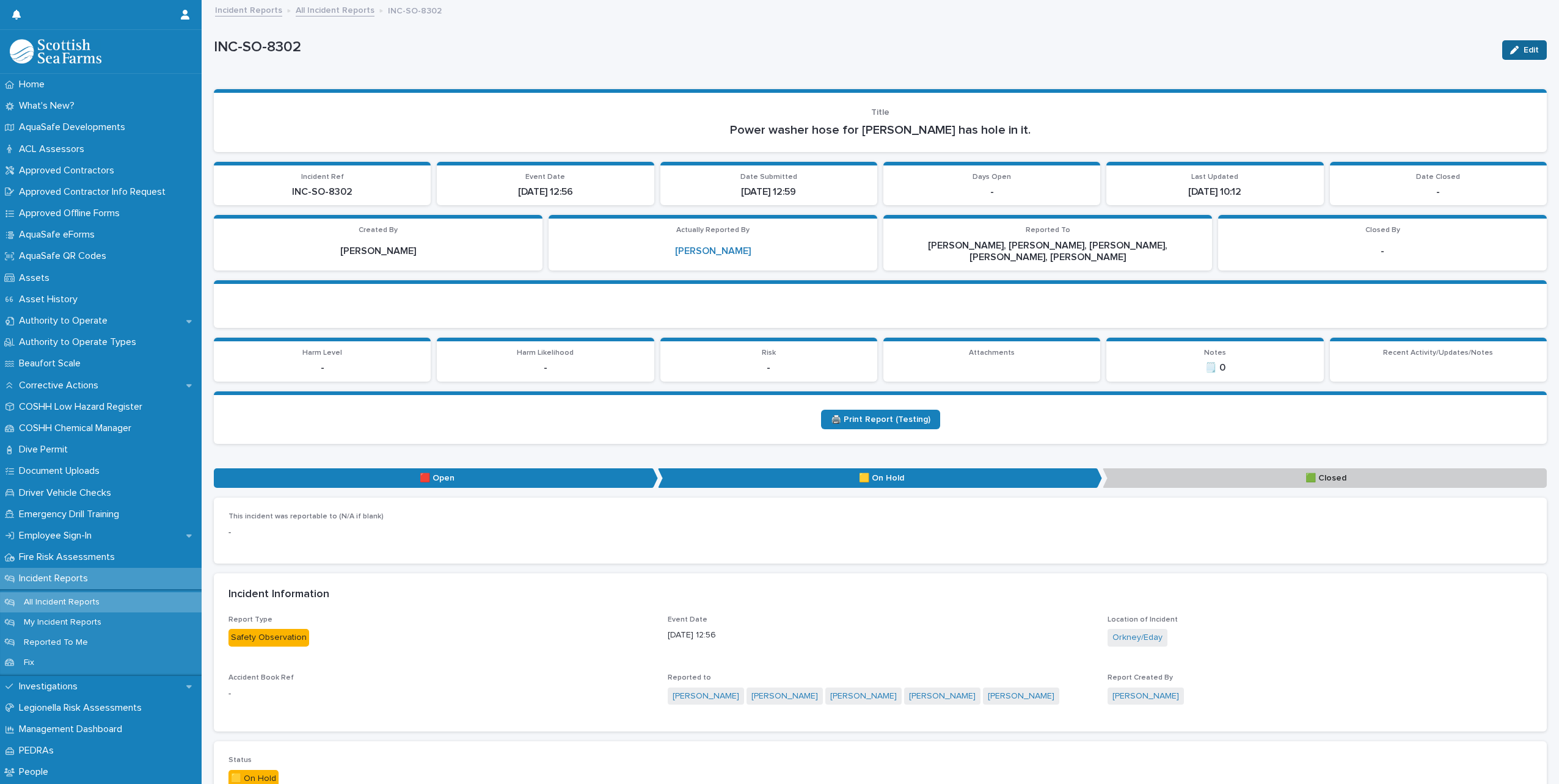
click at [1510, 47] on icon "button" at bounding box center [1513, 49] width 9 height 9
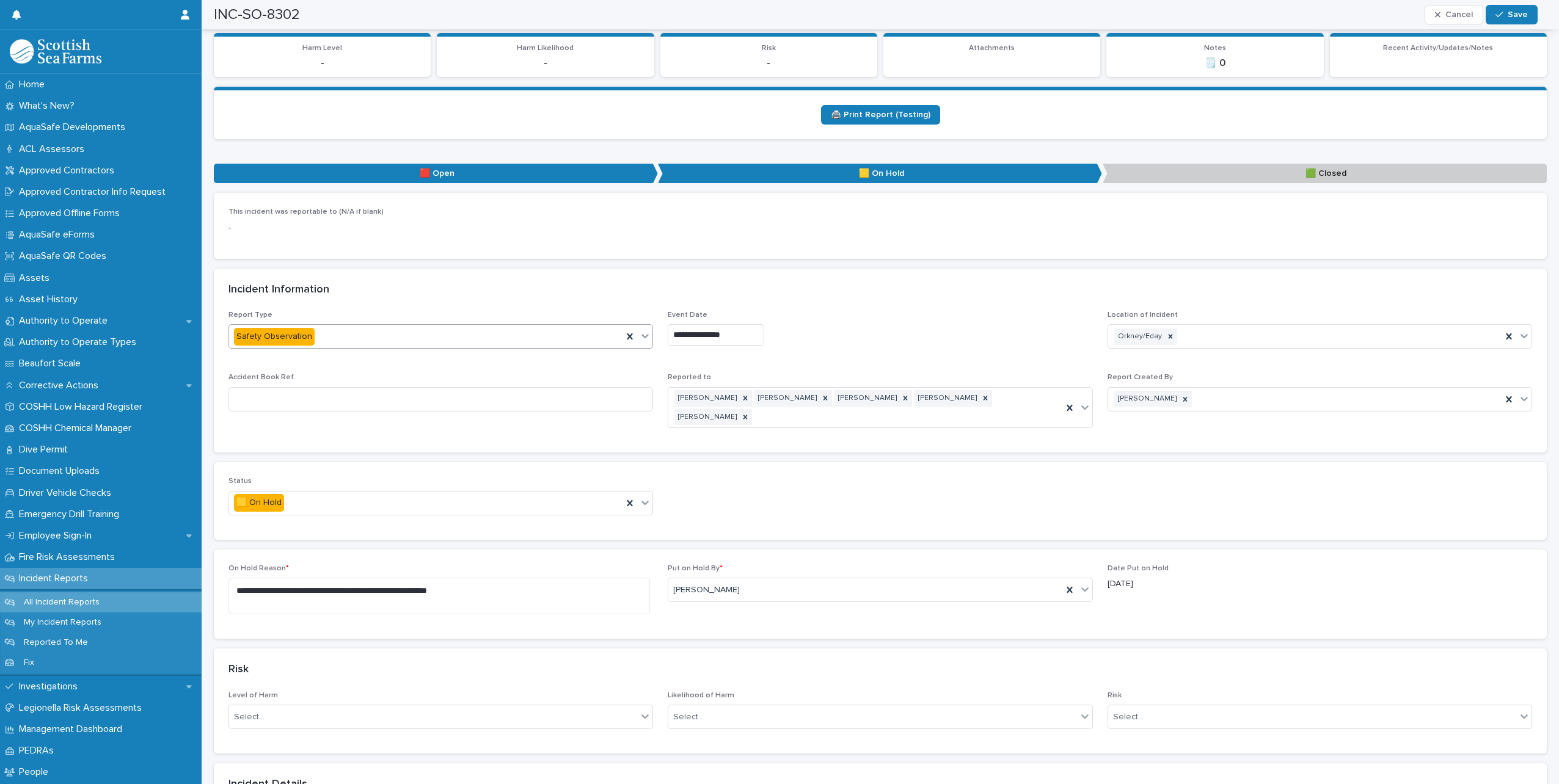
scroll to position [305, 0]
click at [645, 500] on icon at bounding box center [646, 501] width 8 height 5
click at [393, 543] on div "🟩 Closed" at bounding box center [439, 552] width 420 height 22
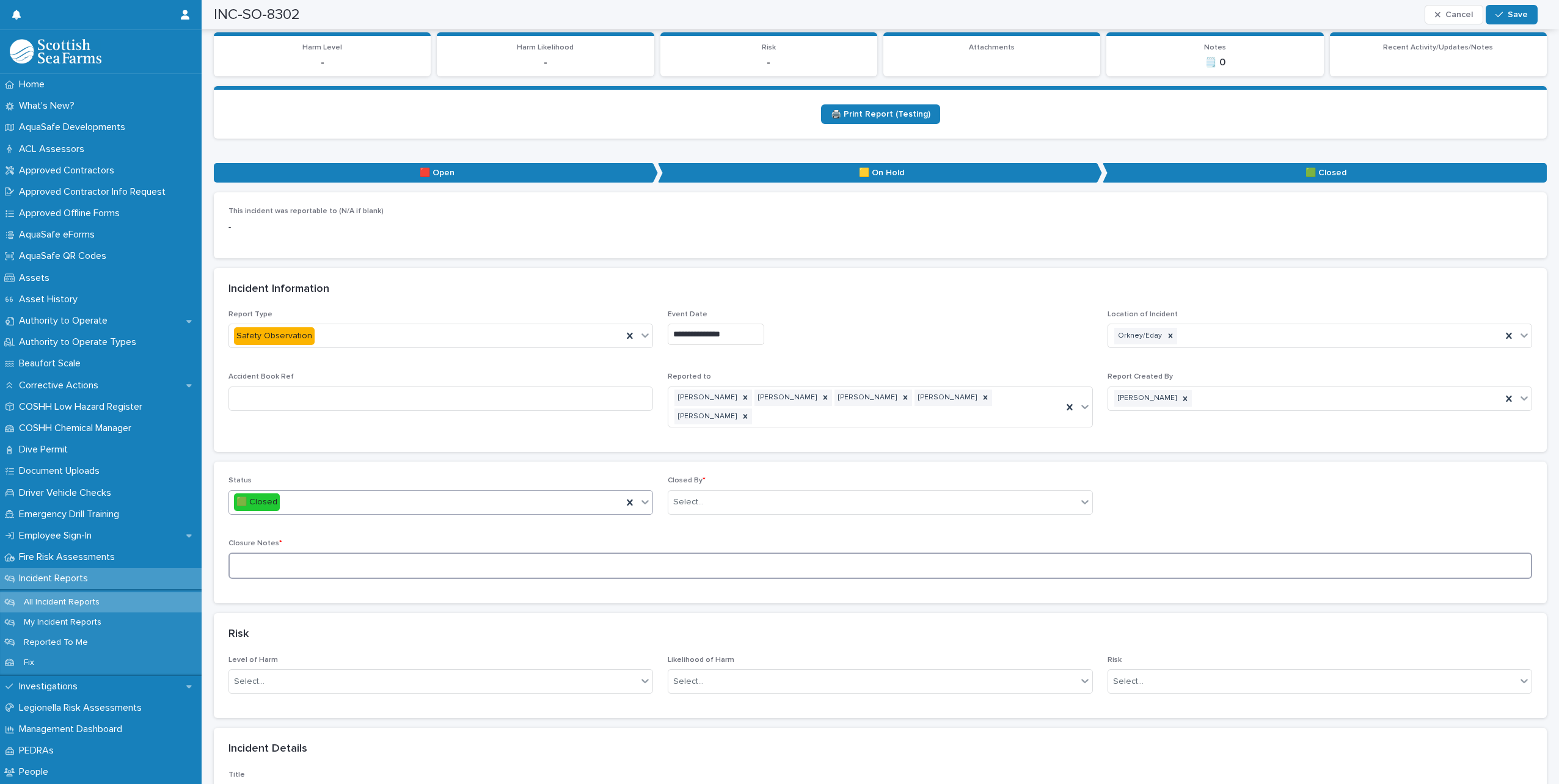
click at [344, 553] on textarea at bounding box center [880, 566] width 1303 height 27
type textarea "**********"
click at [1078, 496] on icon at bounding box center [1084, 501] width 12 height 12
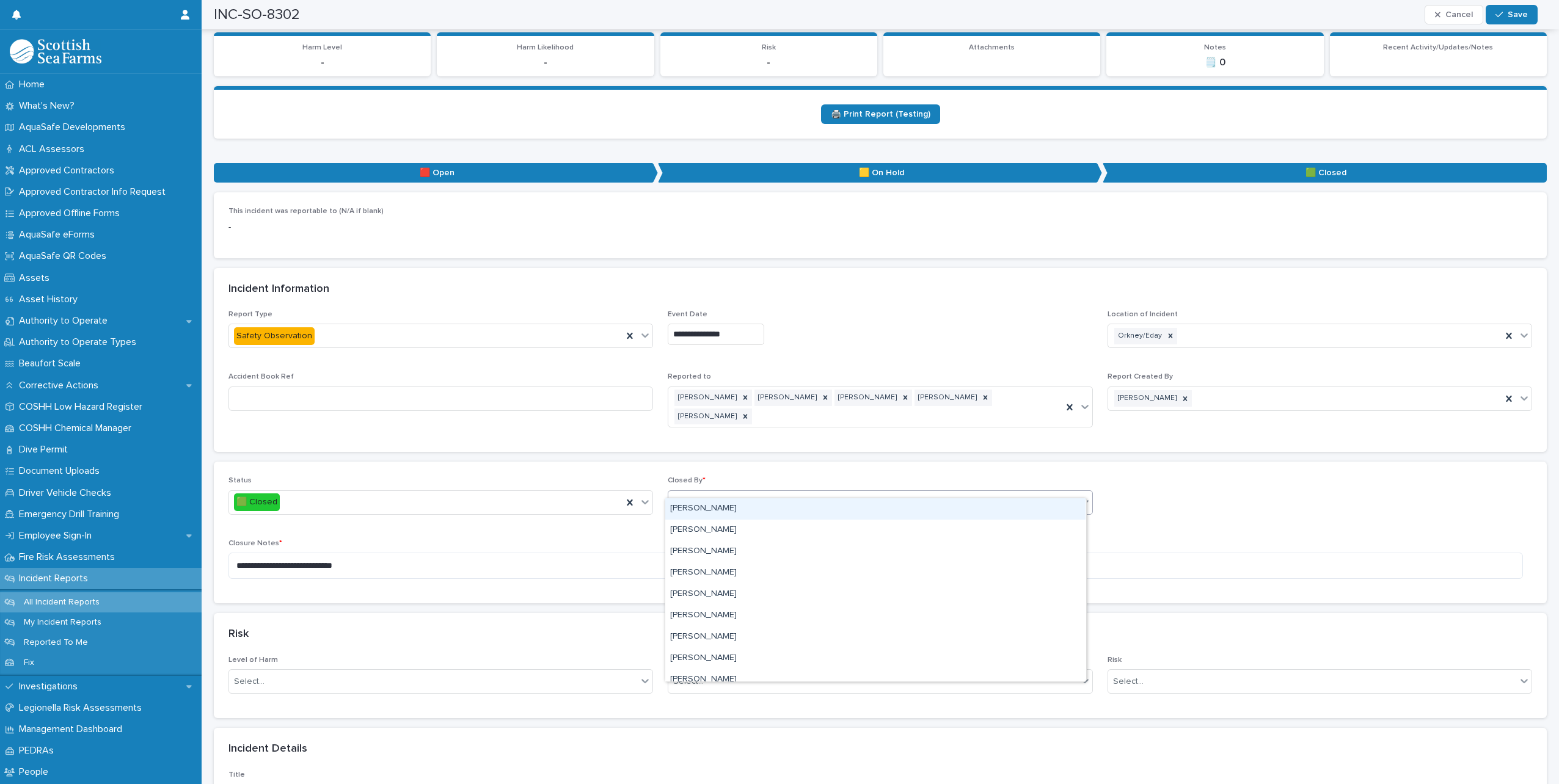
click at [752, 492] on div "Select..." at bounding box center [872, 501] width 408 height 20
type input "*****"
click at [715, 505] on div "[PERSON_NAME]" at bounding box center [874, 509] width 420 height 22
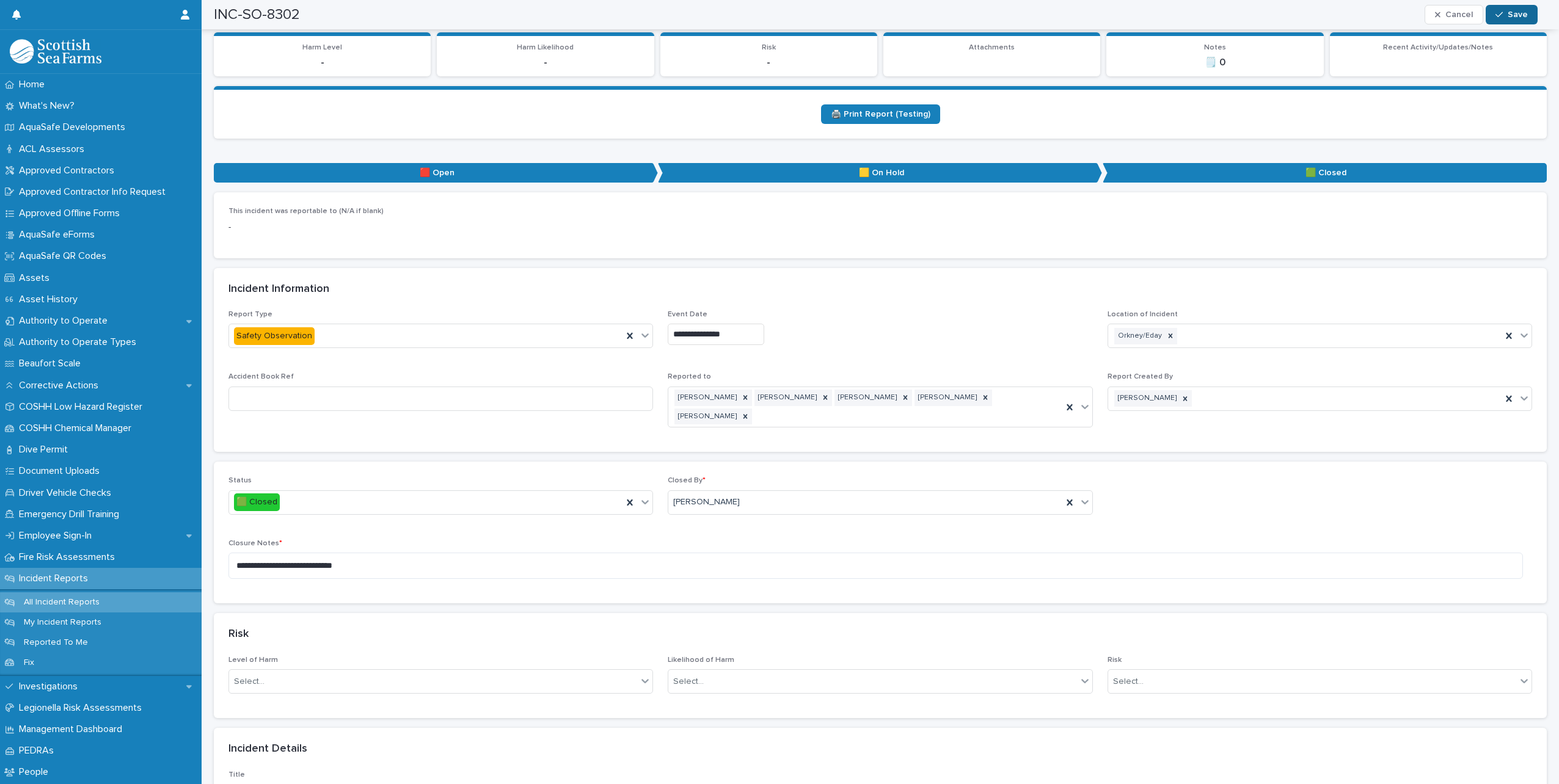
click at [1502, 13] on icon "button" at bounding box center [1499, 14] width 8 height 9
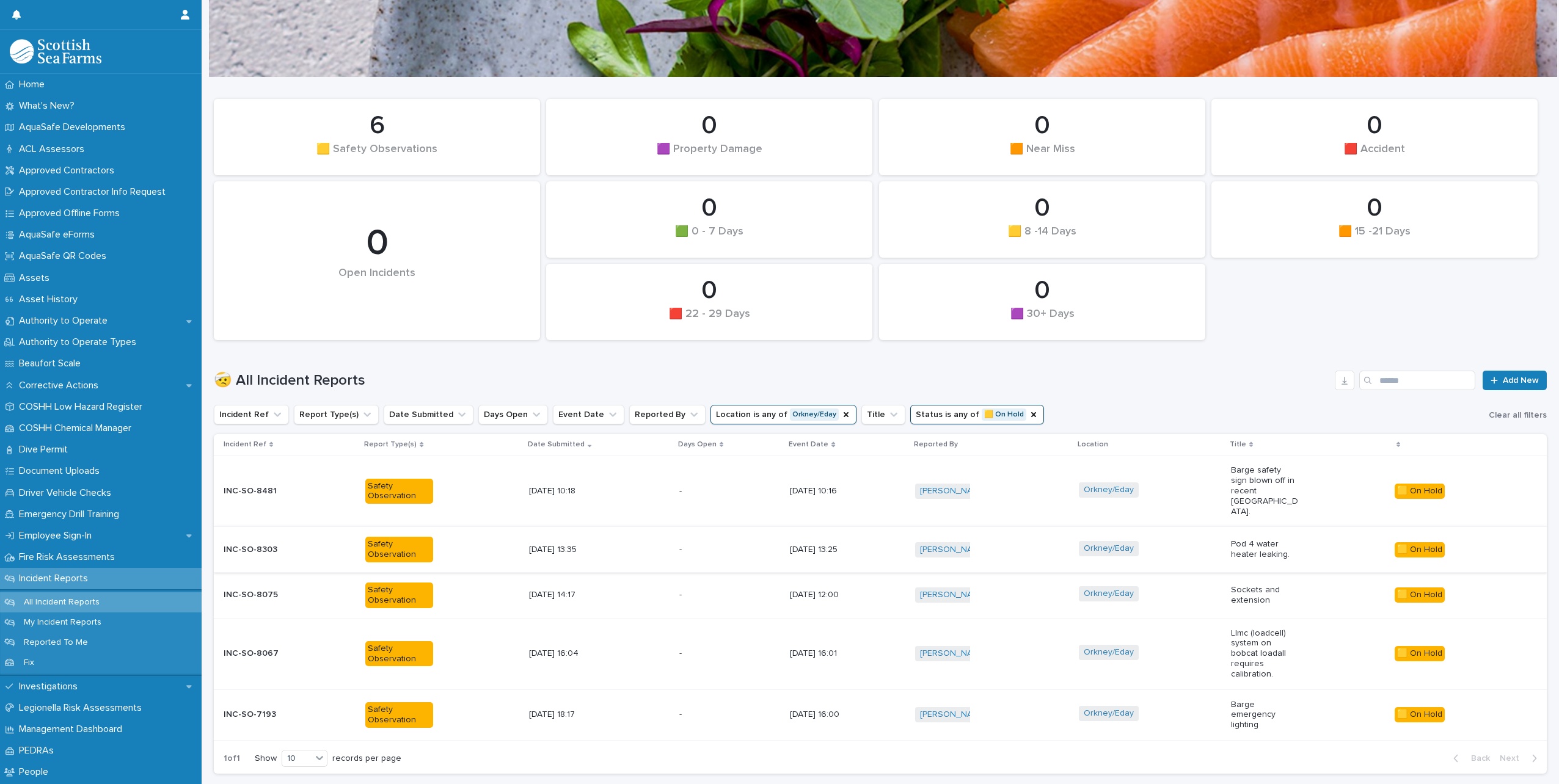
scroll to position [78, 0]
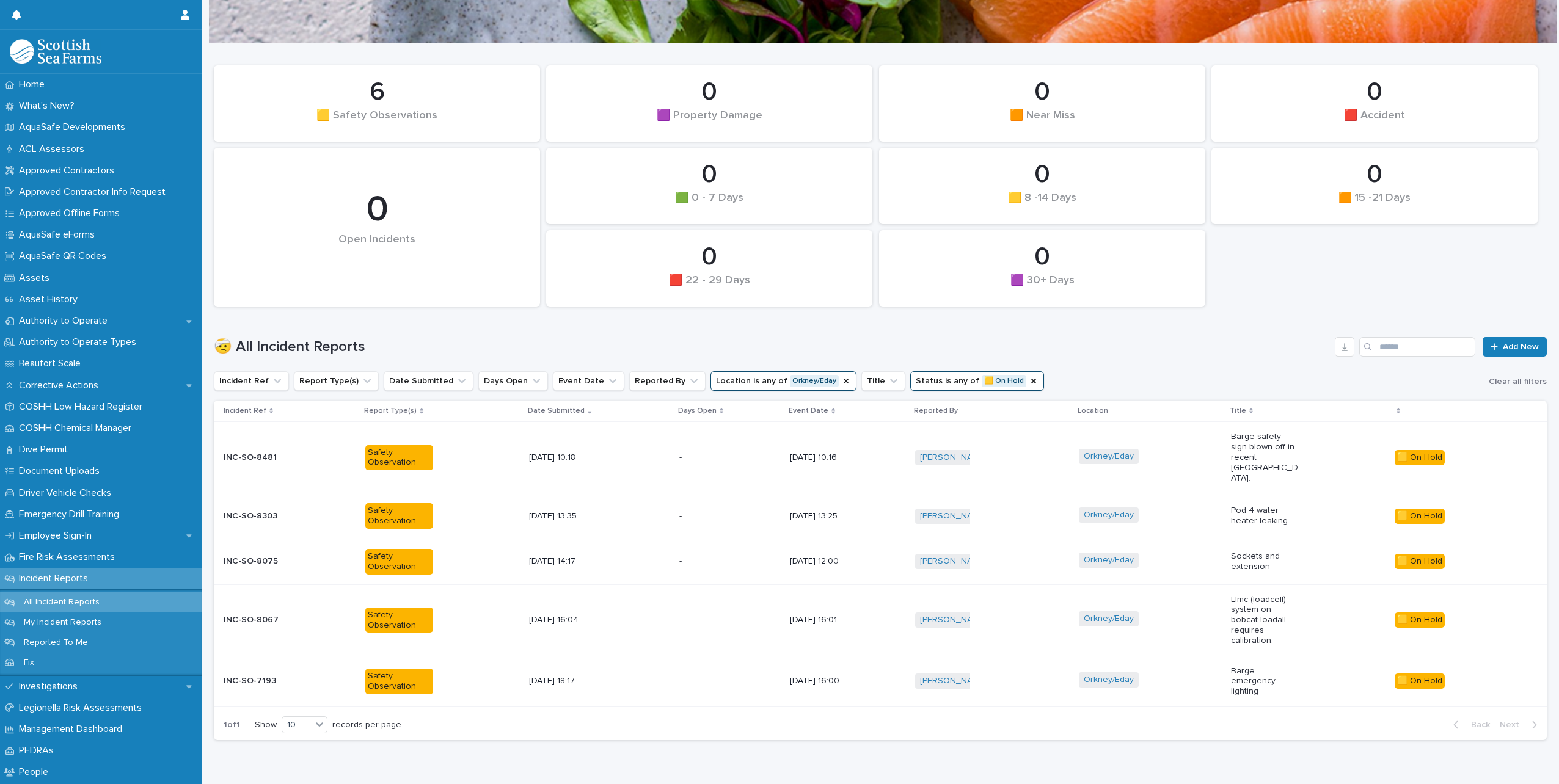
click at [1192, 447] on div "Orkney/Eday" at bounding box center [1149, 457] width 142 height 27
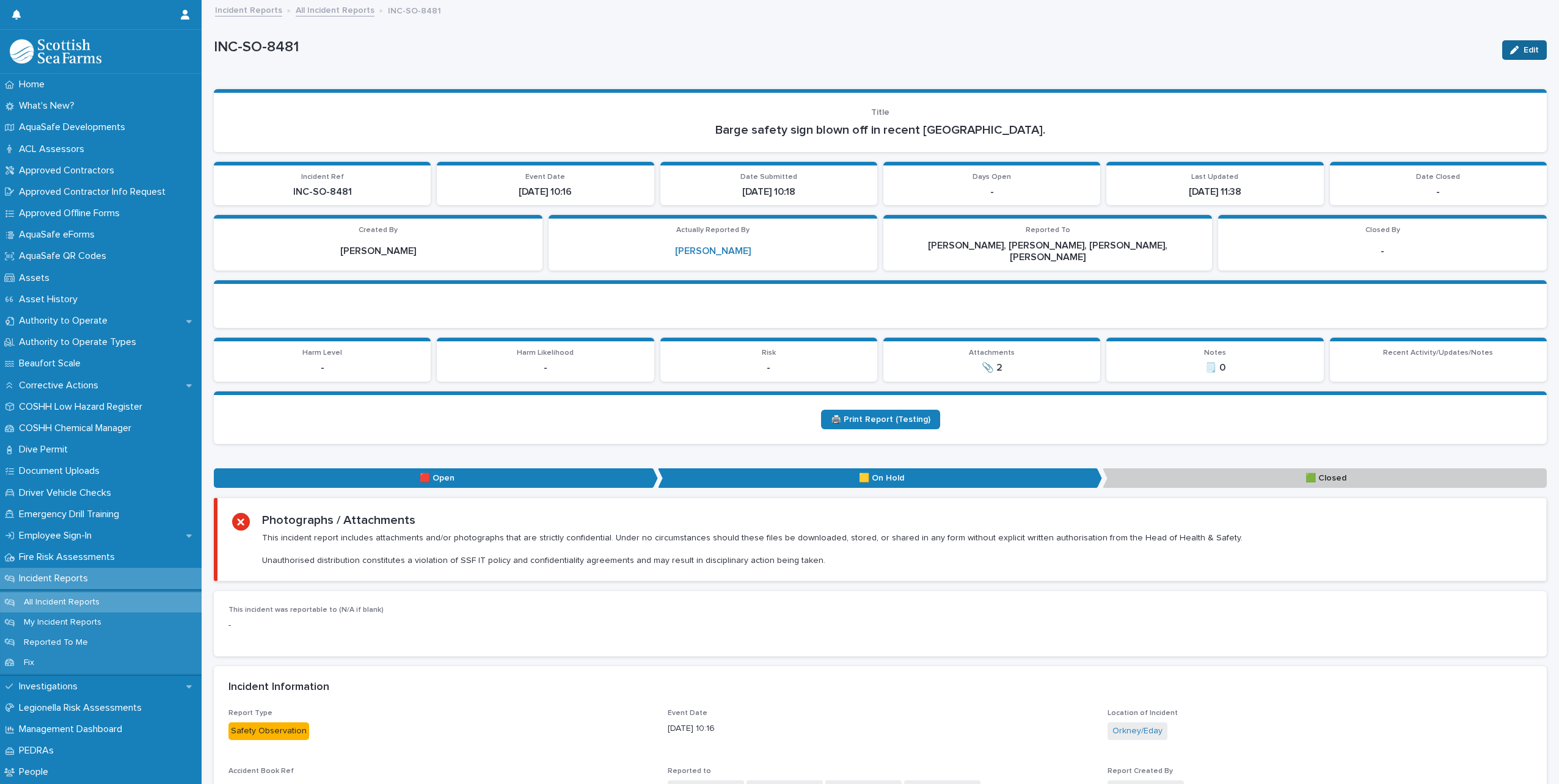
click at [1523, 52] on span "Edit" at bounding box center [1531, 49] width 15 height 9
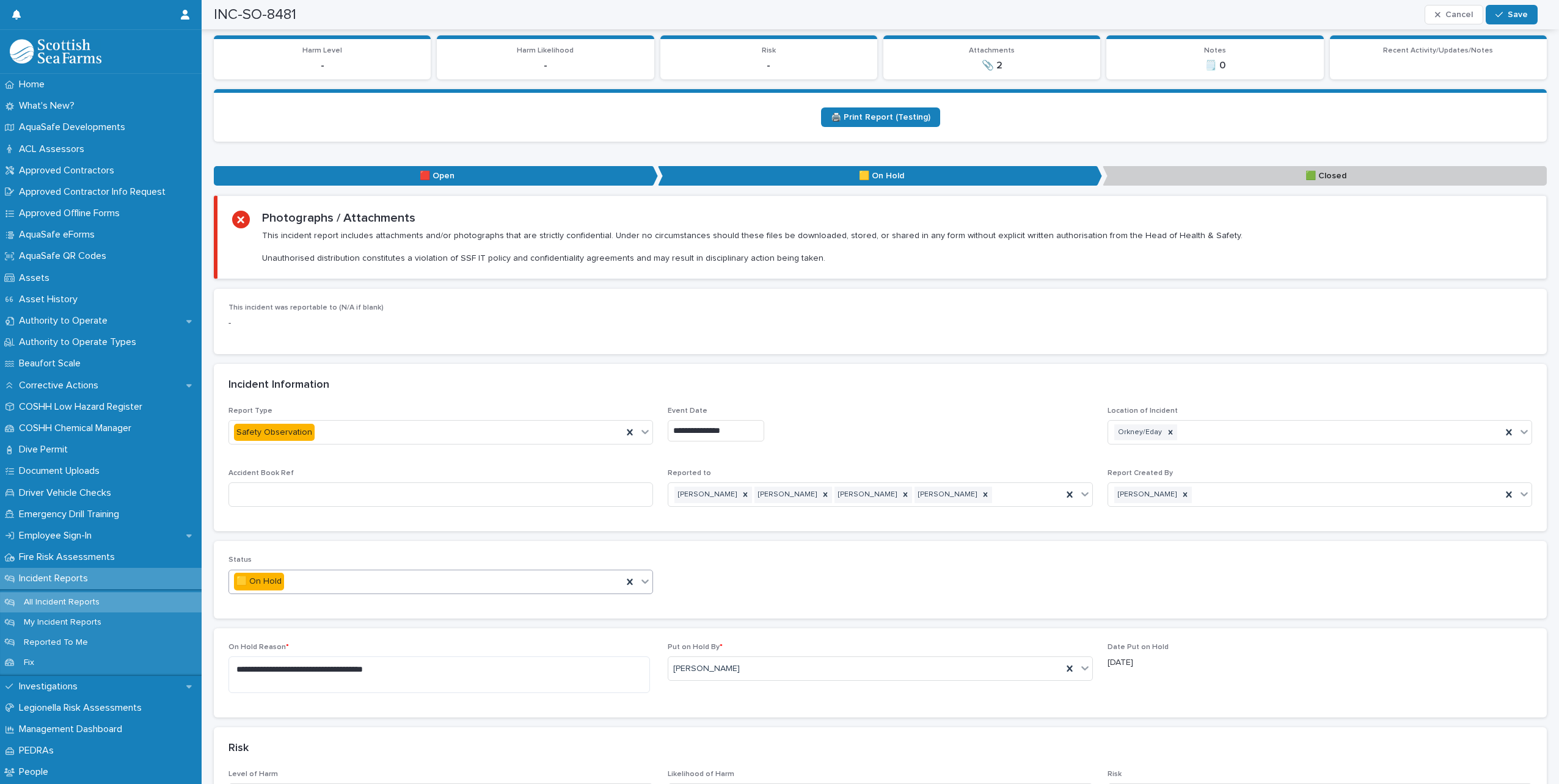
scroll to position [366, 0]
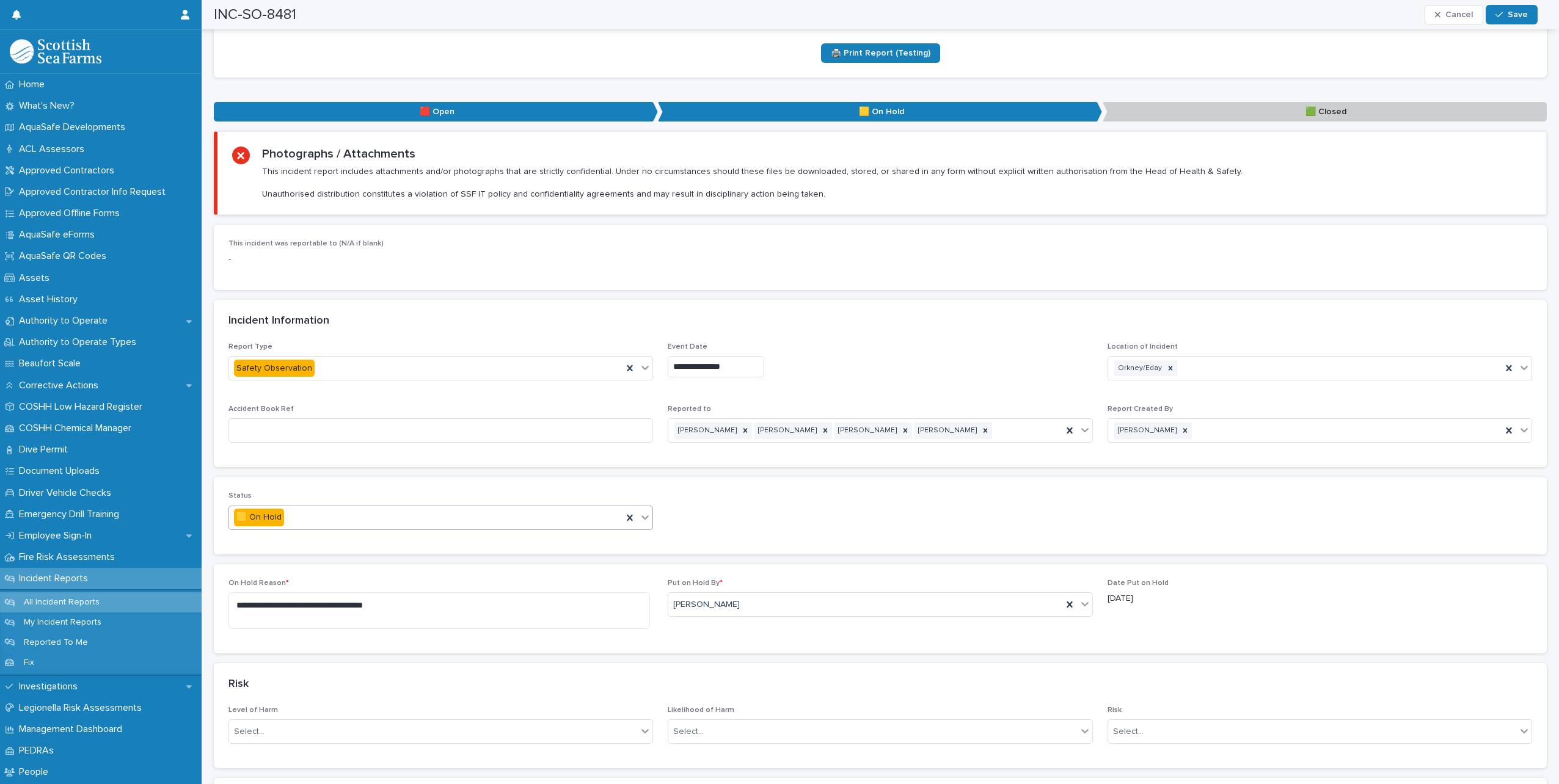
click at [640, 511] on icon at bounding box center [645, 517] width 12 height 12
click at [271, 569] on span "🟩 Closed" at bounding box center [257, 572] width 46 height 13
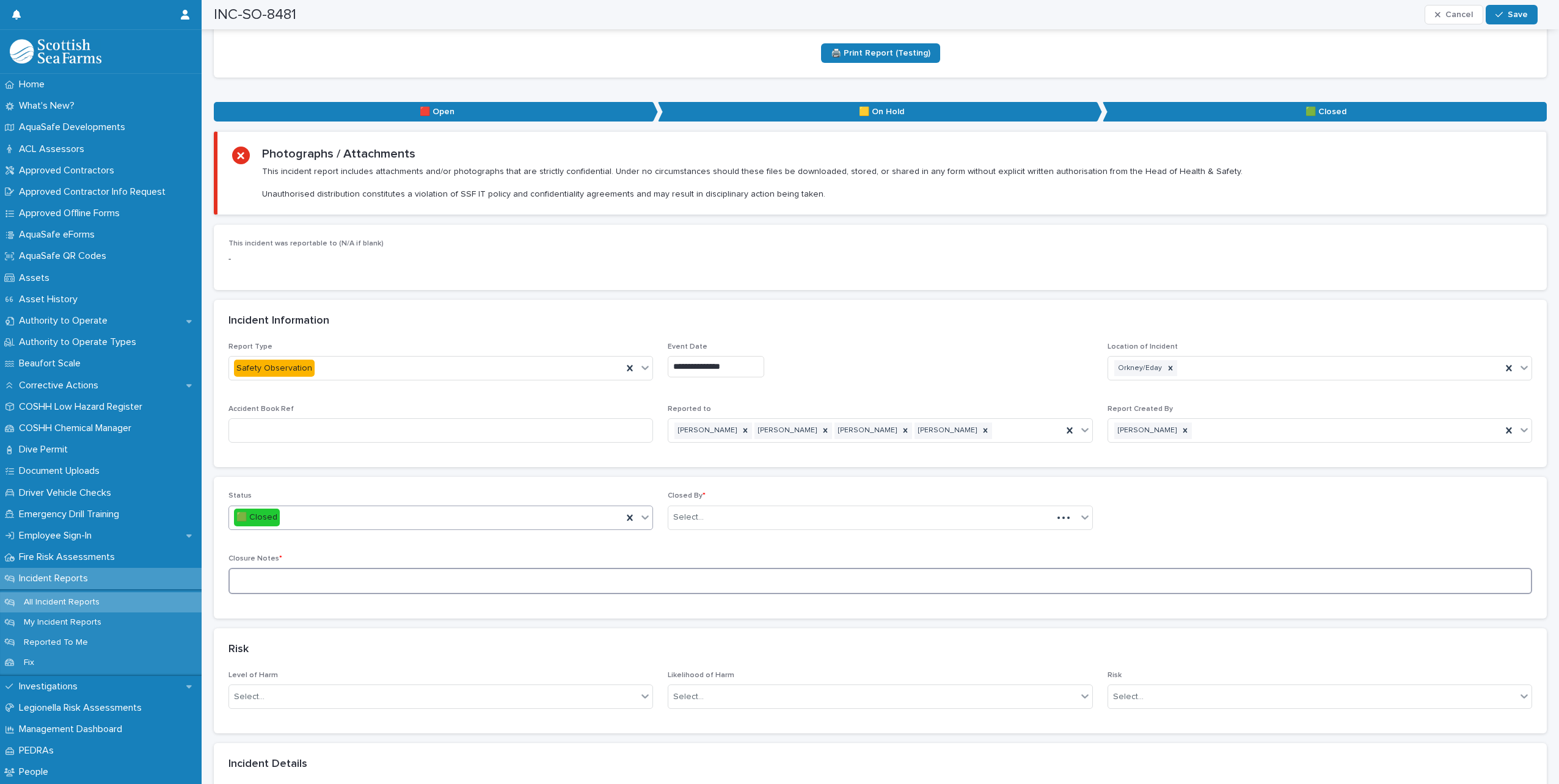
click at [293, 568] on textarea at bounding box center [880, 581] width 1303 height 27
type textarea "**********"
click at [571, 555] on div "**********" at bounding box center [880, 579] width 1303 height 49
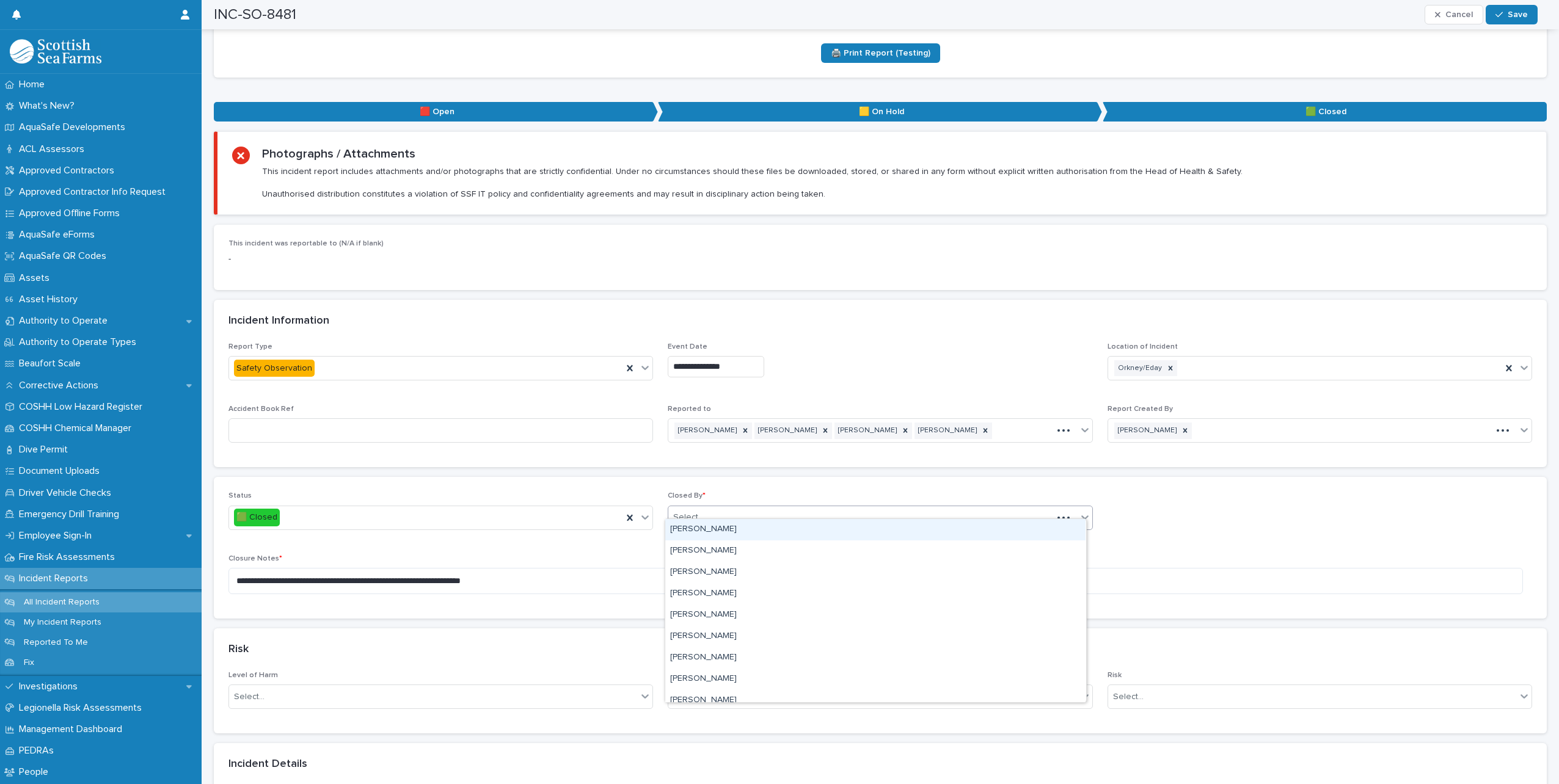
click at [761, 509] on div "Select..." at bounding box center [860, 517] width 383 height 20
type input "*****"
click at [698, 526] on div "[PERSON_NAME]" at bounding box center [874, 529] width 420 height 22
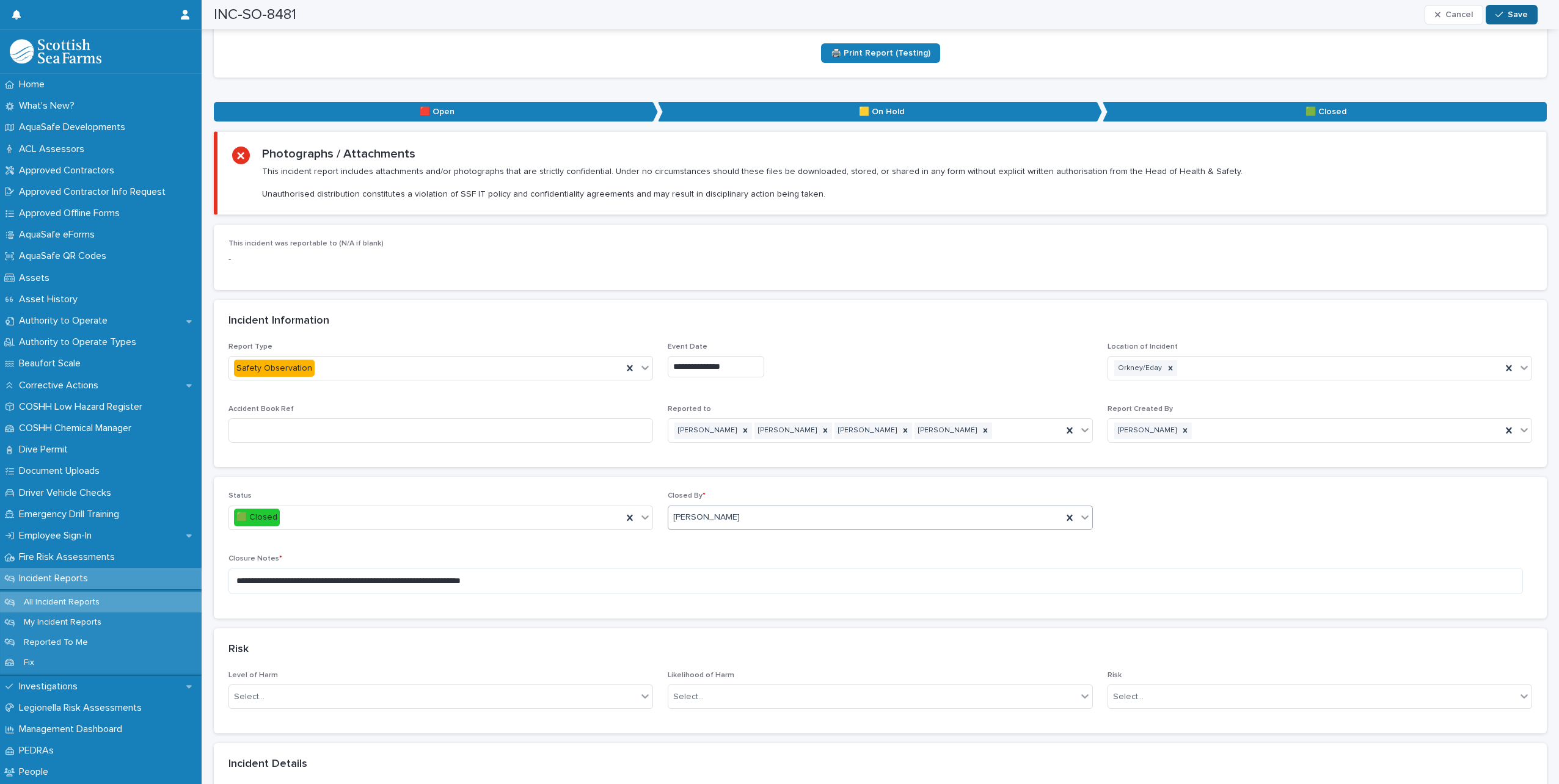
click at [1514, 19] on button "Save" at bounding box center [1511, 14] width 52 height 20
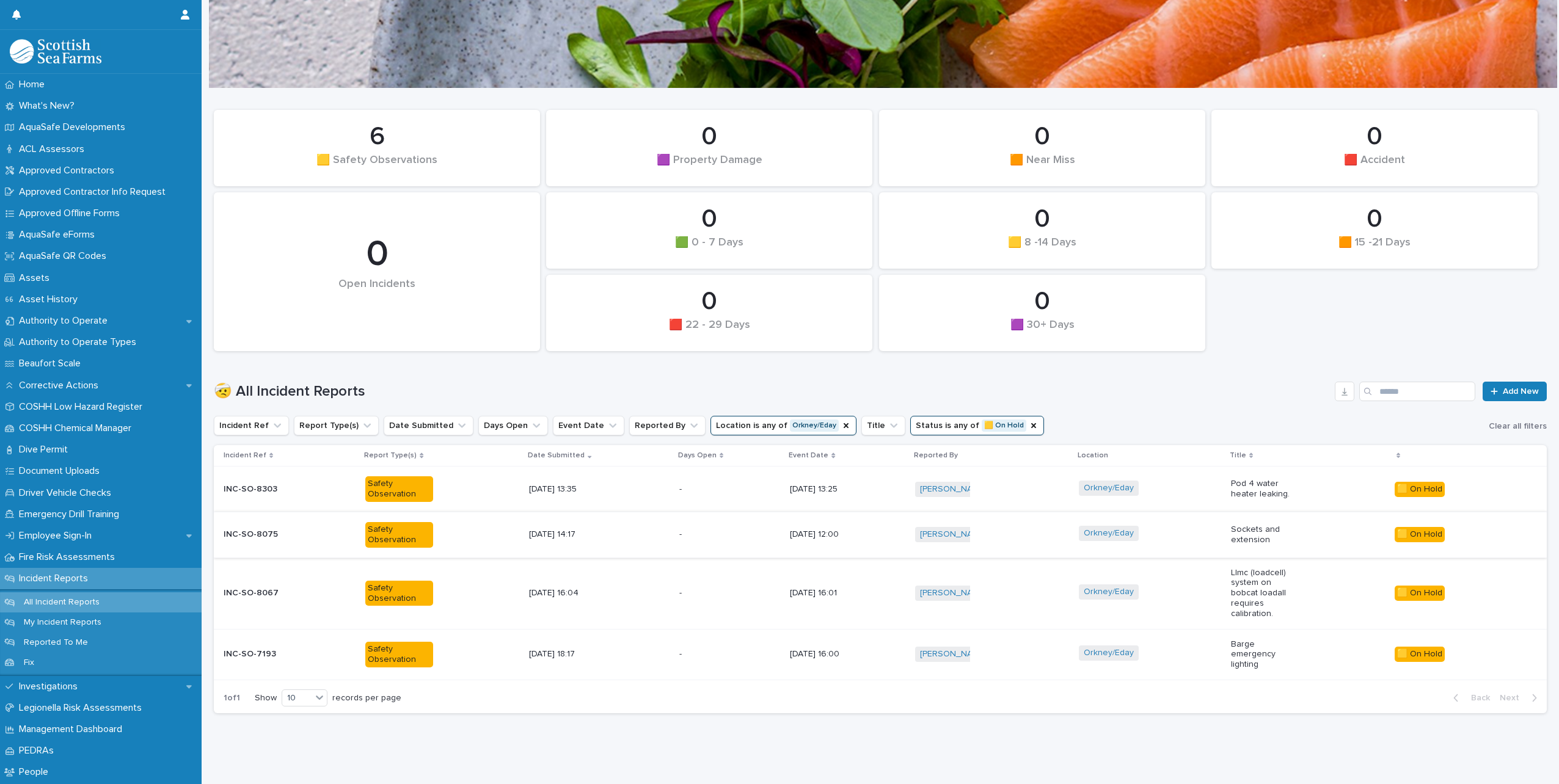
scroll to position [9, 0]
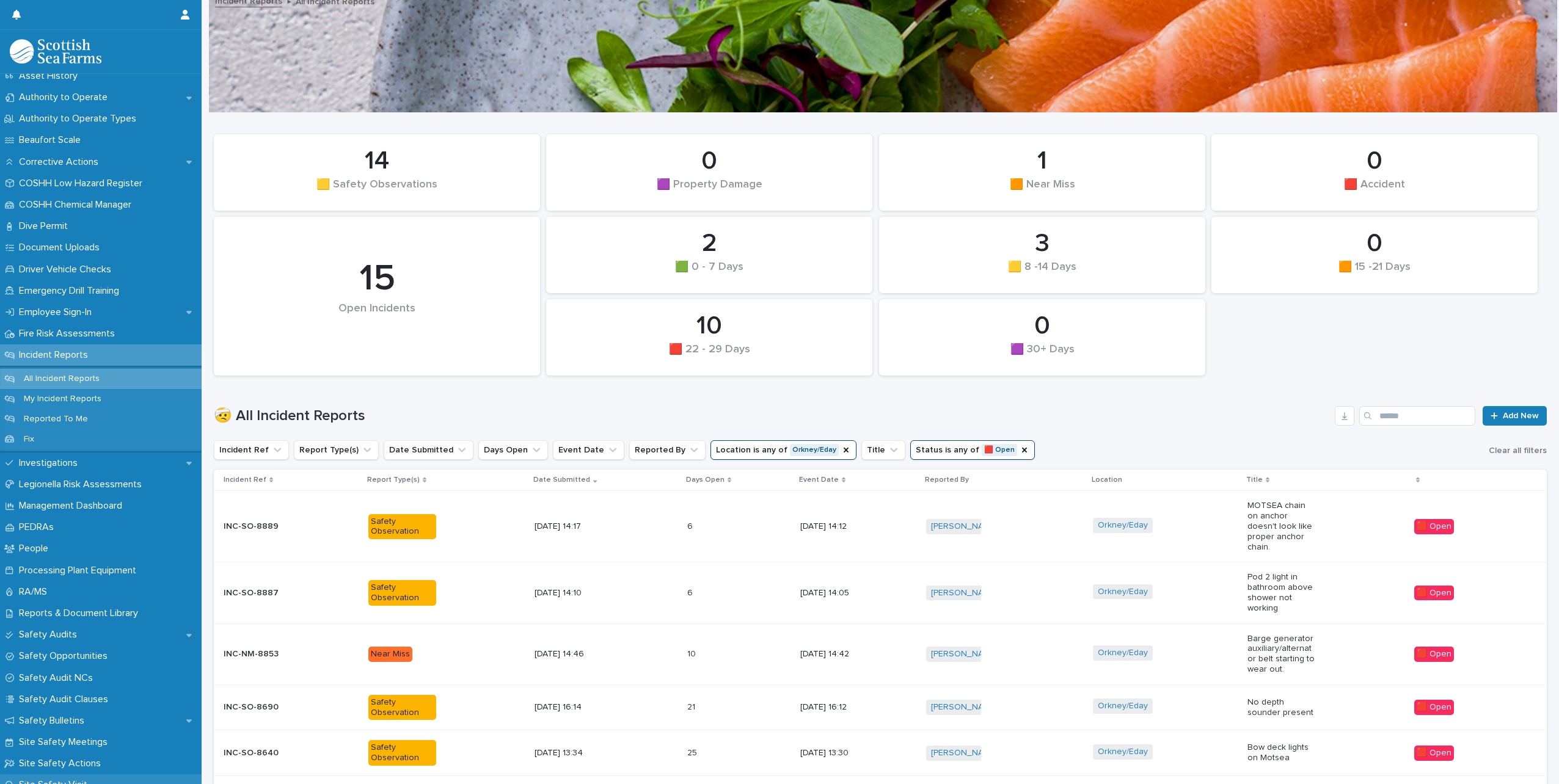
scroll to position [305, 0]
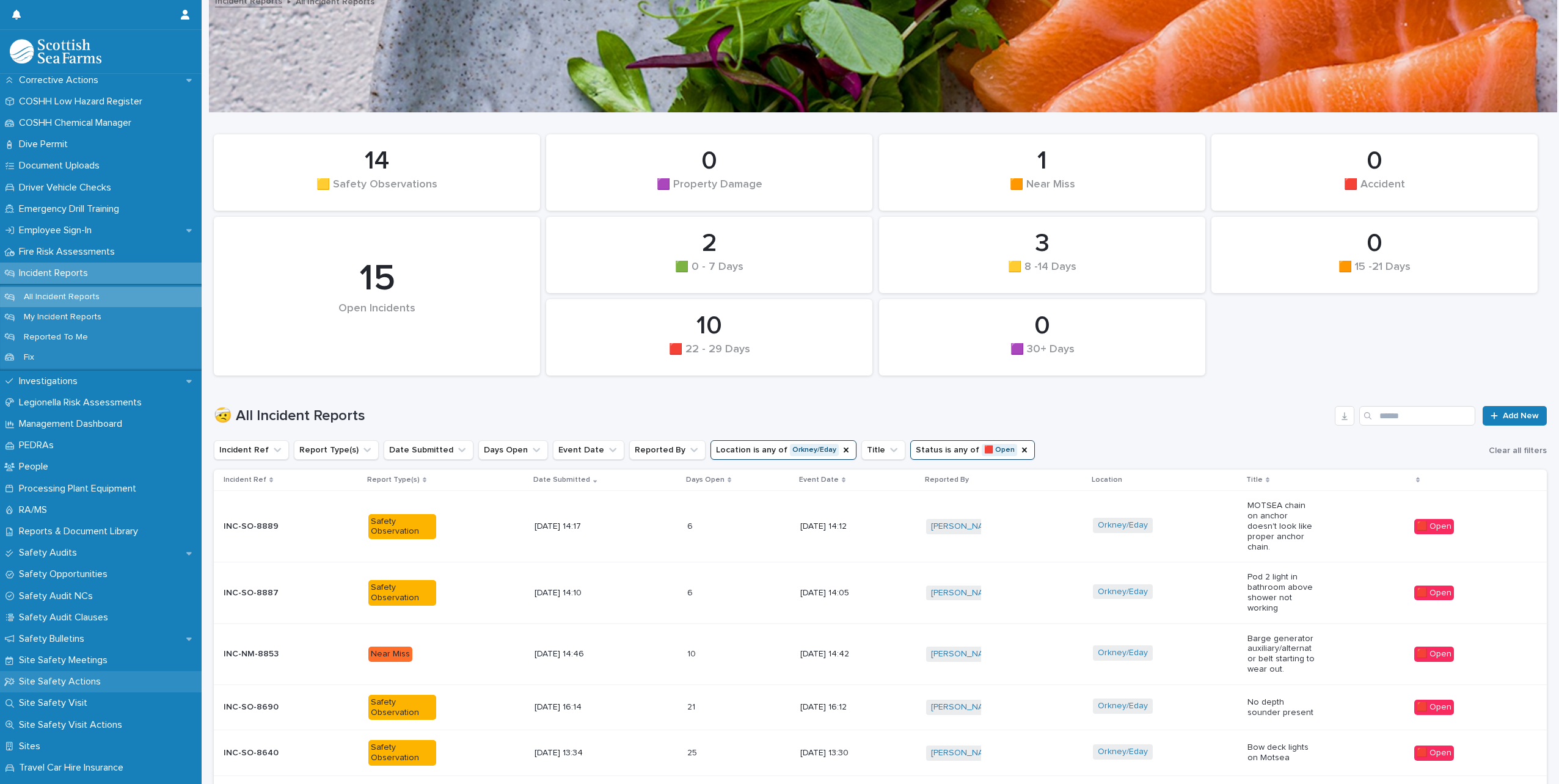
click at [60, 684] on p "Site Safety Actions" at bounding box center [63, 682] width 97 height 11
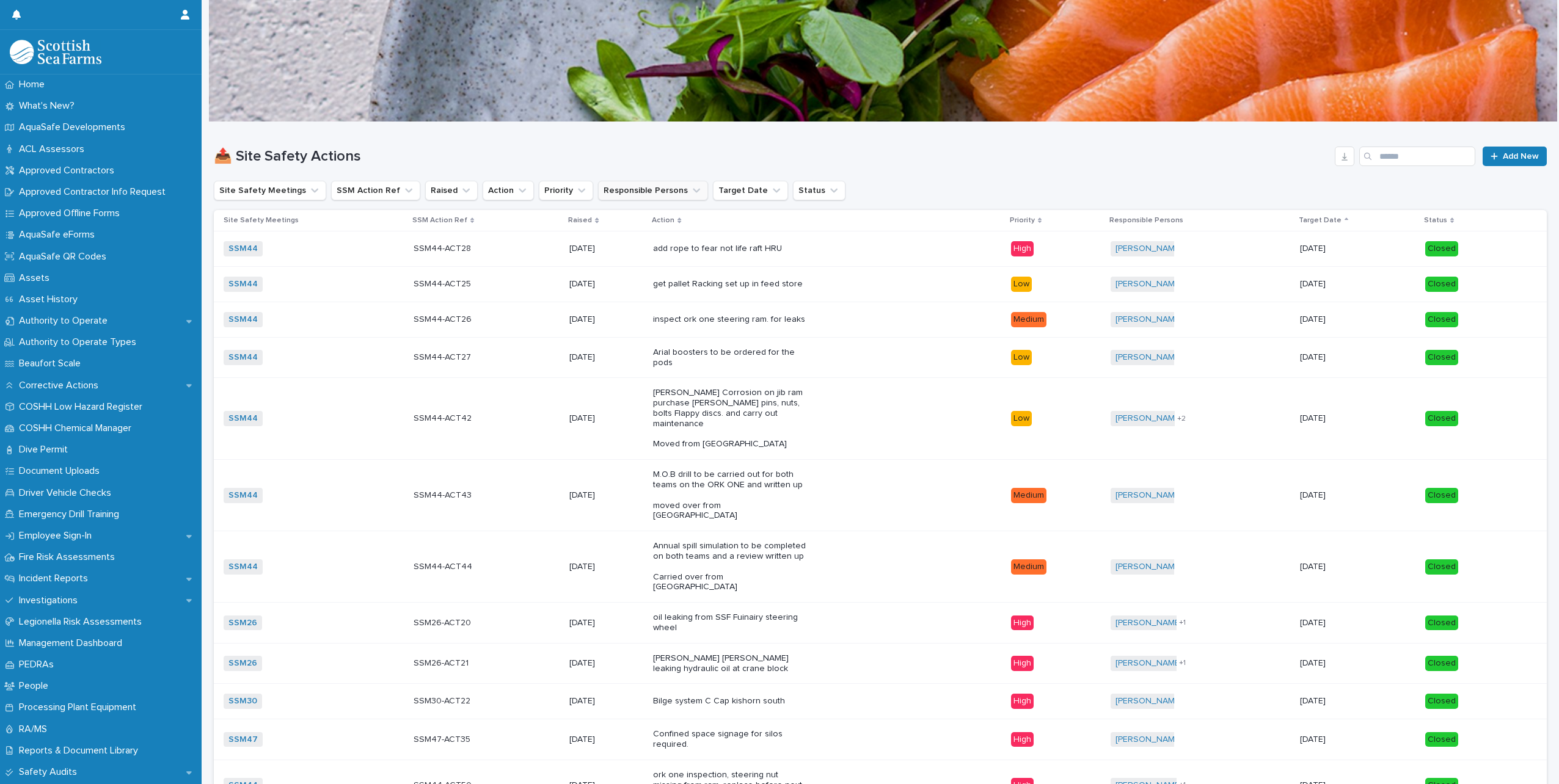
click at [682, 191] on button "Responsible Persons" at bounding box center [653, 191] width 110 height 20
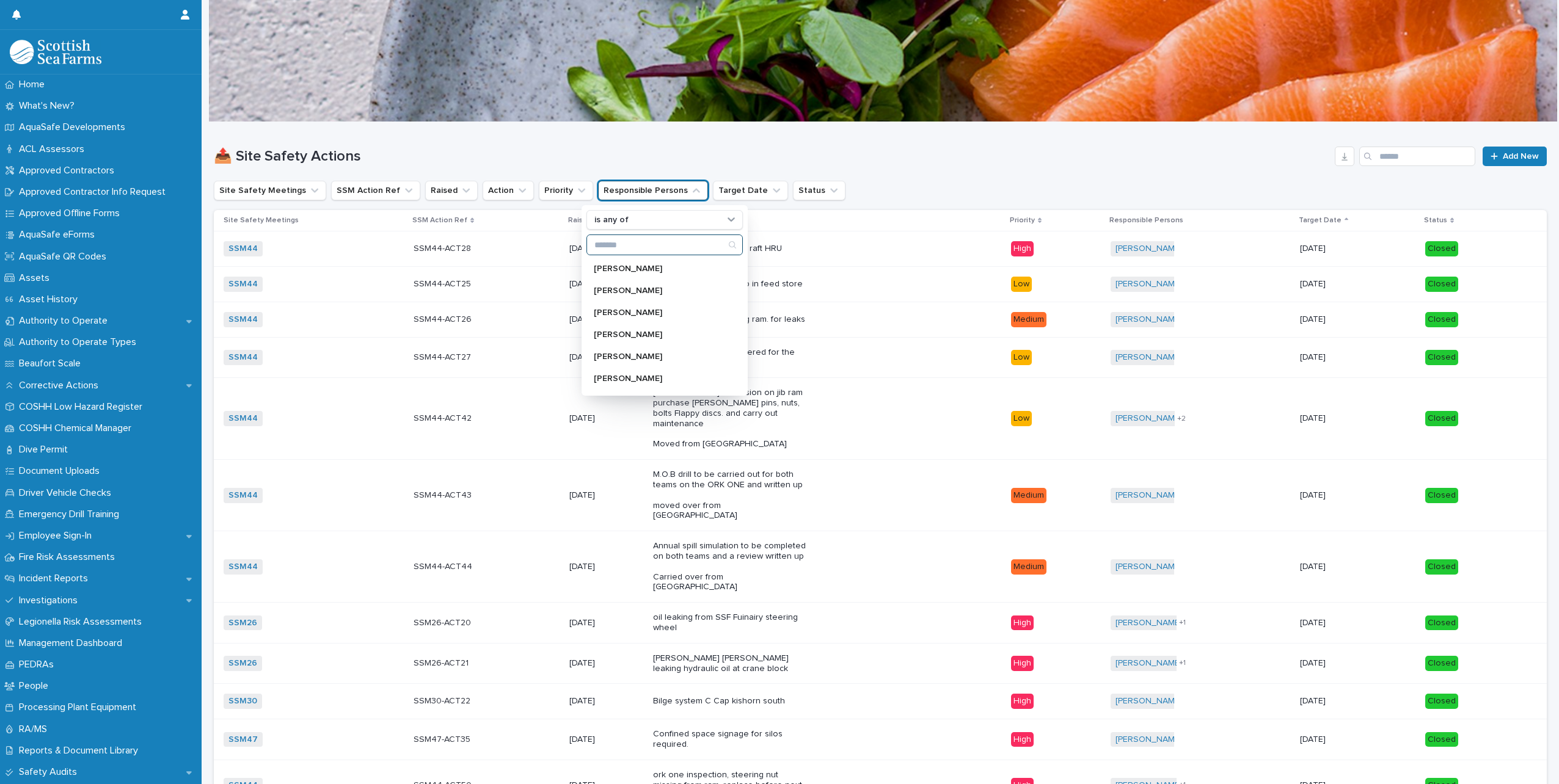
click at [639, 241] on input "Search" at bounding box center [665, 245] width 156 height 20
type input "*****"
click at [622, 270] on p "[PERSON_NAME]" at bounding box center [658, 268] width 130 height 9
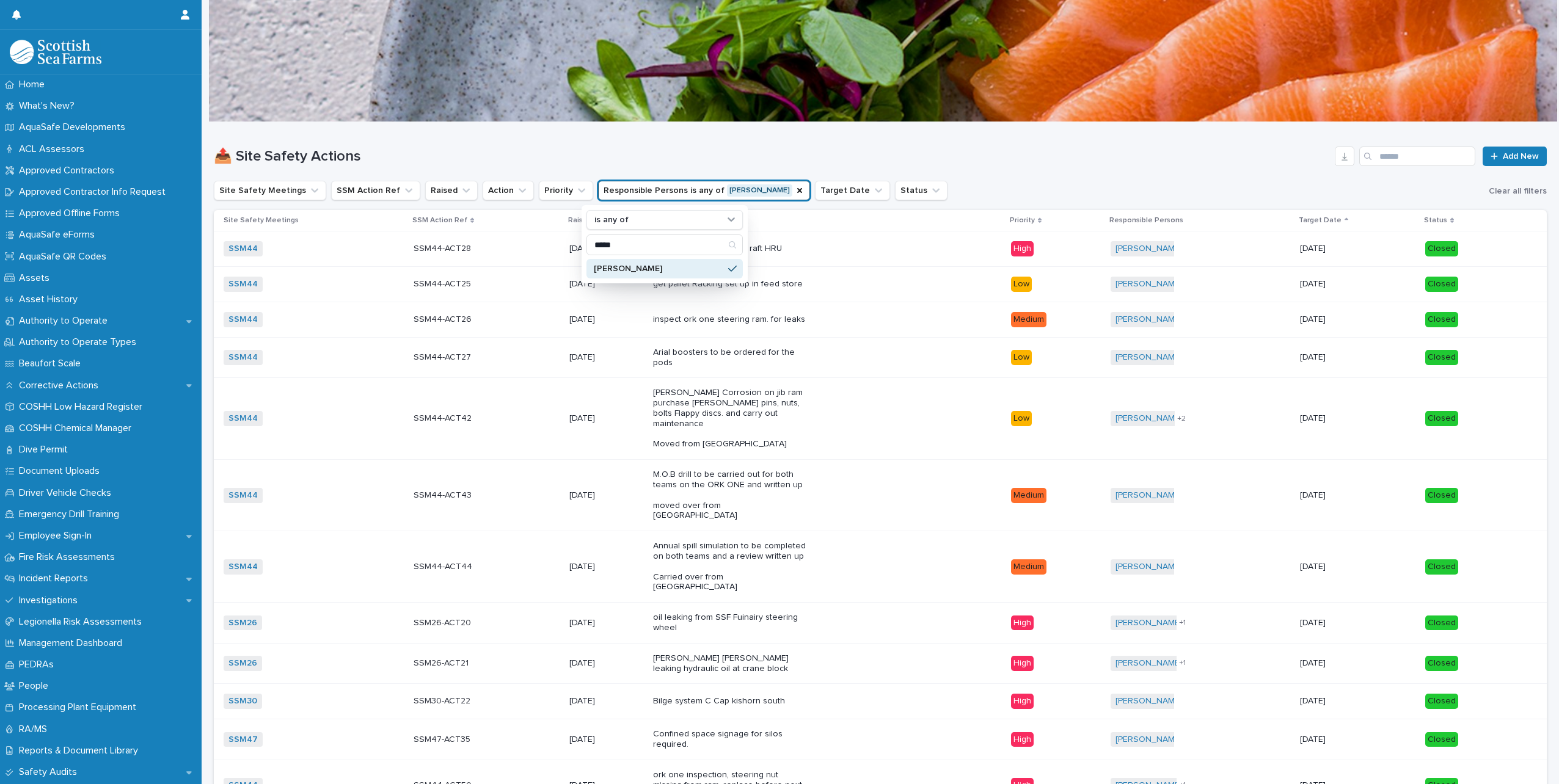
click at [968, 181] on div "Site Safety Meetings SSM Action Ref Raised Action Priority Responsible Persons …" at bounding box center [879, 191] width 1332 height 20
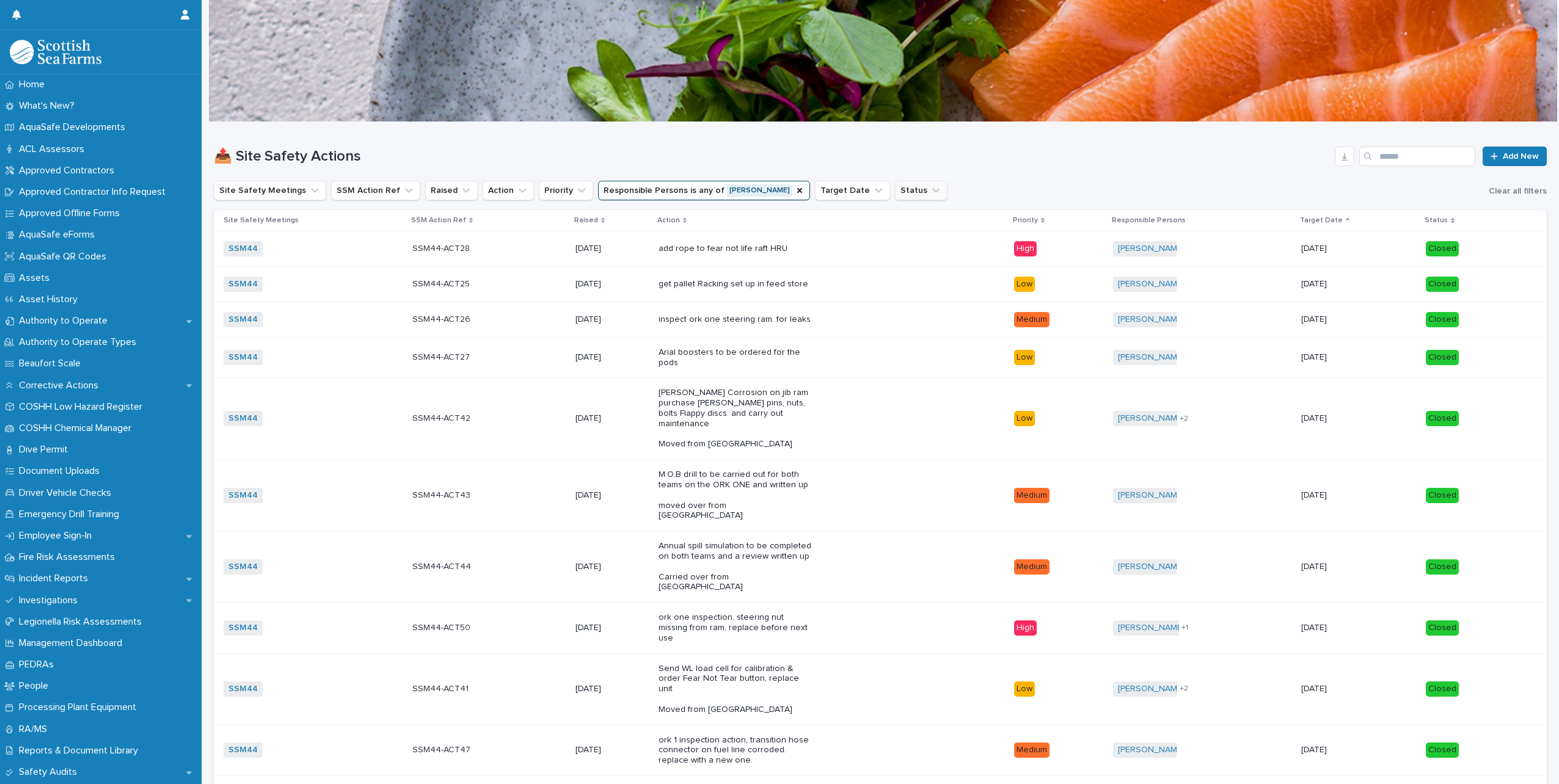
click at [929, 192] on icon "Status" at bounding box center [935, 191] width 12 height 12
click at [889, 269] on p "Open" at bounding box center [927, 268] width 122 height 9
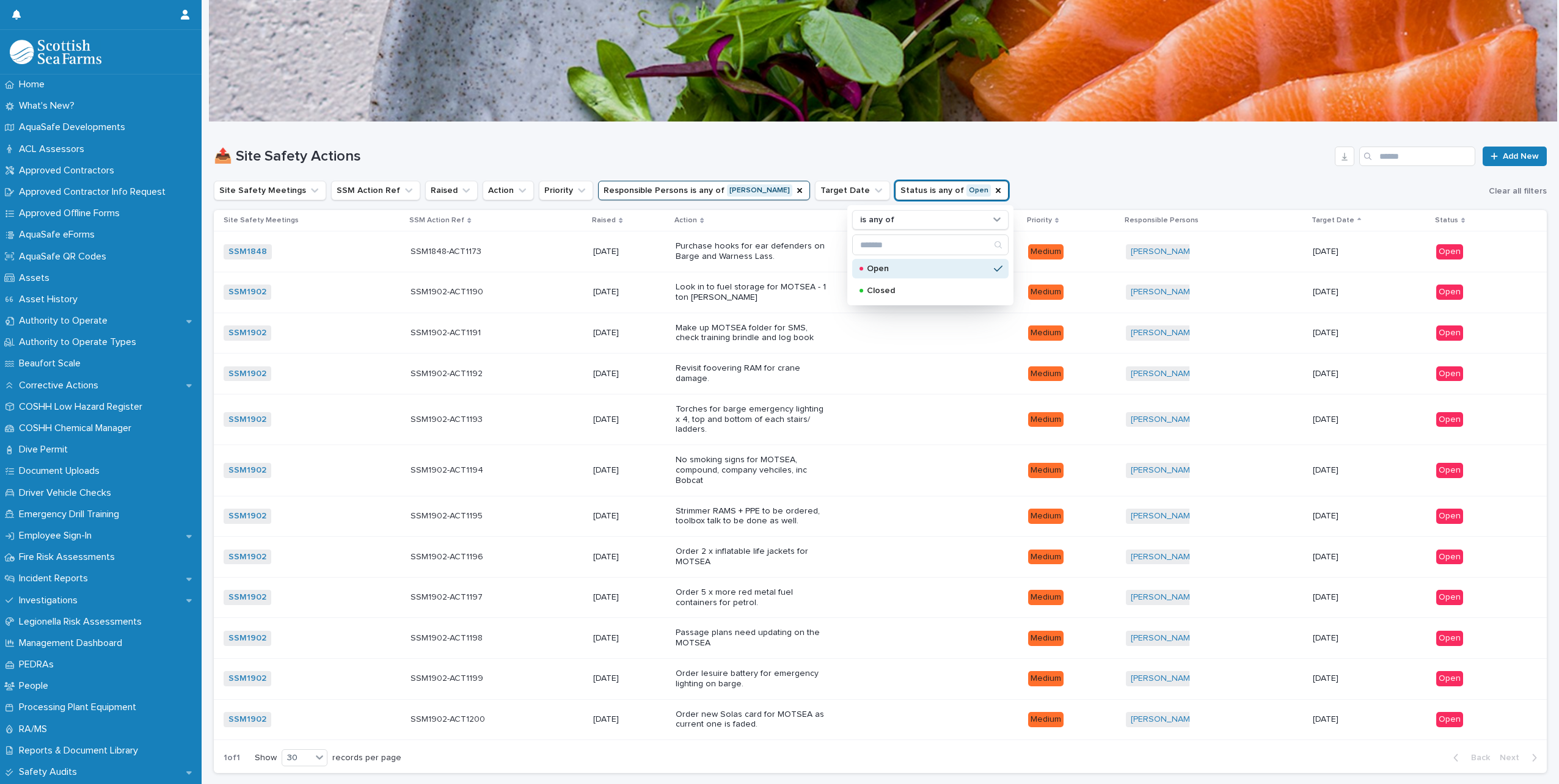
click at [1133, 181] on div "Site Safety Meetings SSM Action Ref Raised Action Priority Responsible Persons …" at bounding box center [879, 191] width 1332 height 20
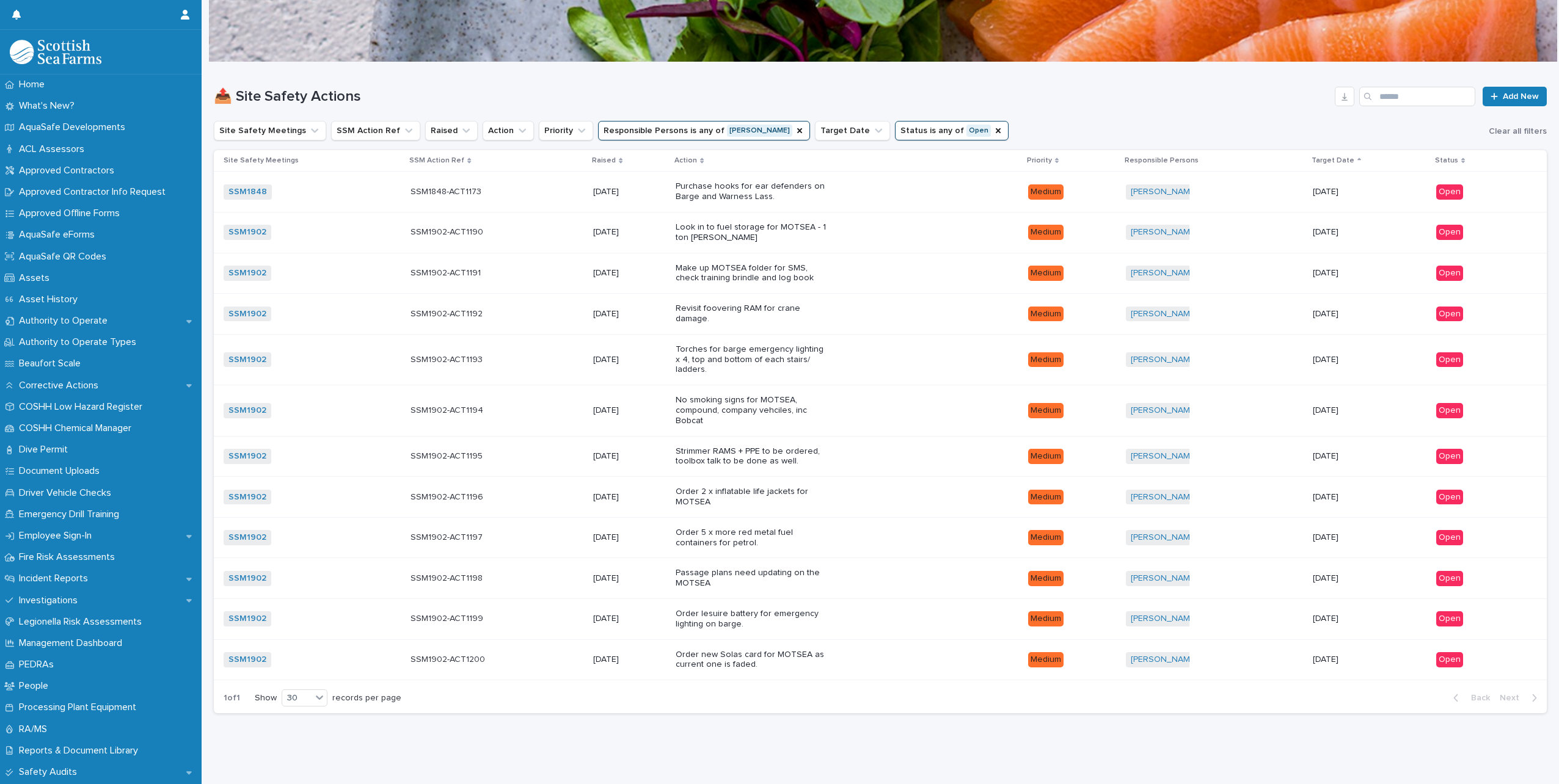
scroll to position [63, 0]
